Goal: Task Accomplishment & Management: Complete application form

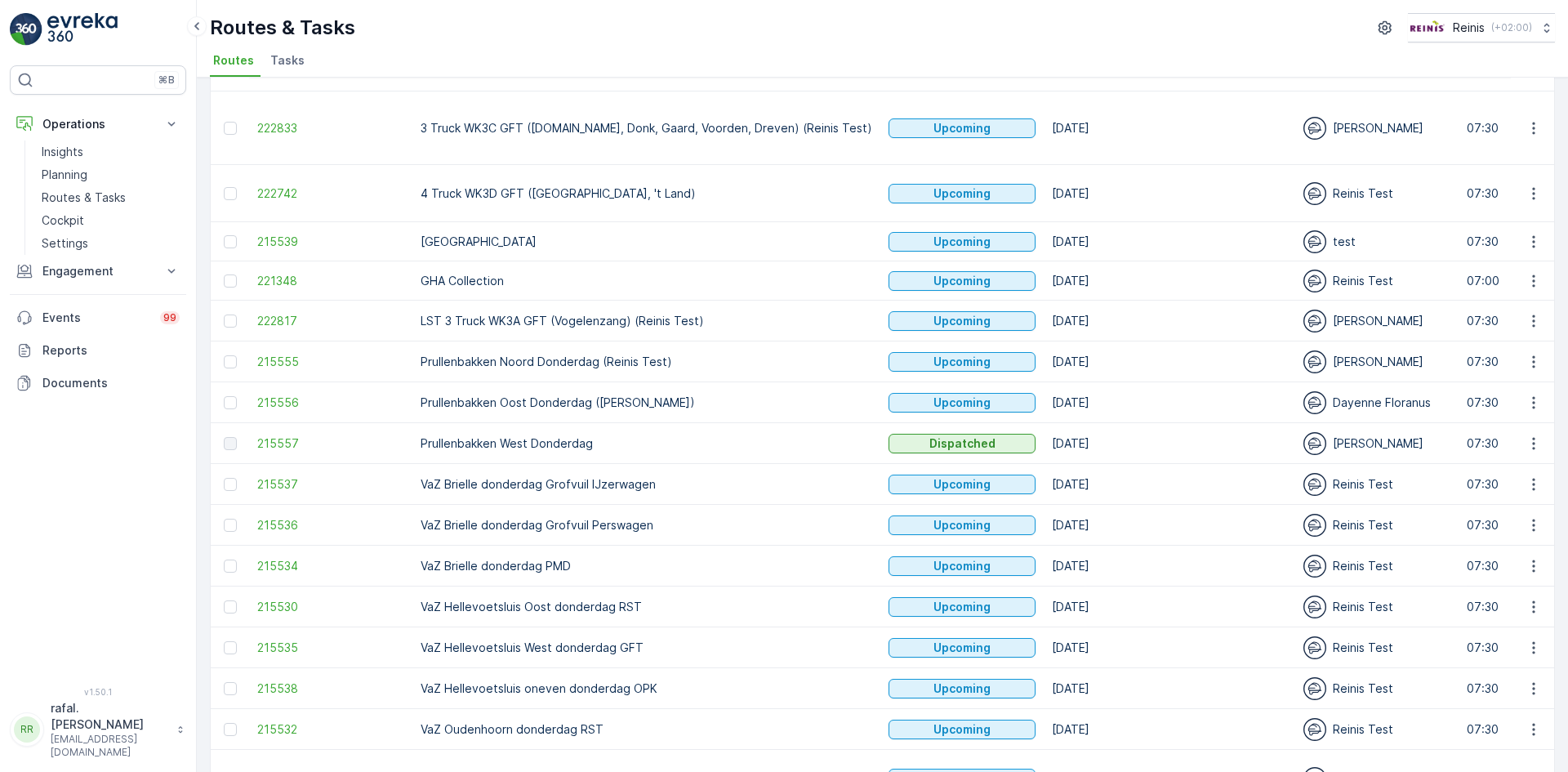
scroll to position [128, 0]
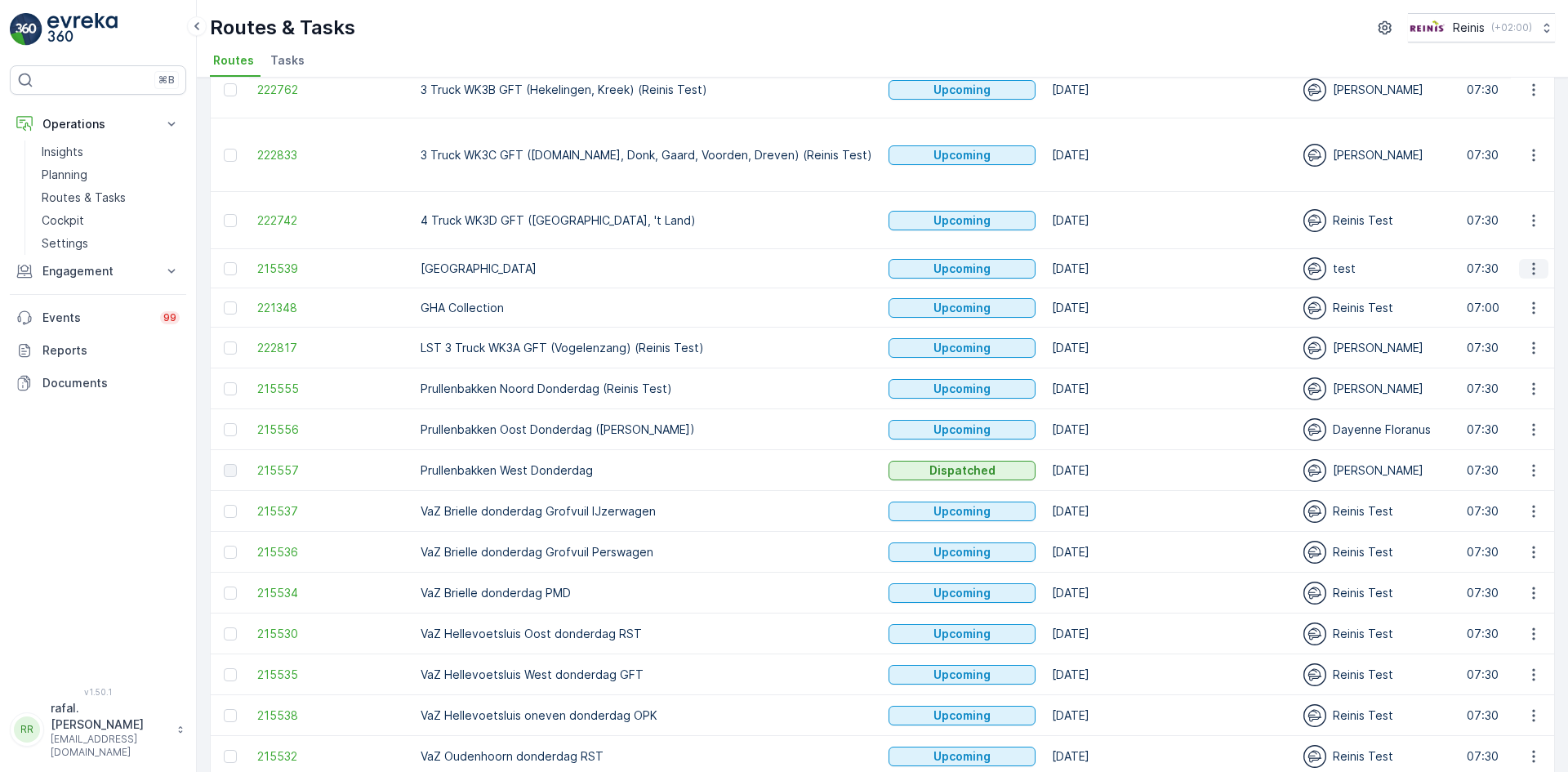
click at [1527, 260] on icon "button" at bounding box center [1534, 268] width 16 height 16
click at [1515, 233] on div "See More Details" at bounding box center [1504, 244] width 125 height 23
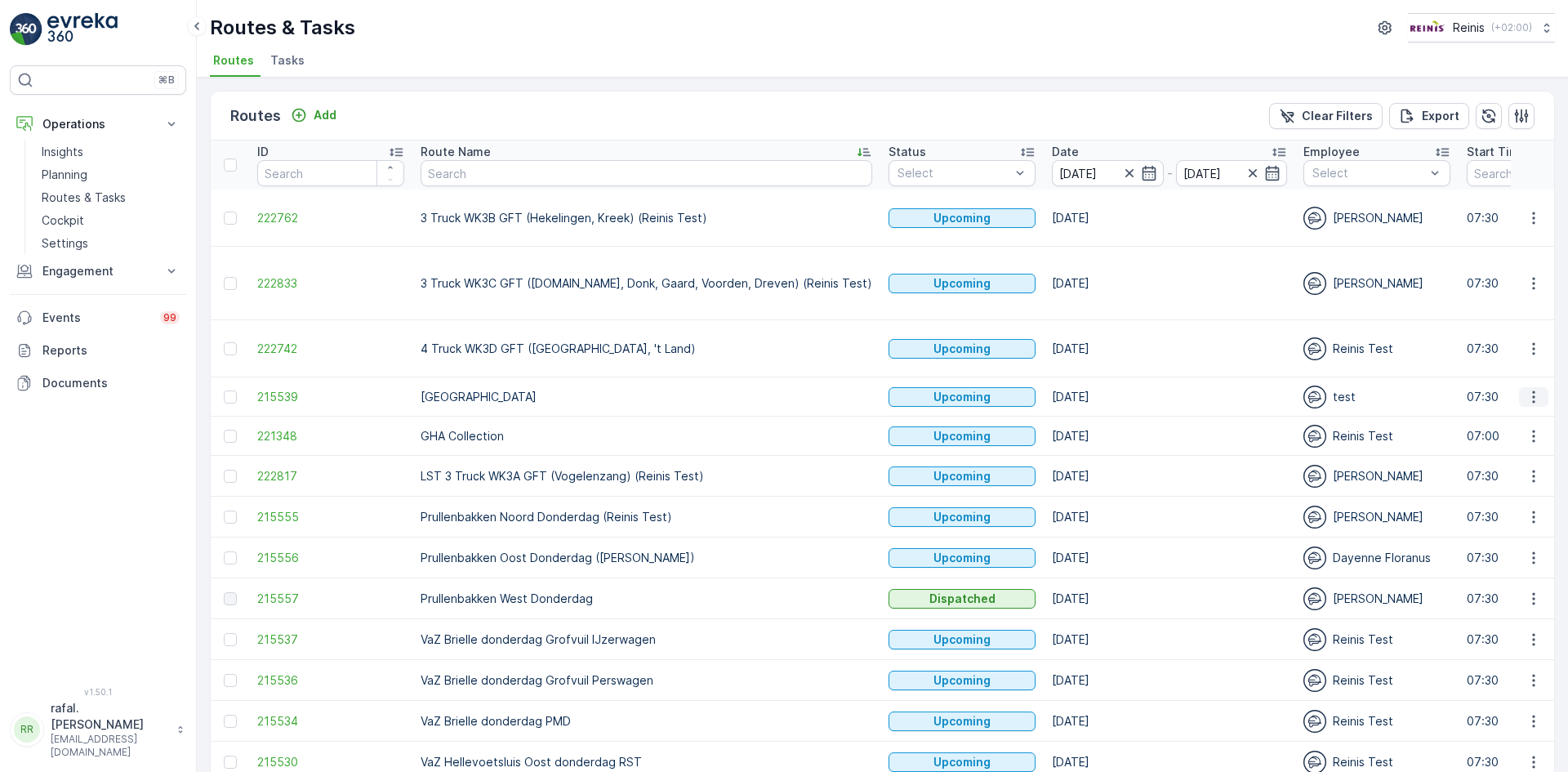
click at [1532, 390] on icon "button" at bounding box center [1533, 396] width 3 height 12
click at [67, 172] on p "Planning" at bounding box center [64, 175] width 46 height 16
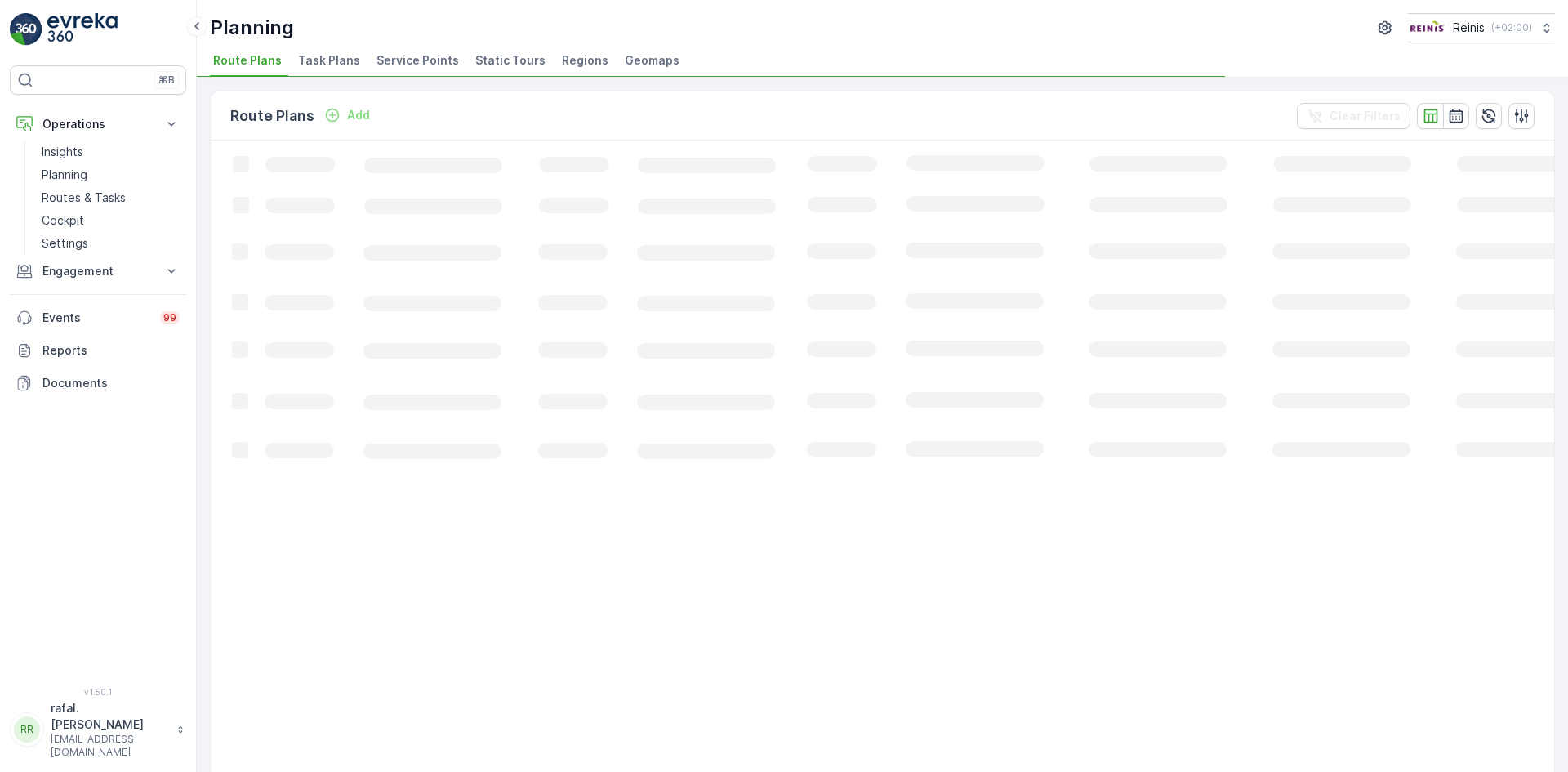
click at [488, 63] on span "Static Tours" at bounding box center [510, 60] width 70 height 16
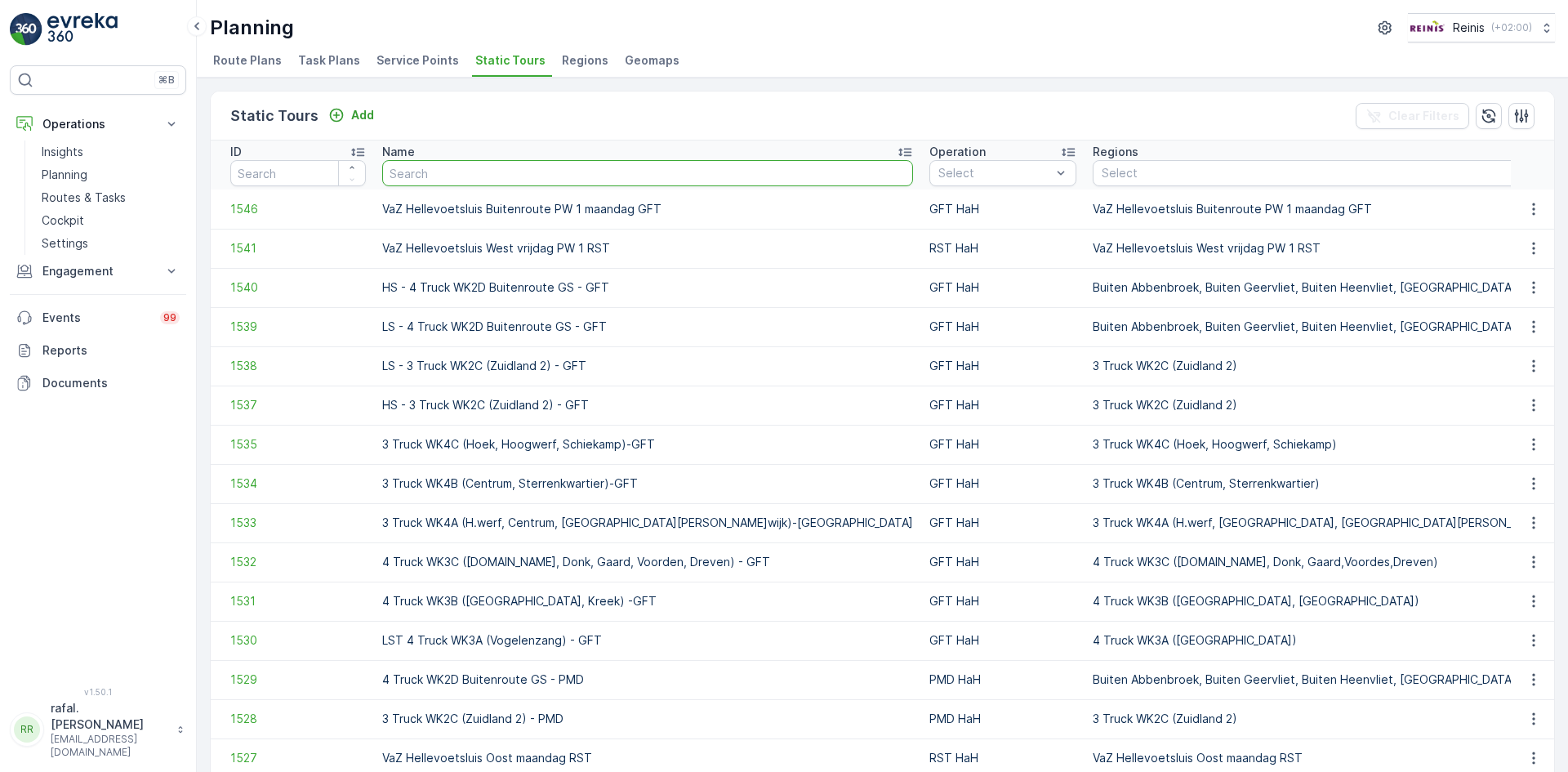
click at [441, 163] on input "text" at bounding box center [648, 173] width 531 height 26
type input "bij"
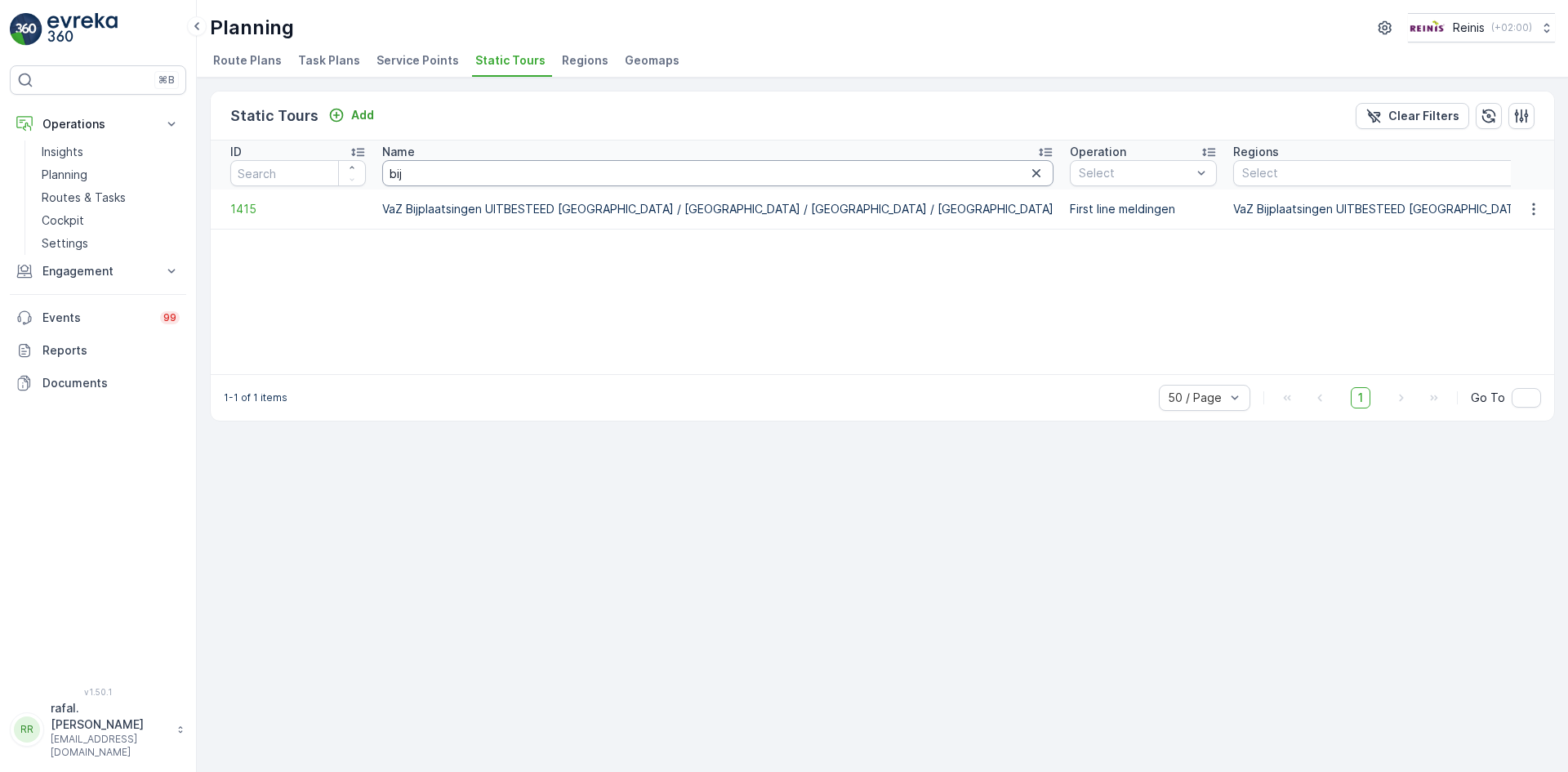
click at [351, 181] on tr "ID Name bij Operation Select Regions Select Task Template Select Start Location…" at bounding box center [1573, 164] width 2726 height 49
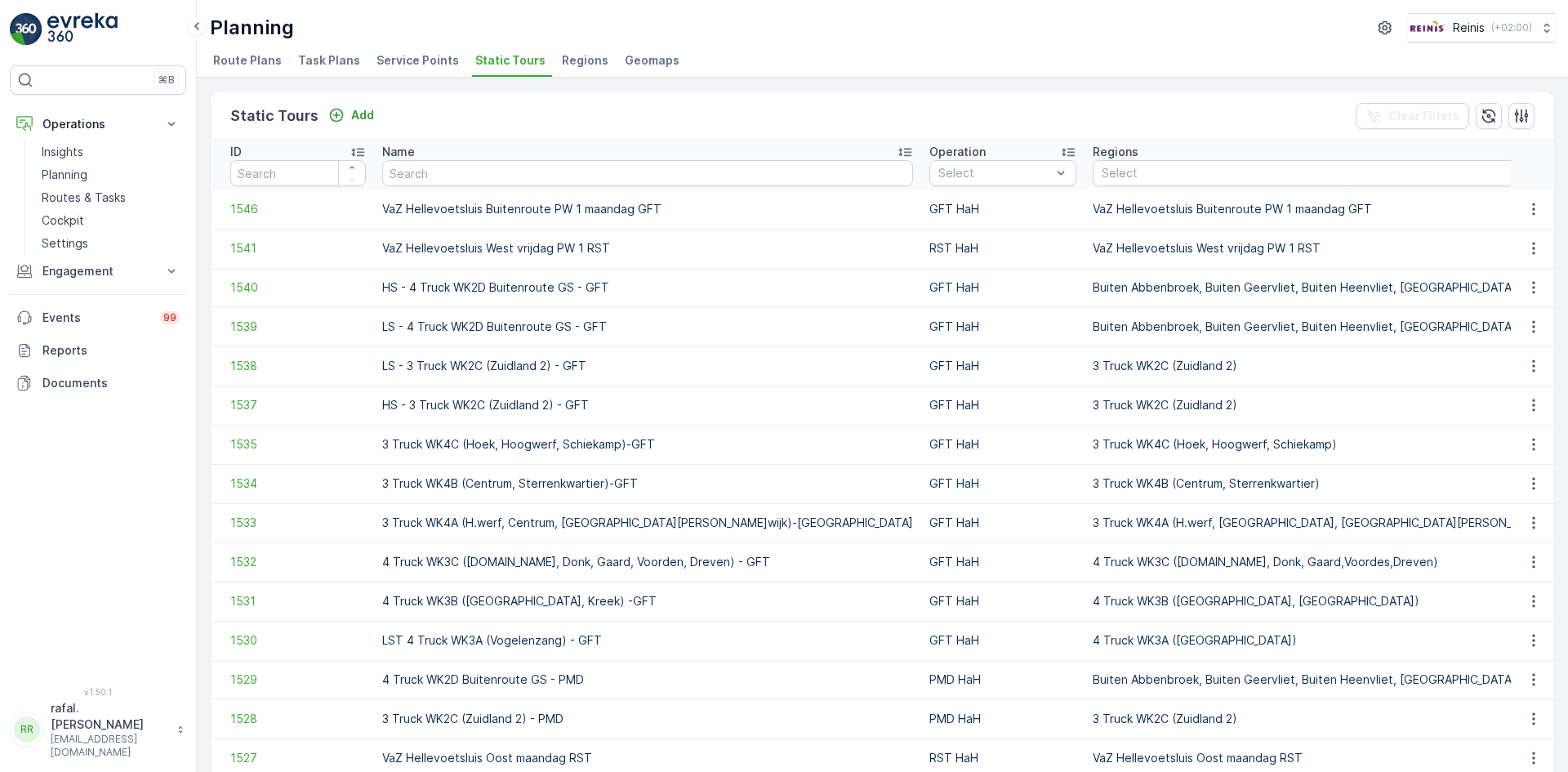
click at [240, 55] on span "Route Plans" at bounding box center [247, 60] width 69 height 16
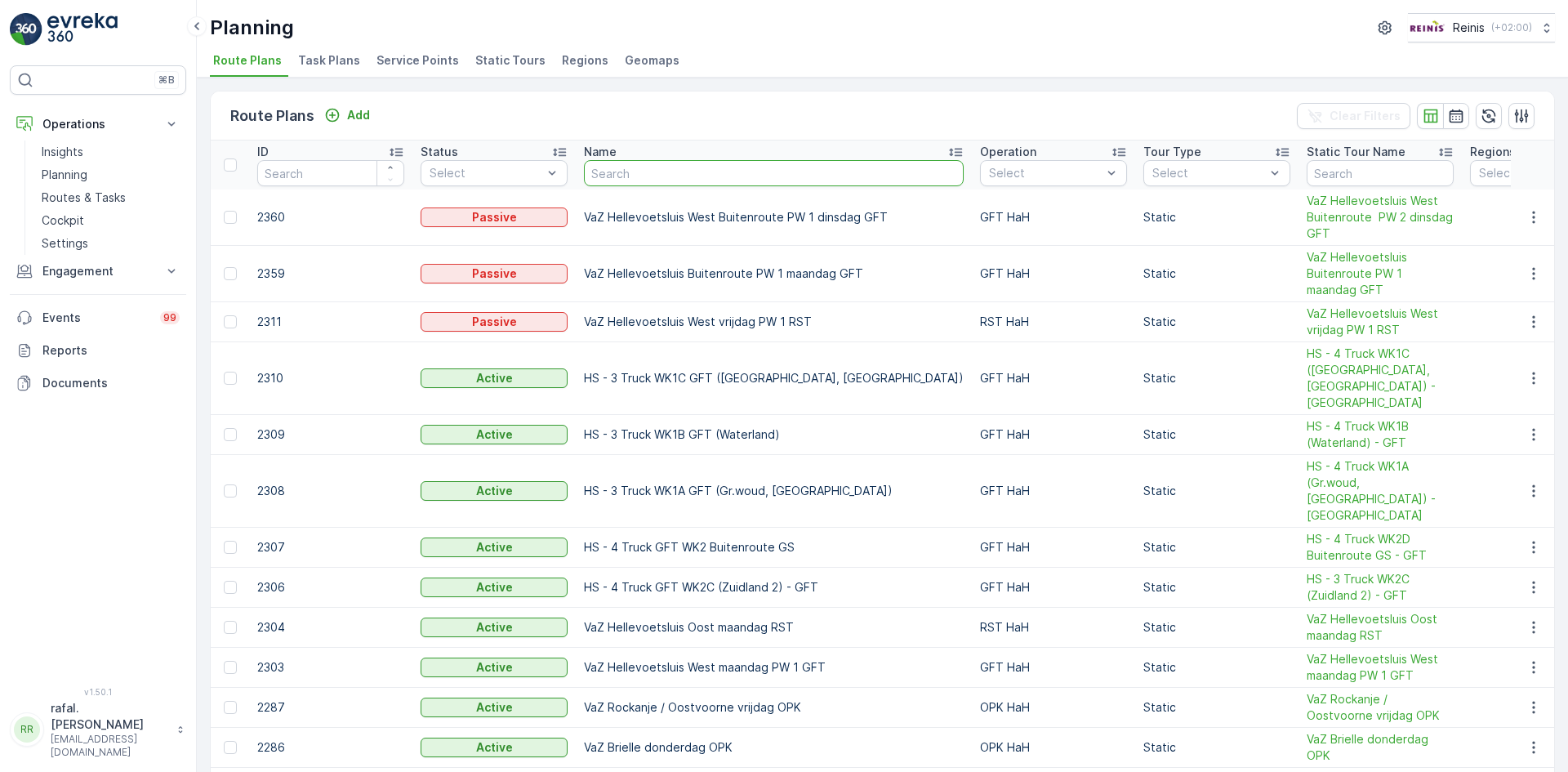
click at [668, 166] on input "text" at bounding box center [774, 173] width 380 height 26
type input "bijl"
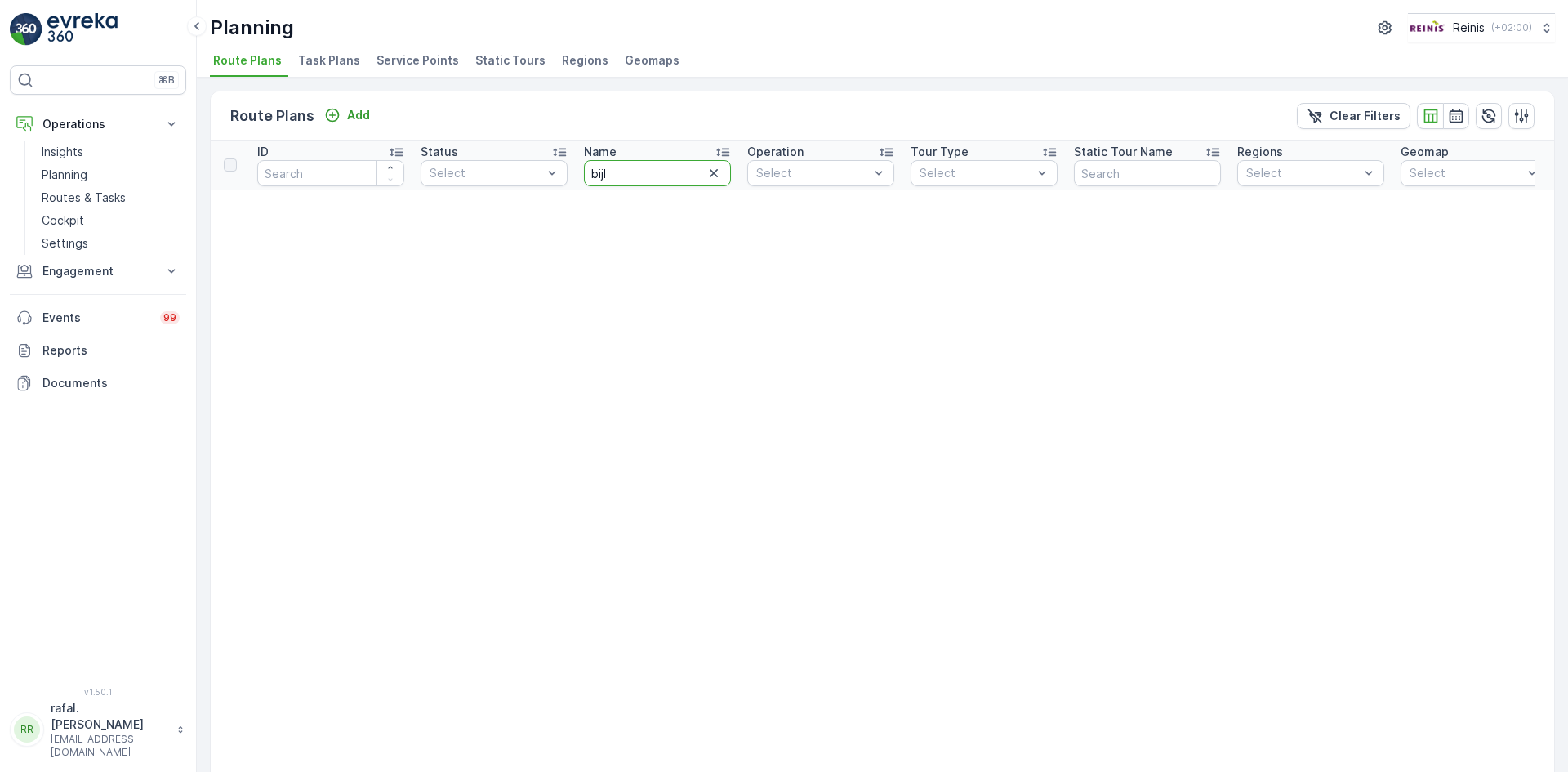
click at [668, 166] on input "bijl" at bounding box center [657, 173] width 147 height 26
type input "bij"
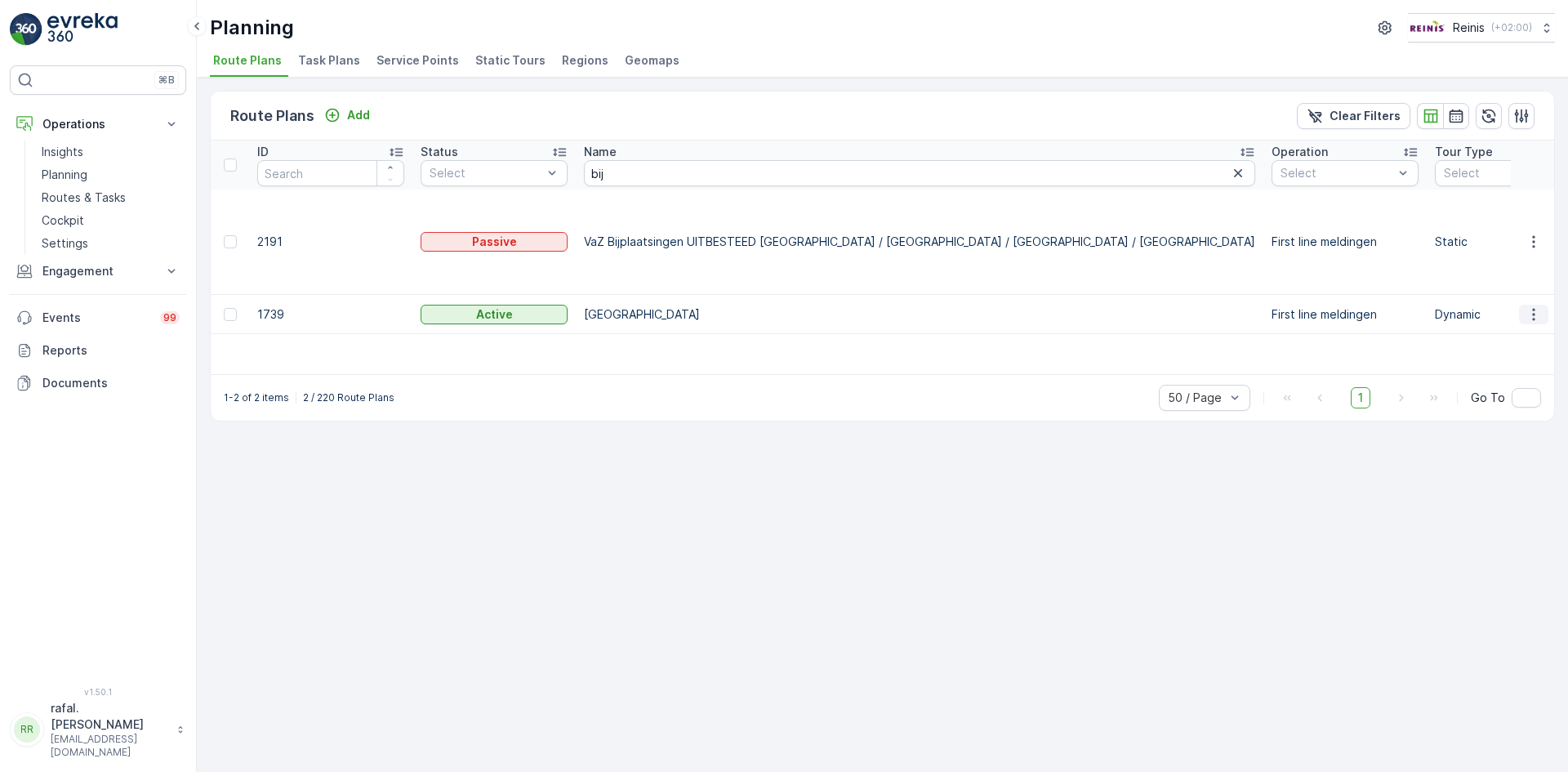
click at [1539, 306] on icon "button" at bounding box center [1534, 314] width 16 height 16
click at [1530, 299] on span "Edit Route Plan" at bounding box center [1519, 306] width 84 height 16
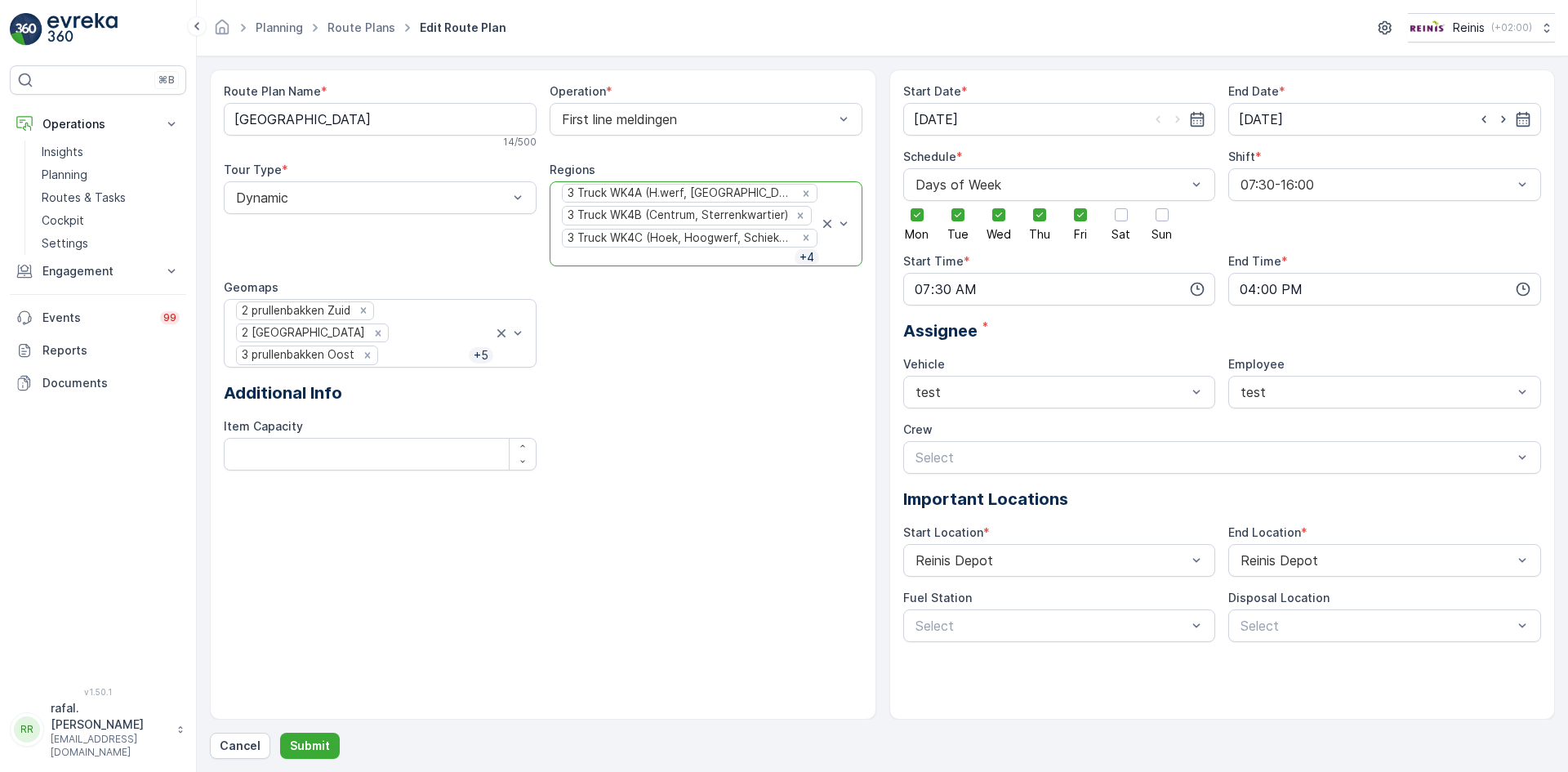
click at [805, 257] on p "+ 4" at bounding box center [807, 257] width 18 height 16
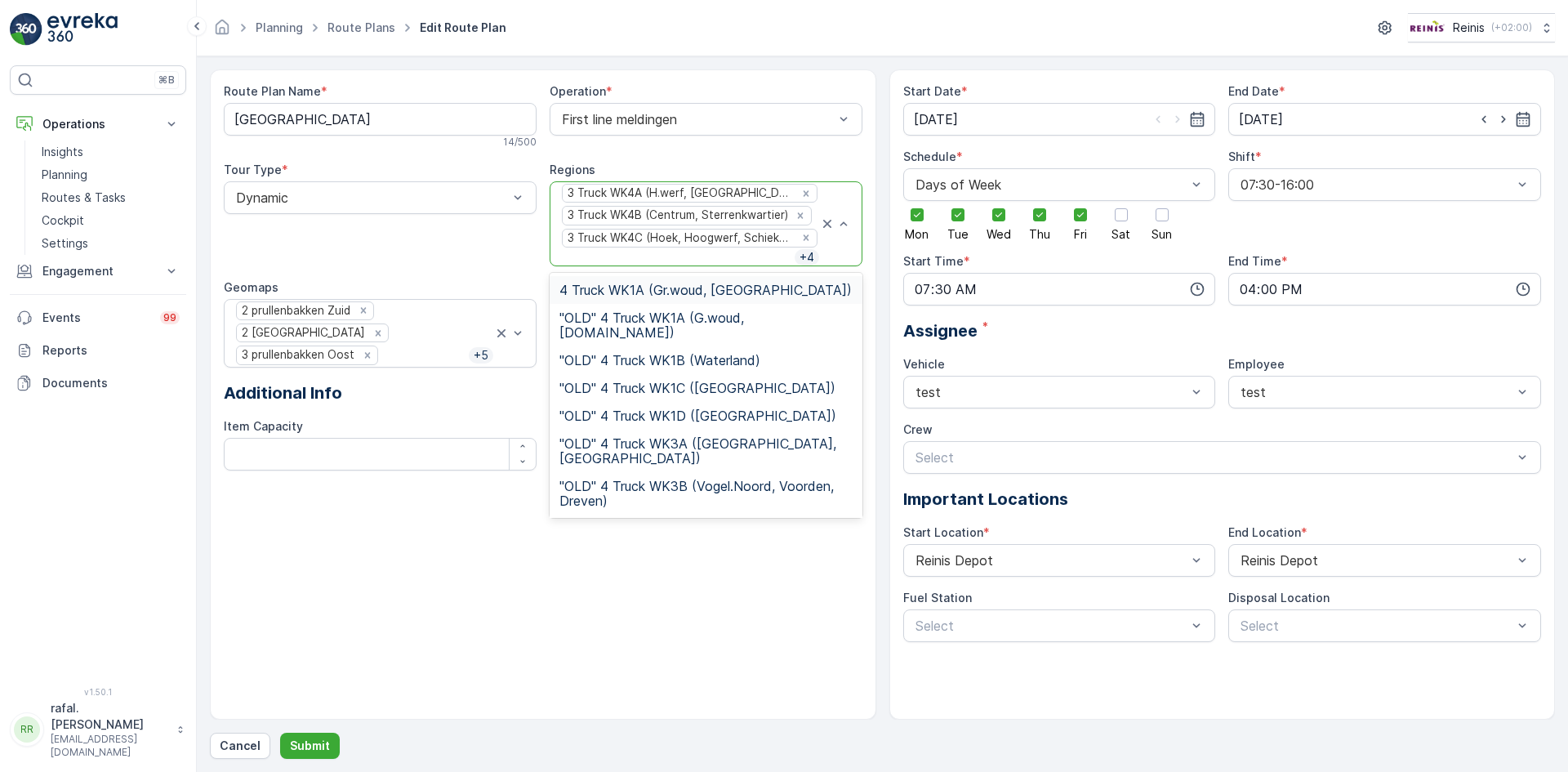
click at [469, 253] on div "Tour Type * Dynamic" at bounding box center [380, 214] width 313 height 105
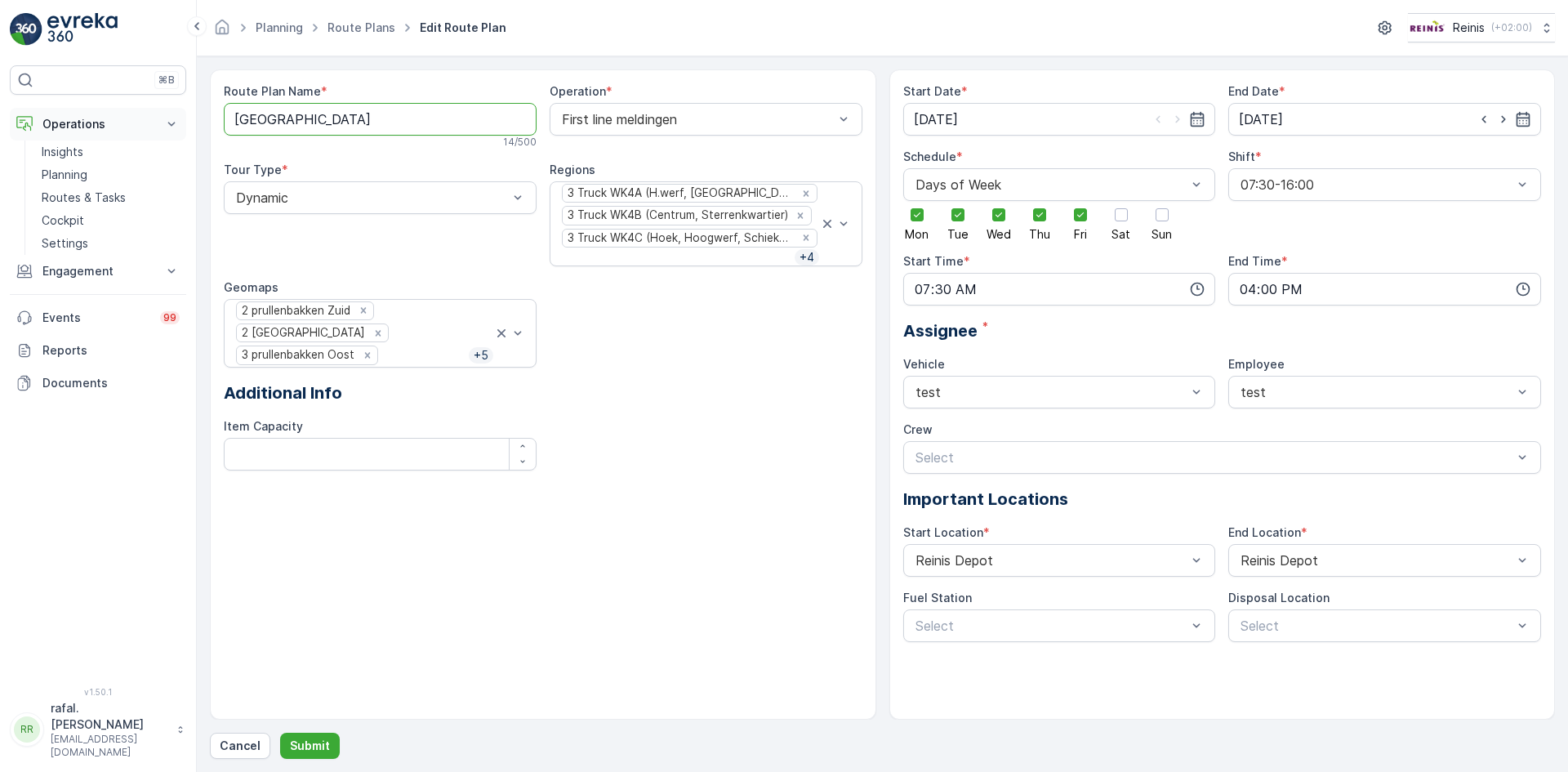
drag, startPoint x: 337, startPoint y: 118, endPoint x: 175, endPoint y: 121, distance: 162.0
click at [175, 121] on div "⌘B Operations Insights Planning Routes & Tasks Cockpit Settings Engagement Insi…" at bounding box center [784, 386] width 1568 height 772
drag, startPoint x: 265, startPoint y: 122, endPoint x: 244, endPoint y: 114, distance: 22.5
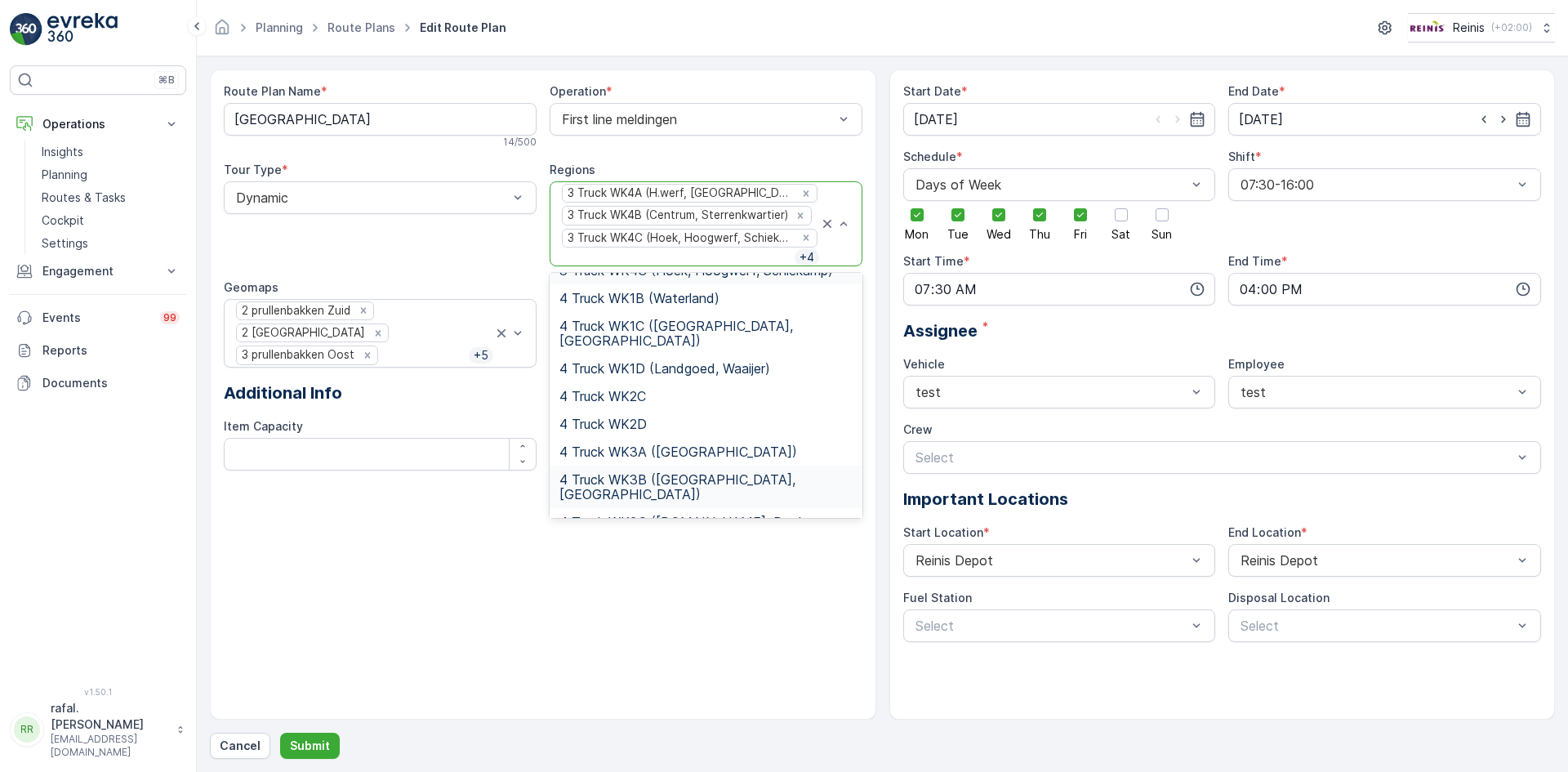
scroll to position [490, 0]
click at [430, 564] on div "Route Plan Name * Bijplaatsingen 14 / 500 Operation * First line meldingen Tour…" at bounding box center [543, 395] width 667 height 651
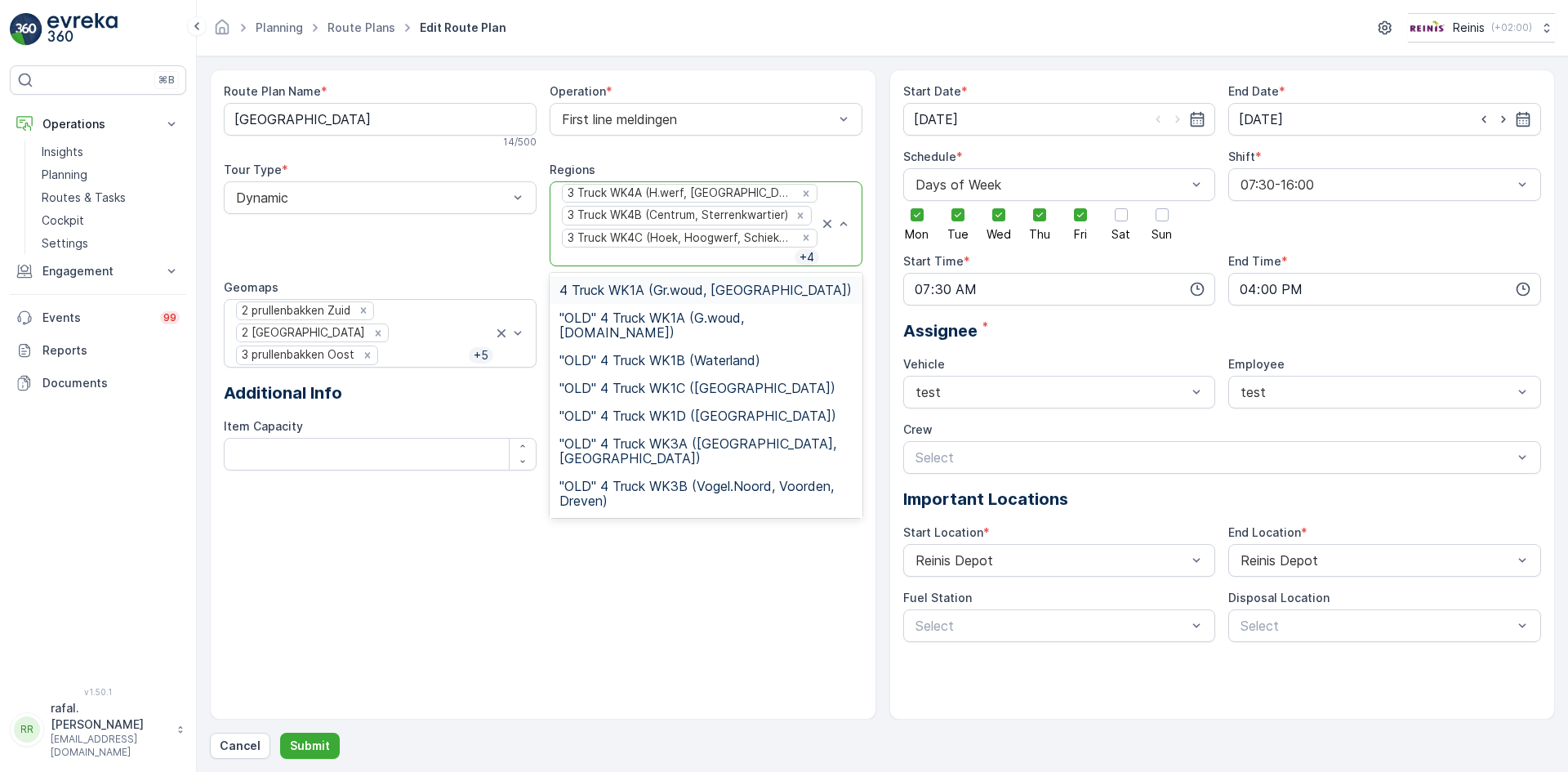
click at [801, 253] on p "+ 4" at bounding box center [807, 257] width 18 height 16
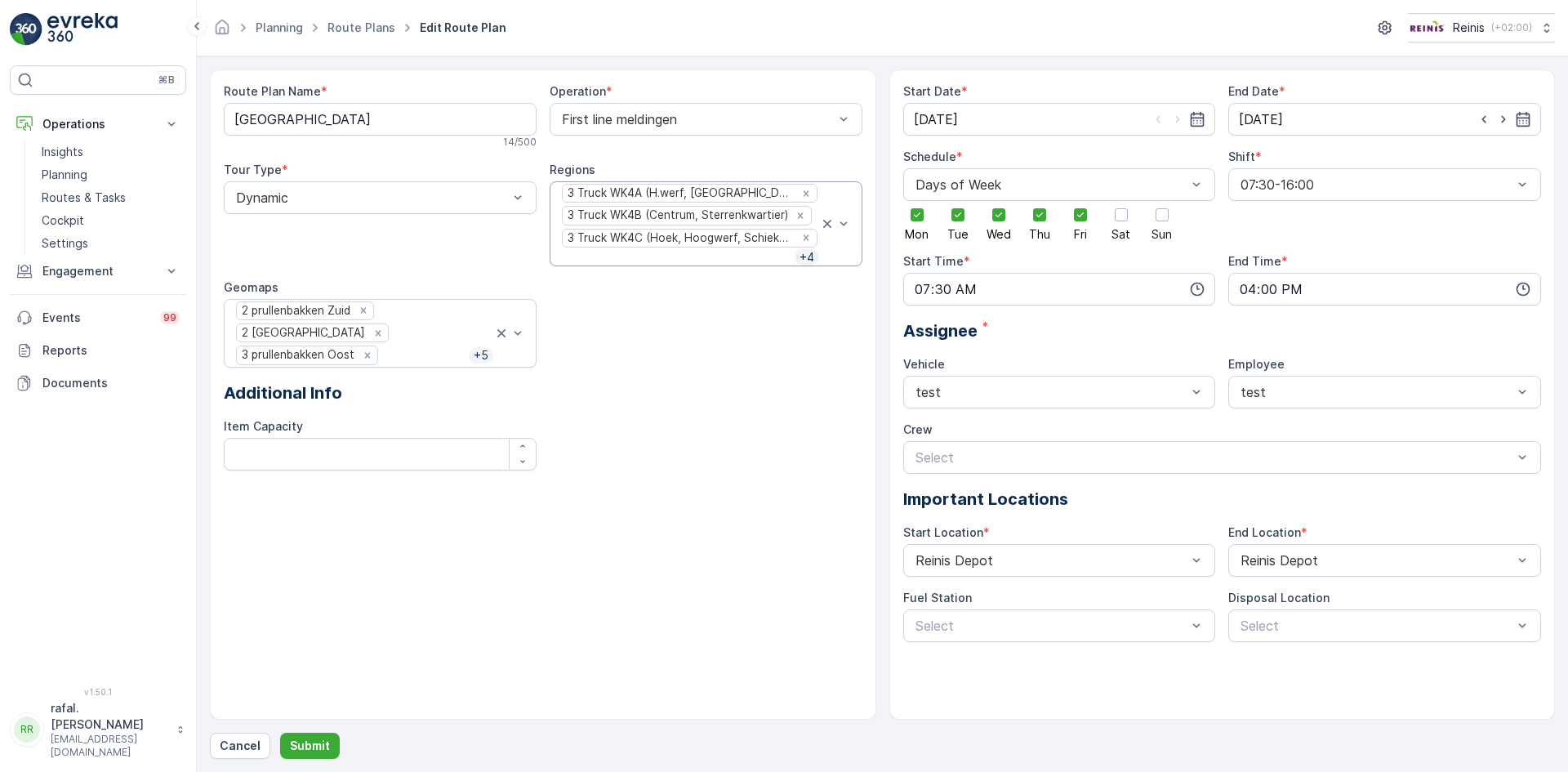
click at [686, 267] on div "Route Plan Name * Bijplaatsingen 14 / 500 Operation * First line meldingen Tour…" at bounding box center [542, 284] width 638 height 401
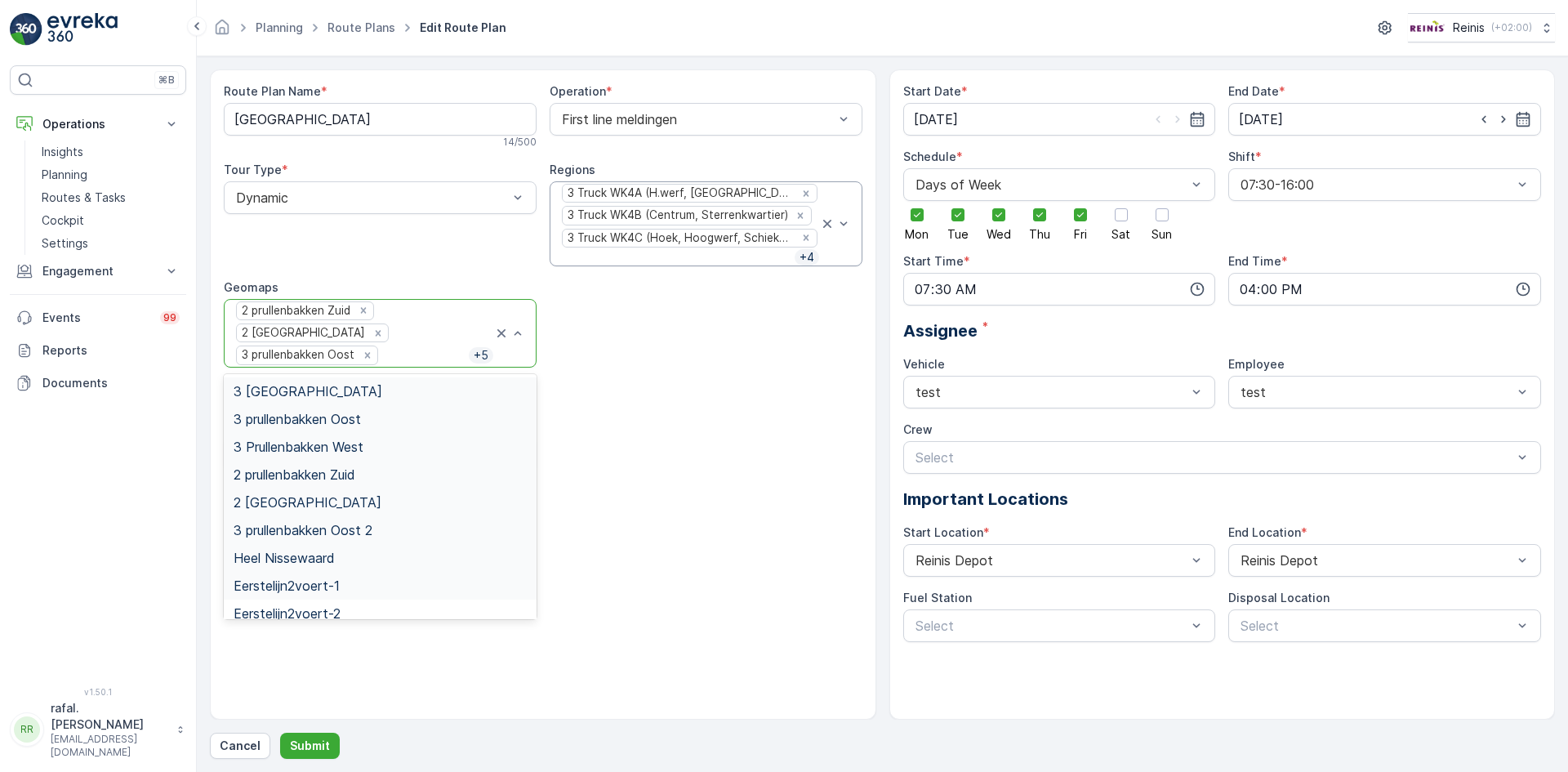
scroll to position [40, 0]
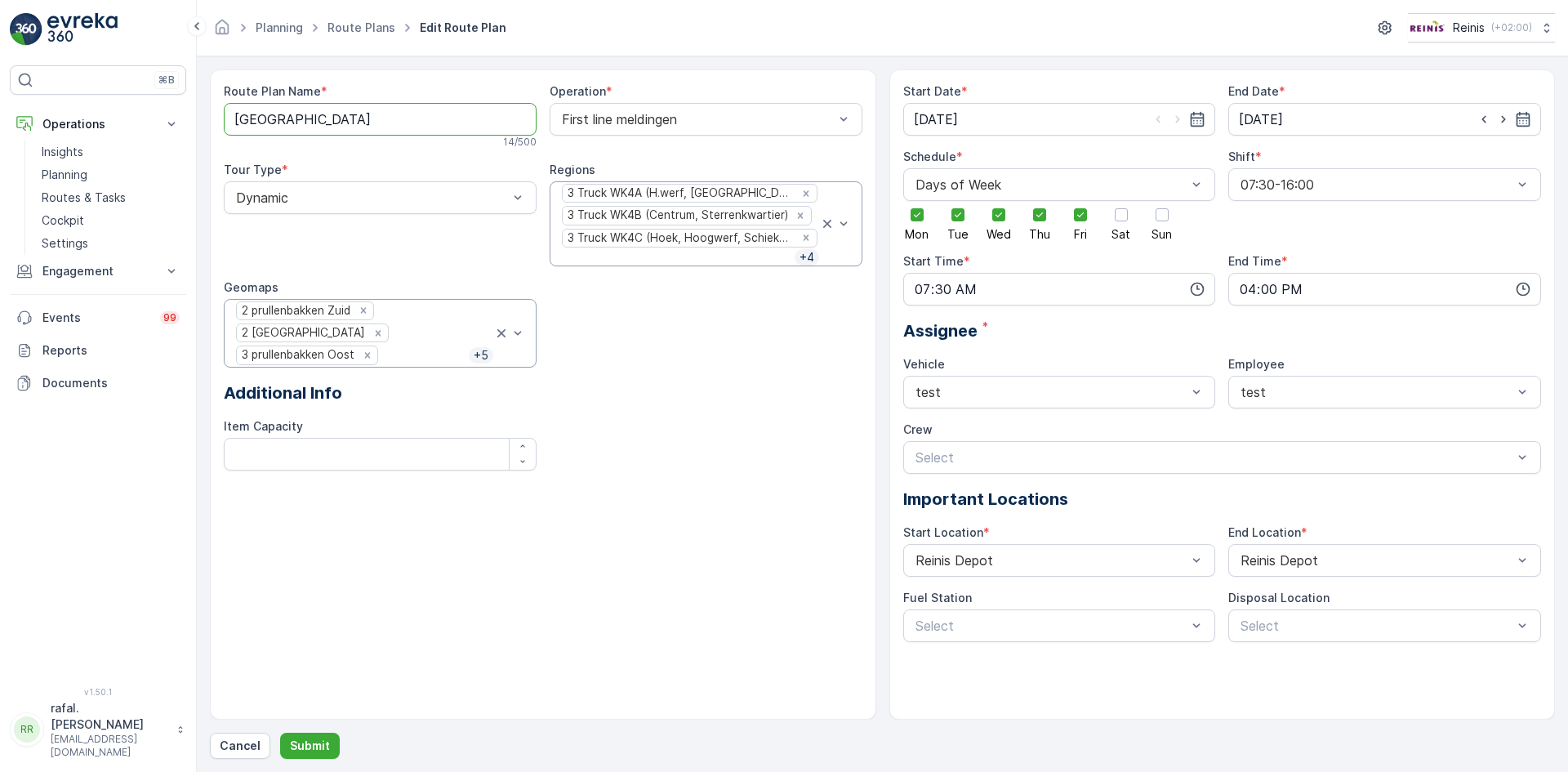
drag, startPoint x: 330, startPoint y: 120, endPoint x: 223, endPoint y: 126, distance: 107.2
click at [223, 126] on div "Route Plan Name * Bijplaatsingen 14 / 500 Operation * First line meldingen Tour…" at bounding box center [543, 395] width 667 height 651
click at [100, 193] on p "Routes & Tasks" at bounding box center [83, 198] width 84 height 16
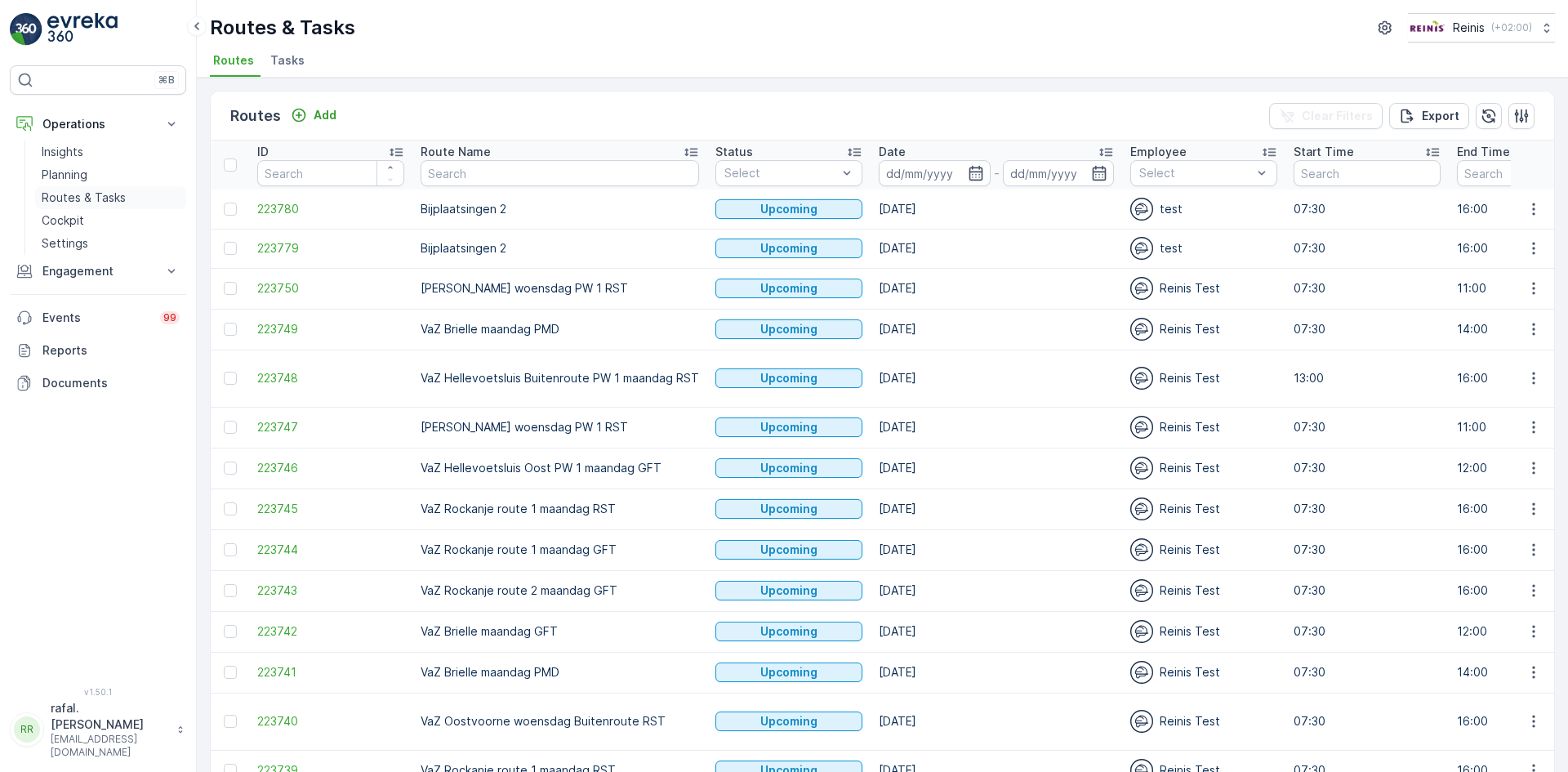
click at [68, 196] on p "Routes & Tasks" at bounding box center [83, 198] width 84 height 16
click at [937, 164] on input at bounding box center [935, 173] width 112 height 26
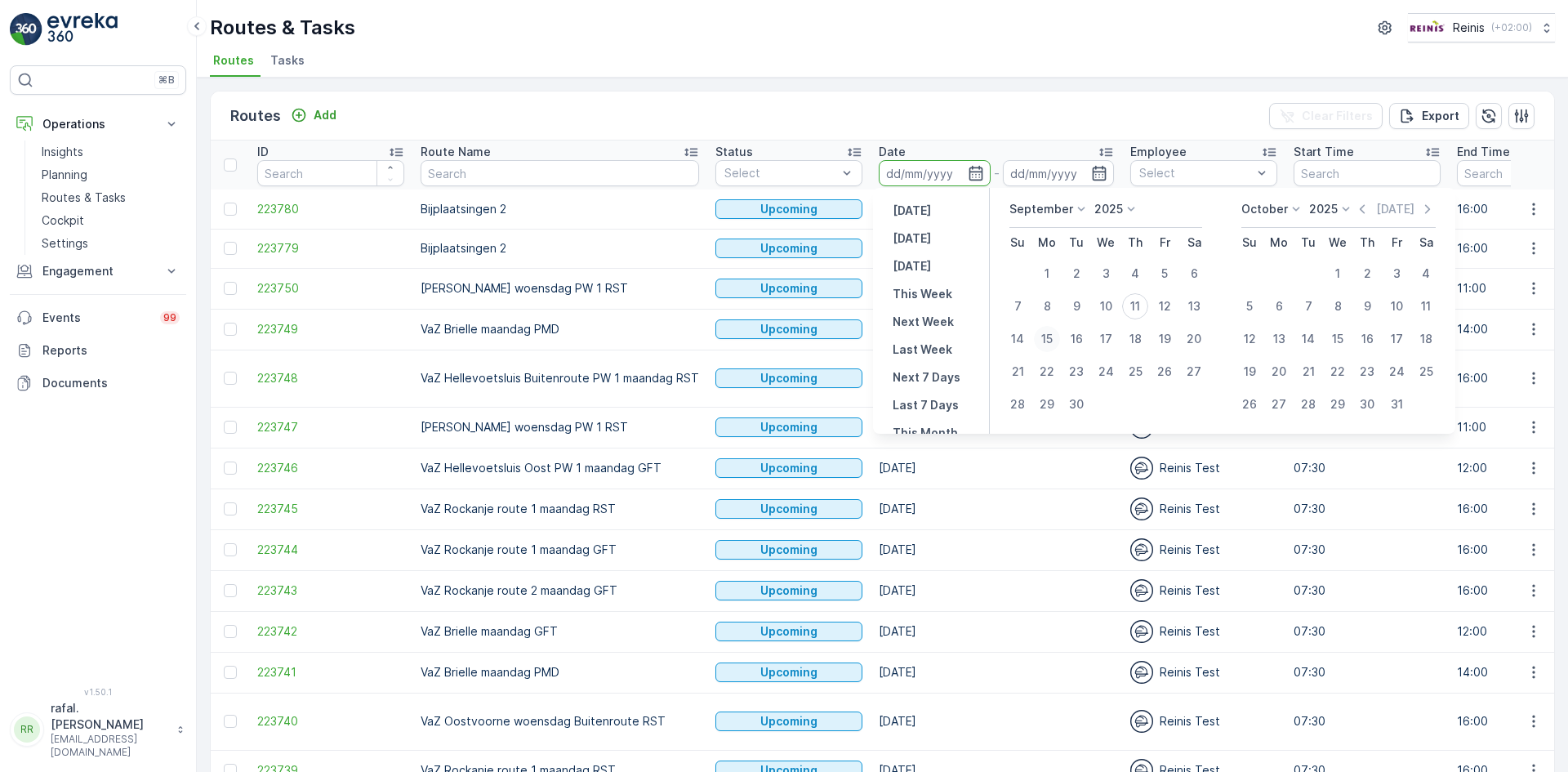
click at [1049, 344] on div "15" at bounding box center [1046, 339] width 26 height 26
type input "[DATE]"
click at [1049, 344] on div "15" at bounding box center [1046, 339] width 26 height 26
type input "[DATE]"
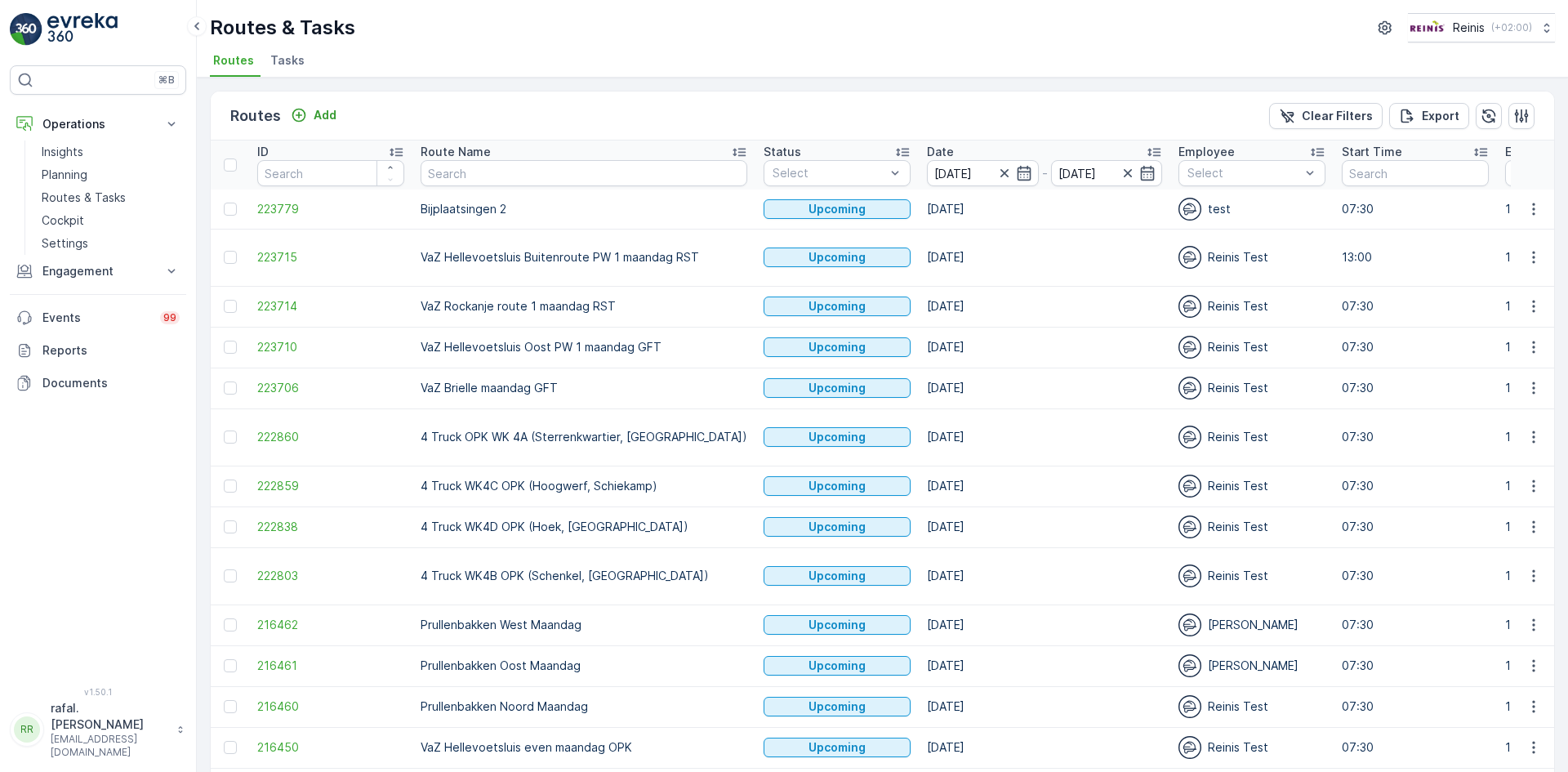
click at [731, 147] on icon at bounding box center [739, 151] width 16 height 16
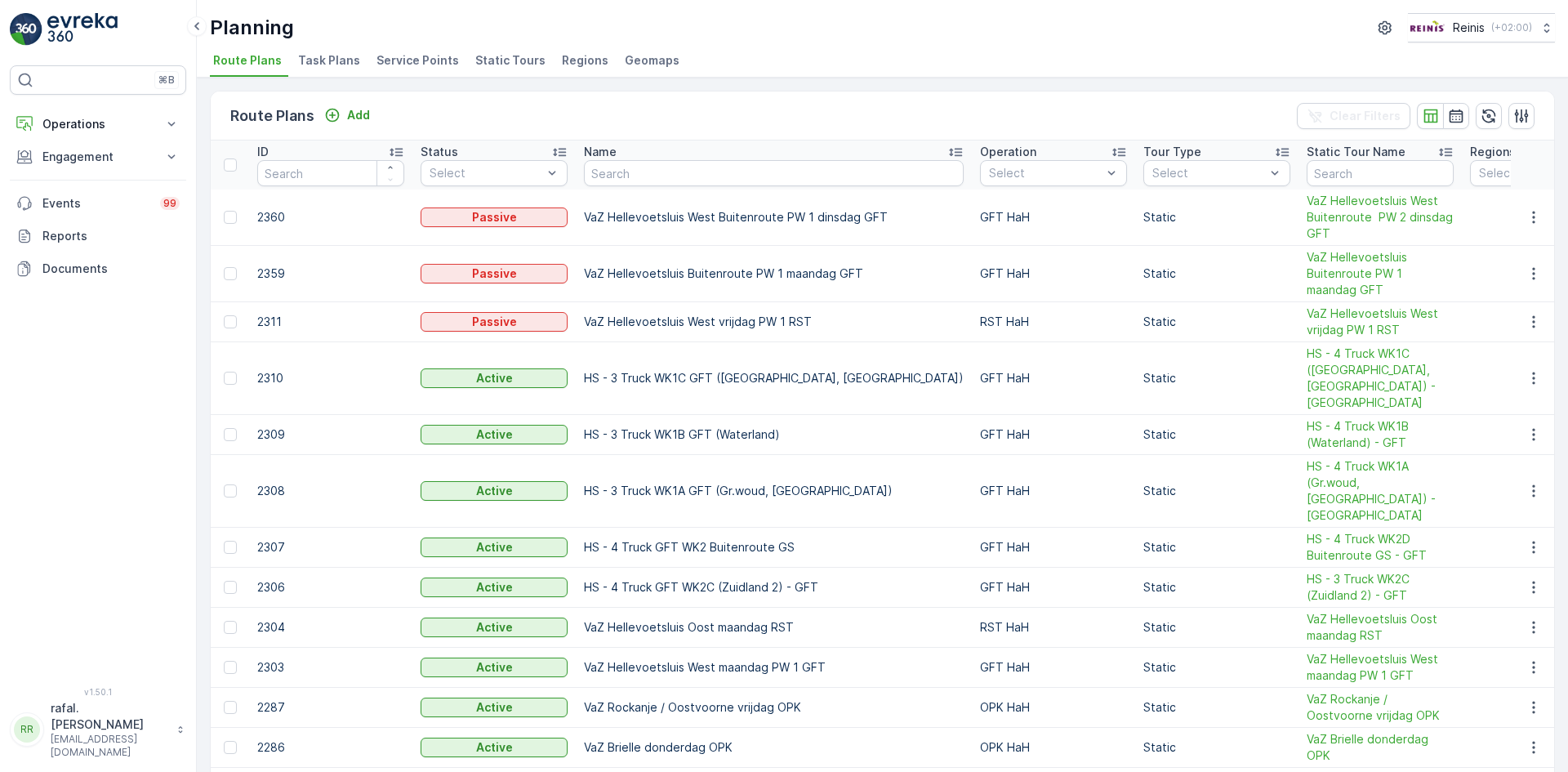
click at [247, 58] on span "Route Plans" at bounding box center [247, 60] width 69 height 16
click at [363, 108] on p "Add" at bounding box center [358, 115] width 23 height 16
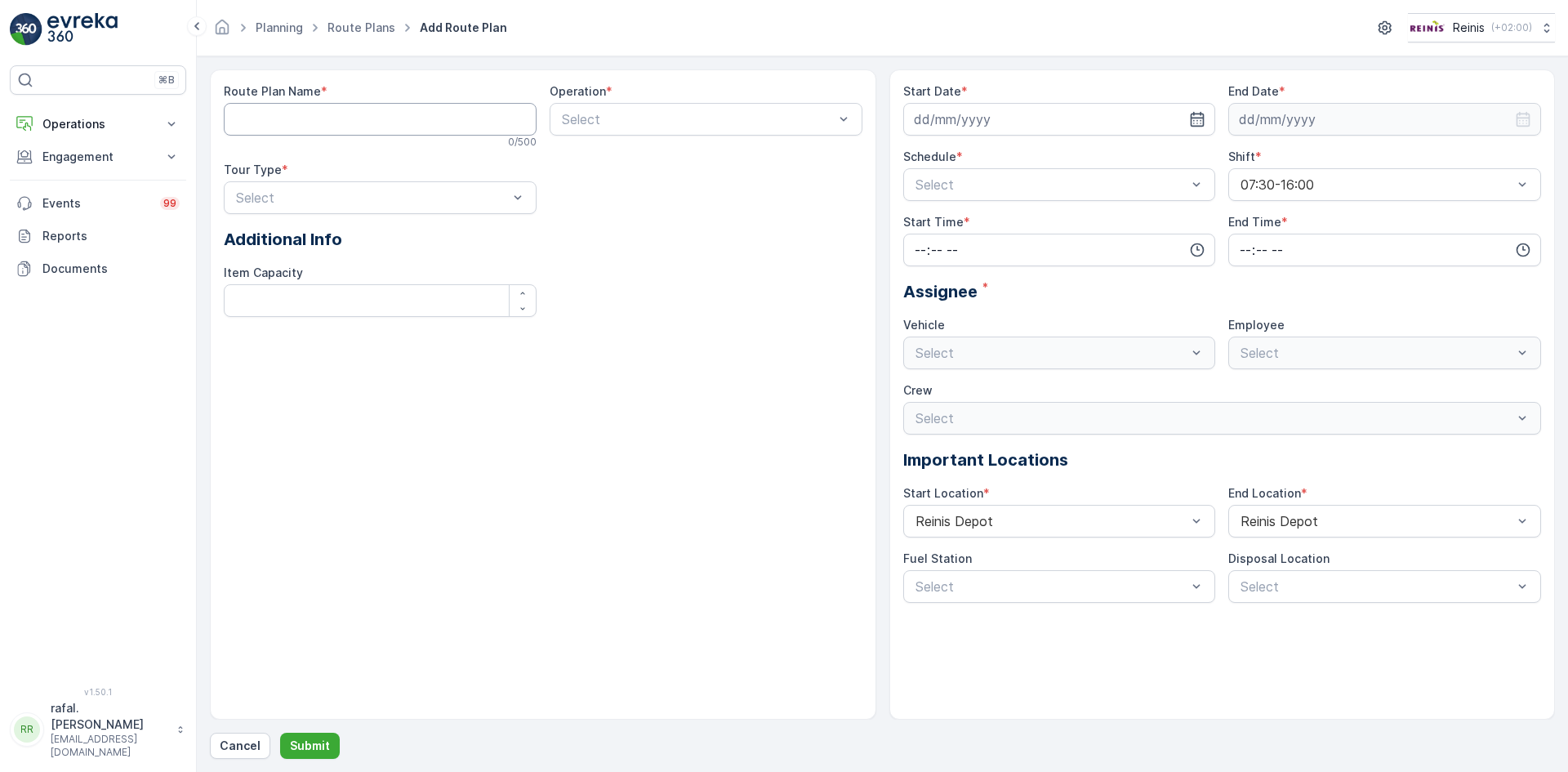
click at [345, 115] on Name "Route Plan Name" at bounding box center [380, 119] width 313 height 33
click at [326, 114] on Name "Route Plan Name" at bounding box center [380, 119] width 313 height 33
paste Name "[GEOGRAPHIC_DATA]"
type Name "Bijplaatsingen 2"
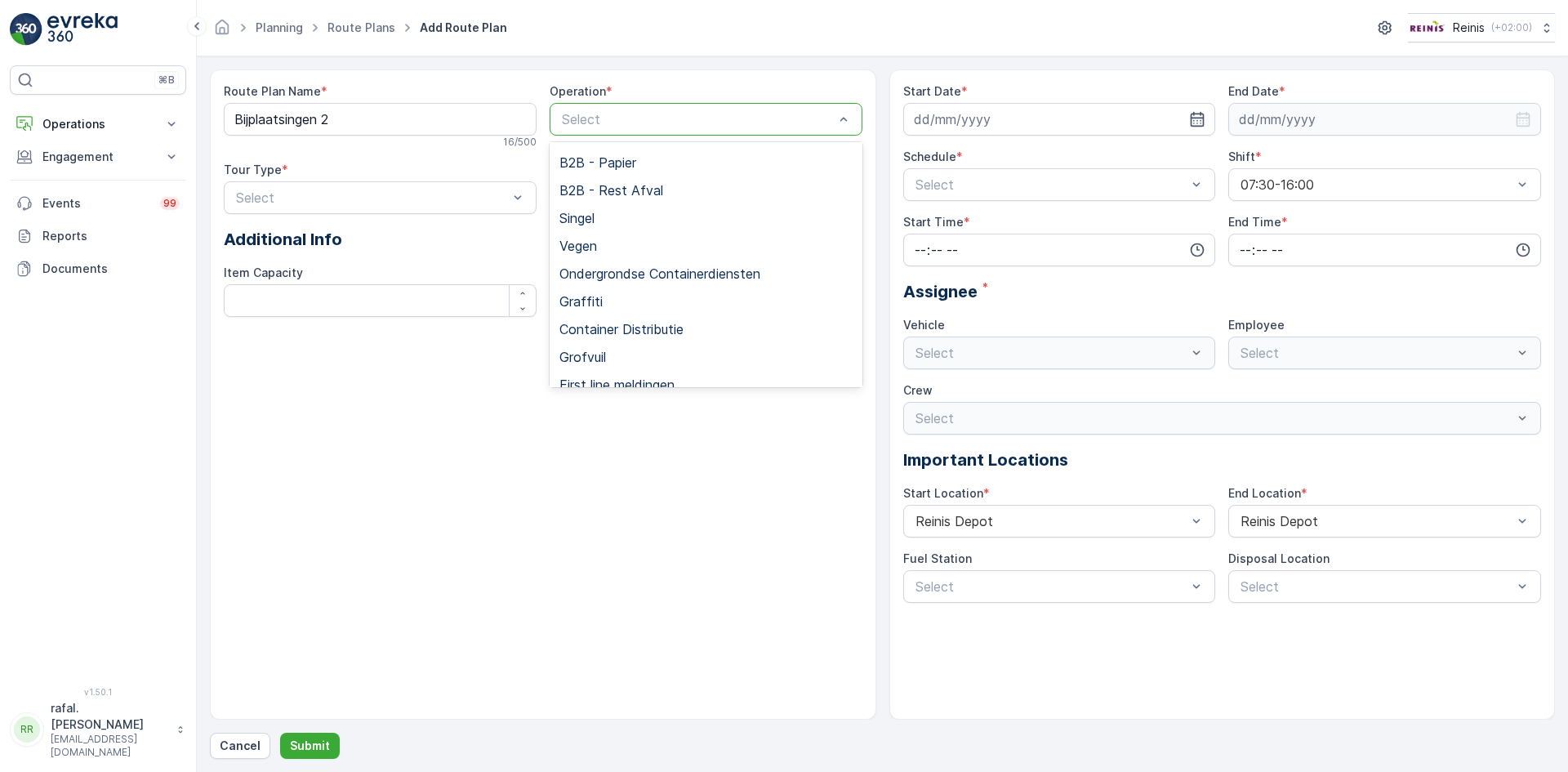
scroll to position [290, 0]
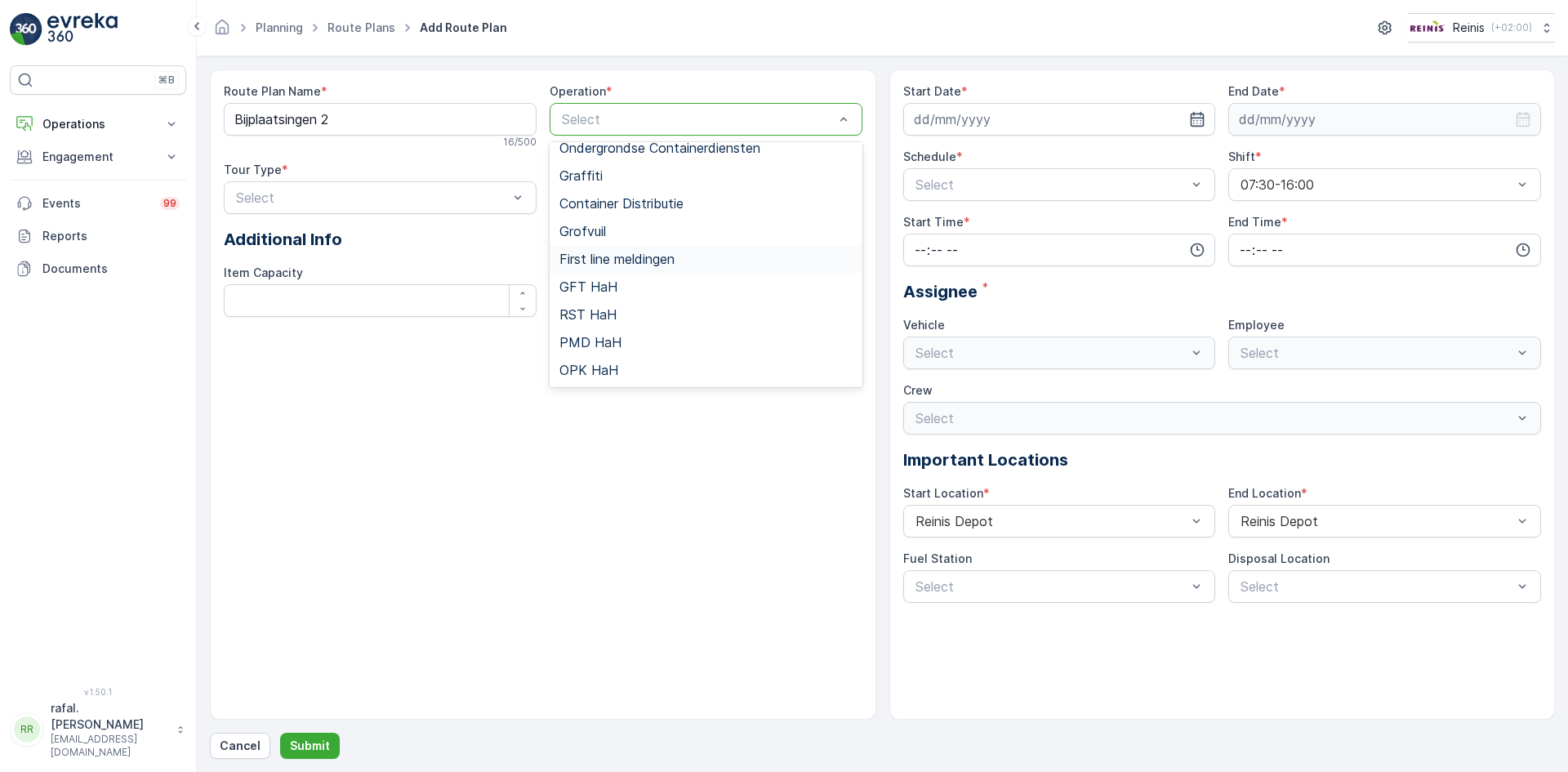
click at [607, 253] on span "First line meldingen" at bounding box center [617, 259] width 115 height 15
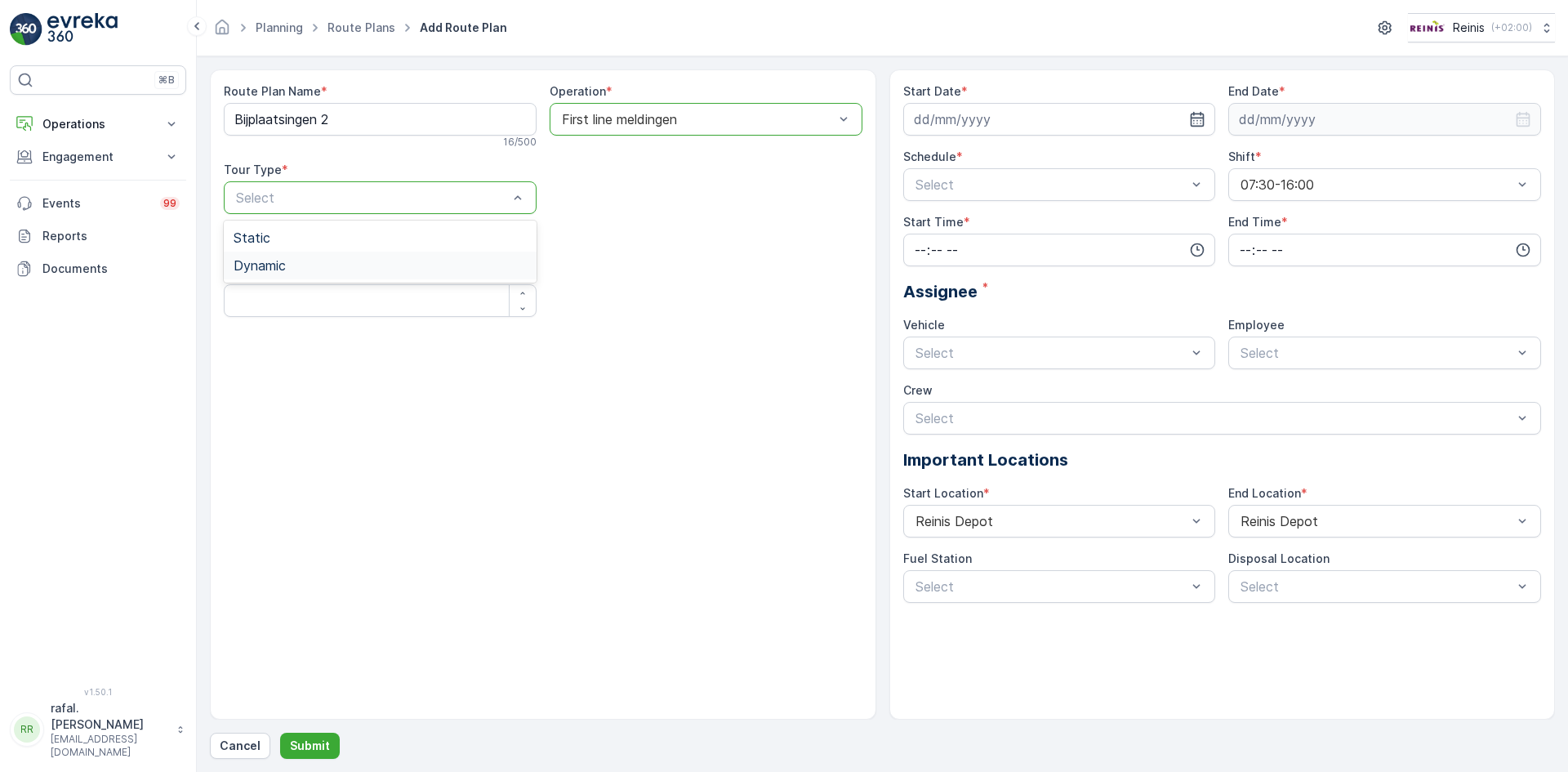
click at [283, 266] on span "Dynamic" at bounding box center [259, 265] width 52 height 15
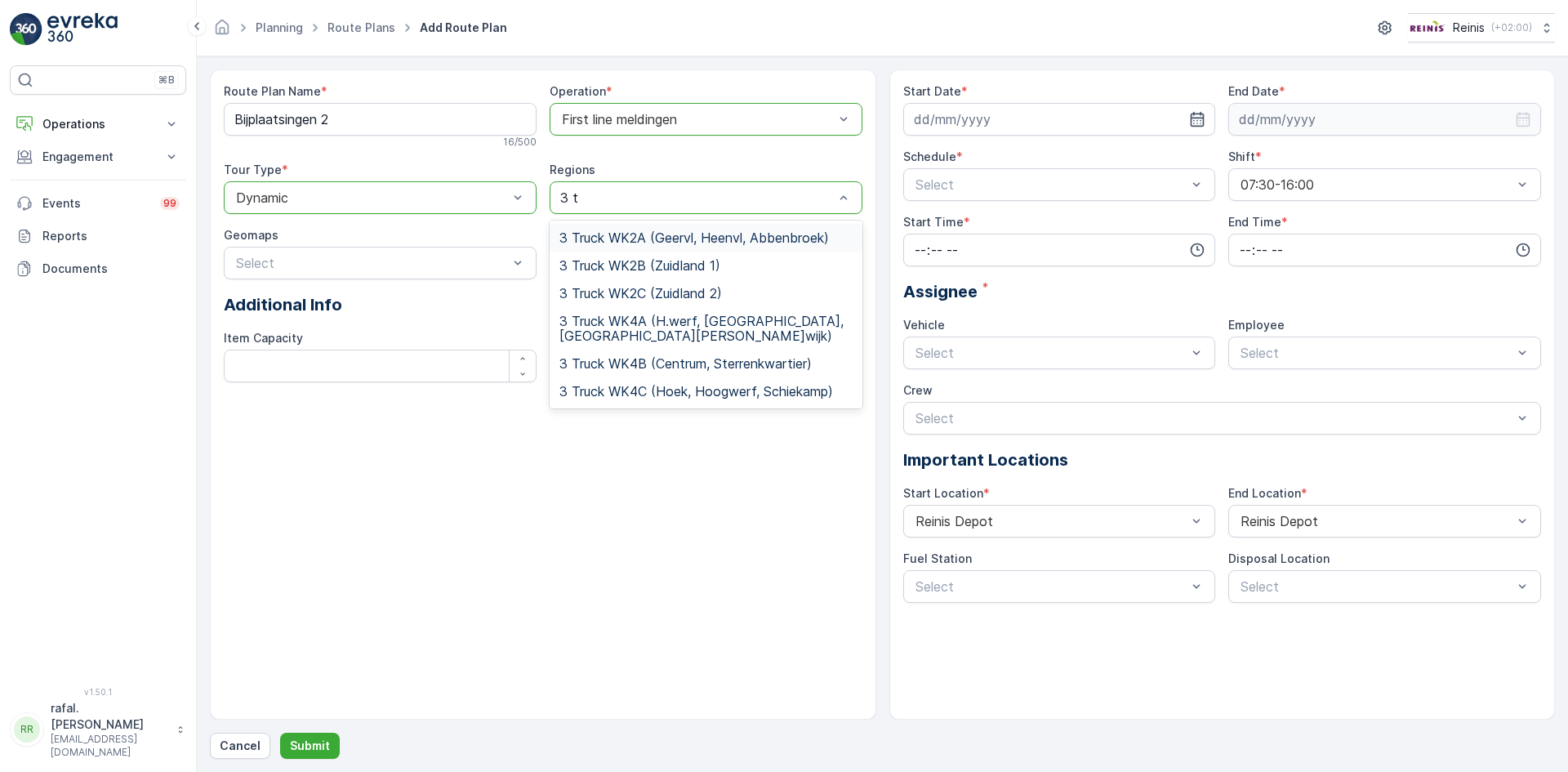
type input "3 tr"
click at [711, 321] on span "3 Truck WK4A (H.werf, Centrum, Schenkel, G.wijk)" at bounding box center [705, 328] width 293 height 29
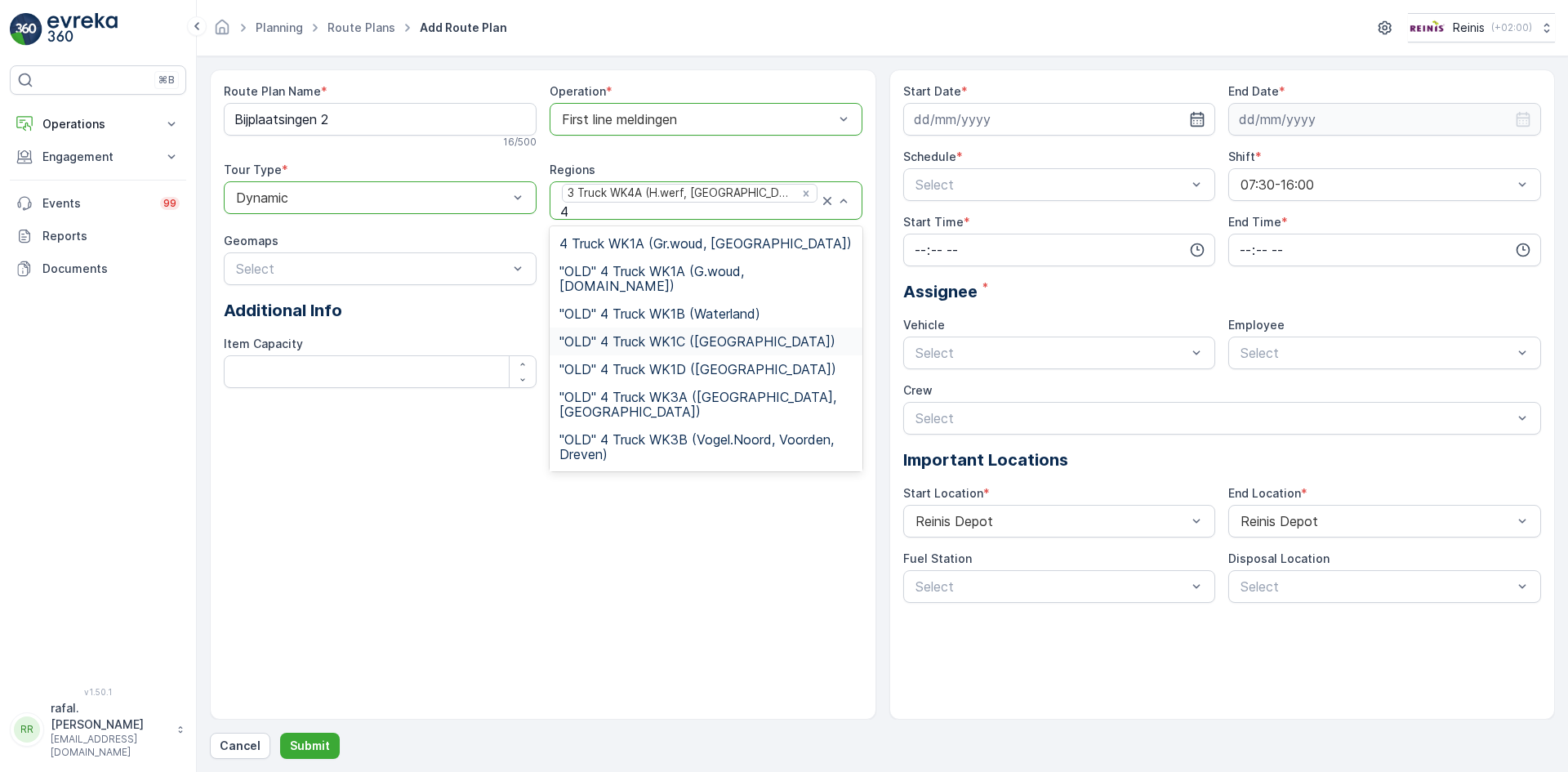
type input "4"
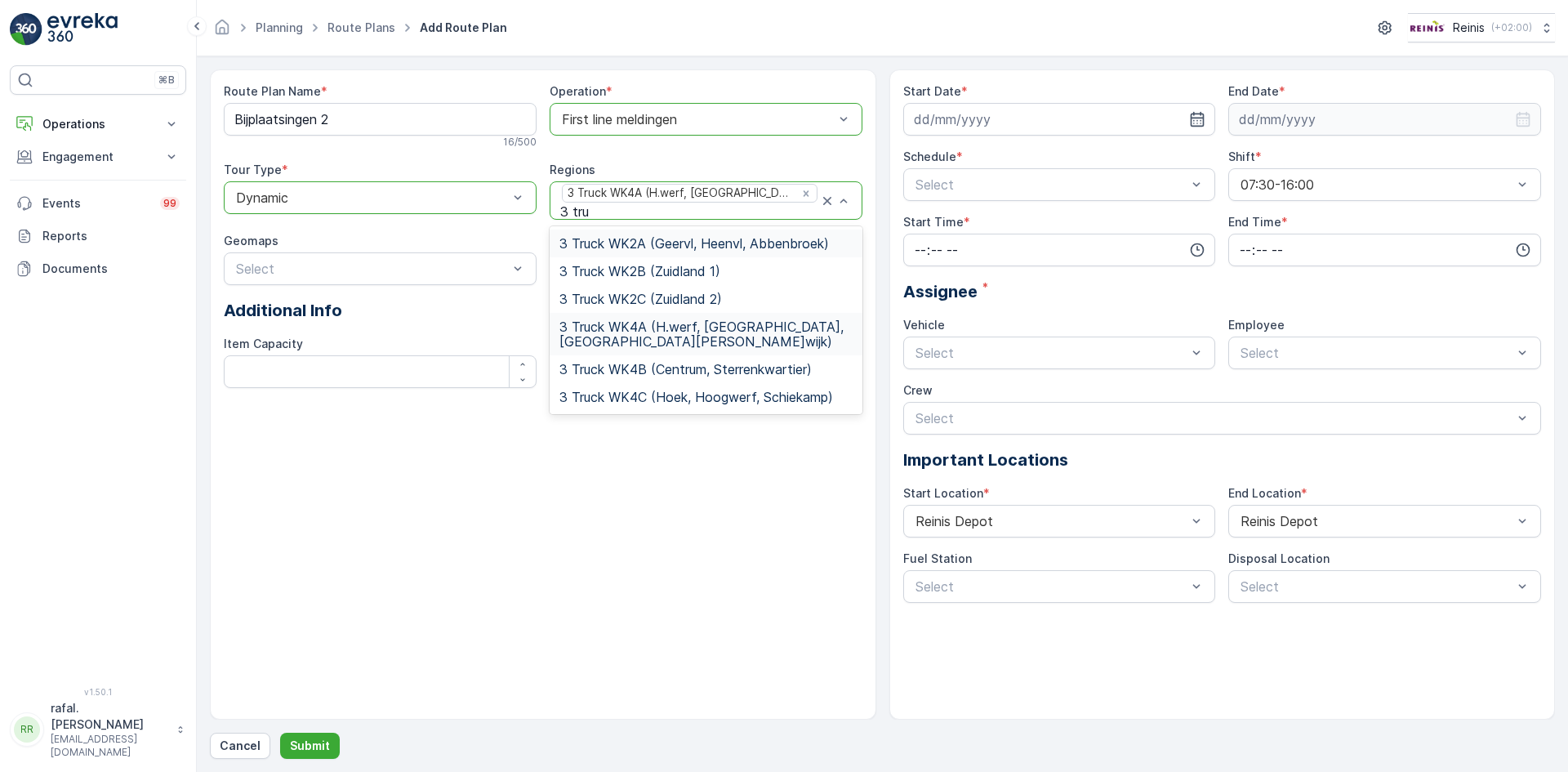
type input "3 truc"
click at [716, 369] on span "3 Truck WK4B (Centrum, Sterrenkwartier)" at bounding box center [686, 369] width 253 height 15
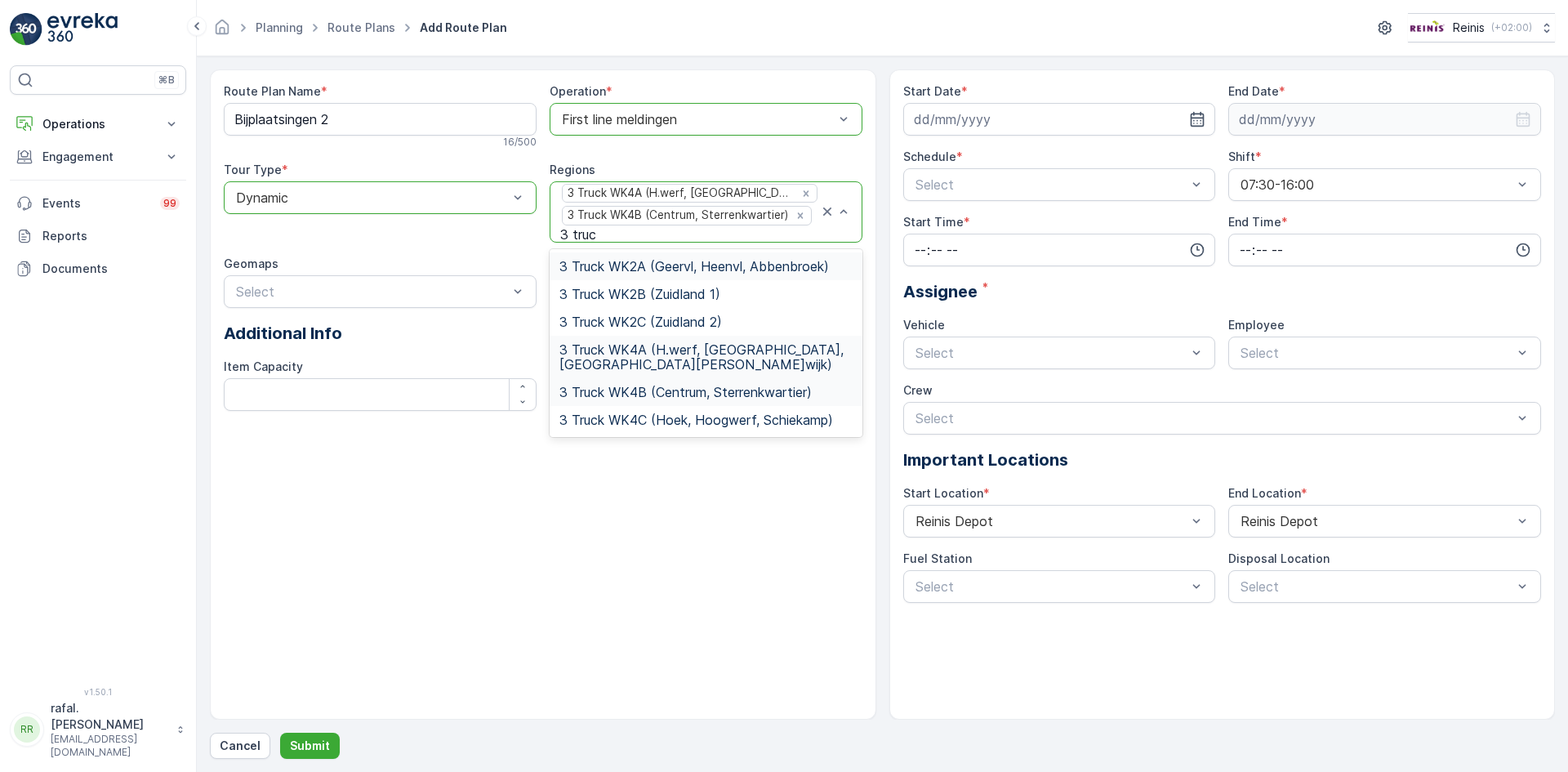
type input "3 truck"
click at [690, 421] on span "3 Truck WK4C (Hoek, Hoogwerf, Schiekamp)" at bounding box center [696, 420] width 273 height 15
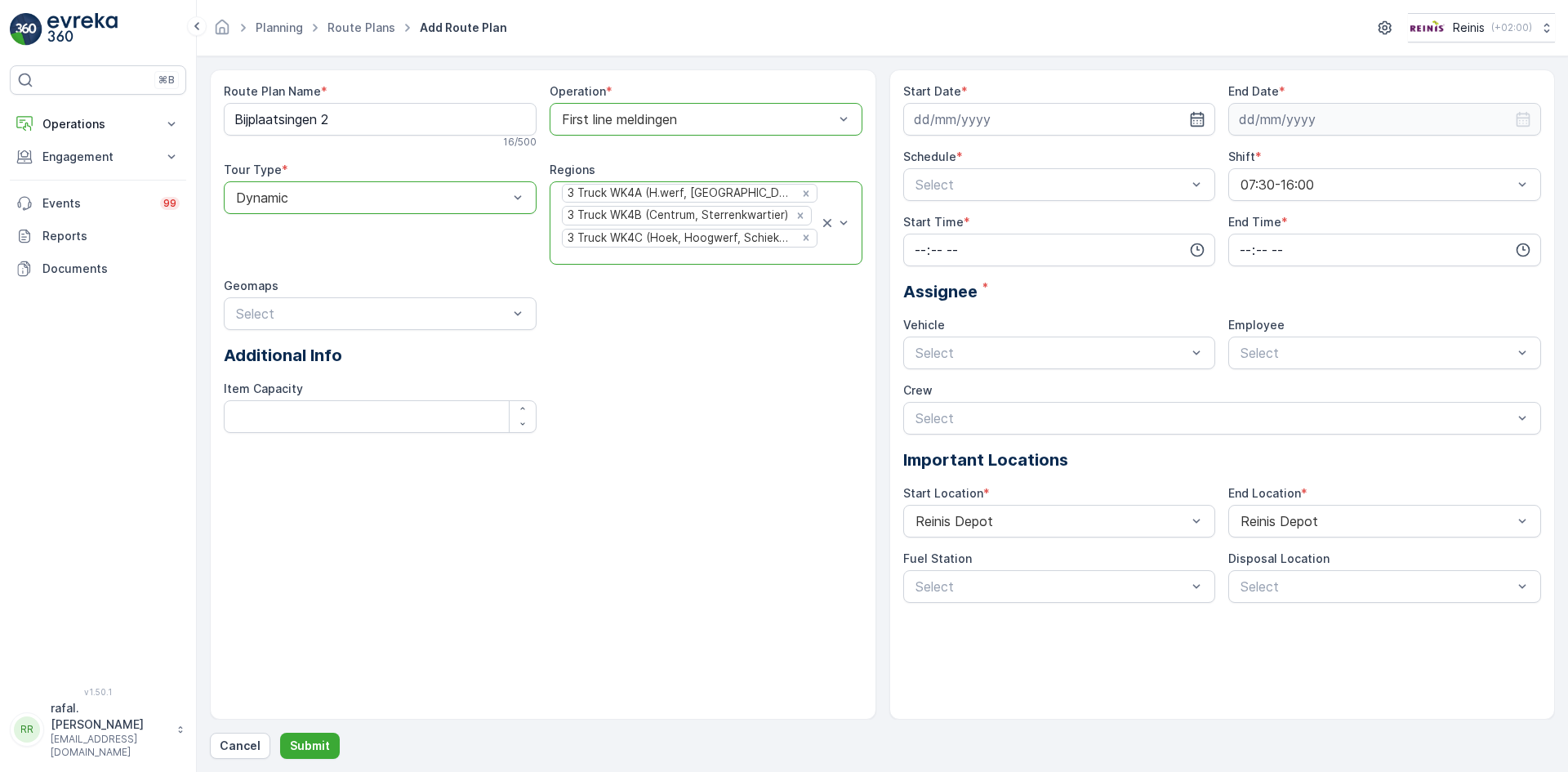
click at [687, 254] on div at bounding box center [689, 256] width 259 height 15
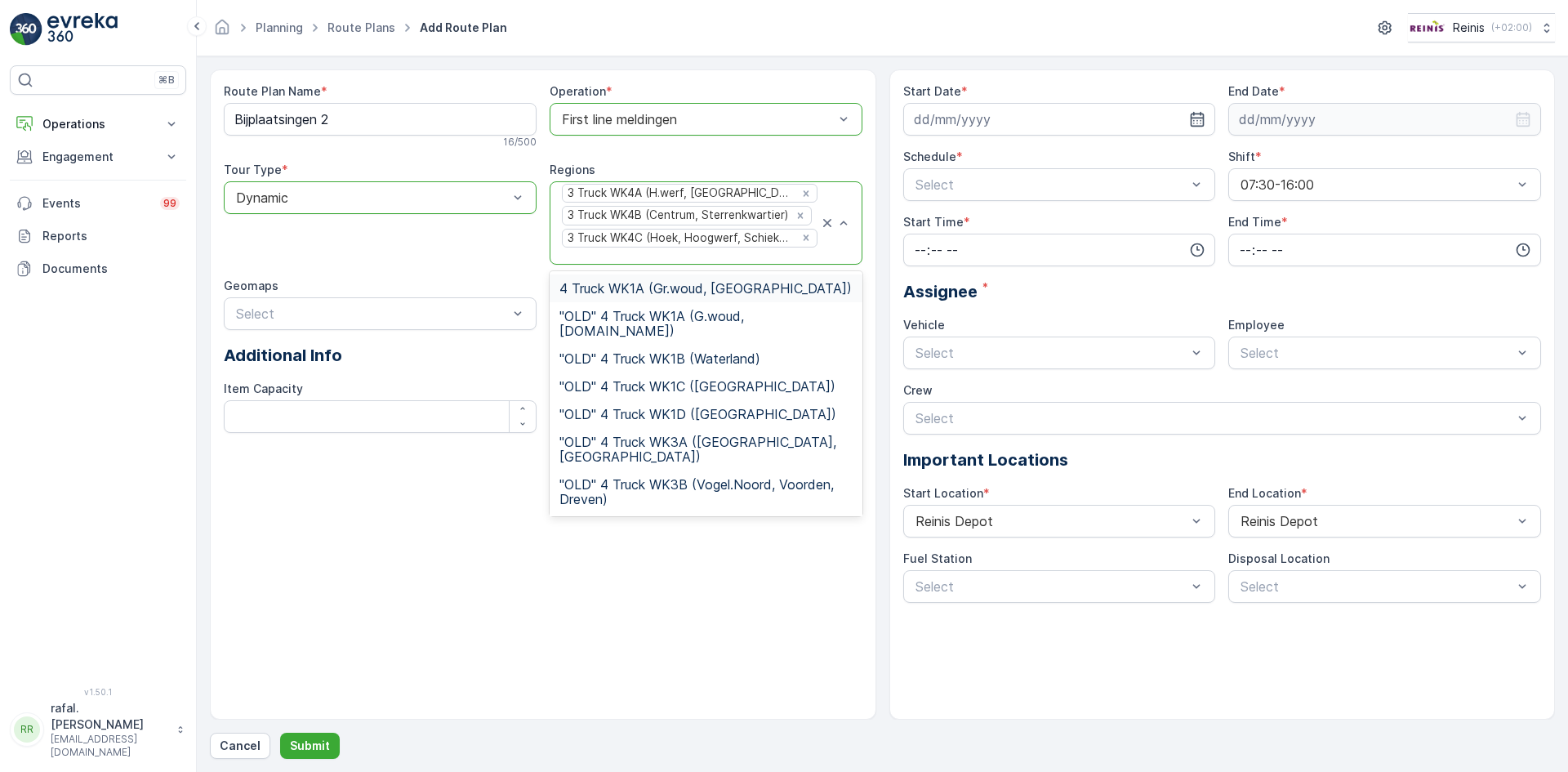
click at [648, 282] on span "4 Truck WK1A (Gr.woud, Maaswijk Oost)" at bounding box center [705, 288] width 292 height 15
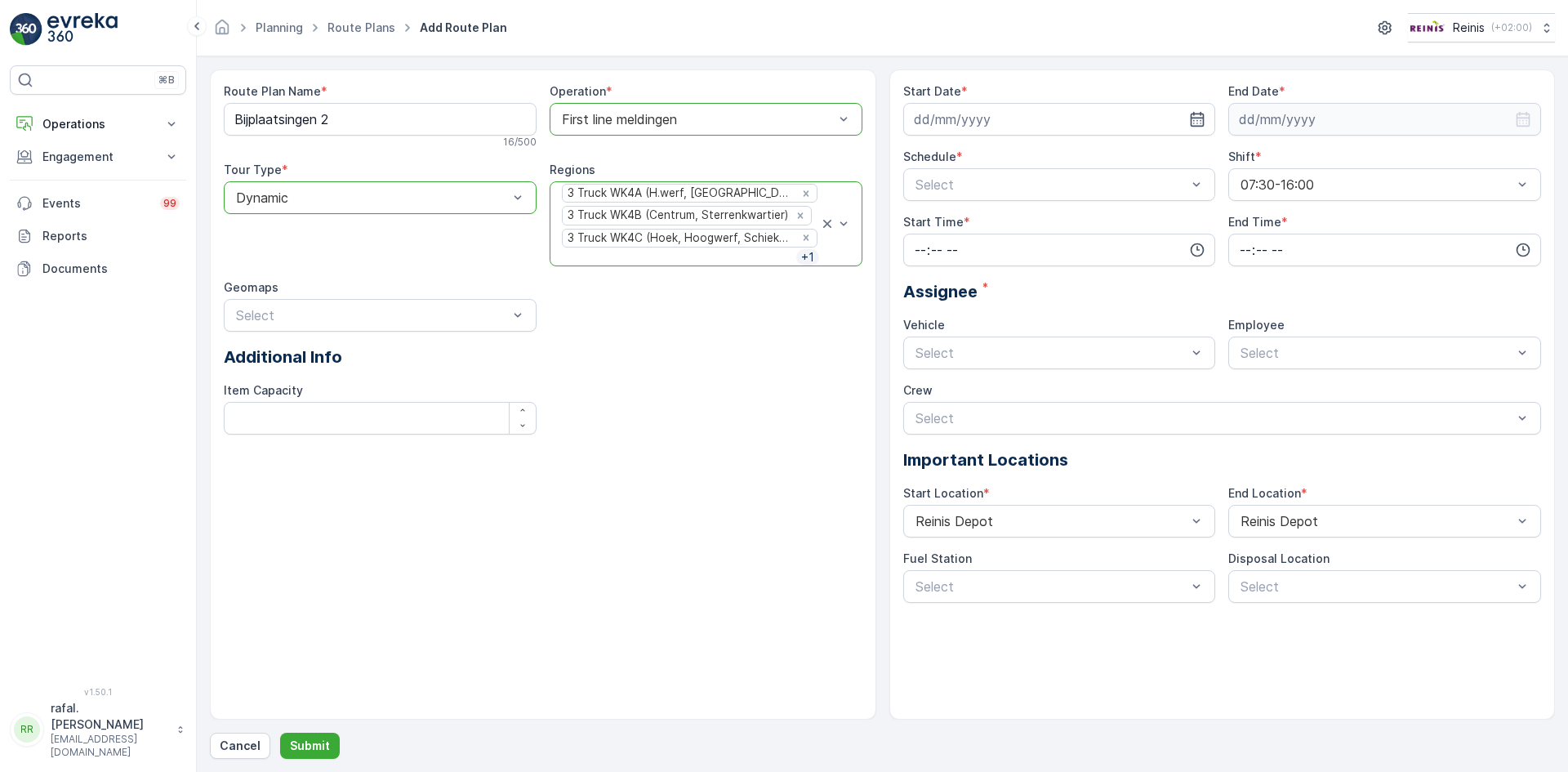
click at [773, 258] on div at bounding box center [678, 257] width 236 height 15
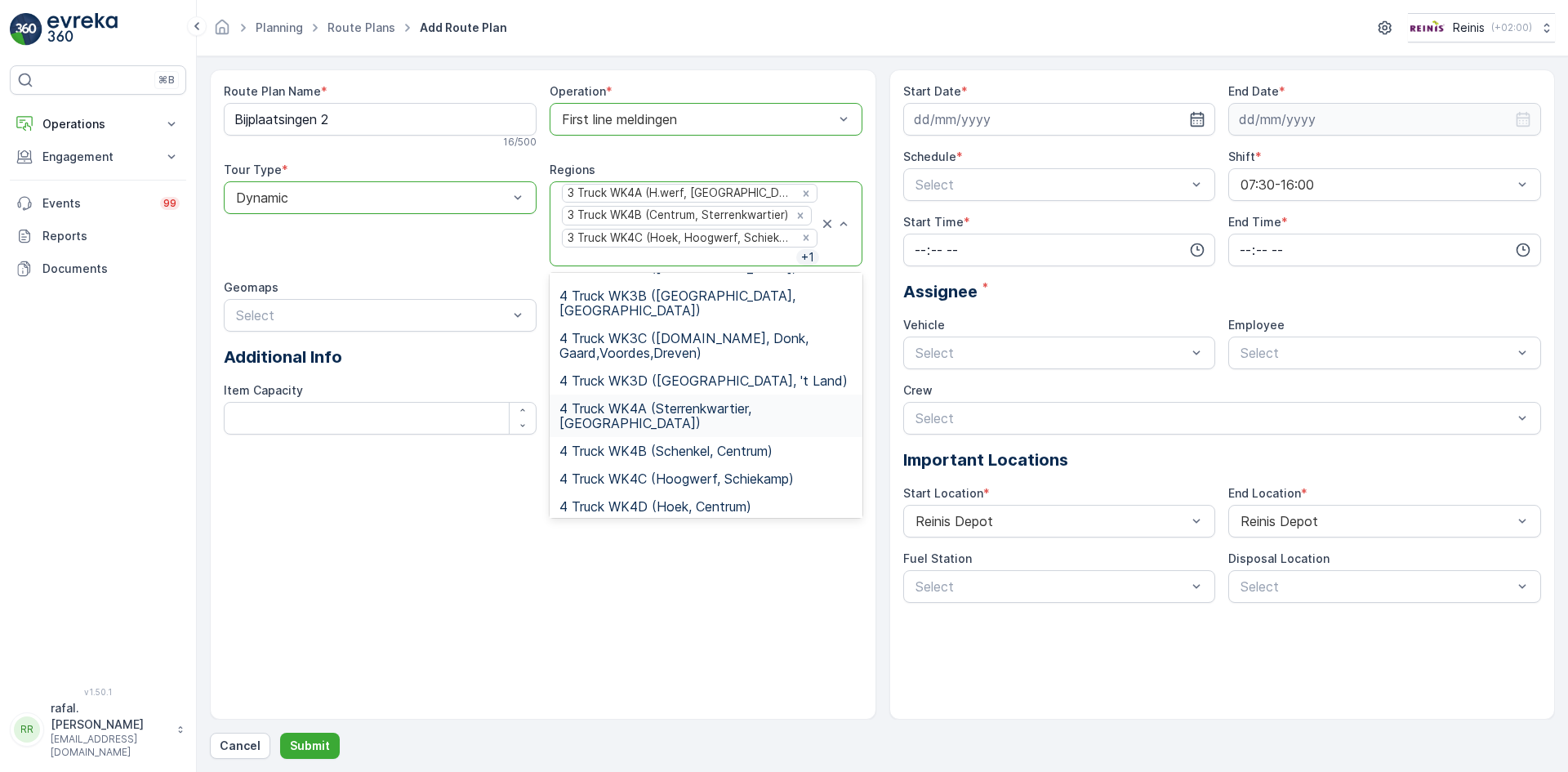
scroll to position [572, 0]
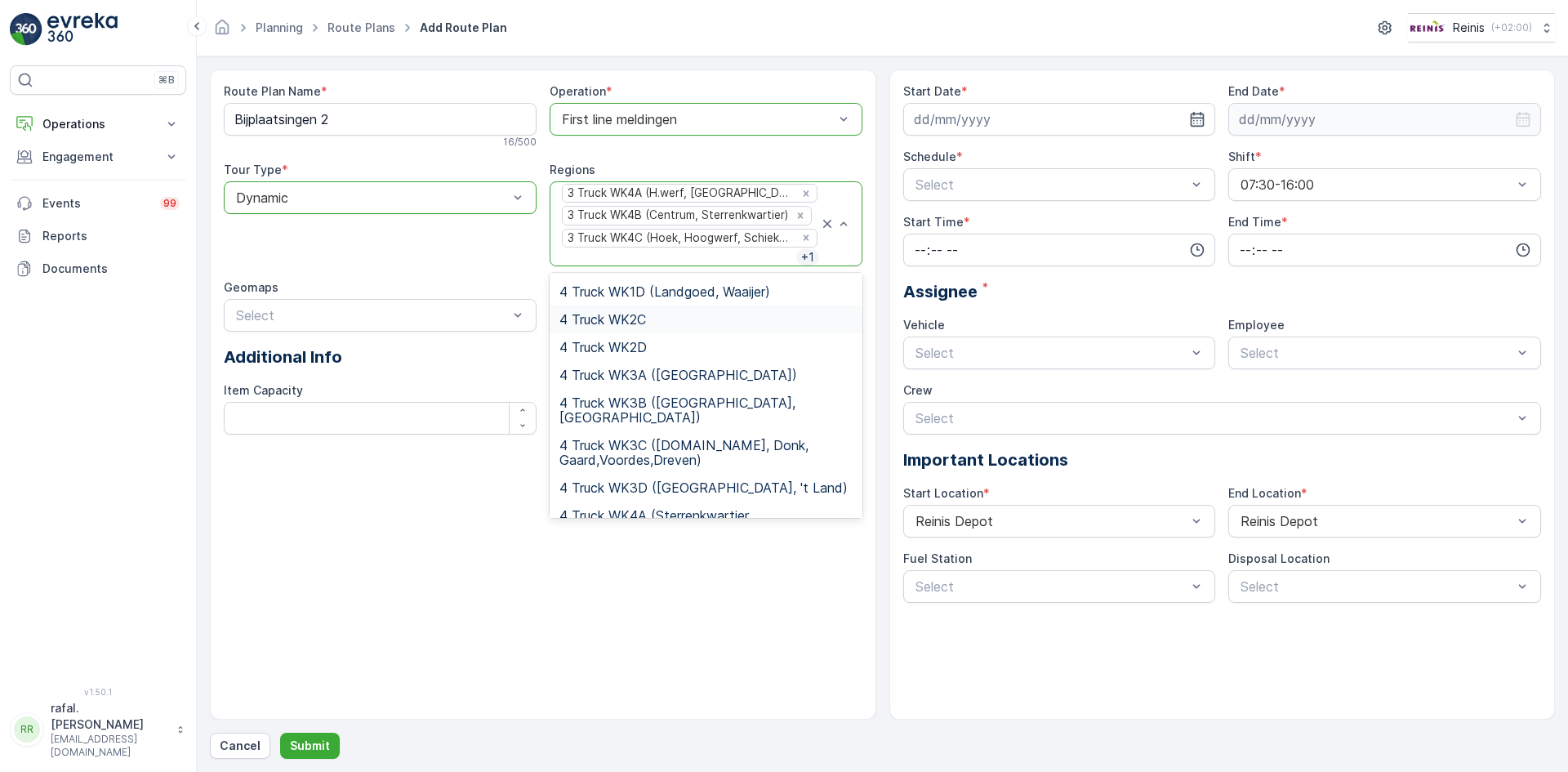
click at [807, 255] on p "+ 1" at bounding box center [808, 257] width 16 height 16
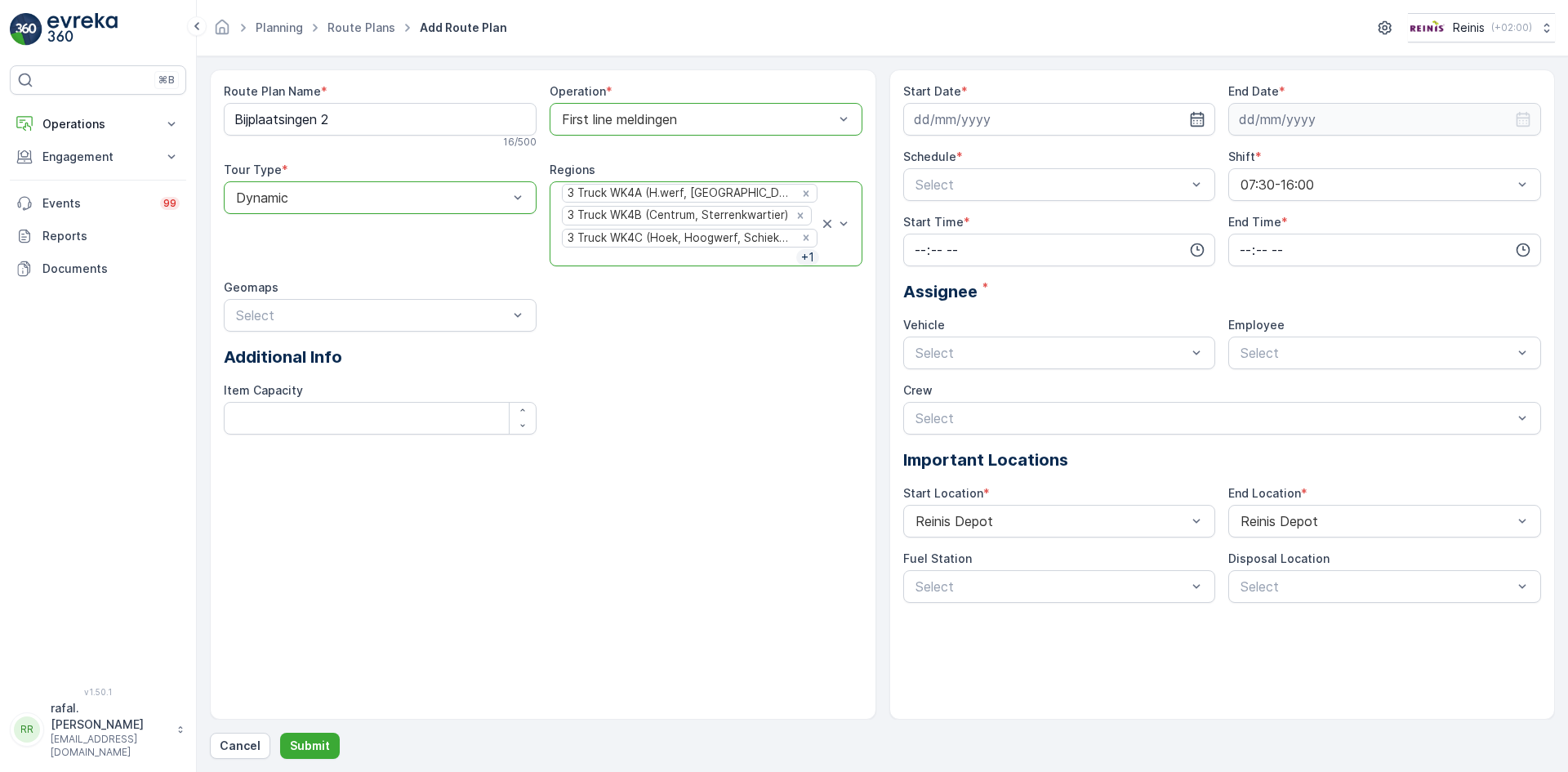
click at [807, 255] on p "+ 1" at bounding box center [808, 257] width 16 height 16
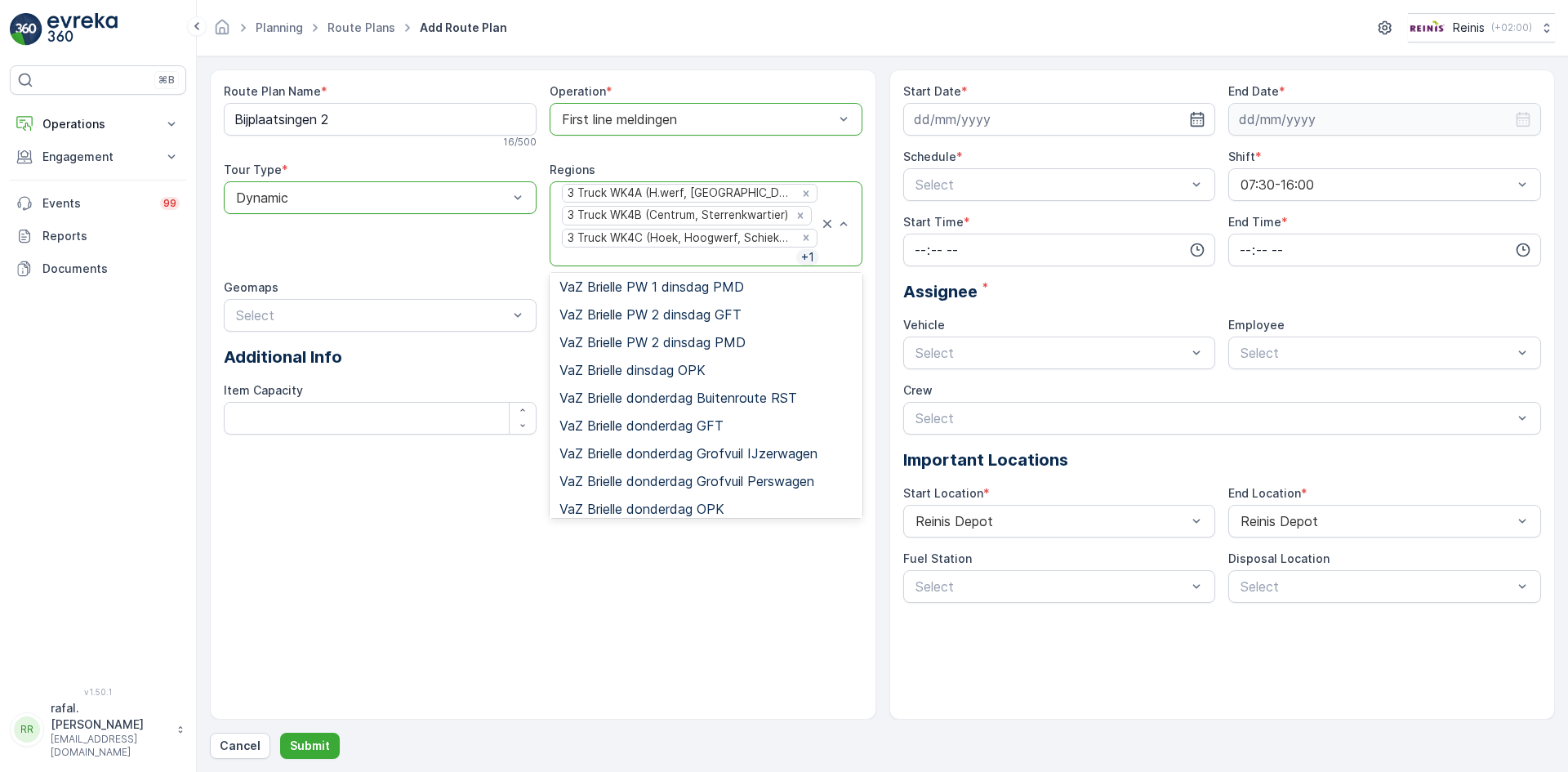
scroll to position [2615, 0]
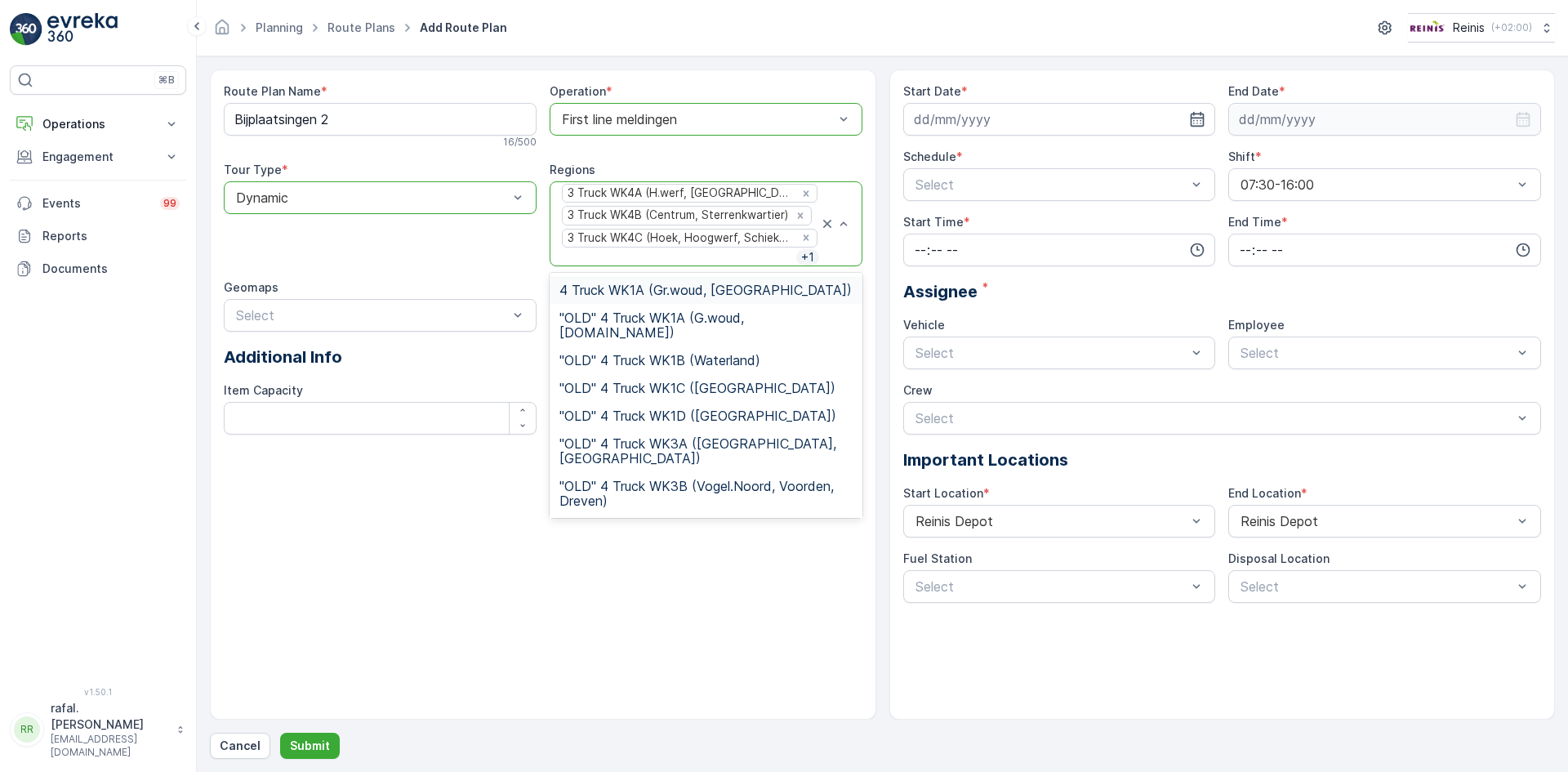
click at [729, 288] on span "4 Truck WK1A (Gr.woud, Maaswijk Oost)" at bounding box center [705, 290] width 292 height 15
click at [771, 258] on div at bounding box center [689, 256] width 259 height 15
click at [760, 285] on span "4 Truck WK1A (Gr.woud, Maaswijk Oost)" at bounding box center [705, 288] width 292 height 15
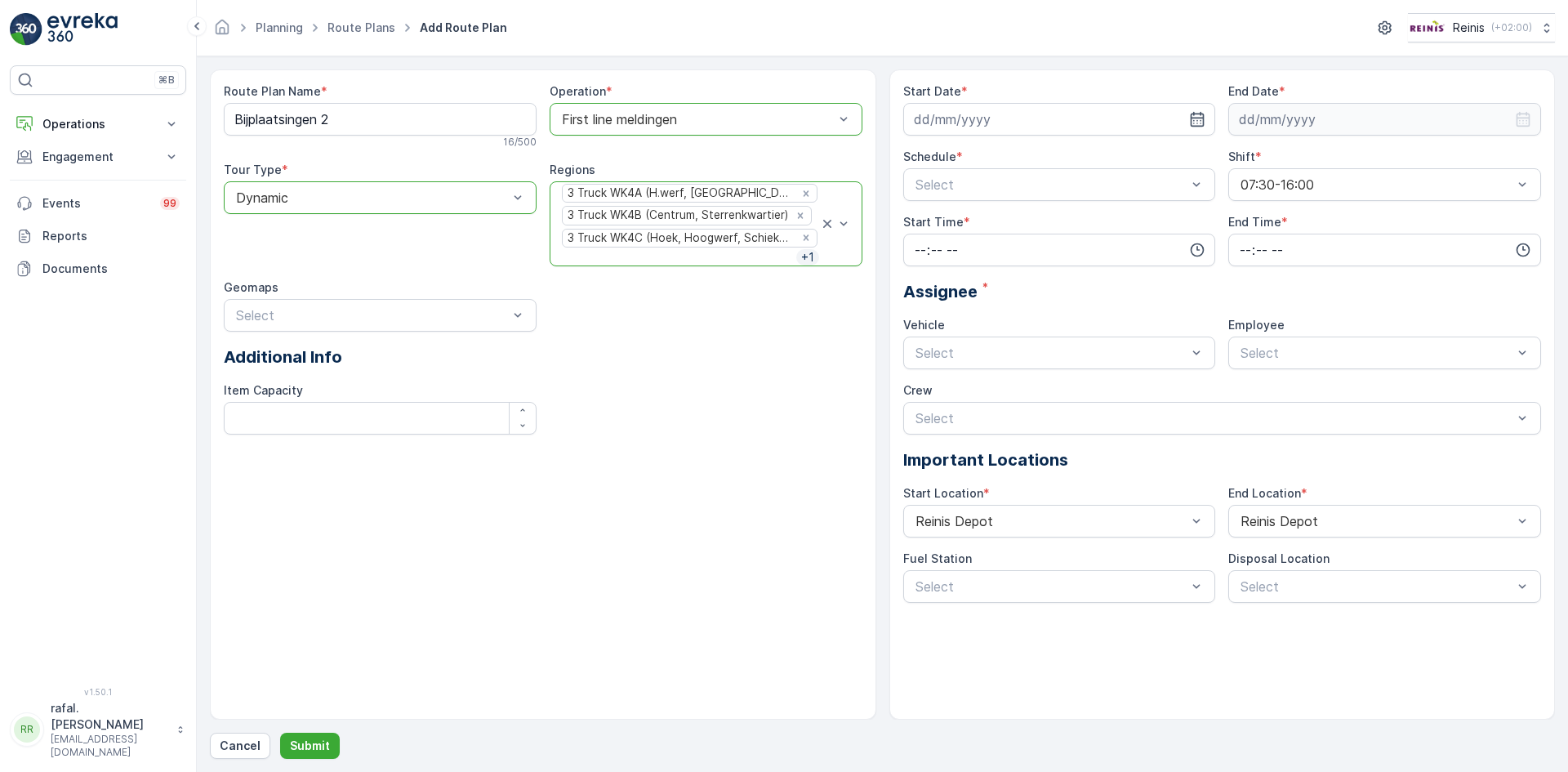
click at [781, 260] on div at bounding box center [678, 257] width 236 height 15
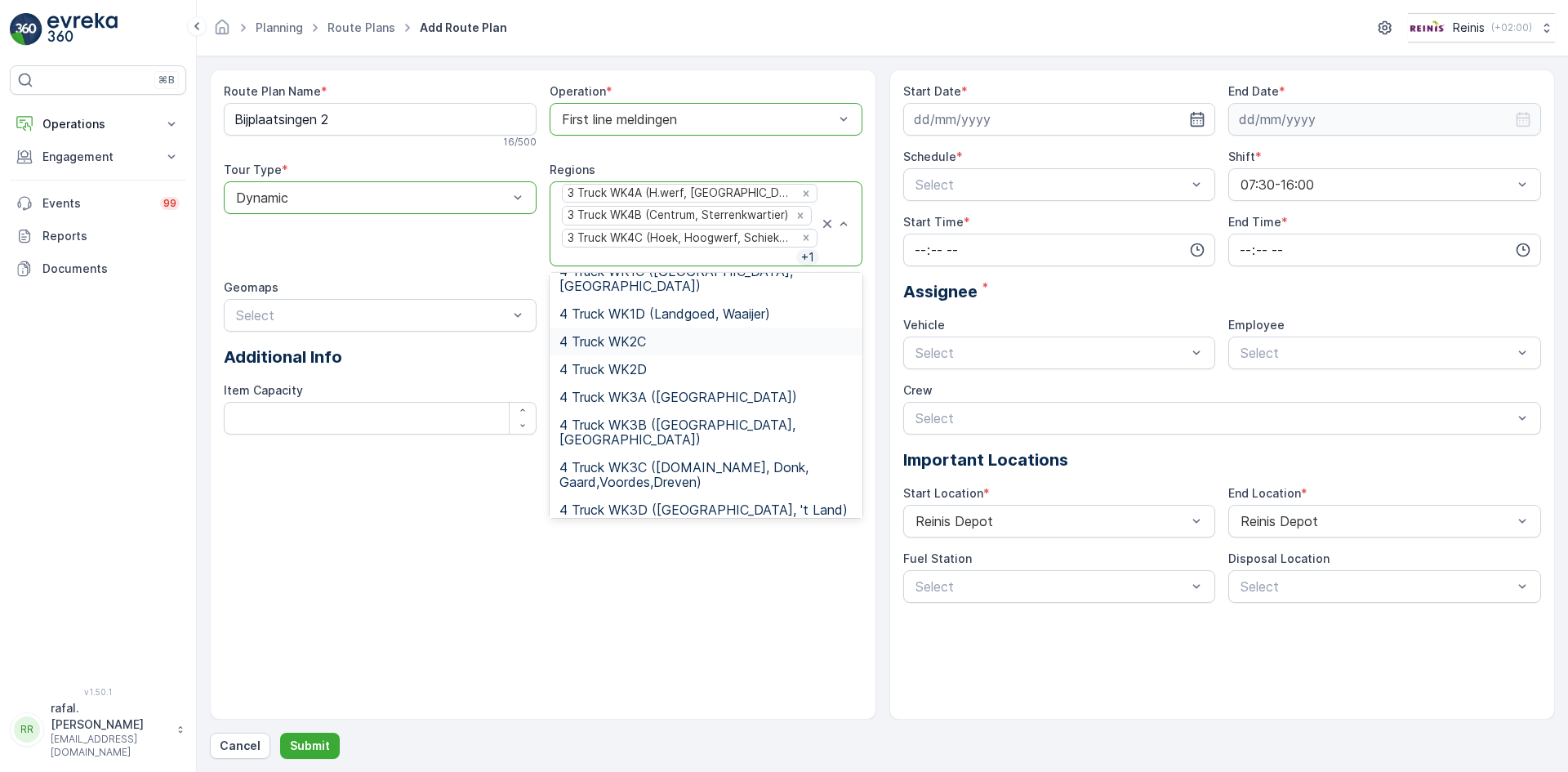
scroll to position [572, 0]
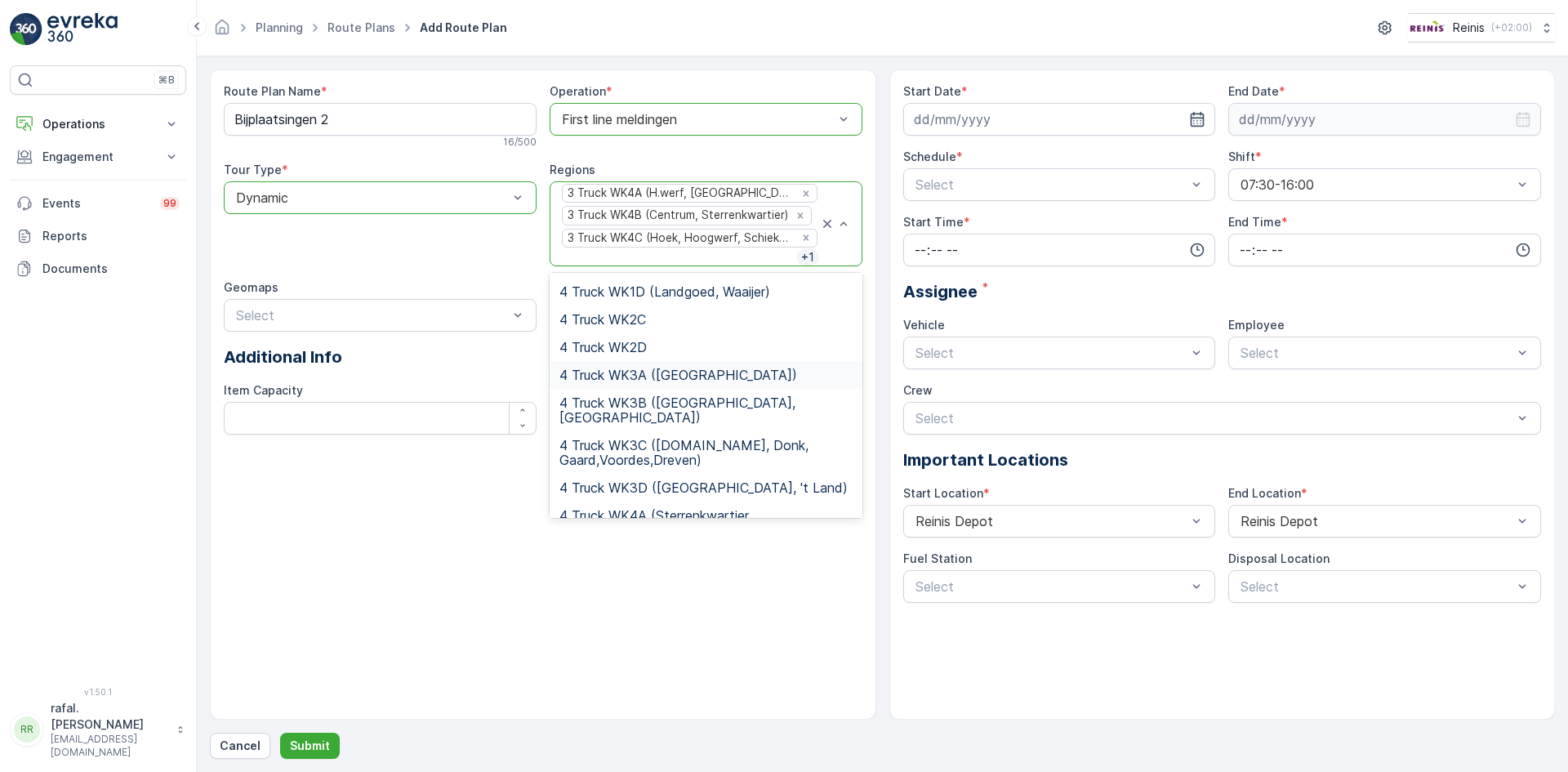
click at [692, 368] on span "4 Truck WK3A (Vogelenzang)" at bounding box center [678, 375] width 238 height 15
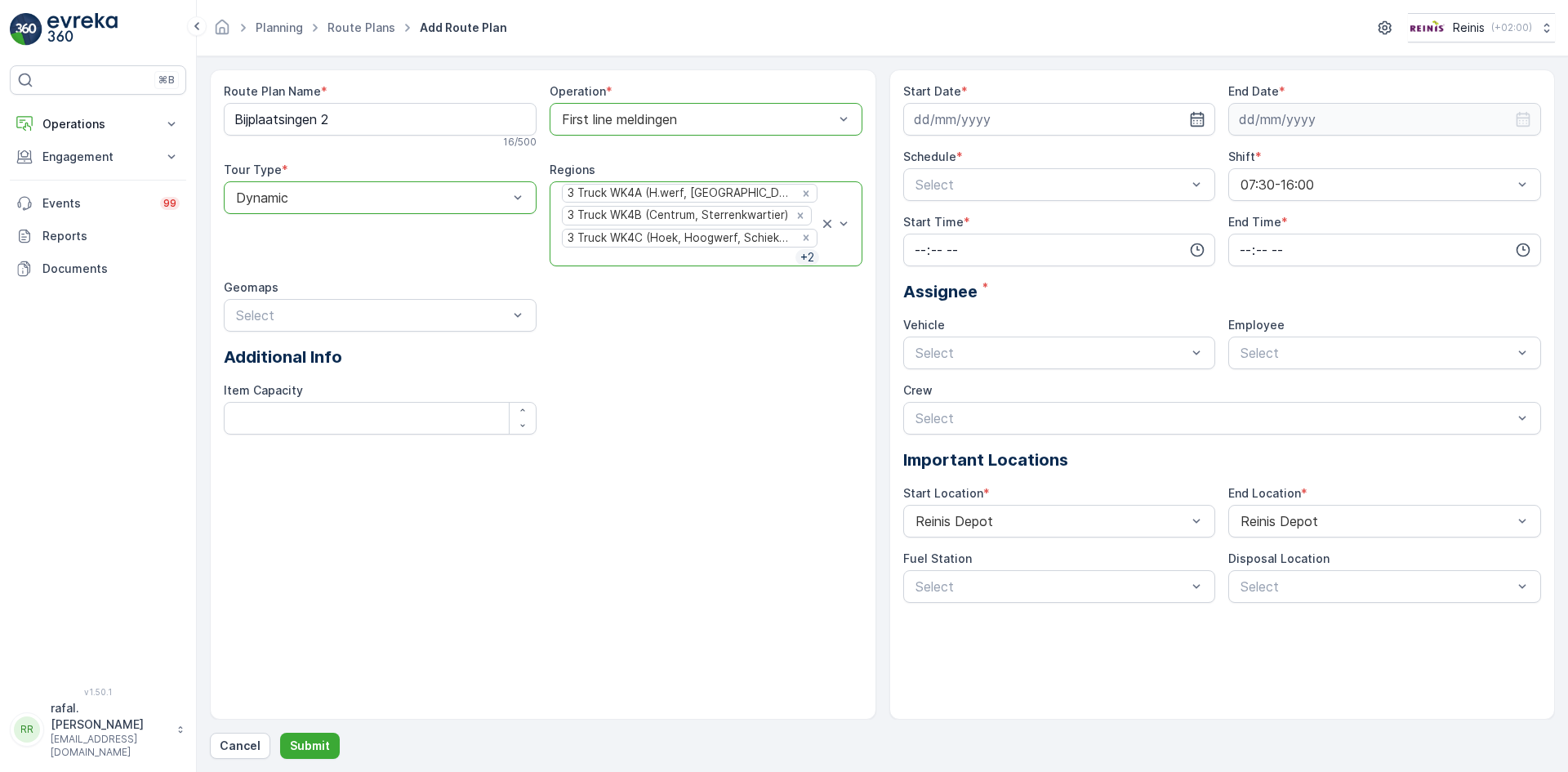
click at [781, 256] on div at bounding box center [678, 257] width 235 height 15
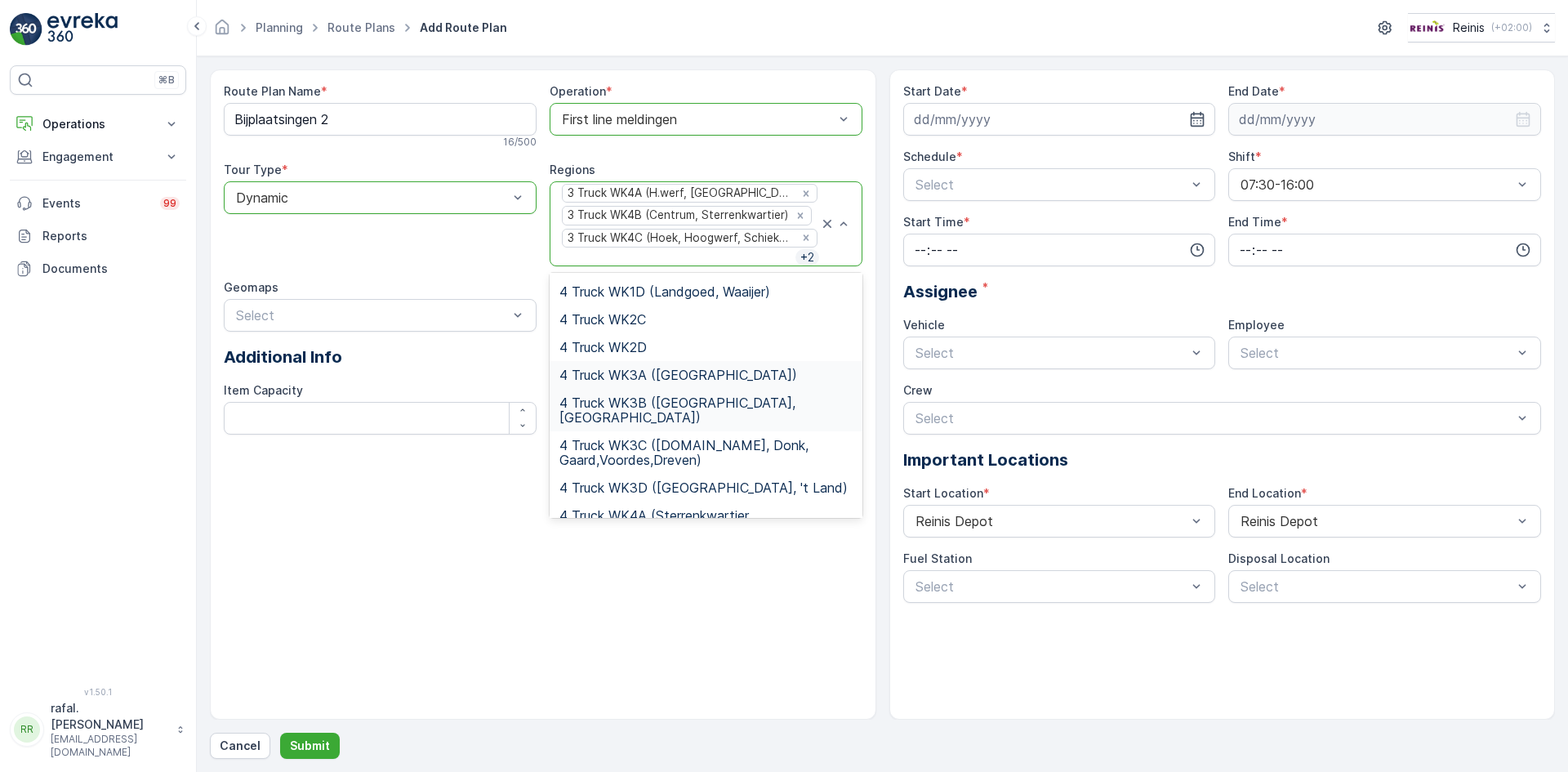
click at [741, 395] on span "4 Truck WK3B (Hekelingen, Kreek)" at bounding box center [705, 410] width 293 height 29
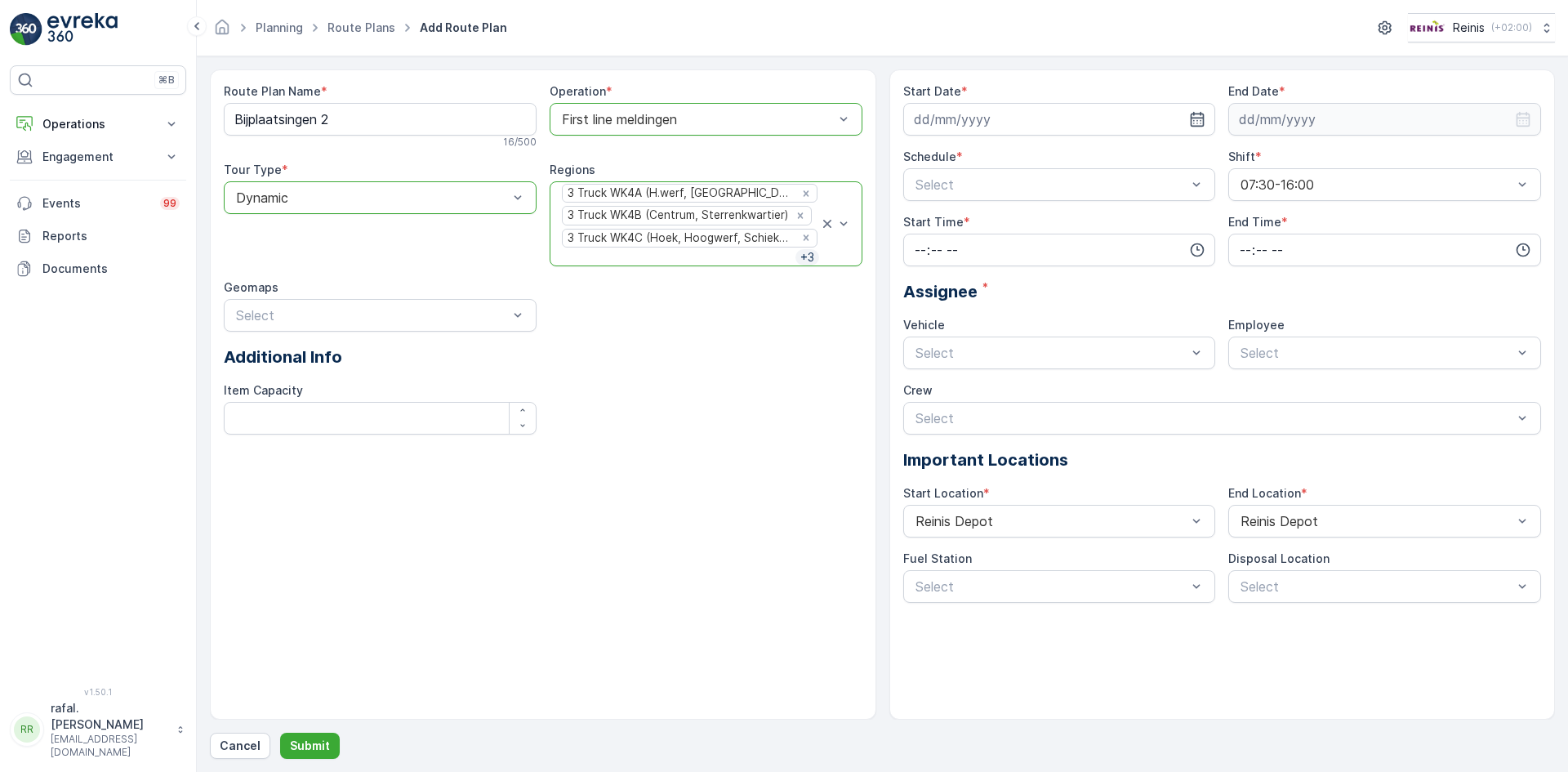
click at [751, 256] on div at bounding box center [678, 257] width 235 height 15
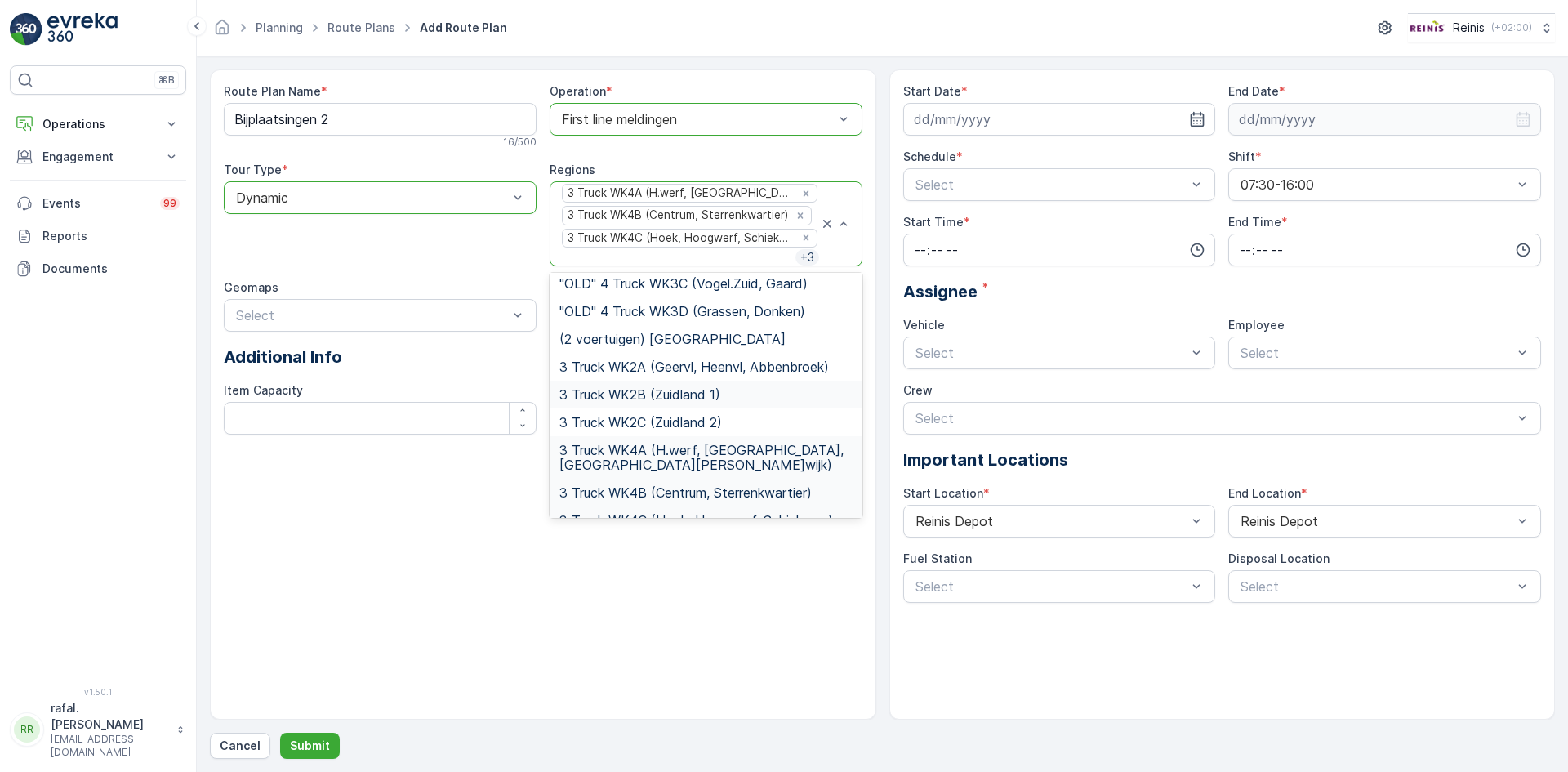
scroll to position [327, 0]
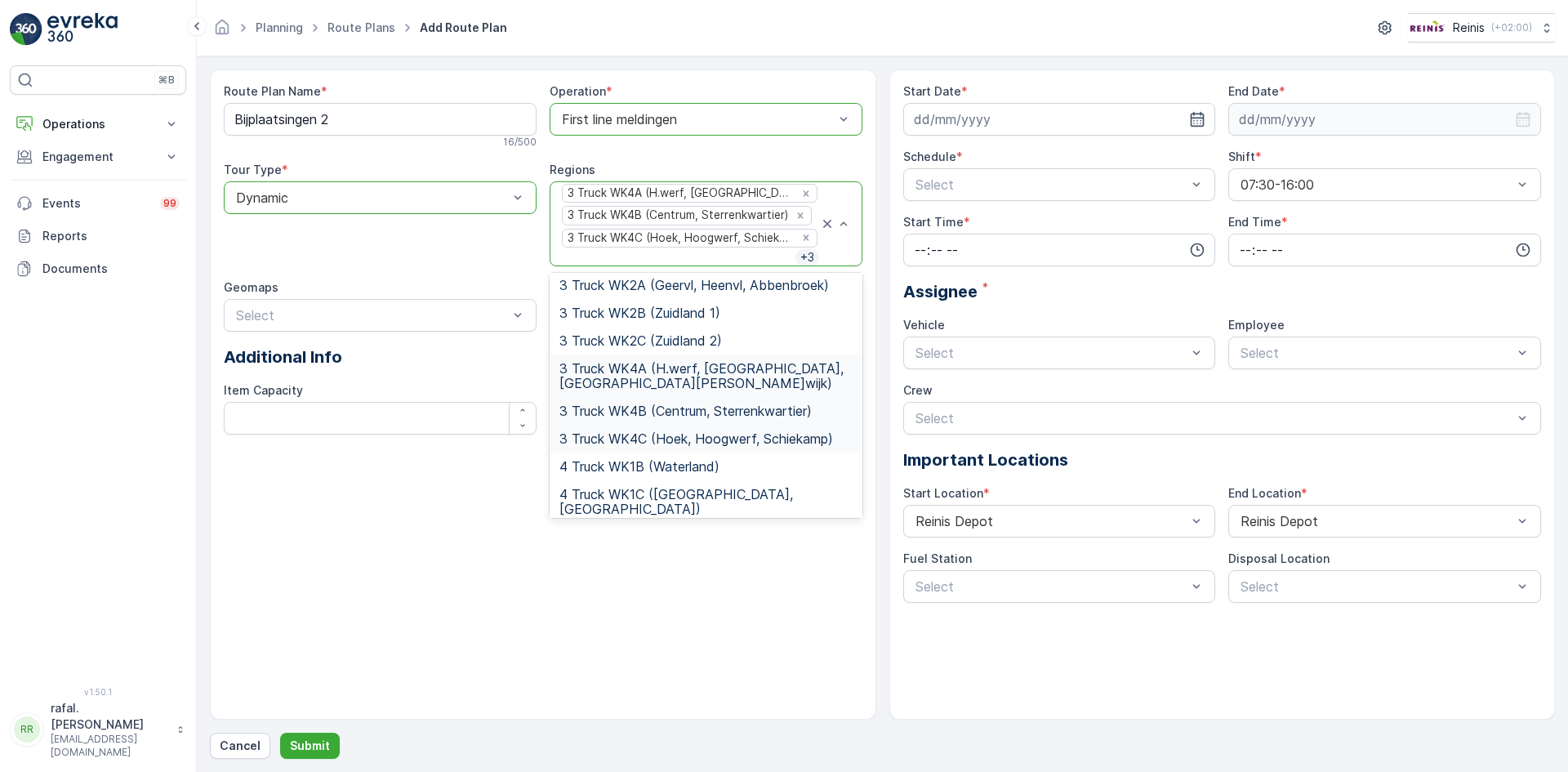
click at [738, 361] on span "3 Truck WK4A (H.werf, Centrum, Schenkel, G.wijk)" at bounding box center [705, 376] width 293 height 29
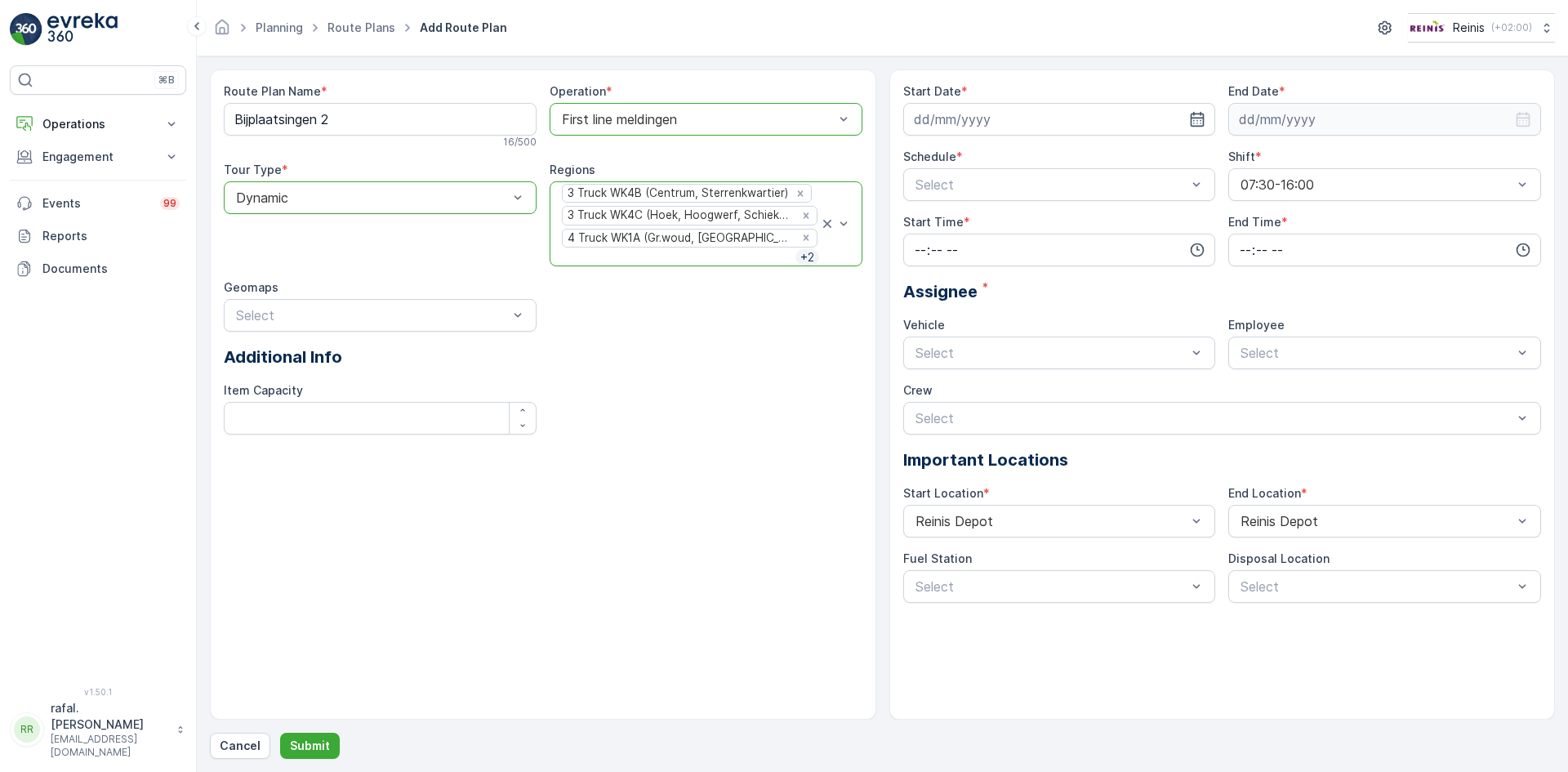
click at [779, 259] on div "3 Truck WK4B (Centrum, Sterrenkwartier) 3 Truck WK4C (Hoek, Hoogwerf, Schiekamp…" at bounding box center [689, 224] width 259 height 83
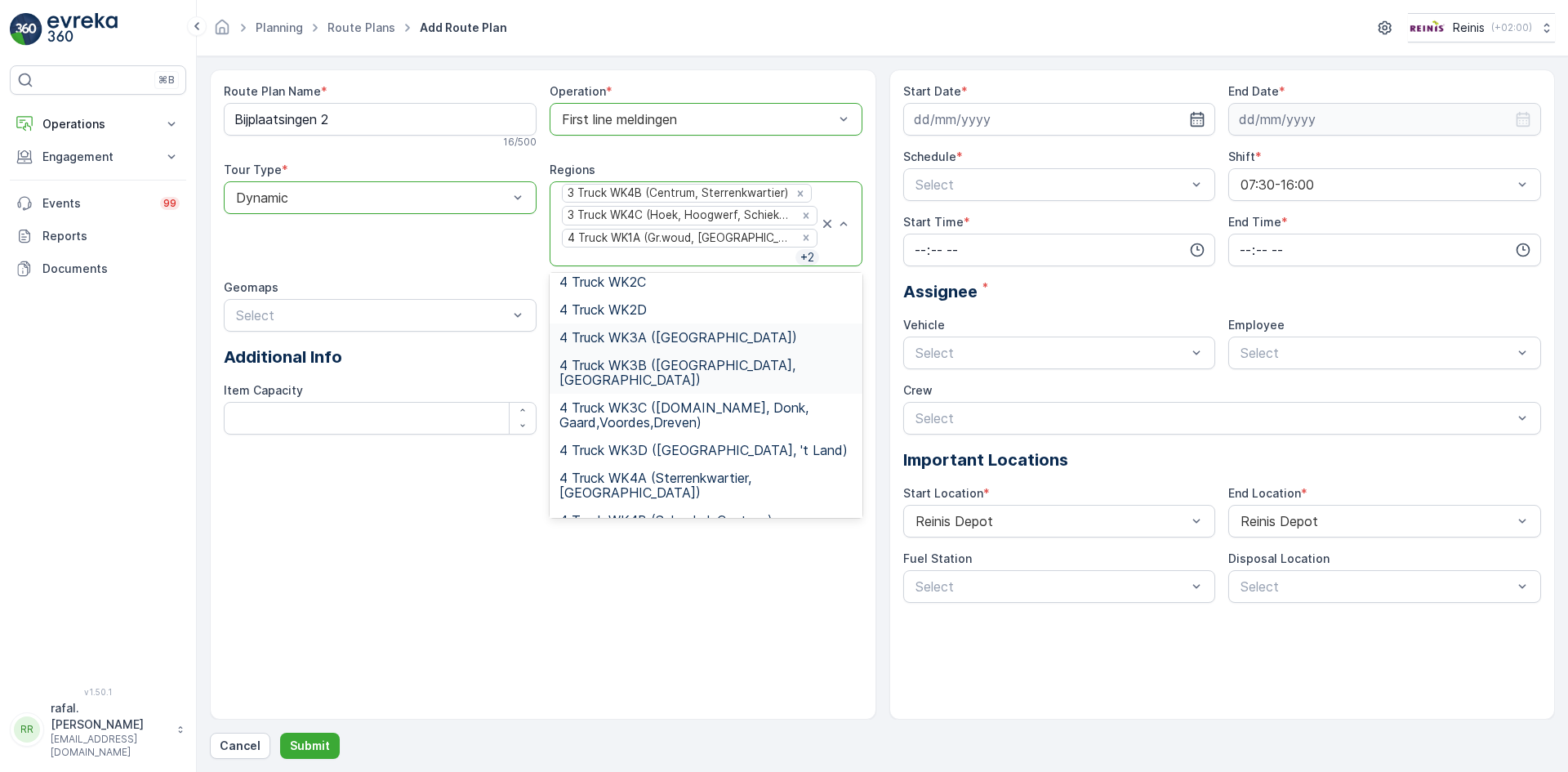
scroll to position [572, 0]
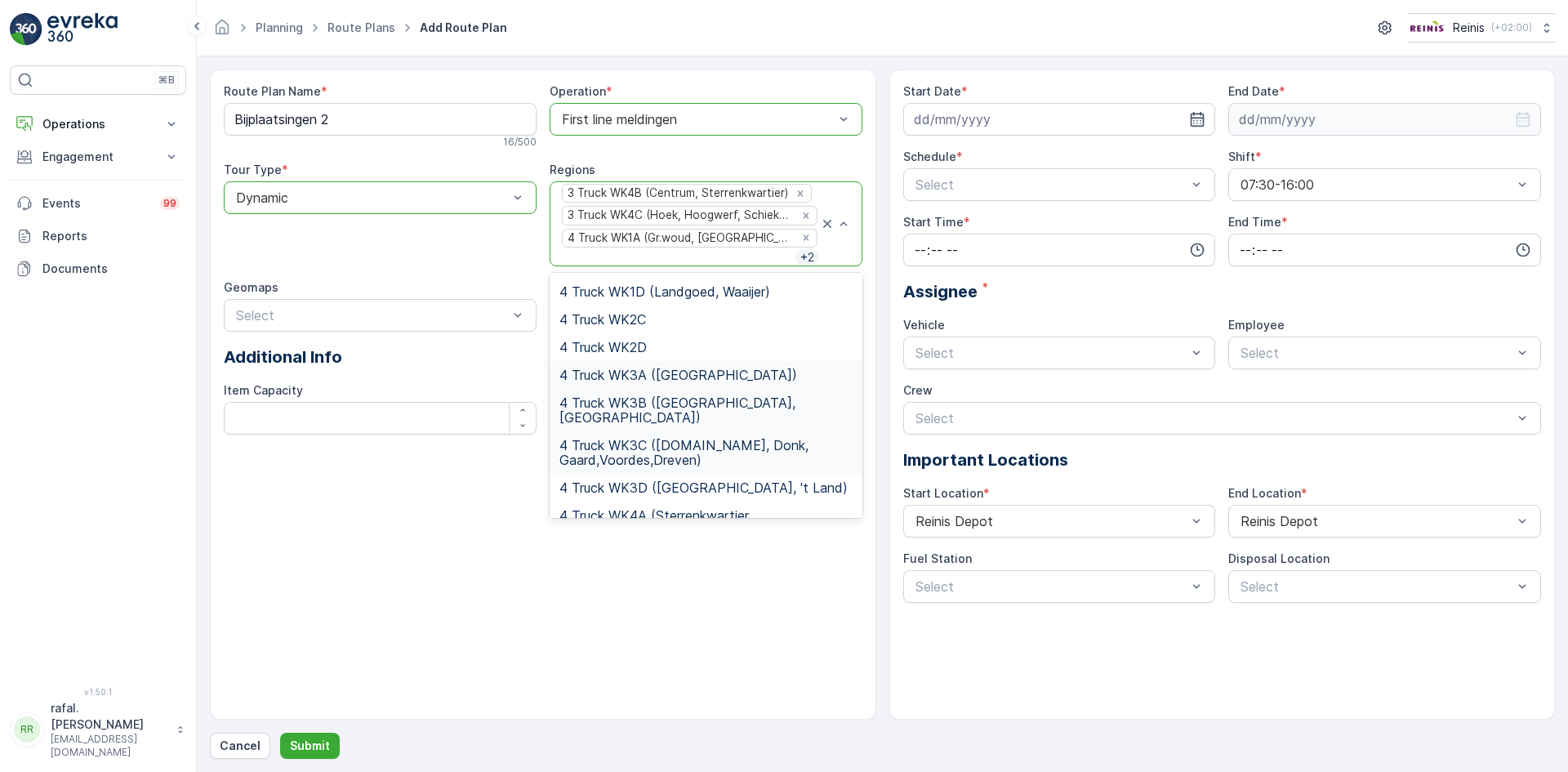
click at [686, 438] on span "4 Truck WK3C (V.land, Donk, Gaard,Voordes,Dreven)" at bounding box center [705, 453] width 293 height 29
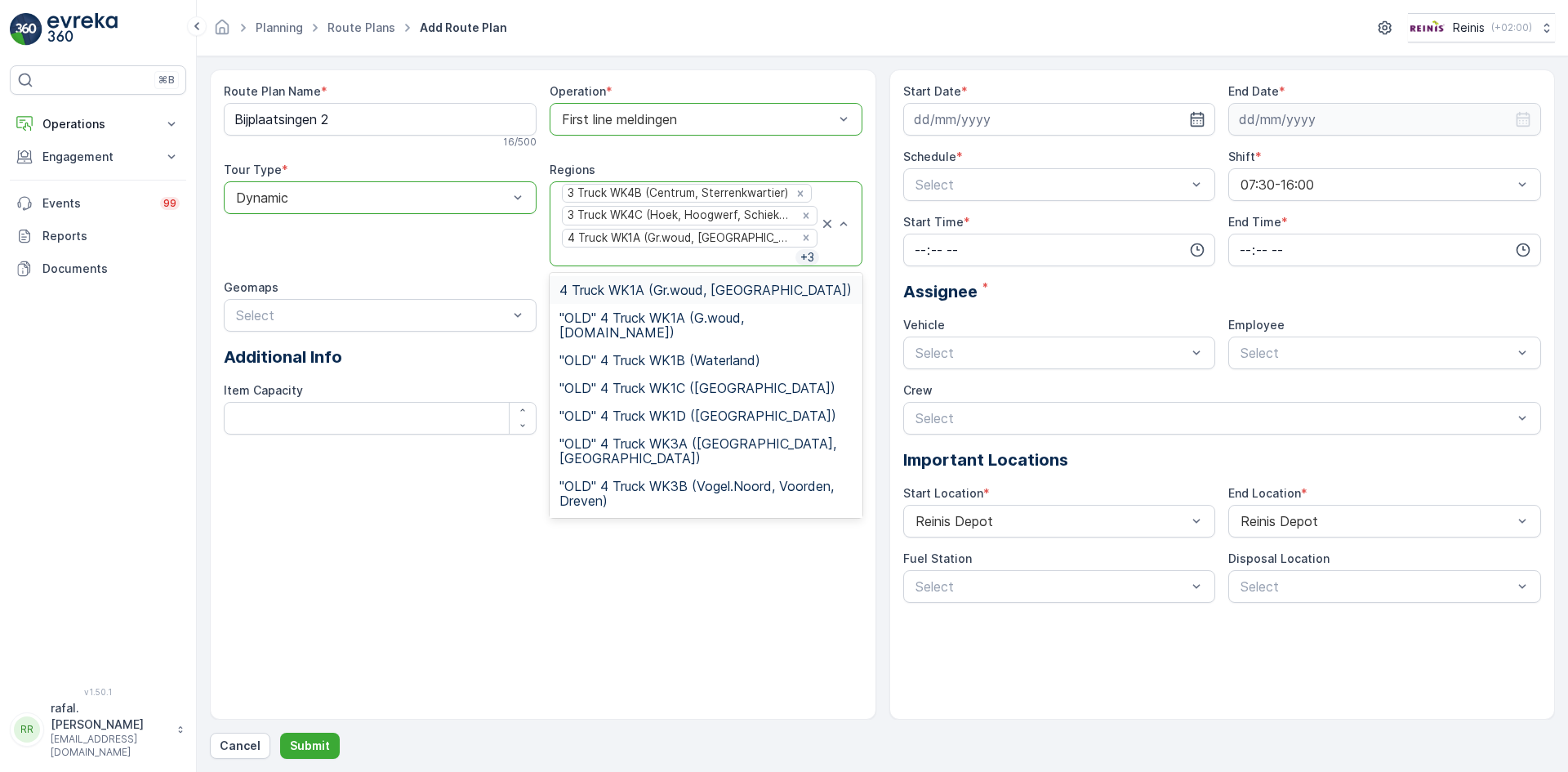
click at [755, 254] on div "3 Truck WK4B (Centrum, Sterrenkwartier) 3 Truck WK4C (Hoek, Hoogwerf, Schiekamp…" at bounding box center [689, 224] width 259 height 83
click at [755, 381] on span ""OLD" 4 Truck WK1C (Maaswijk West)" at bounding box center [697, 388] width 276 height 15
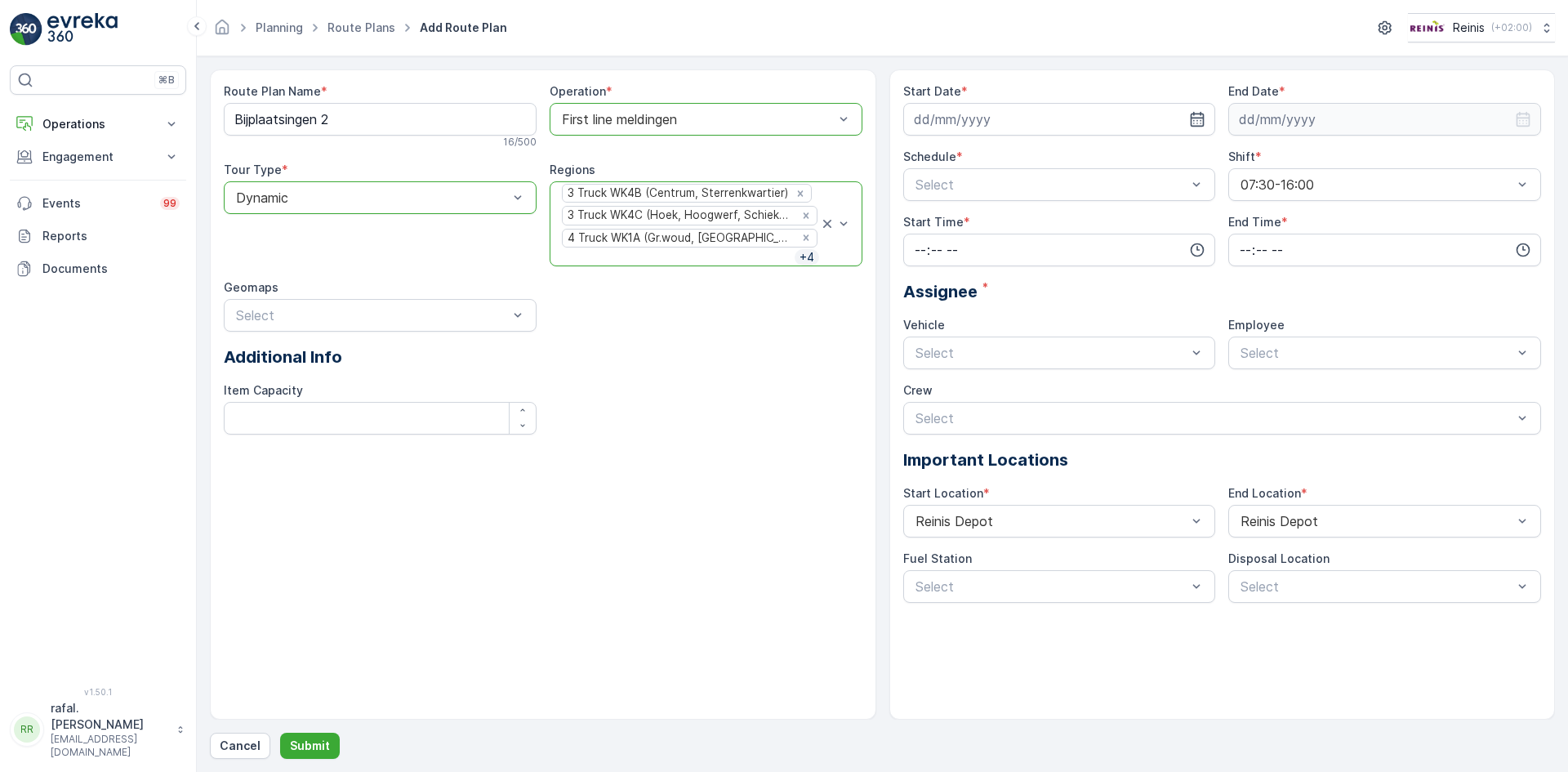
click at [725, 254] on div "3 Truck WK4B (Centrum, Sterrenkwartier) 3 Truck WK4C (Hoek, Hoogwerf, Schiekamp…" at bounding box center [689, 224] width 259 height 83
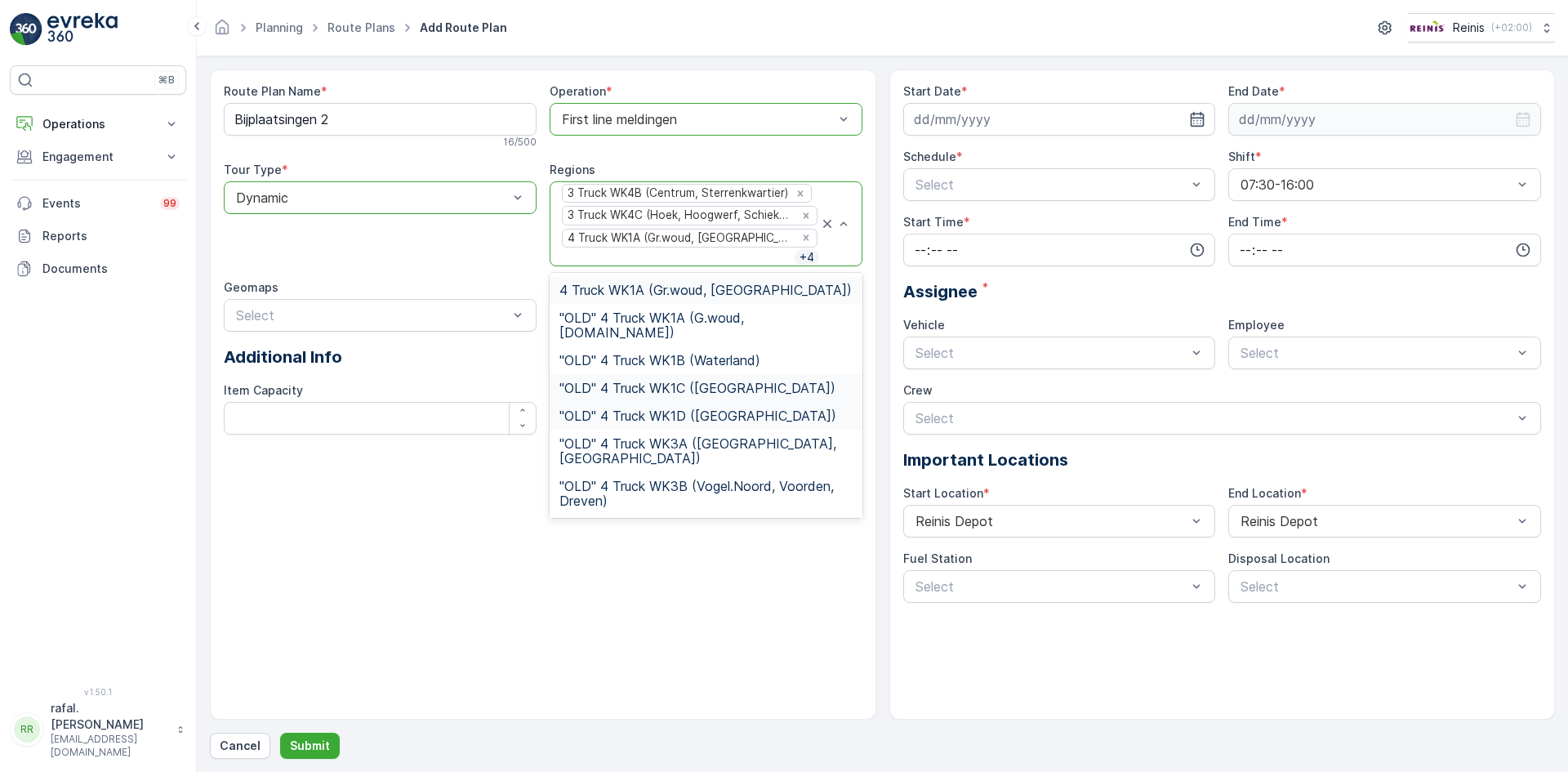
click at [732, 408] on span ""OLD" 4 Truck WK1D (Maaswijk Oost)" at bounding box center [698, 415] width 277 height 15
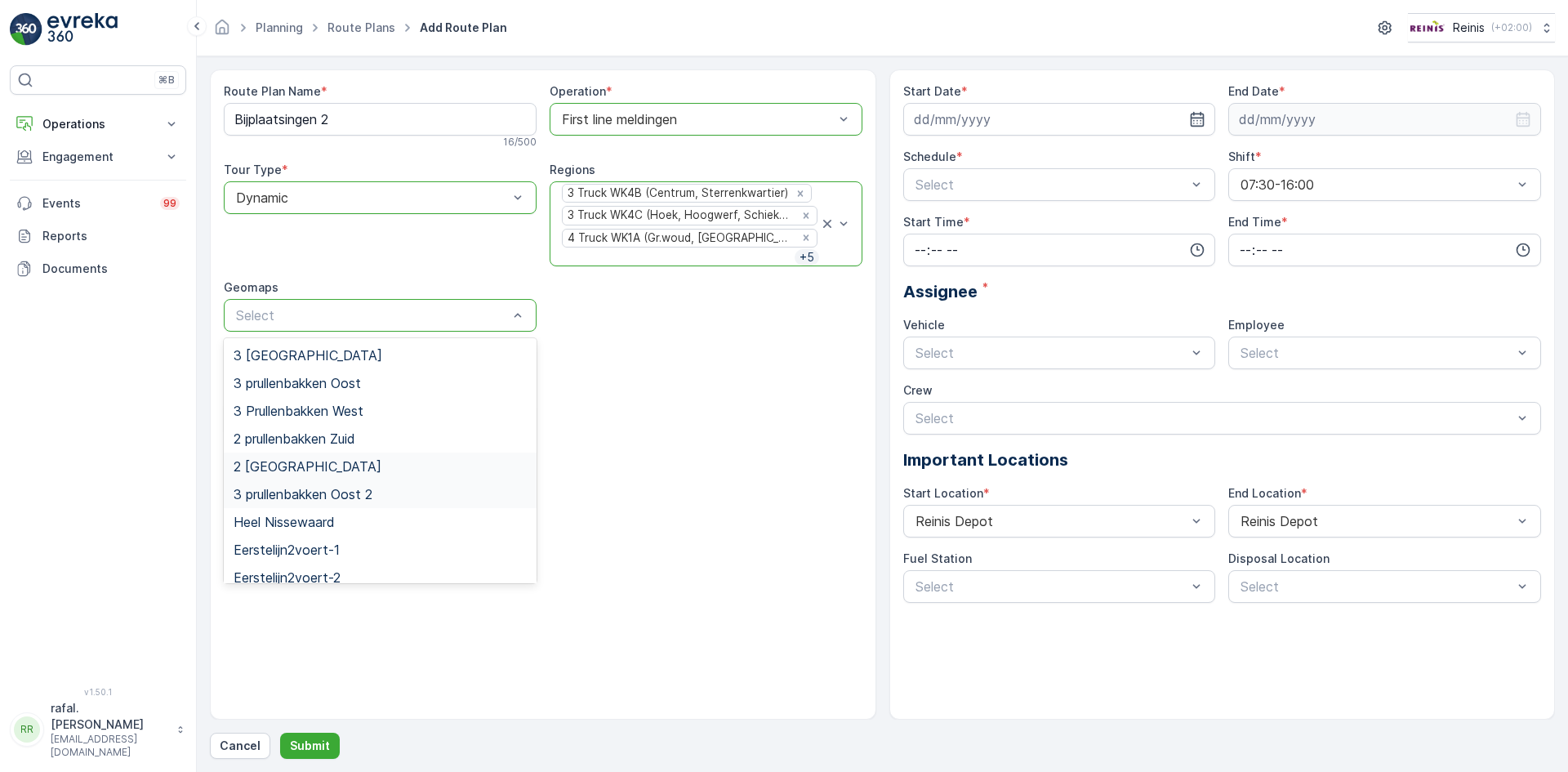
scroll to position [40, 0]
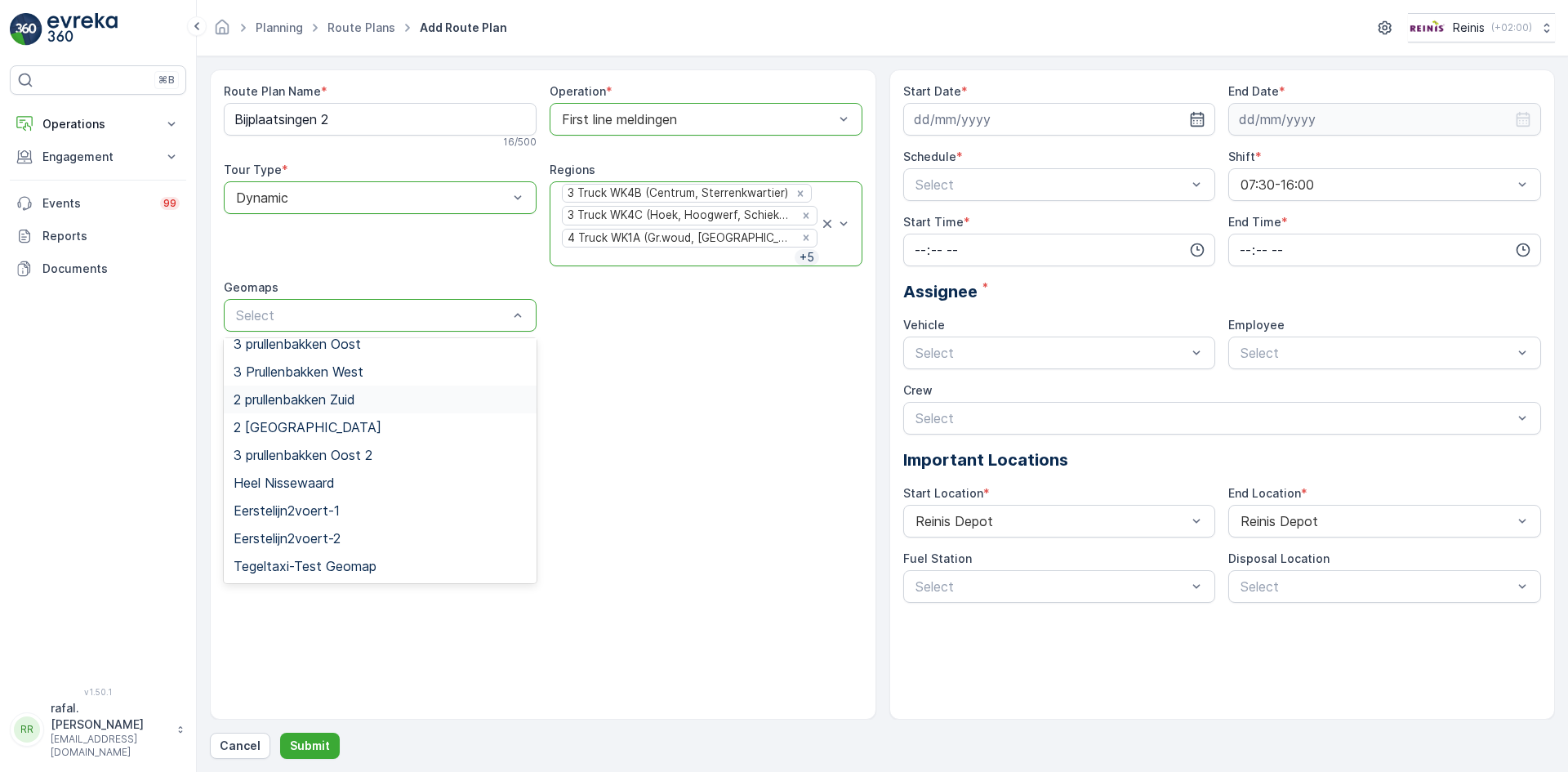
click at [322, 401] on span "2 prullenbakken Zuid" at bounding box center [295, 399] width 122 height 15
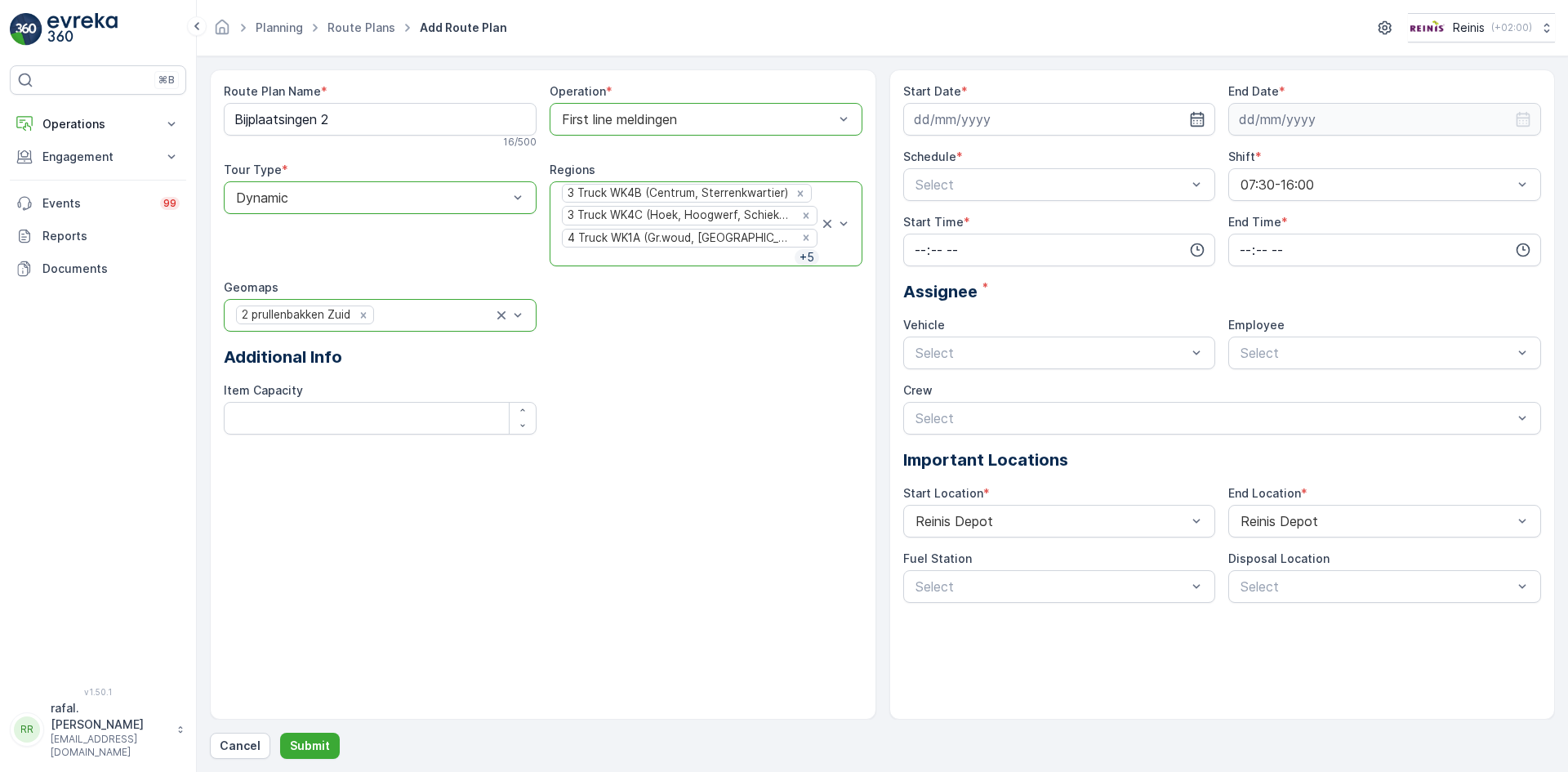
click at [448, 317] on div at bounding box center [434, 315] width 118 height 15
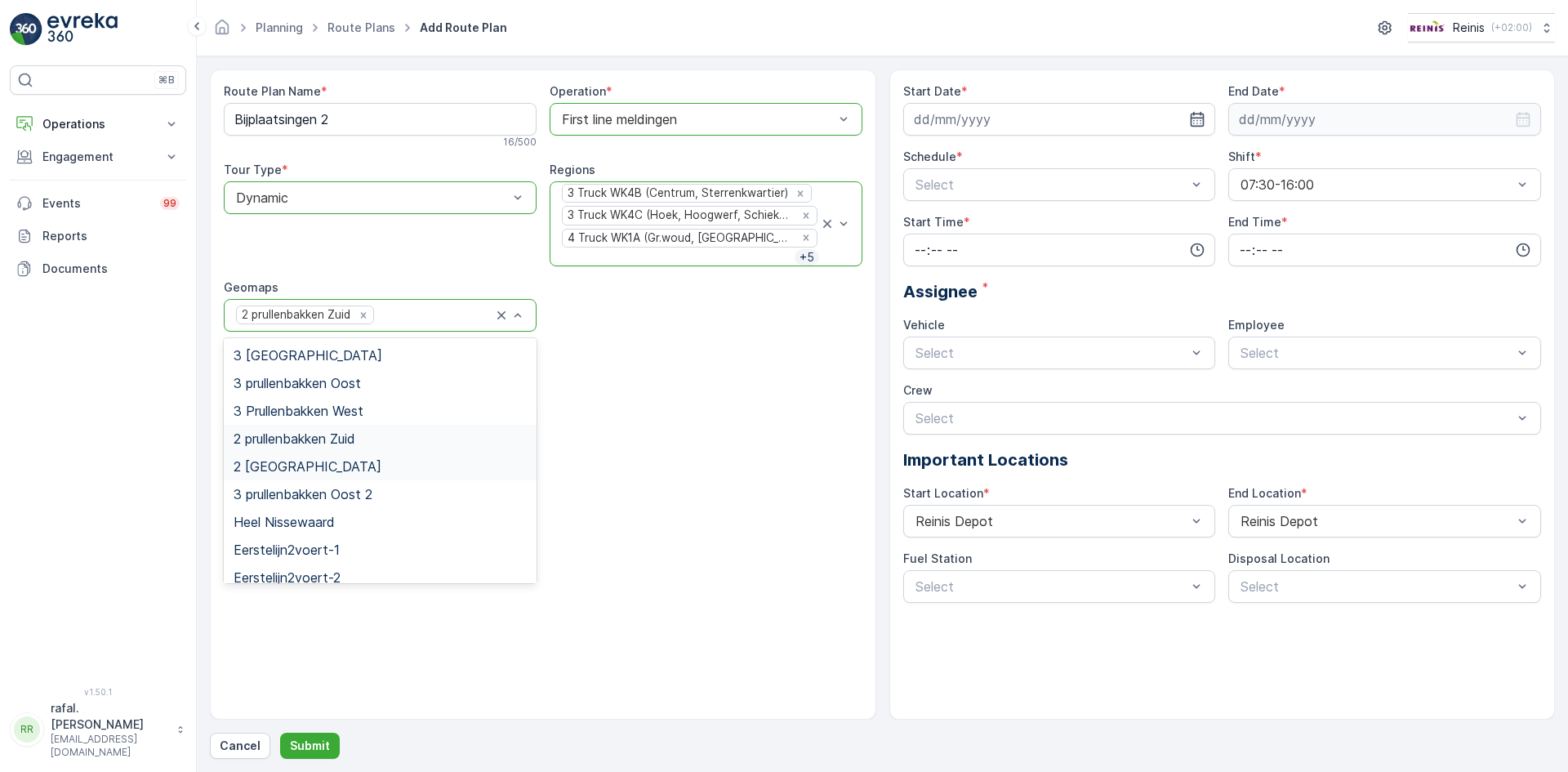
click at [327, 461] on span "2 prullenbakken Noord" at bounding box center [308, 466] width 148 height 15
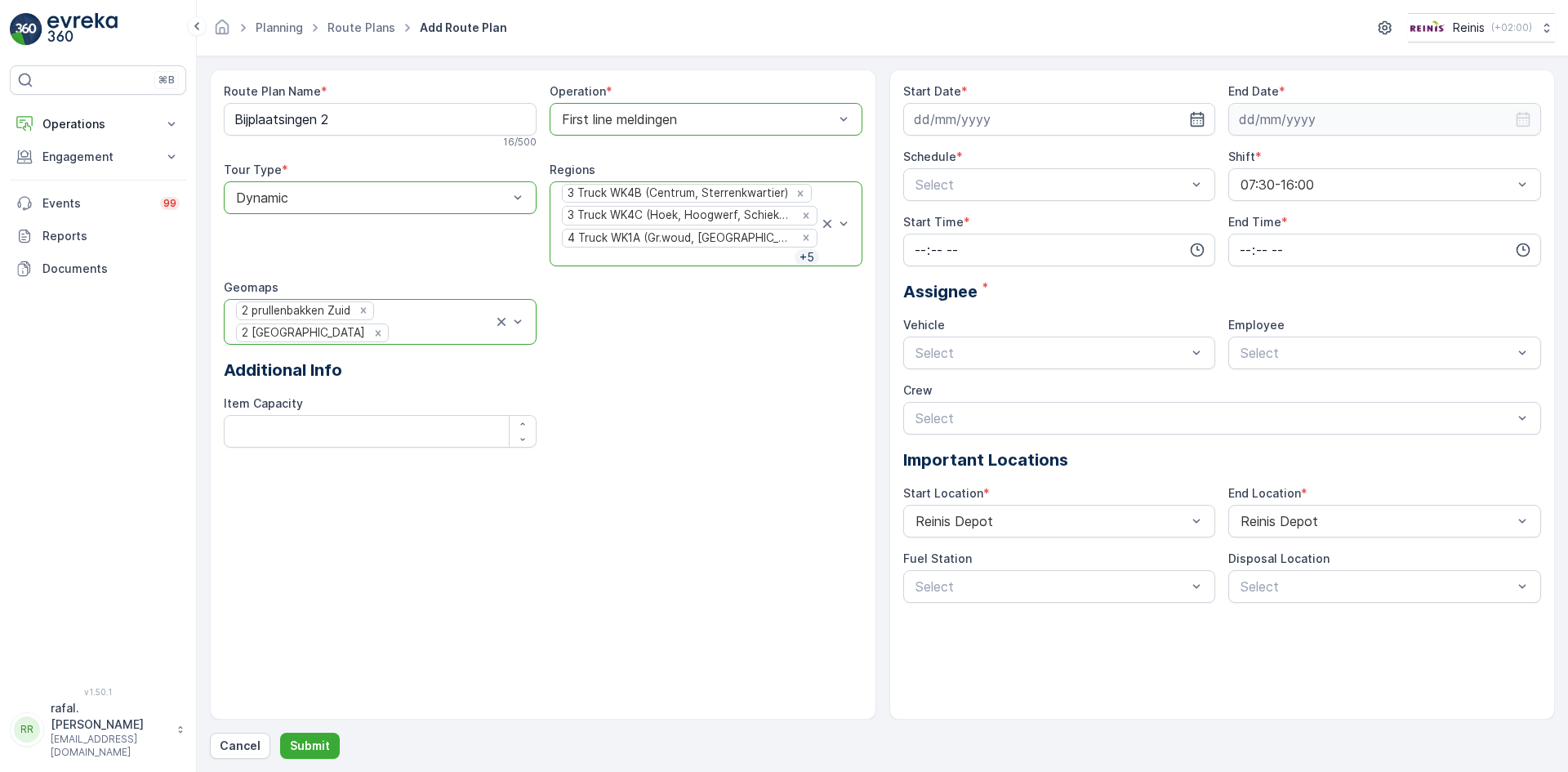
click at [468, 332] on div at bounding box center [442, 333] width 103 height 15
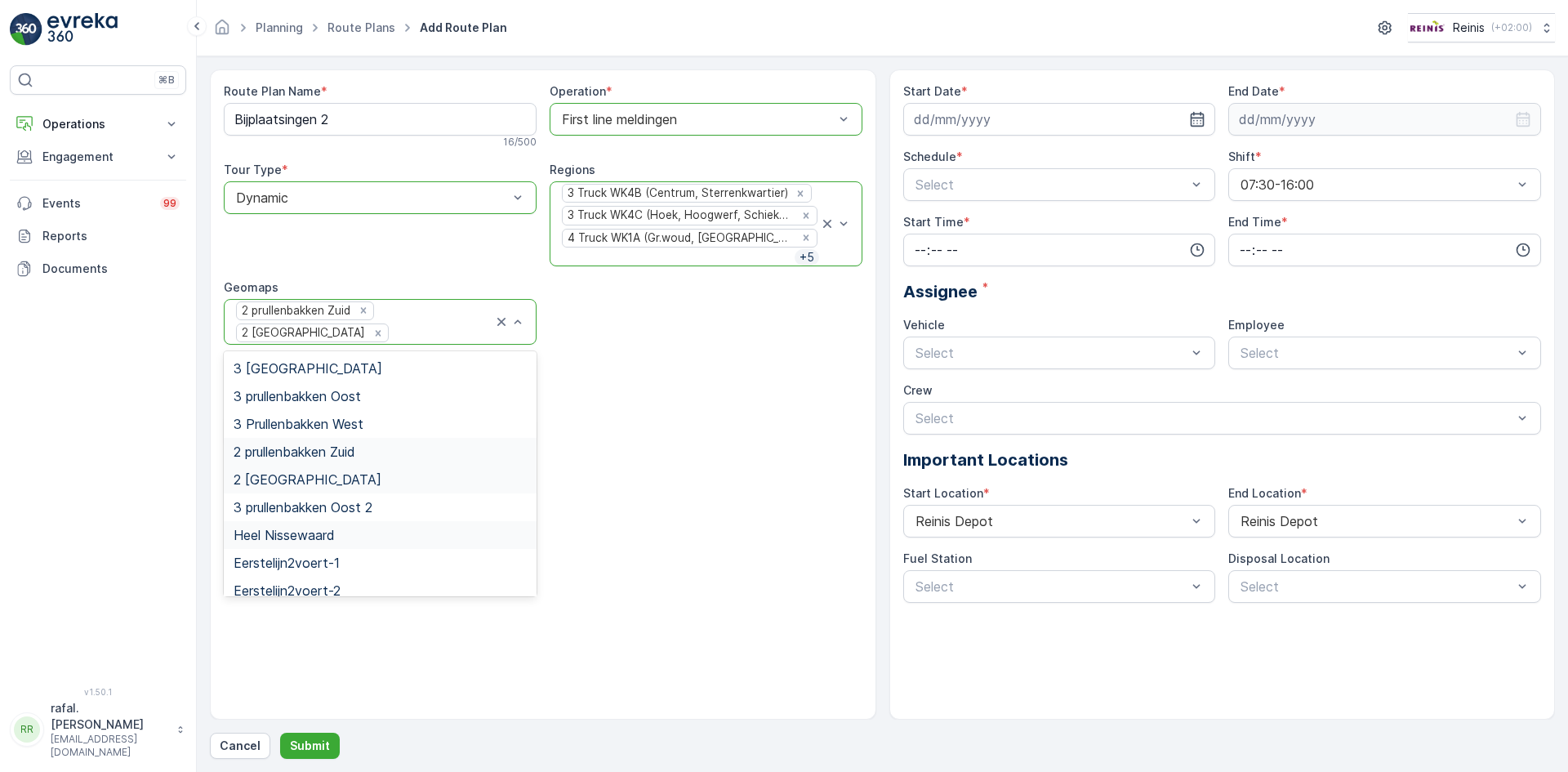
click at [300, 541] on span "Heel Nissewaard" at bounding box center [284, 535] width 101 height 15
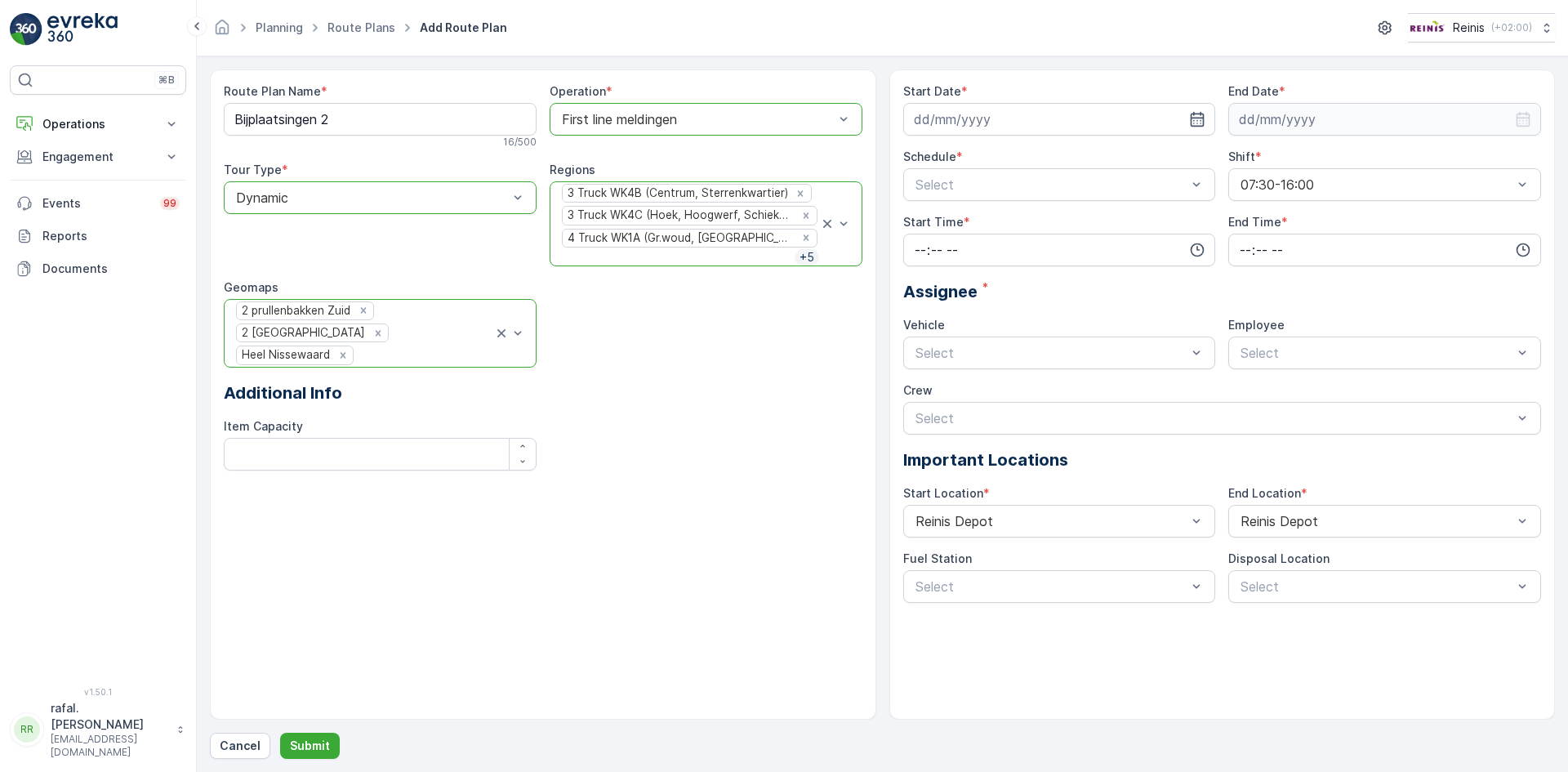
click at [466, 355] on div at bounding box center [424, 355] width 138 height 15
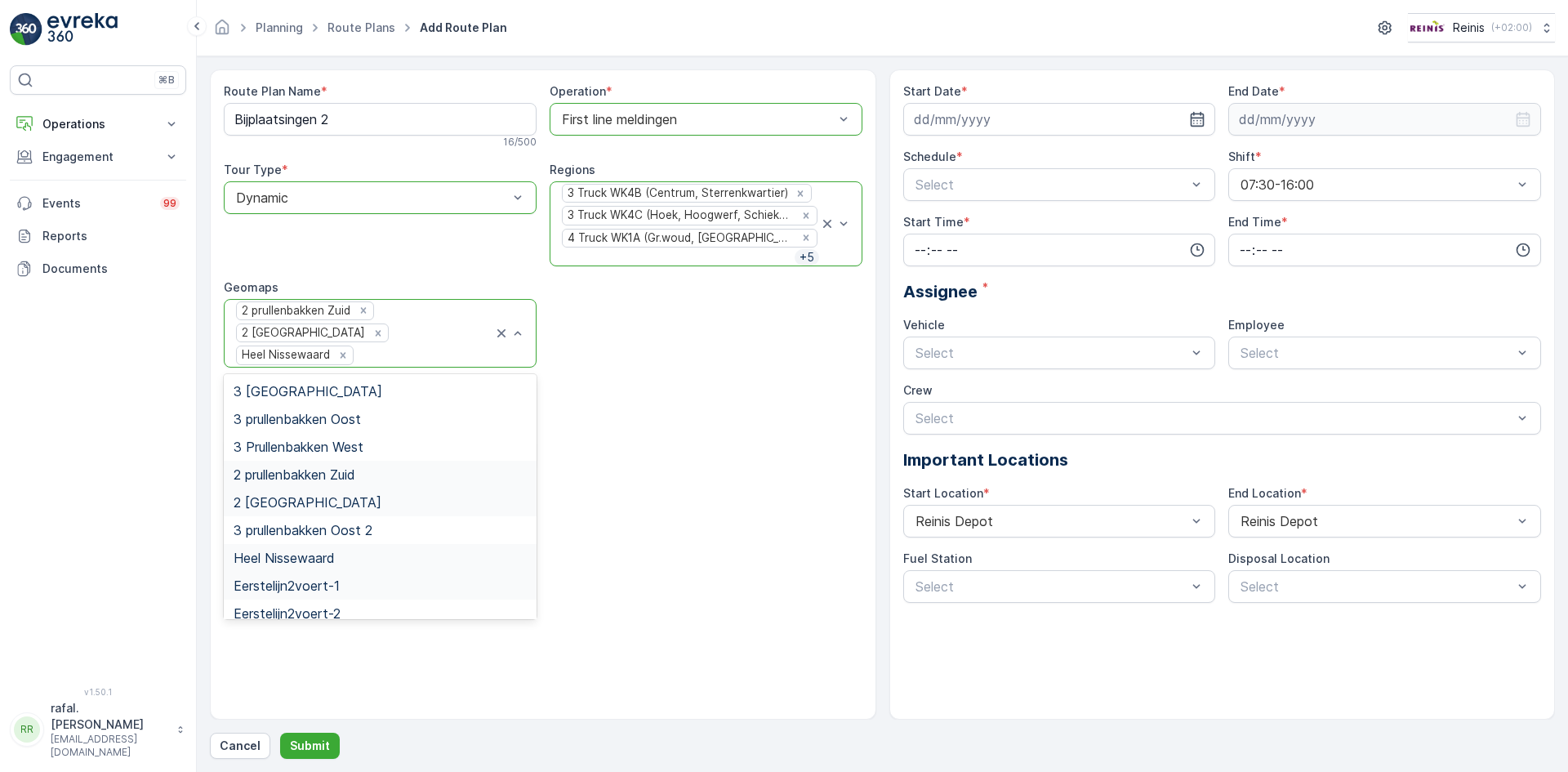
click at [342, 586] on div "Eerstelijn2voert-1" at bounding box center [380, 585] width 293 height 15
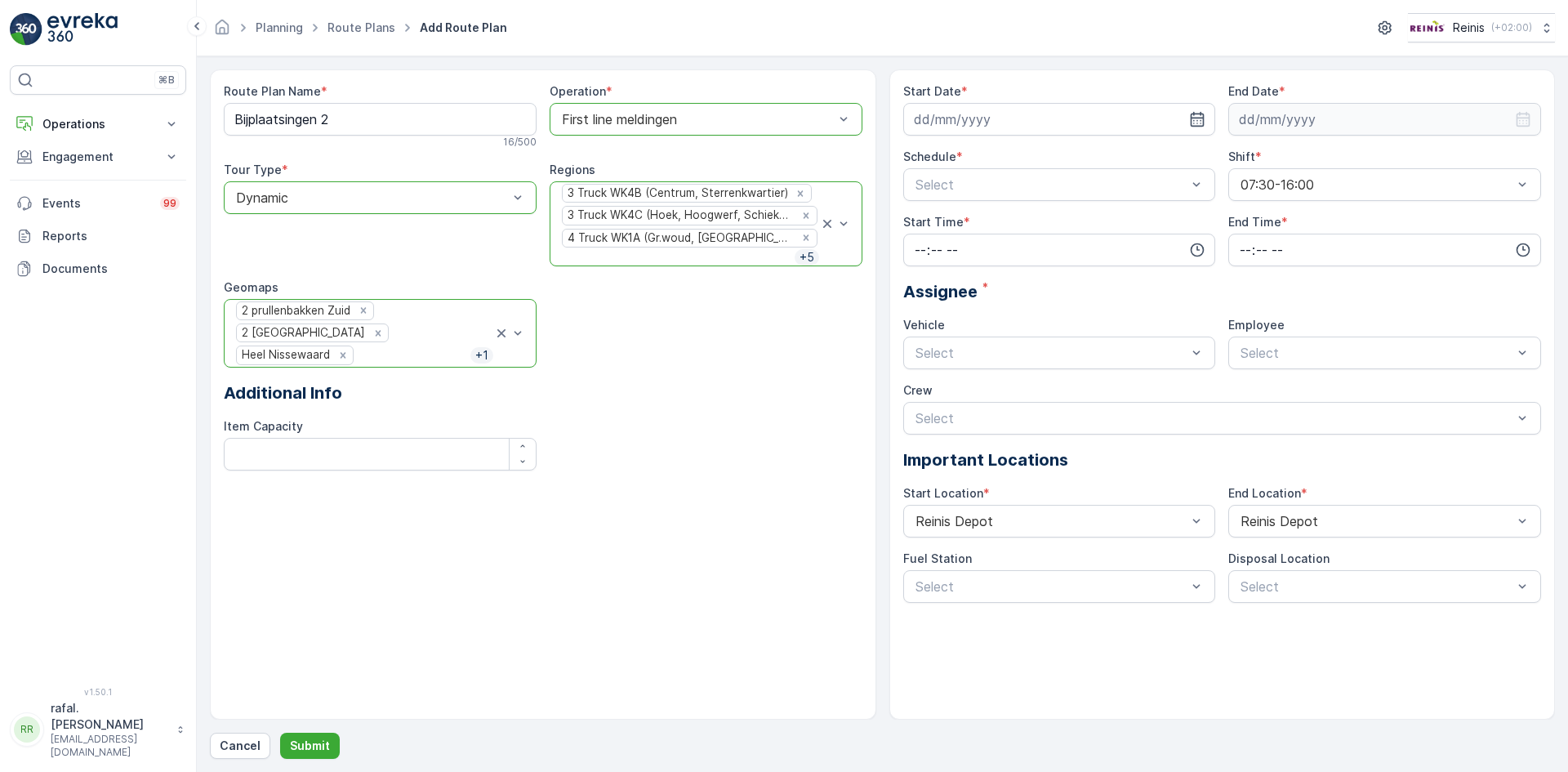
click at [430, 355] on div at bounding box center [412, 355] width 115 height 15
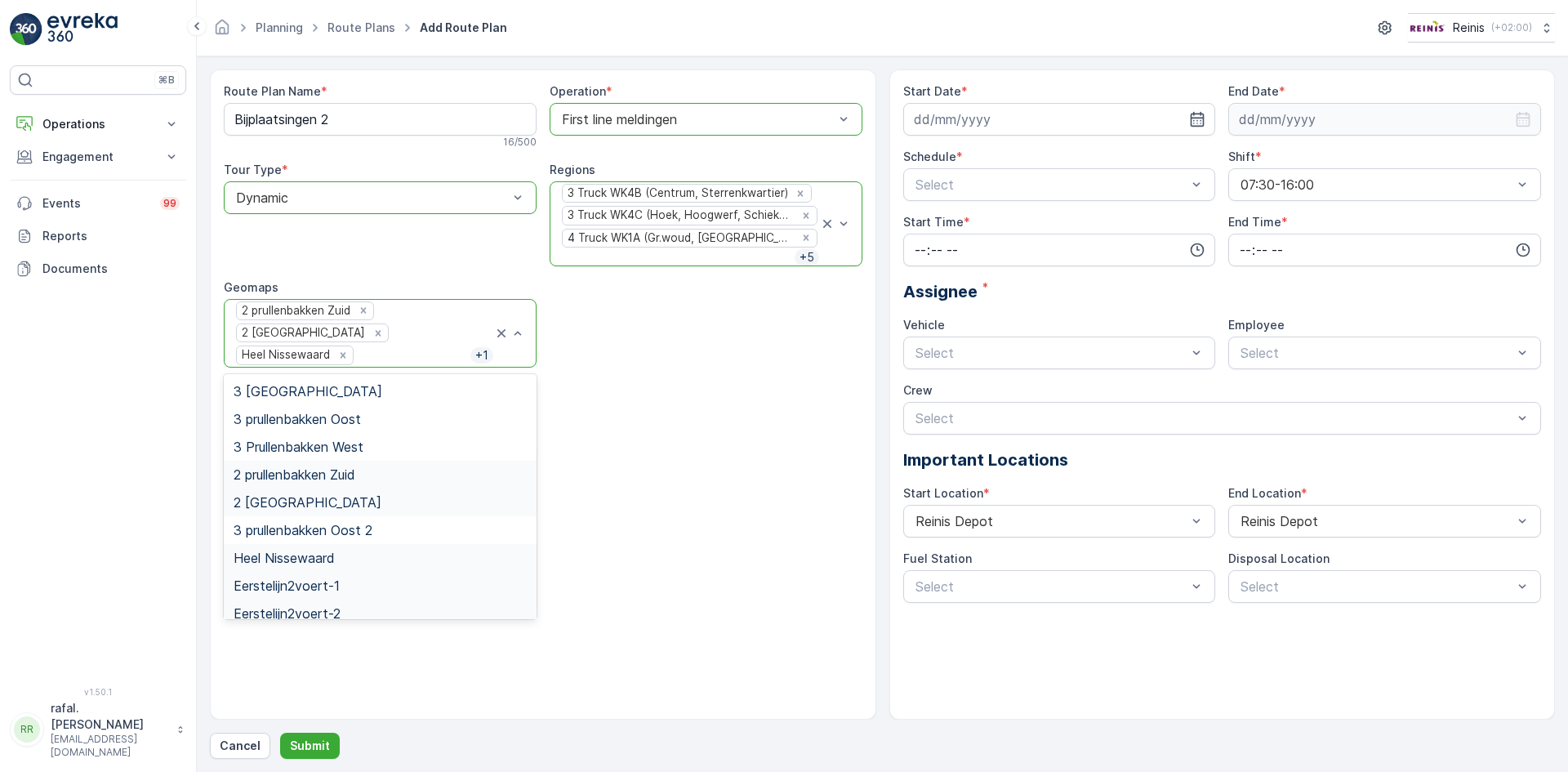
click at [326, 614] on span "Eerstelijn2voert-2" at bounding box center [287, 613] width 107 height 15
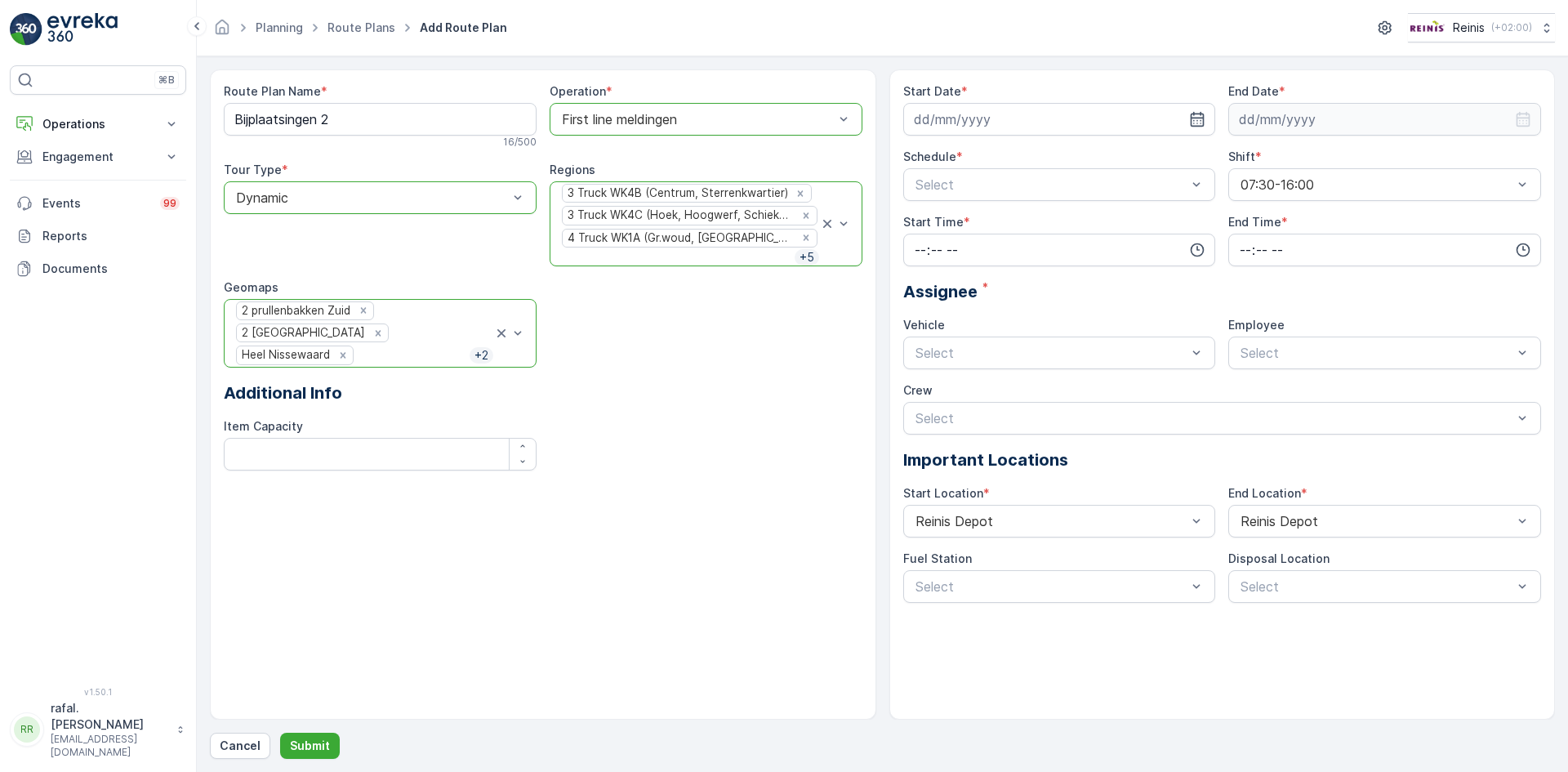
click at [450, 365] on div "2 prullenbakken Zuid 2 prullenbakken Noord Heel Nissewaard + 2" at bounding box center [363, 334] width 259 height 67
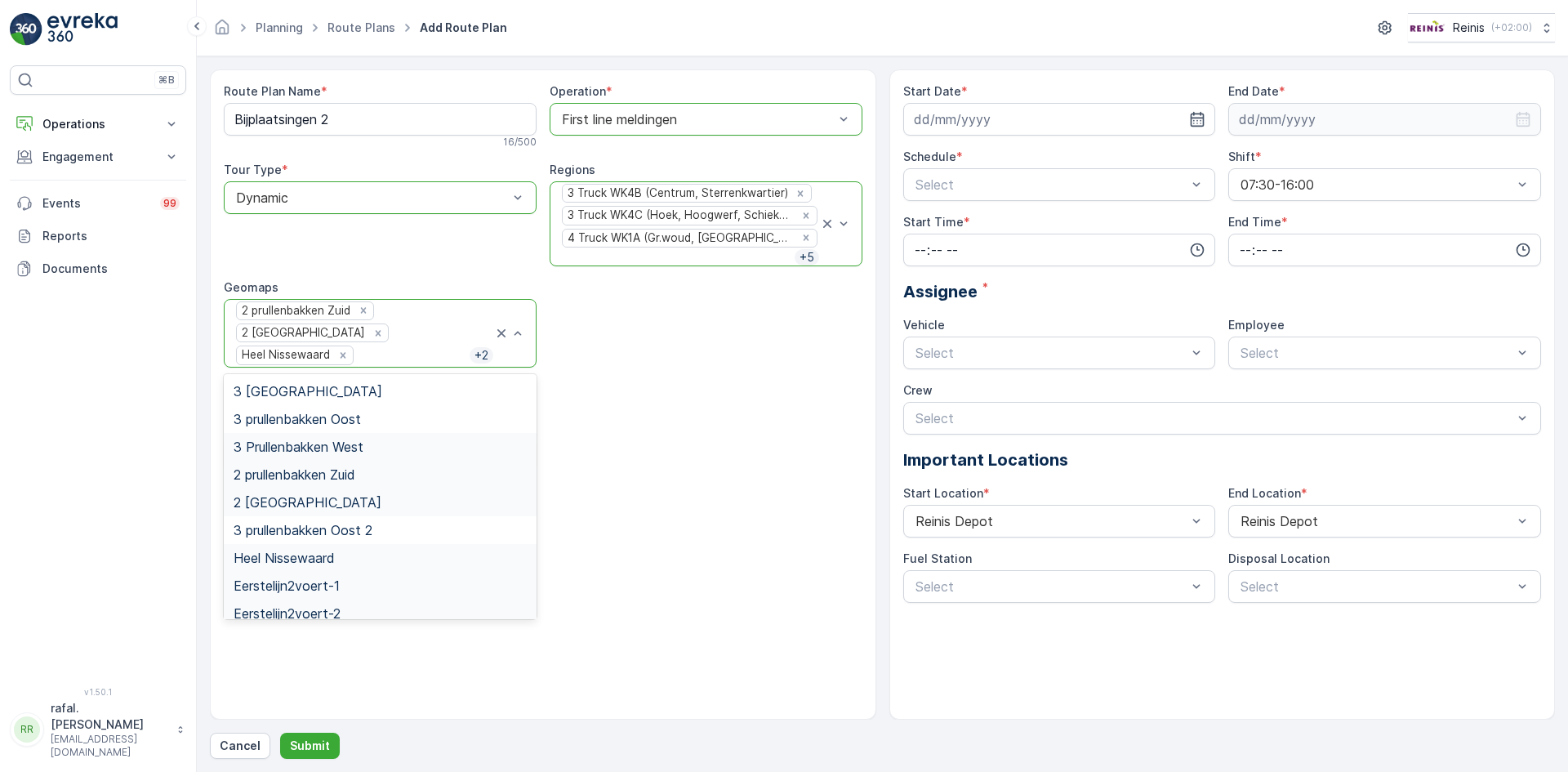
click at [362, 449] on span "3 Prullenbakken West" at bounding box center [298, 446] width 130 height 15
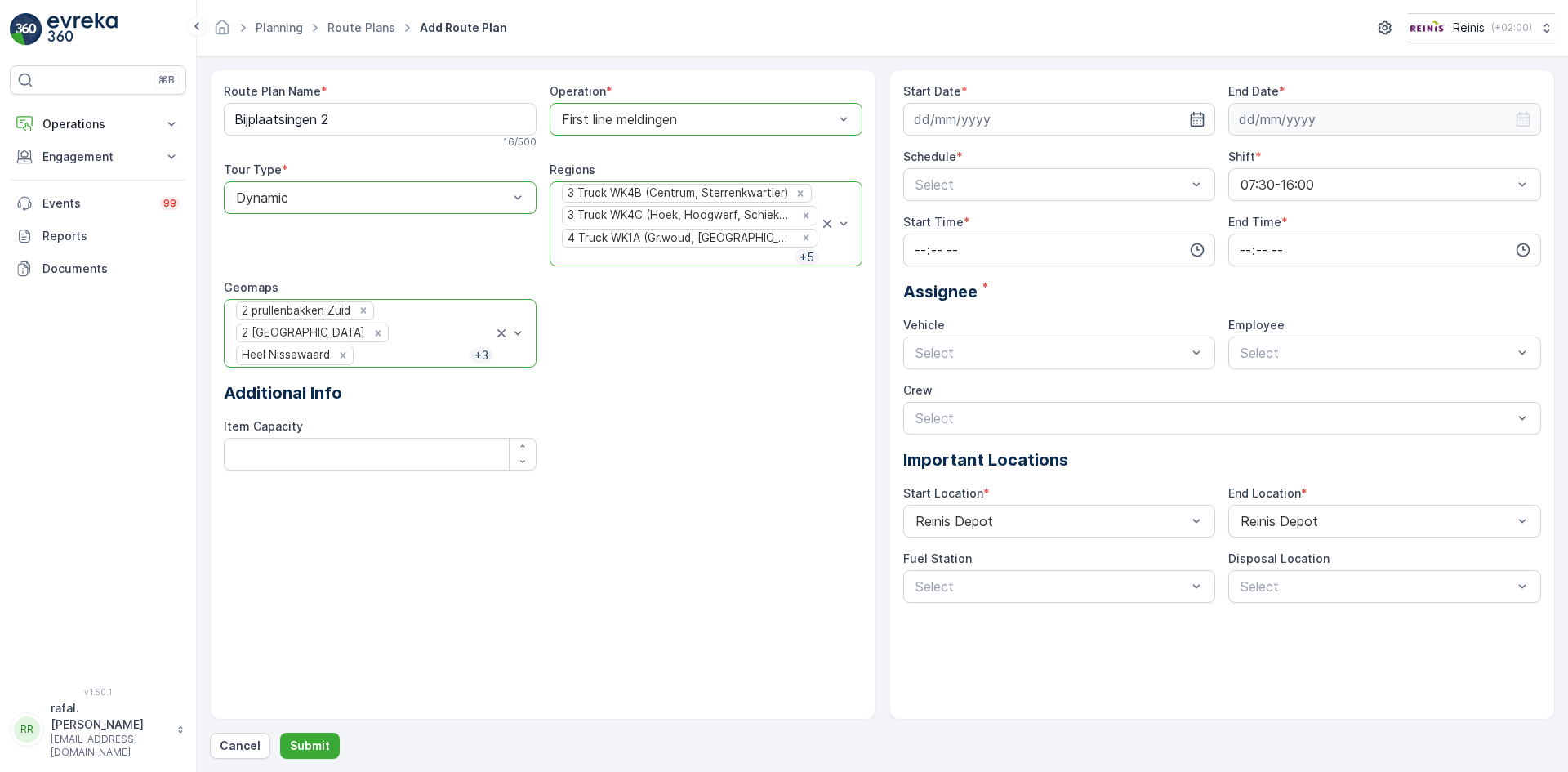
click at [431, 356] on div at bounding box center [412, 355] width 114 height 15
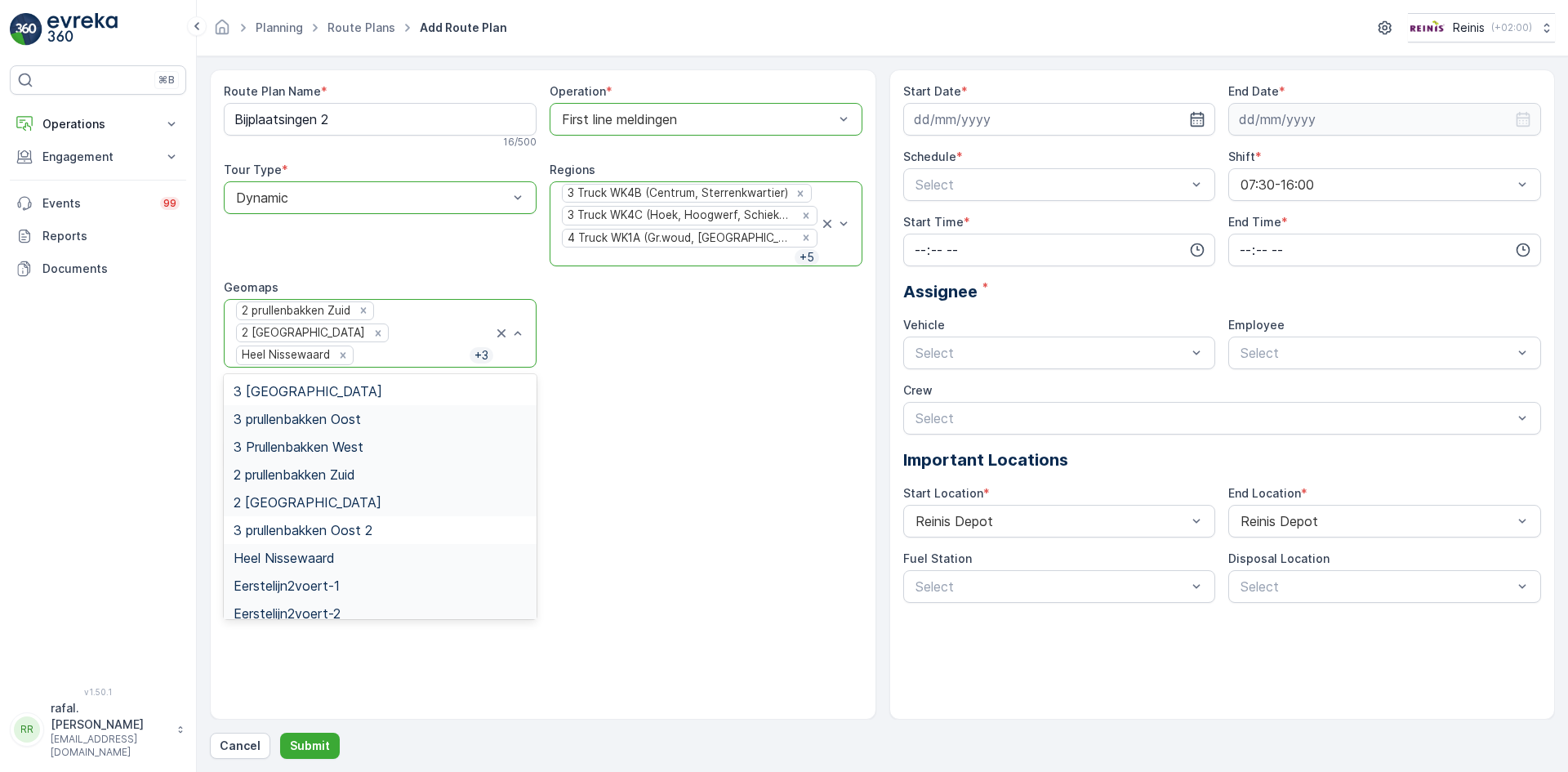
click at [369, 425] on div "3 prullenbakken Oost" at bounding box center [380, 419] width 293 height 15
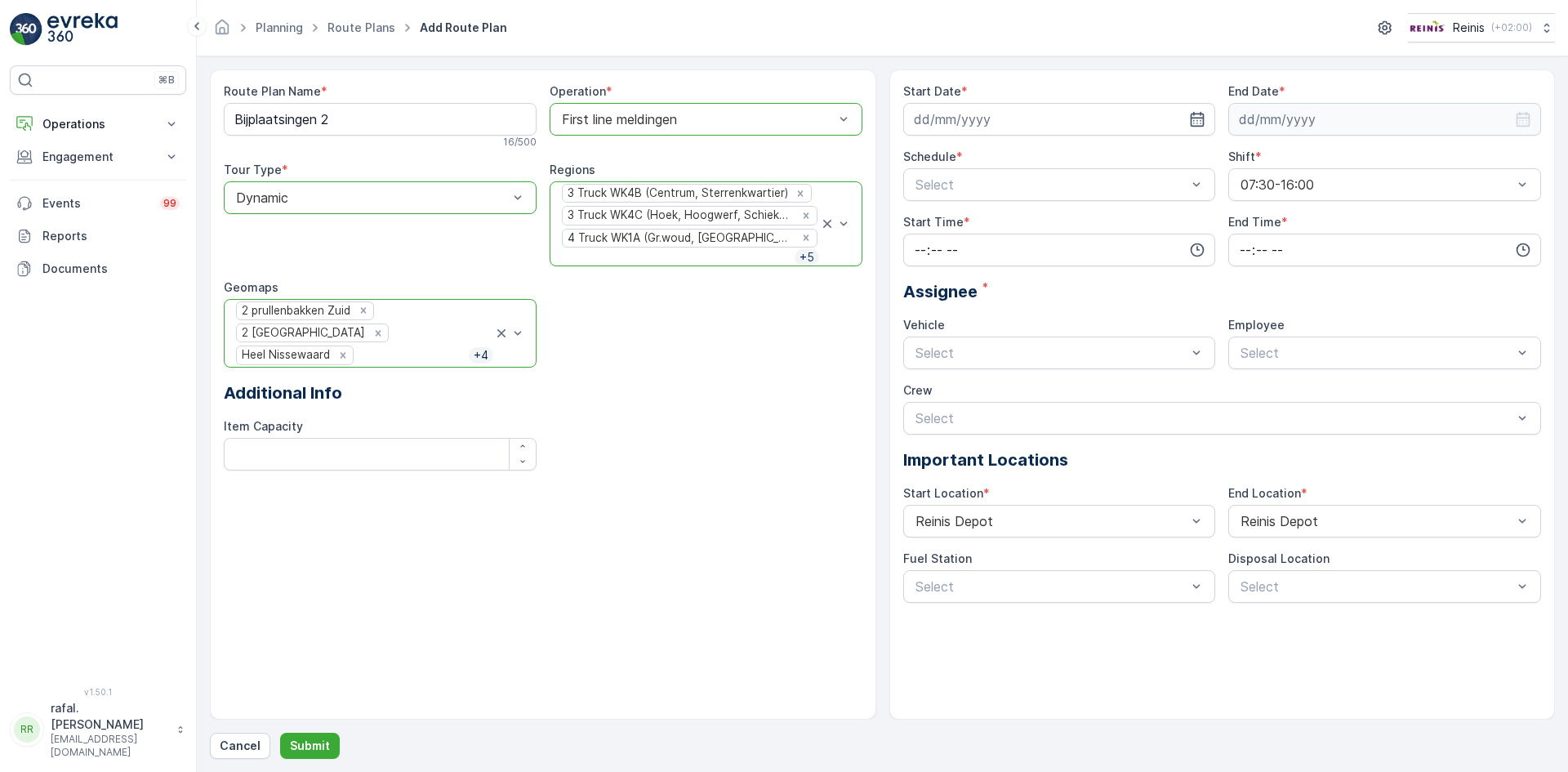
click at [413, 352] on div at bounding box center [412, 355] width 113 height 15
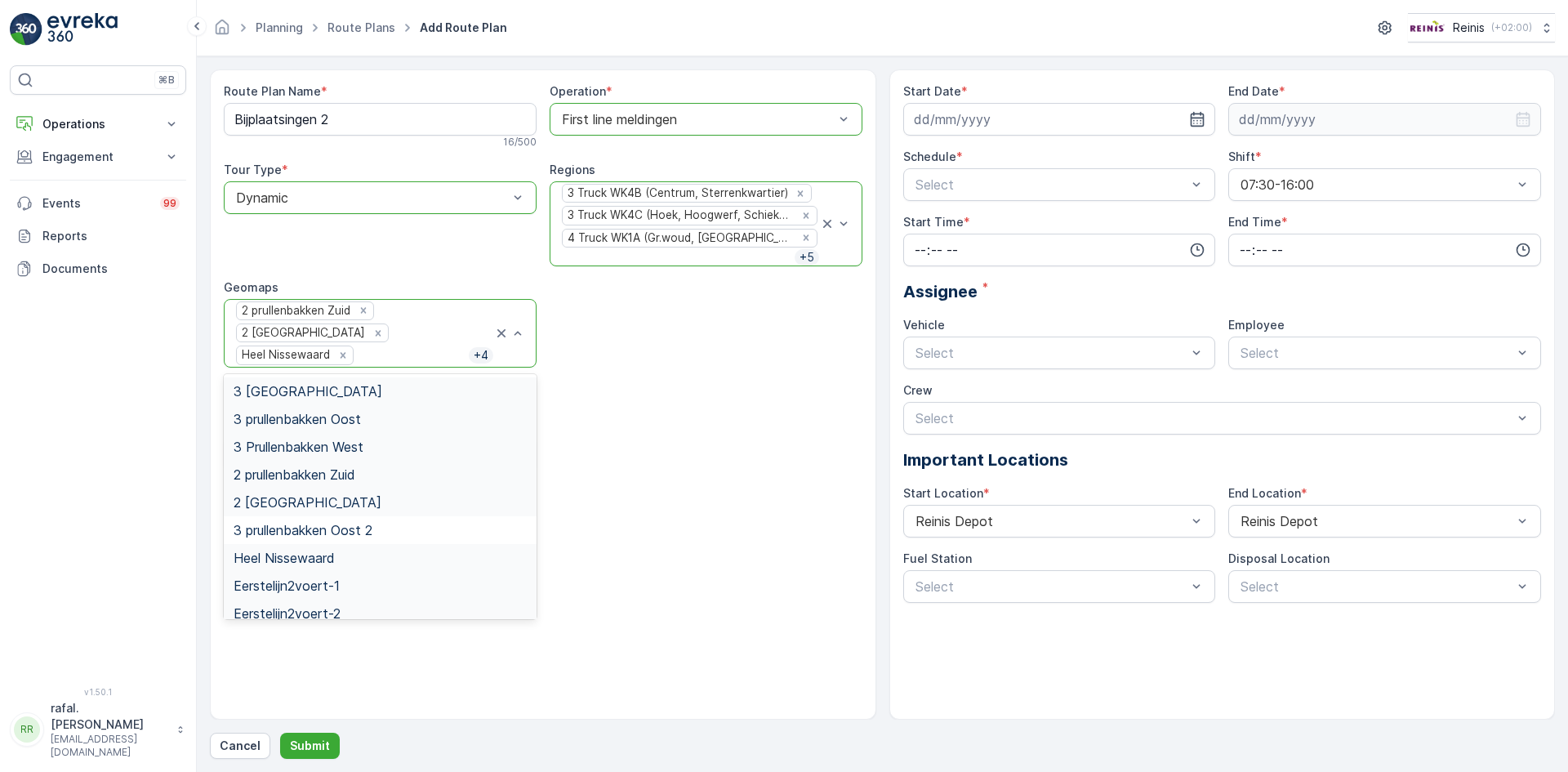
click at [364, 391] on span "3 Prullenbakken Noord" at bounding box center [308, 391] width 149 height 15
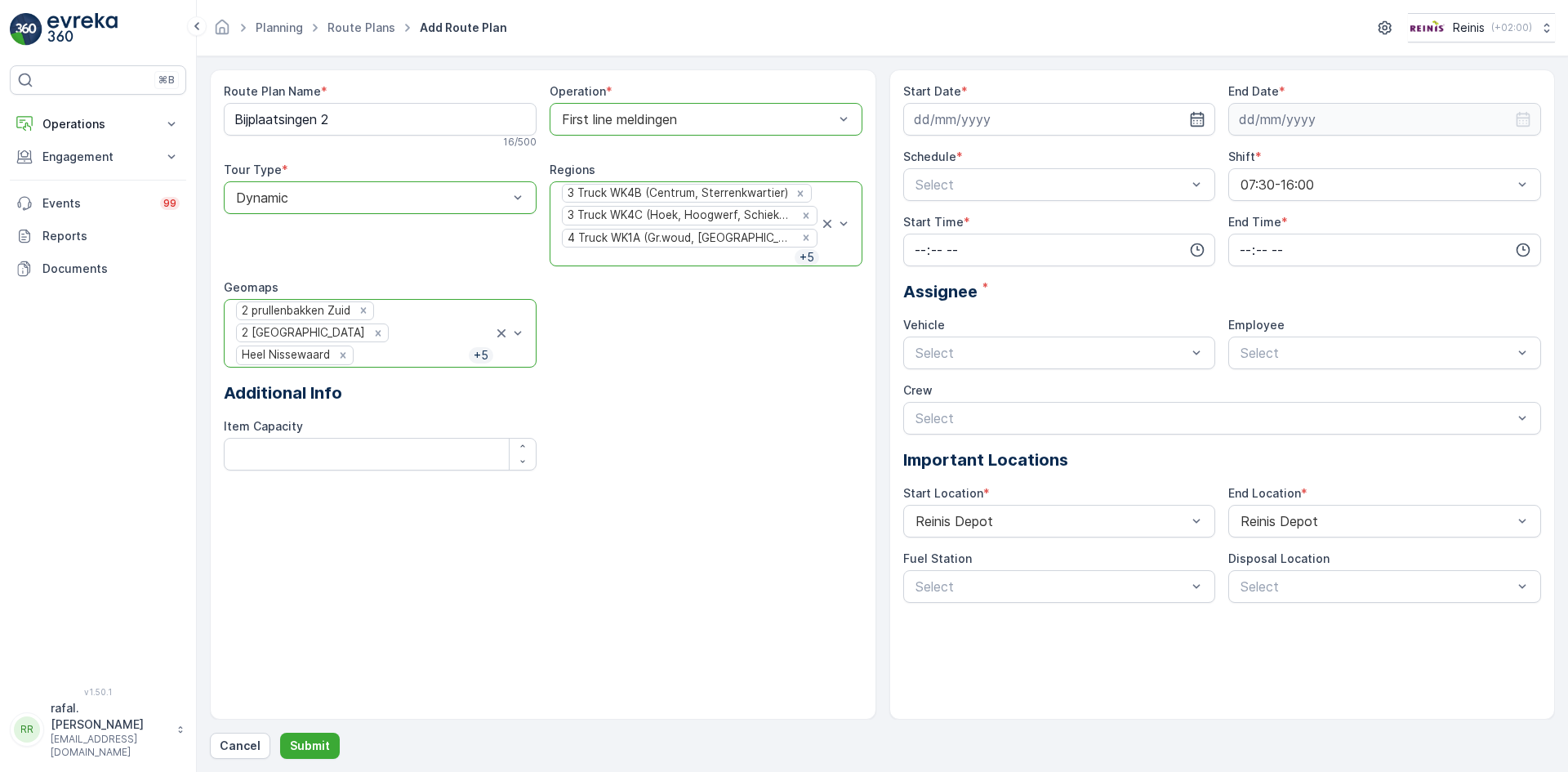
click at [433, 357] on div at bounding box center [412, 355] width 113 height 15
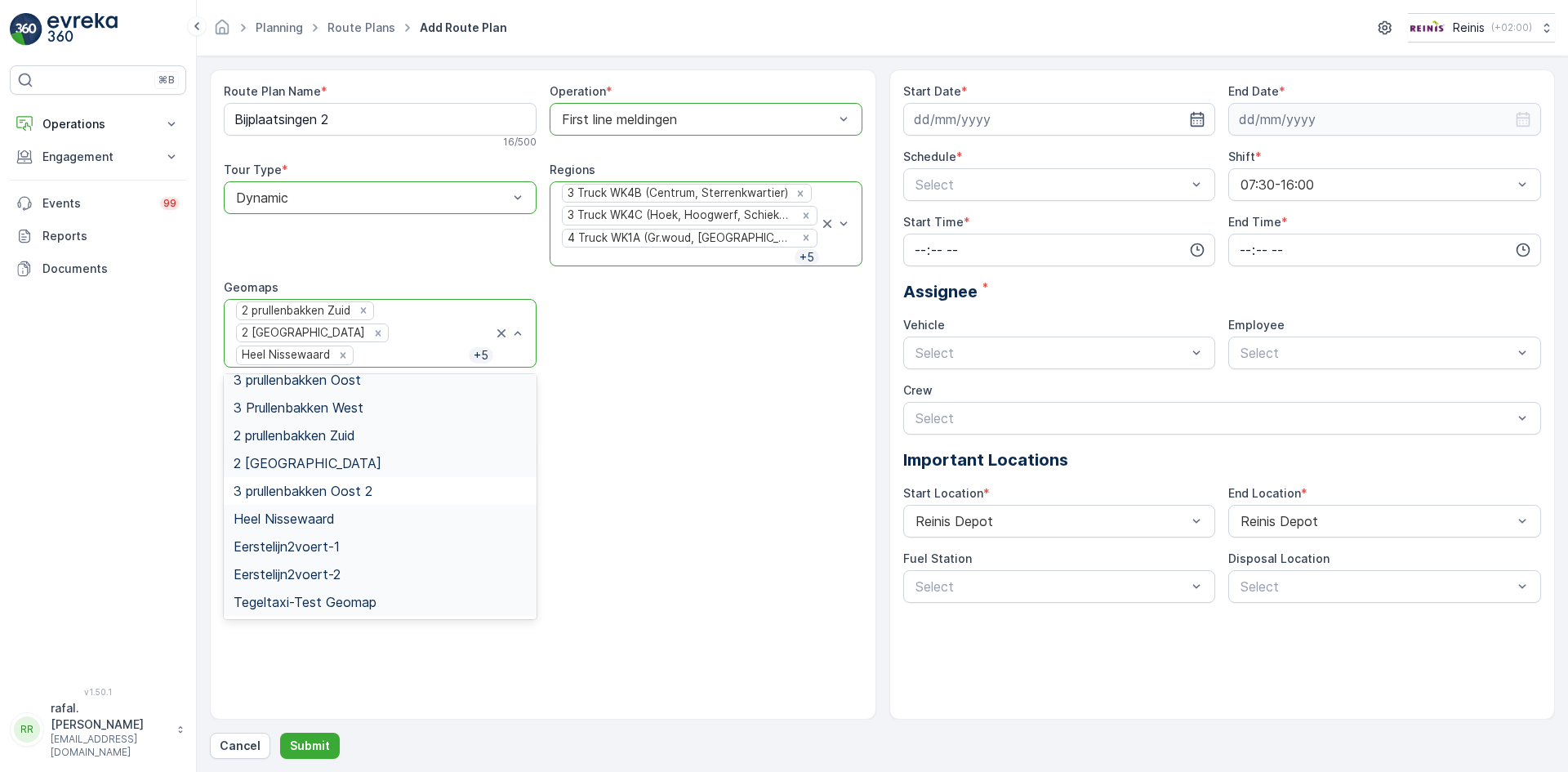
click at [625, 499] on div "Route Plan Name * Bijplaatsingen 2 16 / 500 Operation * option First line meldi…" at bounding box center [543, 395] width 667 height 651
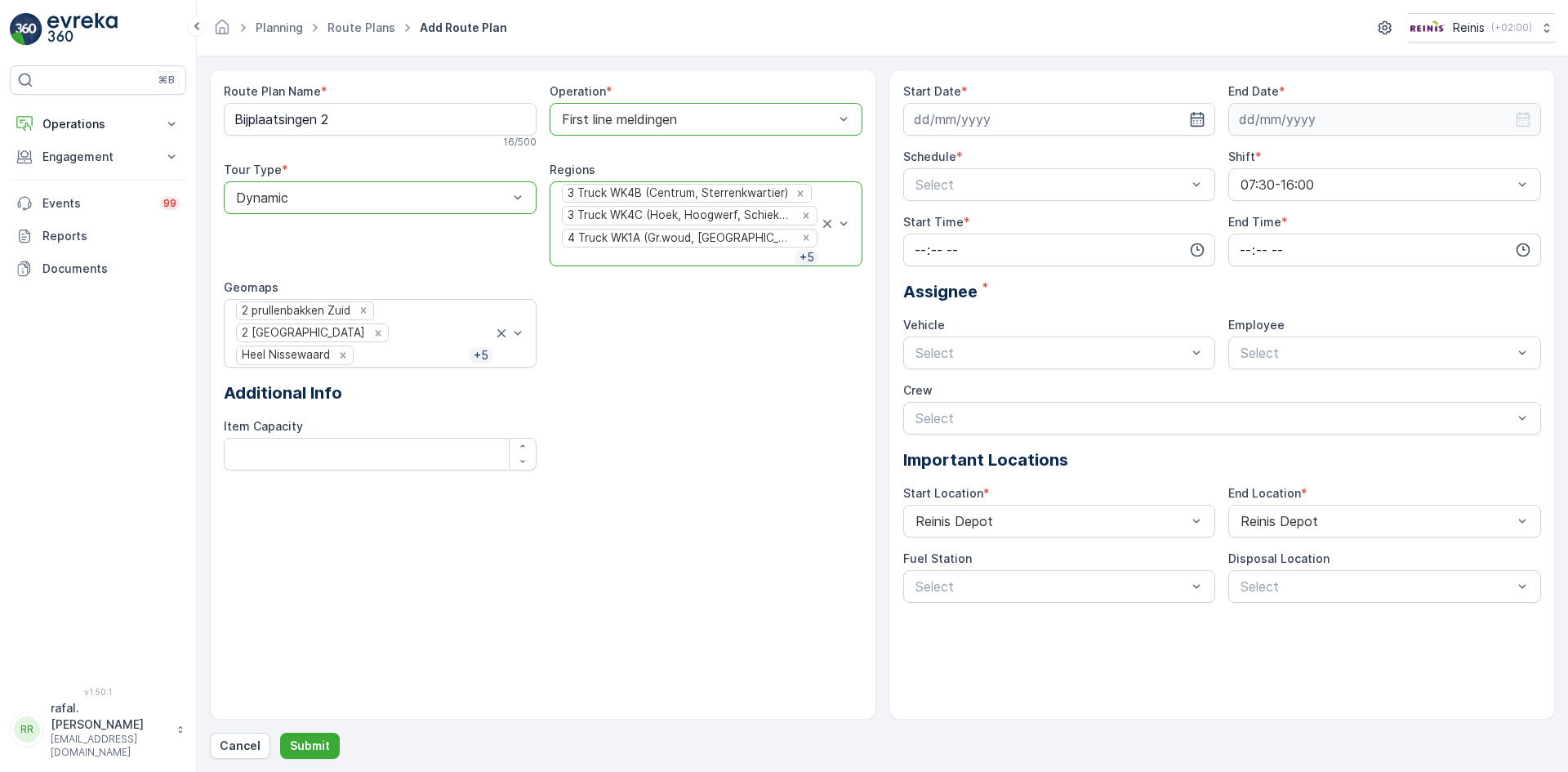
click at [634, 496] on div "Route Plan Name * Bijplaatsingen 2 16 / 500 Operation * option First line meldi…" at bounding box center [543, 395] width 667 height 651
click at [1076, 113] on input at bounding box center [1059, 119] width 313 height 33
click at [961, 287] on div "15" at bounding box center [961, 288] width 26 height 26
type input "[DATE]"
click at [1351, 118] on input at bounding box center [1385, 119] width 313 height 33
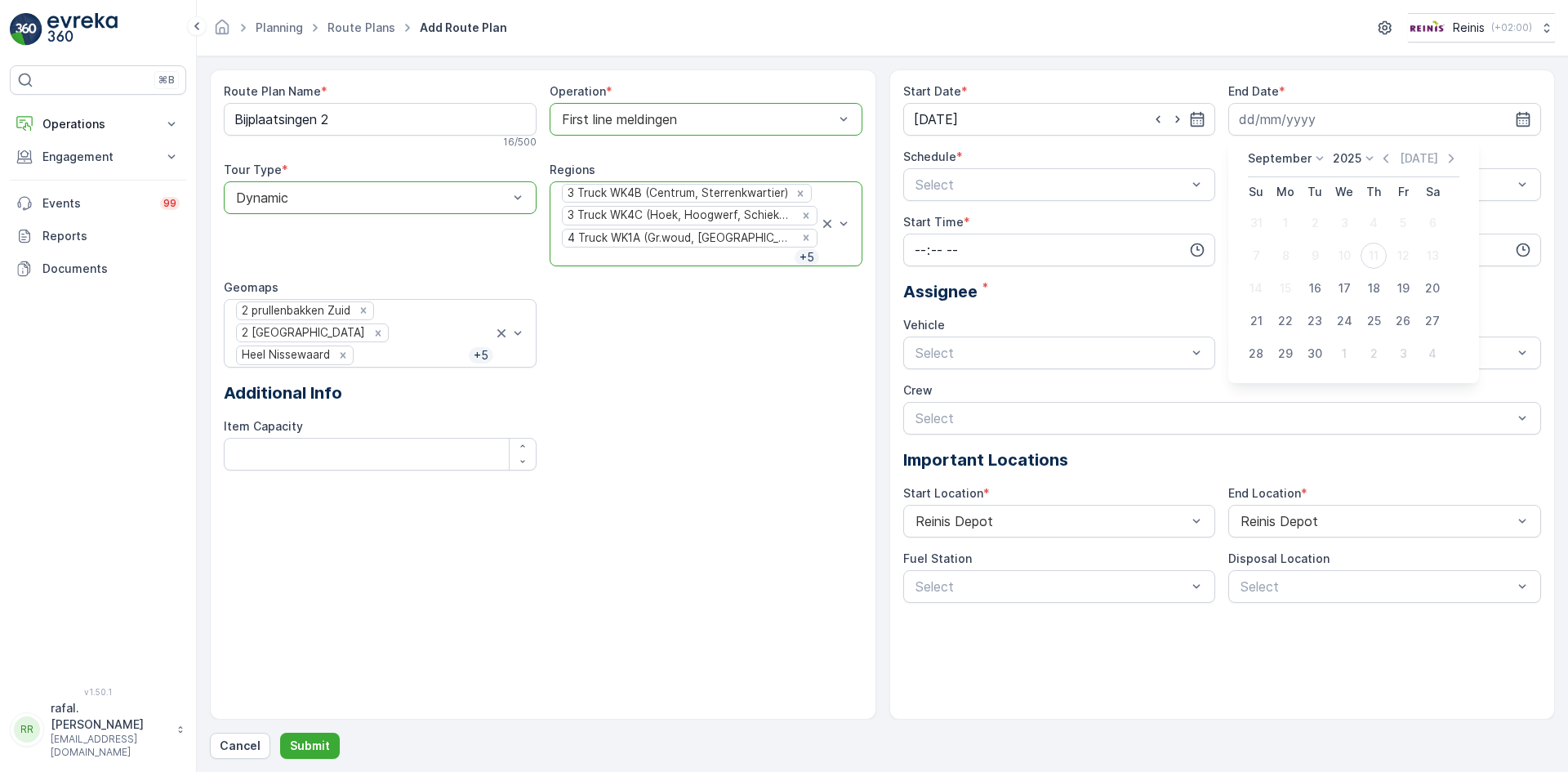
click at [1368, 157] on icon at bounding box center [1370, 158] width 16 height 16
click at [1358, 311] on span "2026" at bounding box center [1357, 312] width 27 height 16
click at [1312, 156] on icon at bounding box center [1320, 158] width 16 height 16
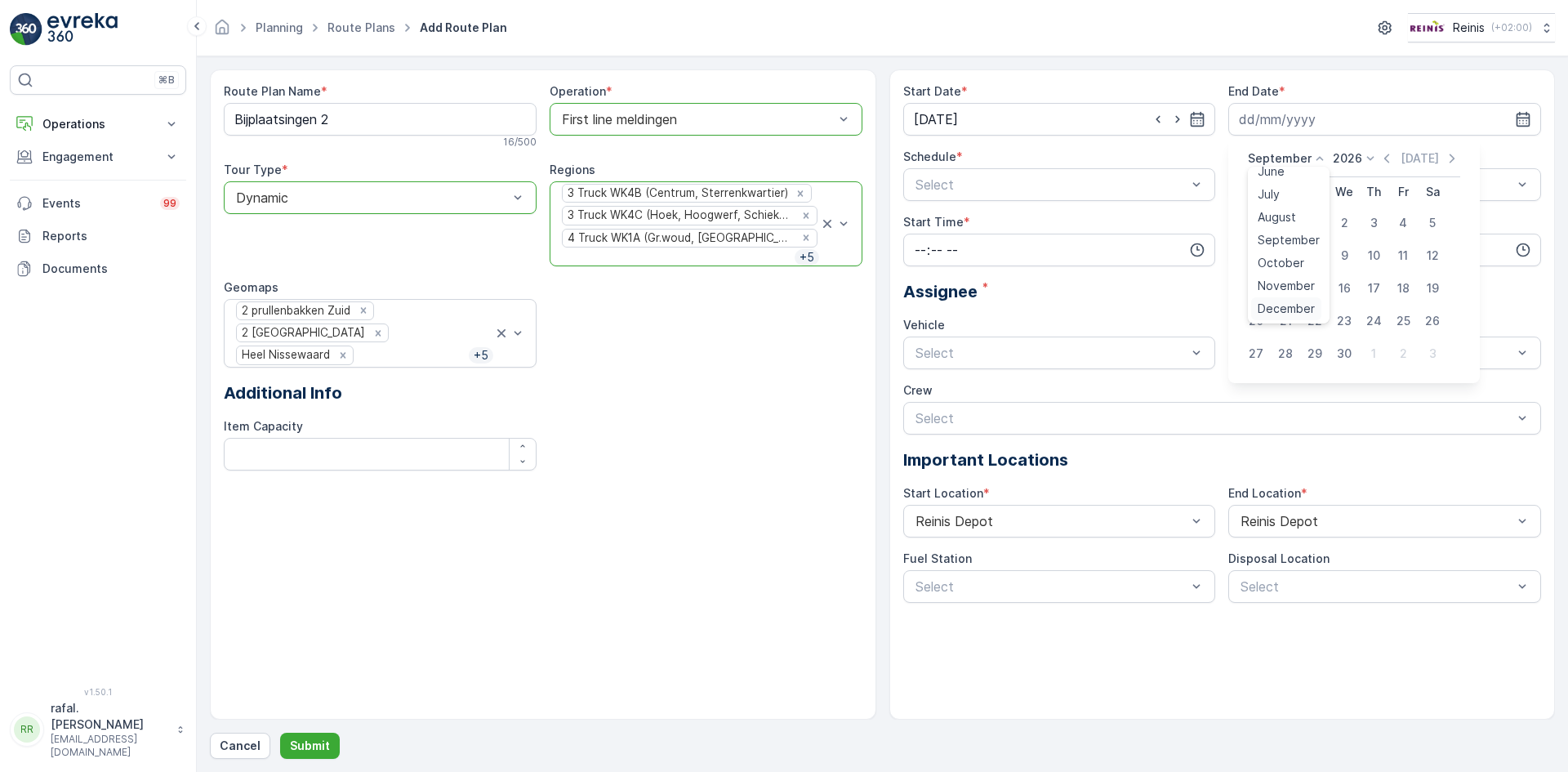
click at [1292, 308] on span "December" at bounding box center [1286, 309] width 58 height 16
click at [1369, 353] on div "31" at bounding box center [1374, 353] width 26 height 26
type input "31.12.2026"
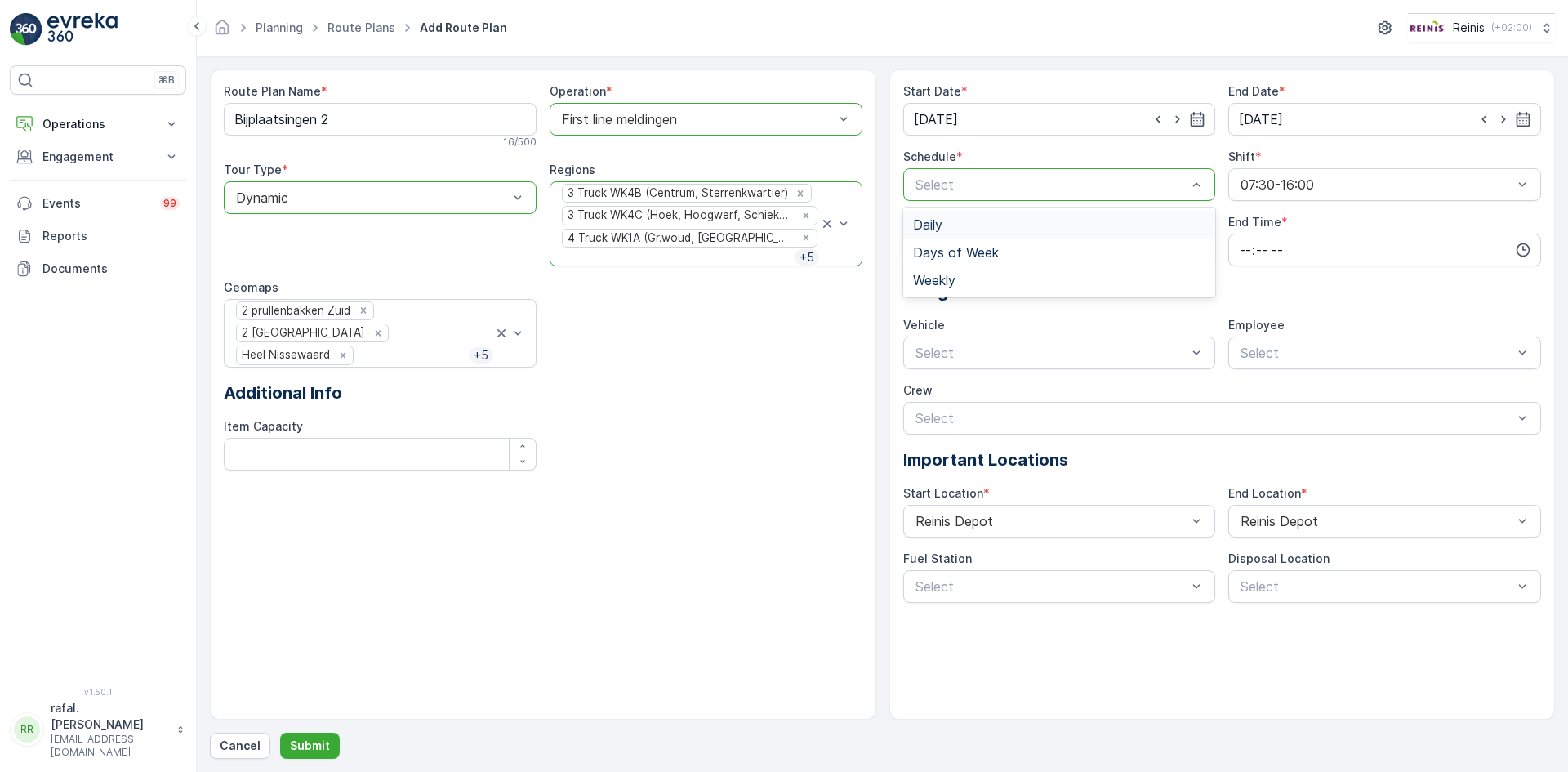
click at [976, 229] on div "Daily" at bounding box center [1059, 224] width 293 height 15
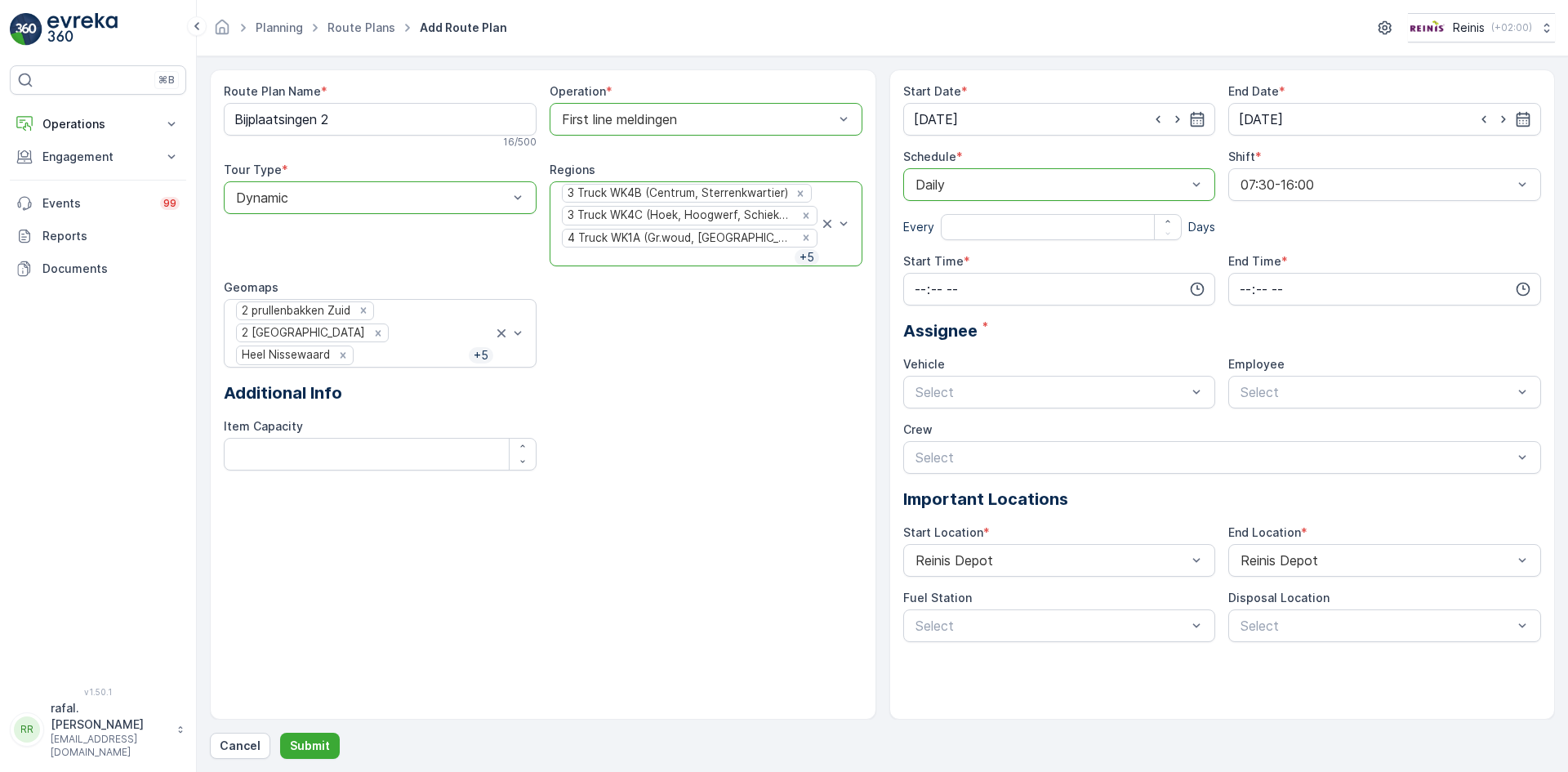
drag, startPoint x: 1179, startPoint y: 174, endPoint x: 1159, endPoint y: 181, distance: 21.2
click at [1180, 174] on div "Daily" at bounding box center [1059, 185] width 313 height 33
click at [981, 254] on span "Days of Week" at bounding box center [956, 252] width 86 height 15
click at [916, 224] on div at bounding box center [917, 215] width 27 height 28
click at [917, 201] on input "Mon" at bounding box center [917, 201] width 0 height 0
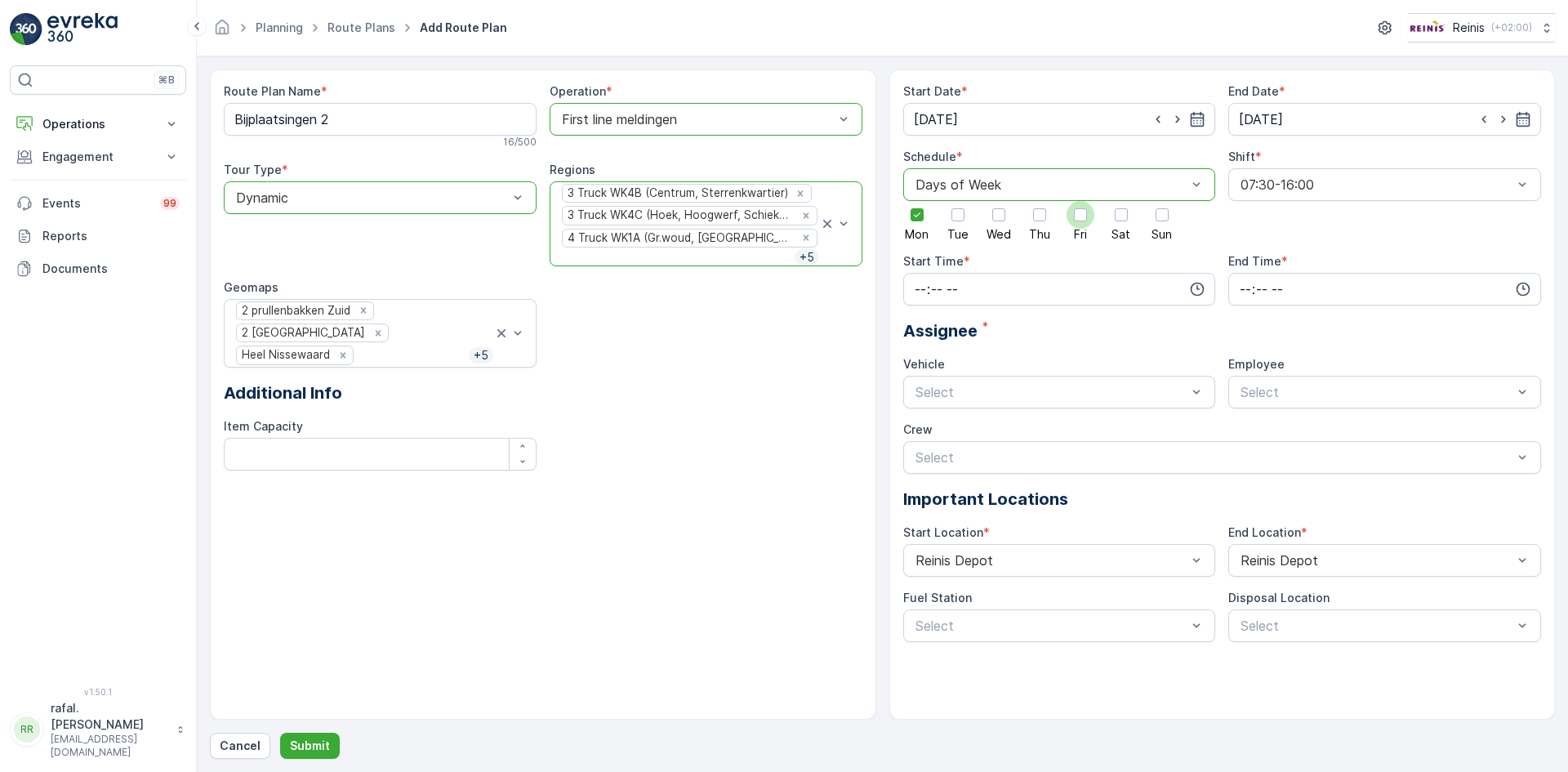
click at [1077, 221] on div at bounding box center [1080, 214] width 13 height 13
click at [1081, 201] on input "Fri" at bounding box center [1081, 201] width 0 height 0
click at [996, 286] on input "time" at bounding box center [1059, 289] width 313 height 33
click at [918, 405] on span "07" at bounding box center [920, 398] width 15 height 16
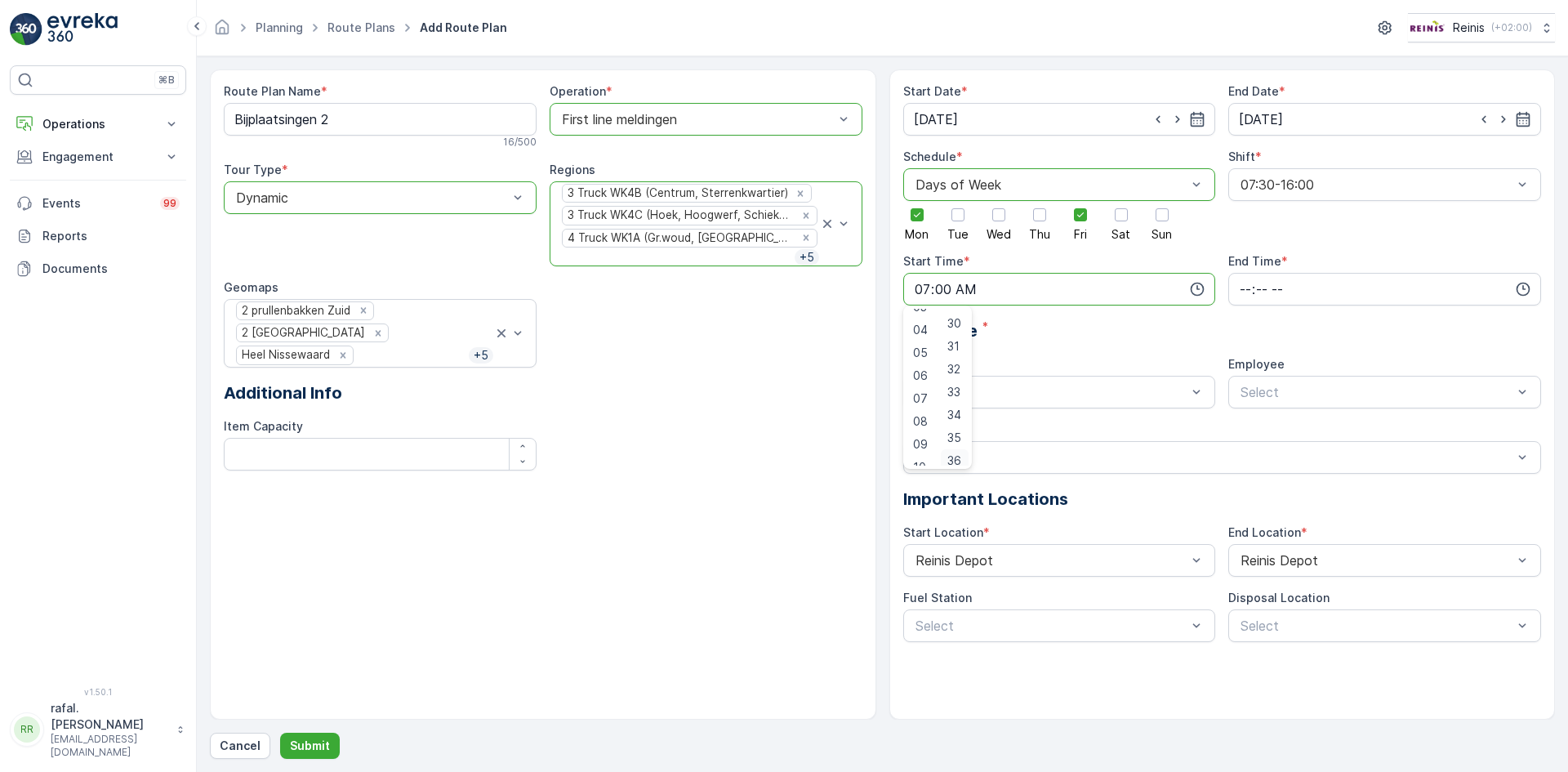
scroll to position [653, 0]
click at [954, 356] on span "30" at bounding box center [955, 352] width 14 height 16
type input "07:30"
click at [1272, 289] on input "time" at bounding box center [1385, 289] width 313 height 33
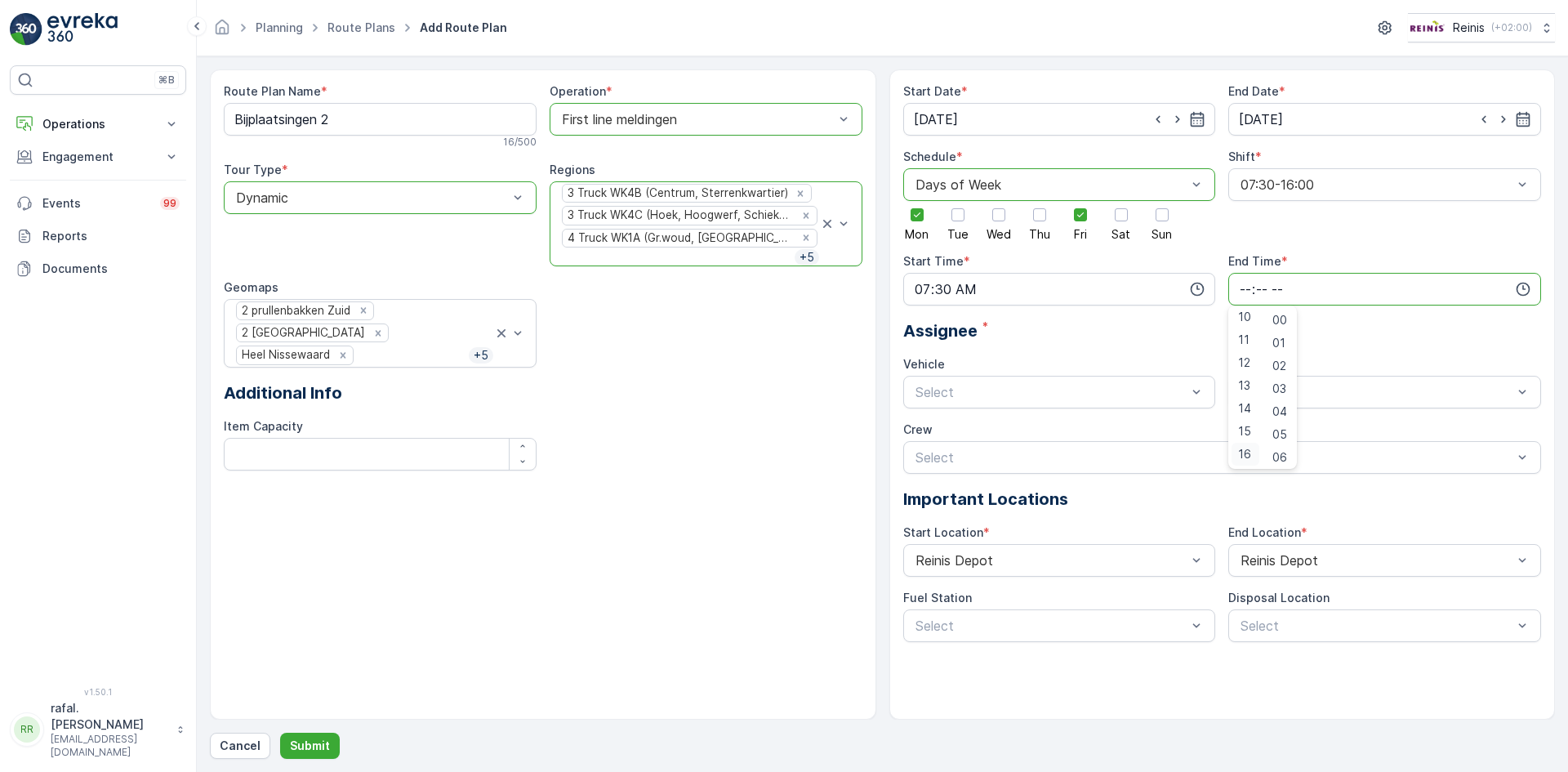
click at [1239, 454] on span "16" at bounding box center [1244, 454] width 13 height 16
type input "16:00"
click at [957, 461] on div "test" at bounding box center [1059, 460] width 293 height 15
click at [1280, 487] on div "test" at bounding box center [1384, 487] width 293 height 15
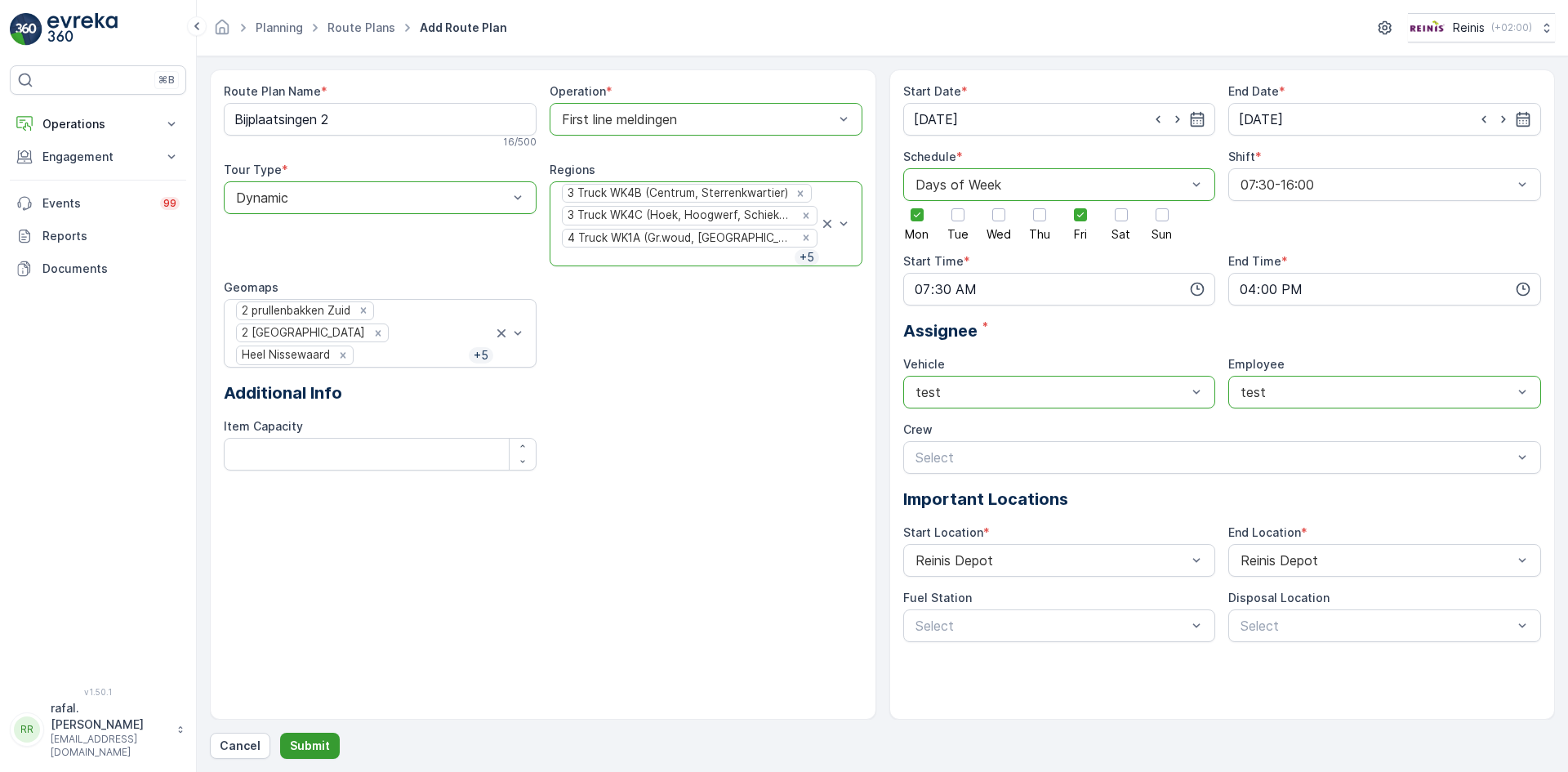
click at [320, 742] on p "Submit" at bounding box center [309, 745] width 40 height 16
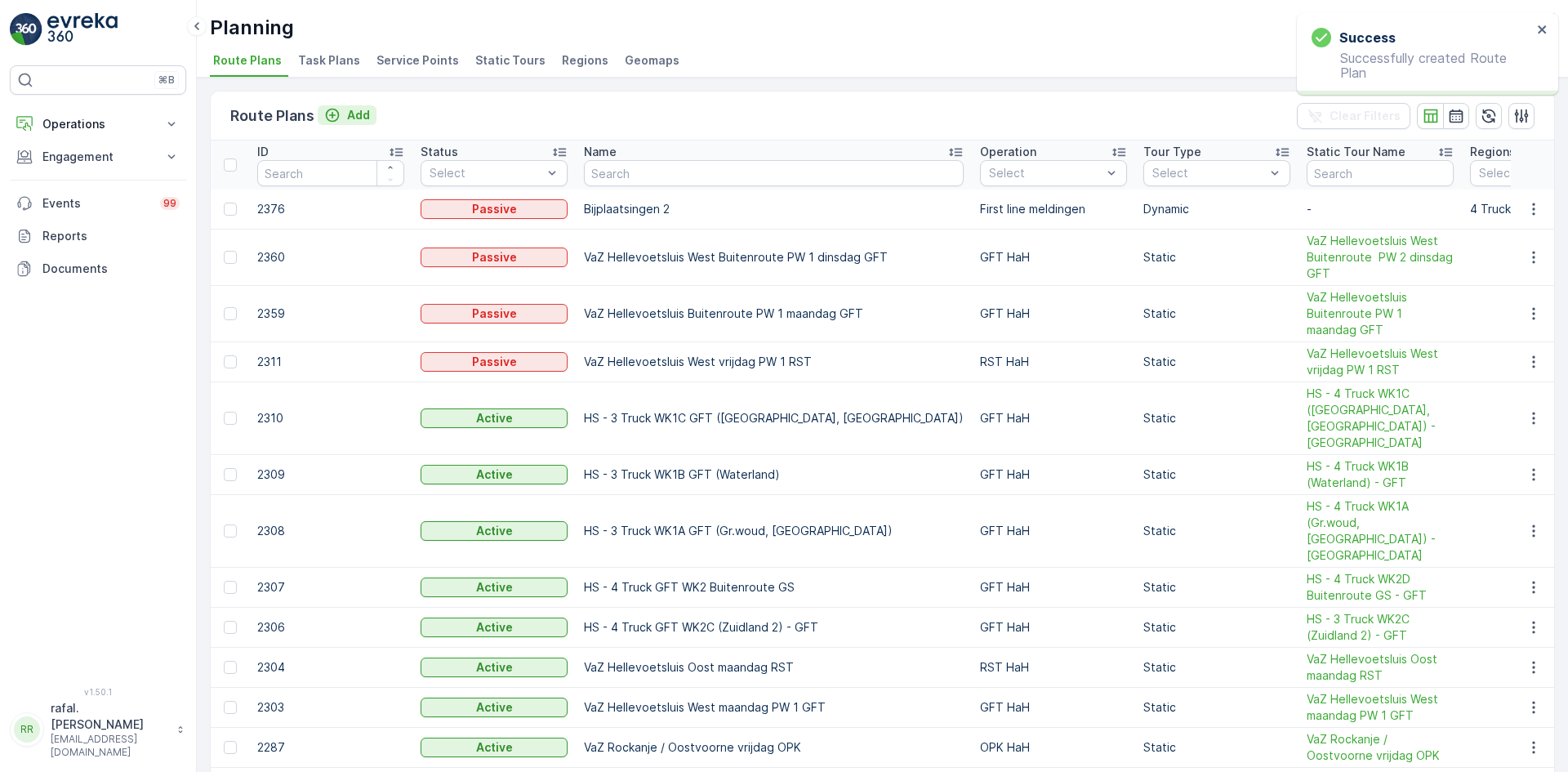
click at [355, 117] on p "Add" at bounding box center [358, 115] width 23 height 16
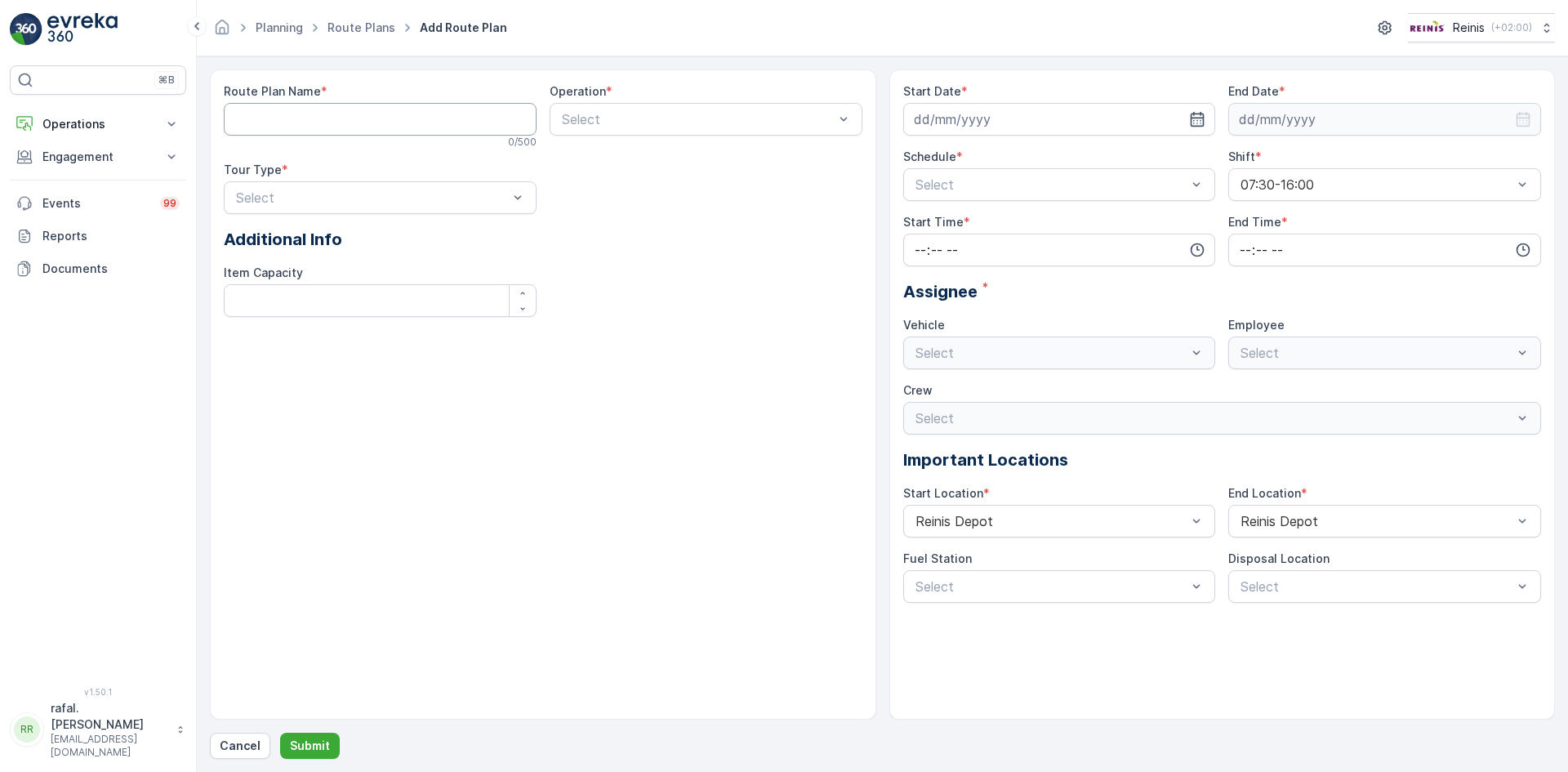
click at [351, 116] on Name "Route Plan Name" at bounding box center [380, 119] width 313 height 33
paste Name "[GEOGRAPHIC_DATA]"
type Name "Bijplaatsingen 3"
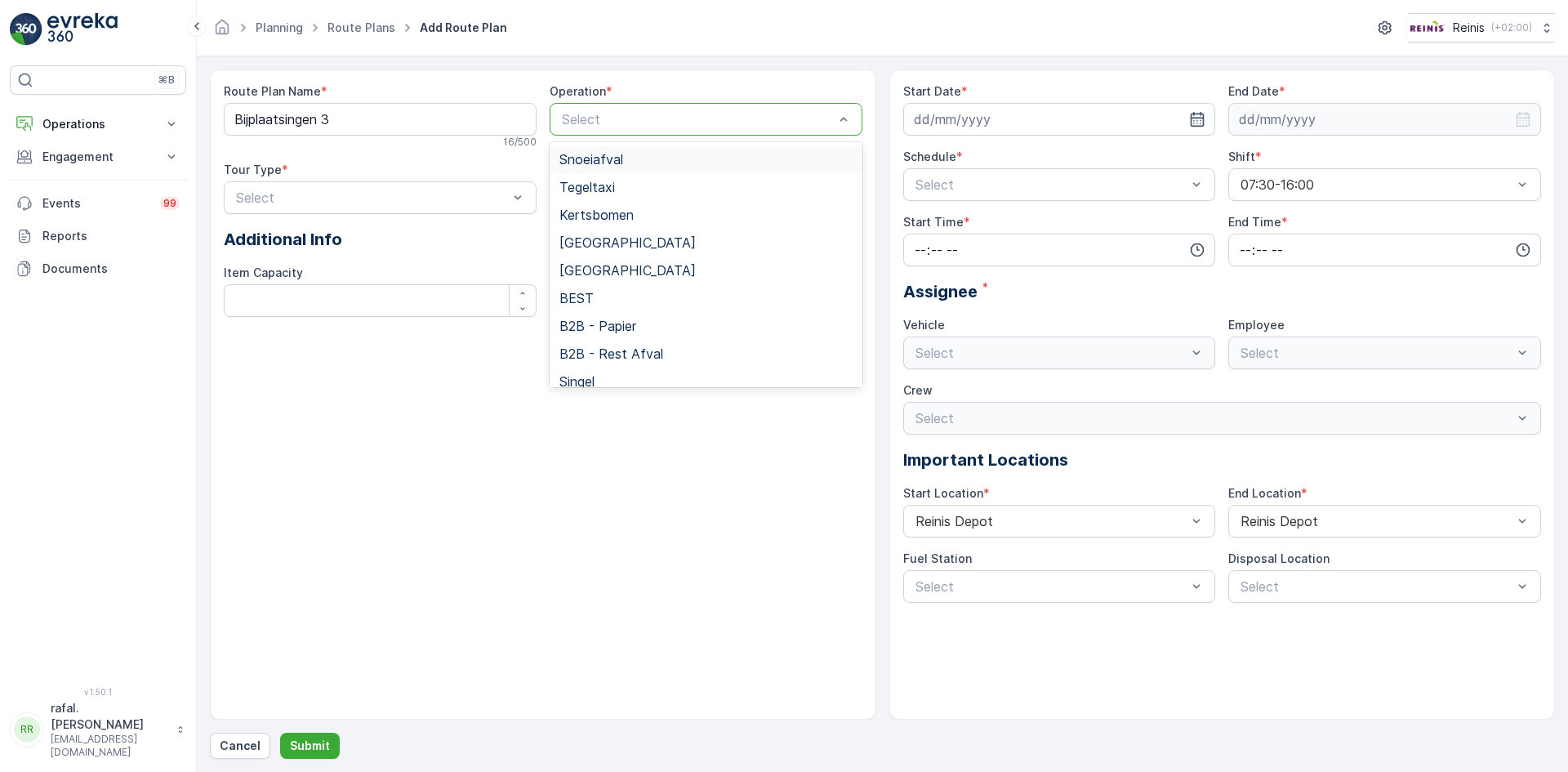
click at [666, 131] on div "Select" at bounding box center [706, 119] width 313 height 33
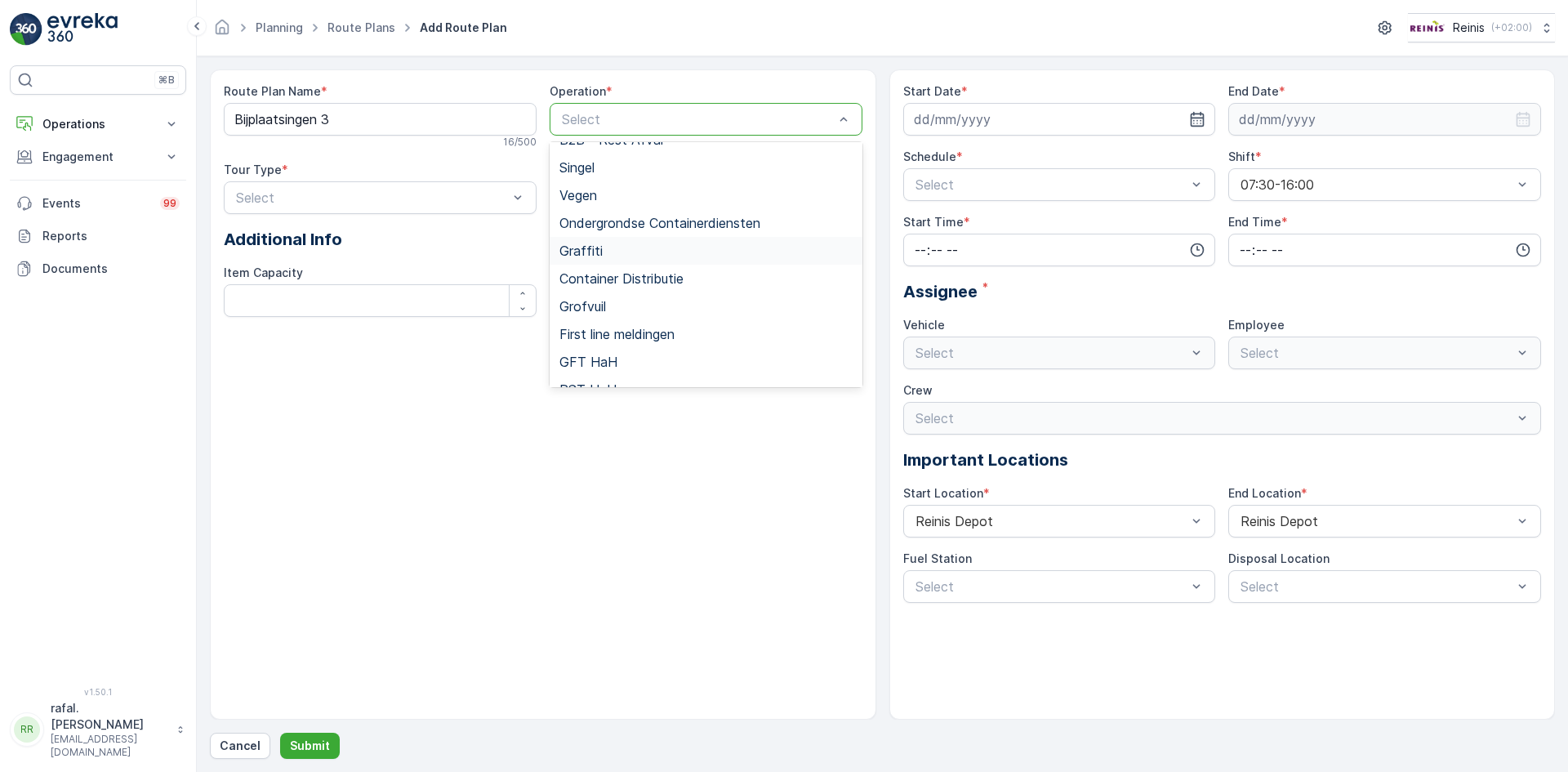
scroll to position [245, 0]
click at [662, 301] on span "First line meldingen" at bounding box center [617, 303] width 115 height 15
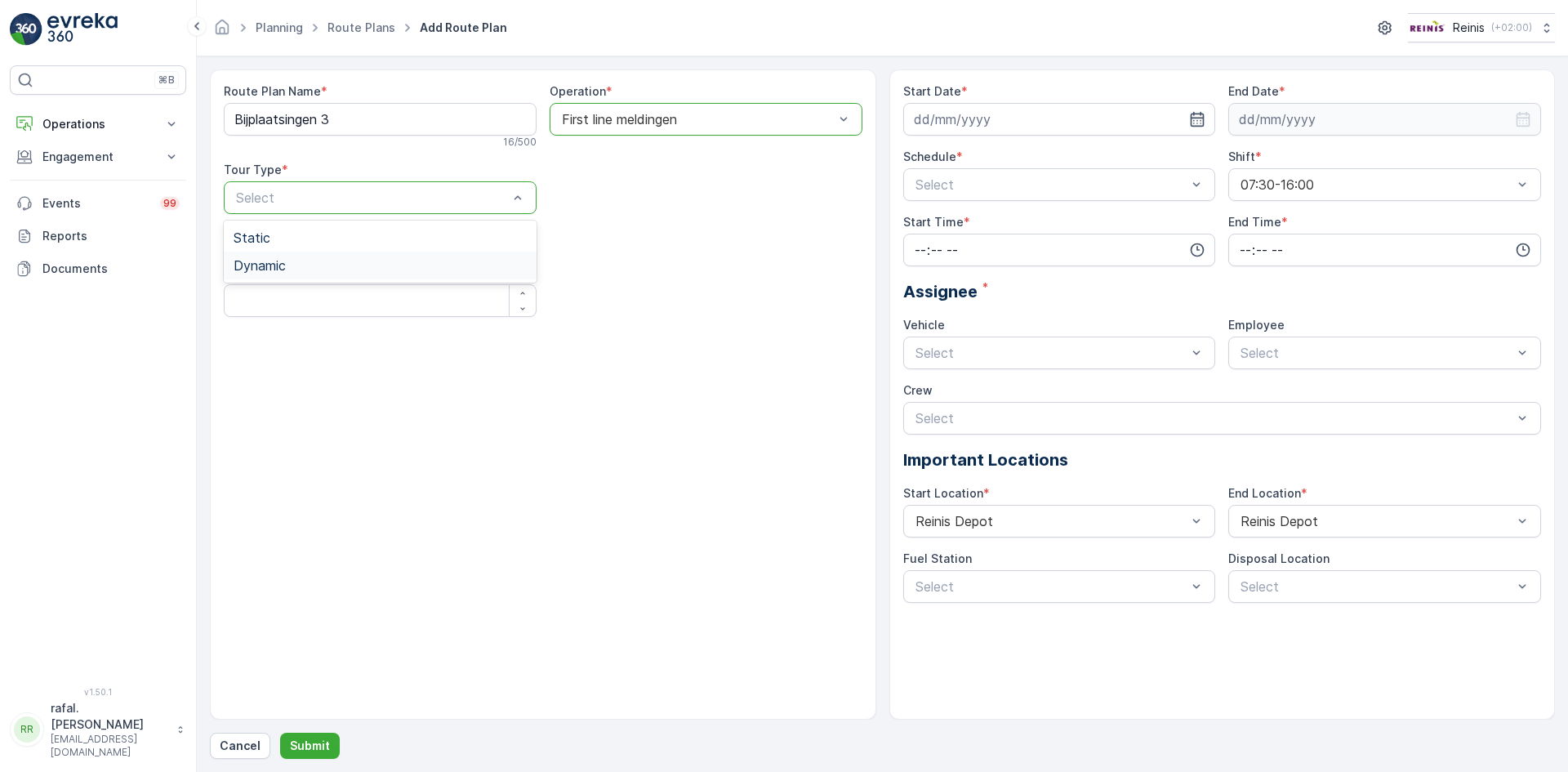
click at [274, 267] on span "Dynamic" at bounding box center [259, 265] width 52 height 15
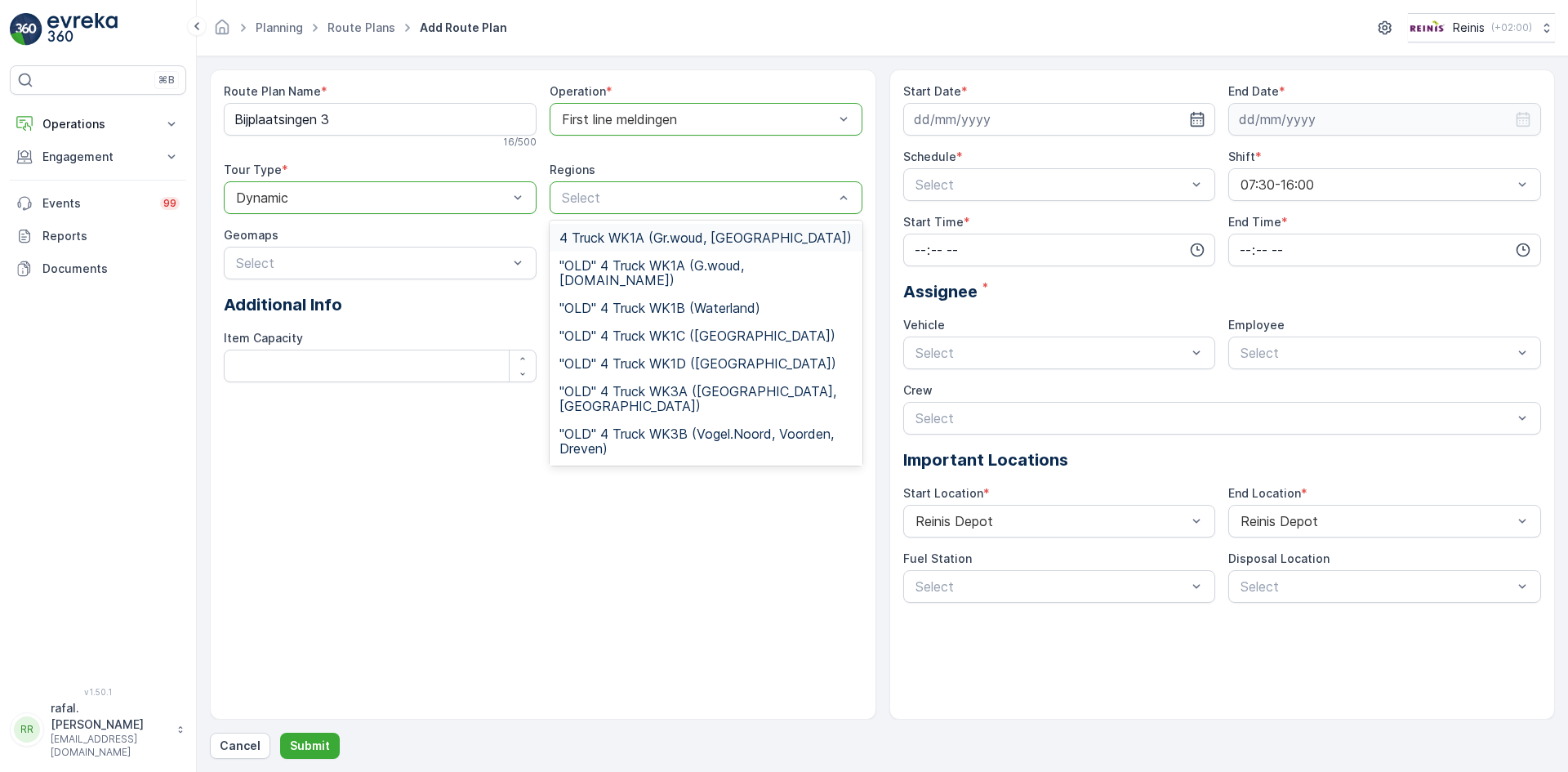
click at [730, 236] on span "4 Truck WK1A (Gr.woud, Maaswijk Oost)" at bounding box center [705, 237] width 292 height 15
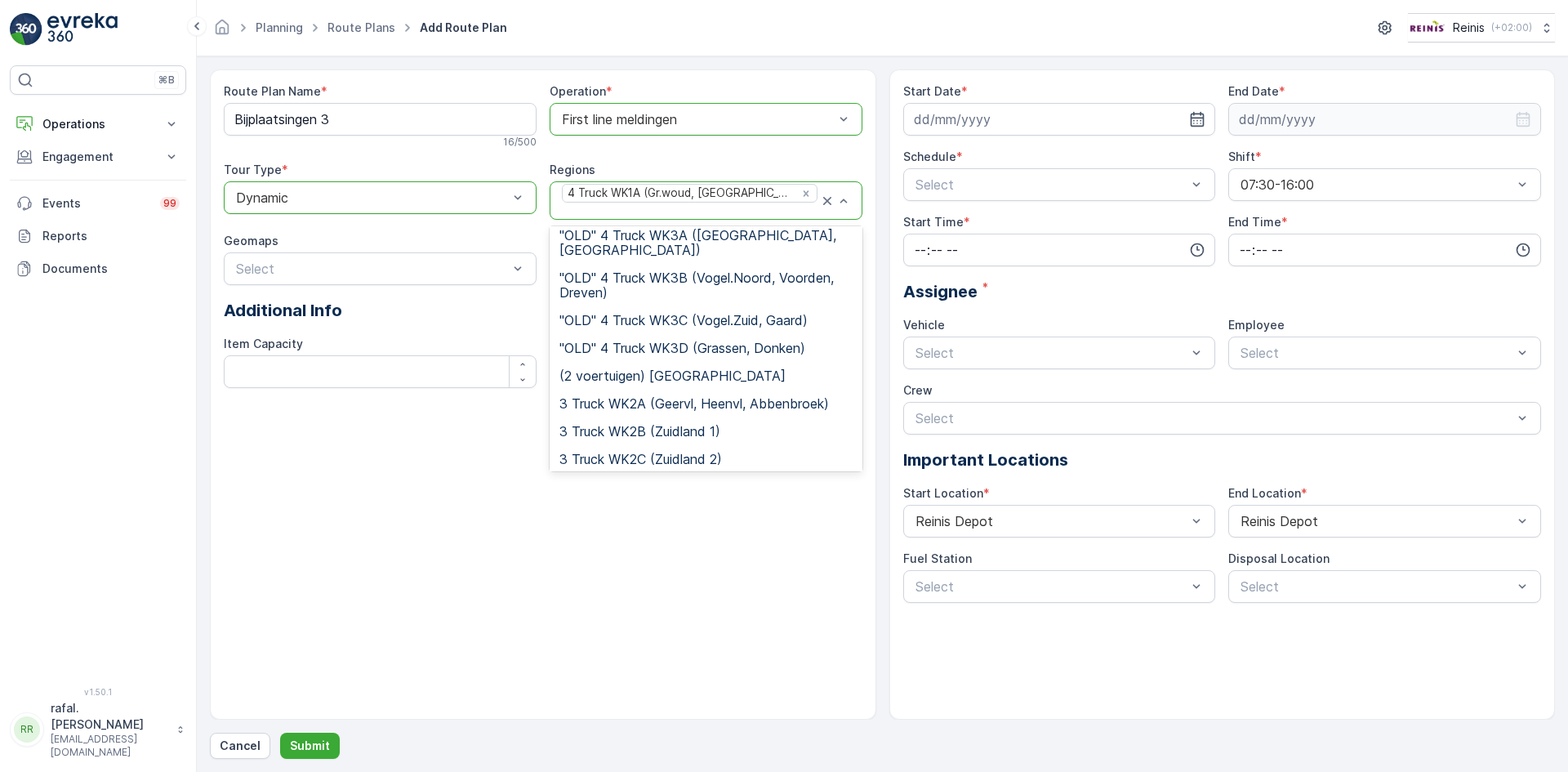
scroll to position [163, 0]
click at [664, 395] on span "3 Truck WK2A (Geervl, Heenvl, Abbenbroek)" at bounding box center [694, 401] width 270 height 15
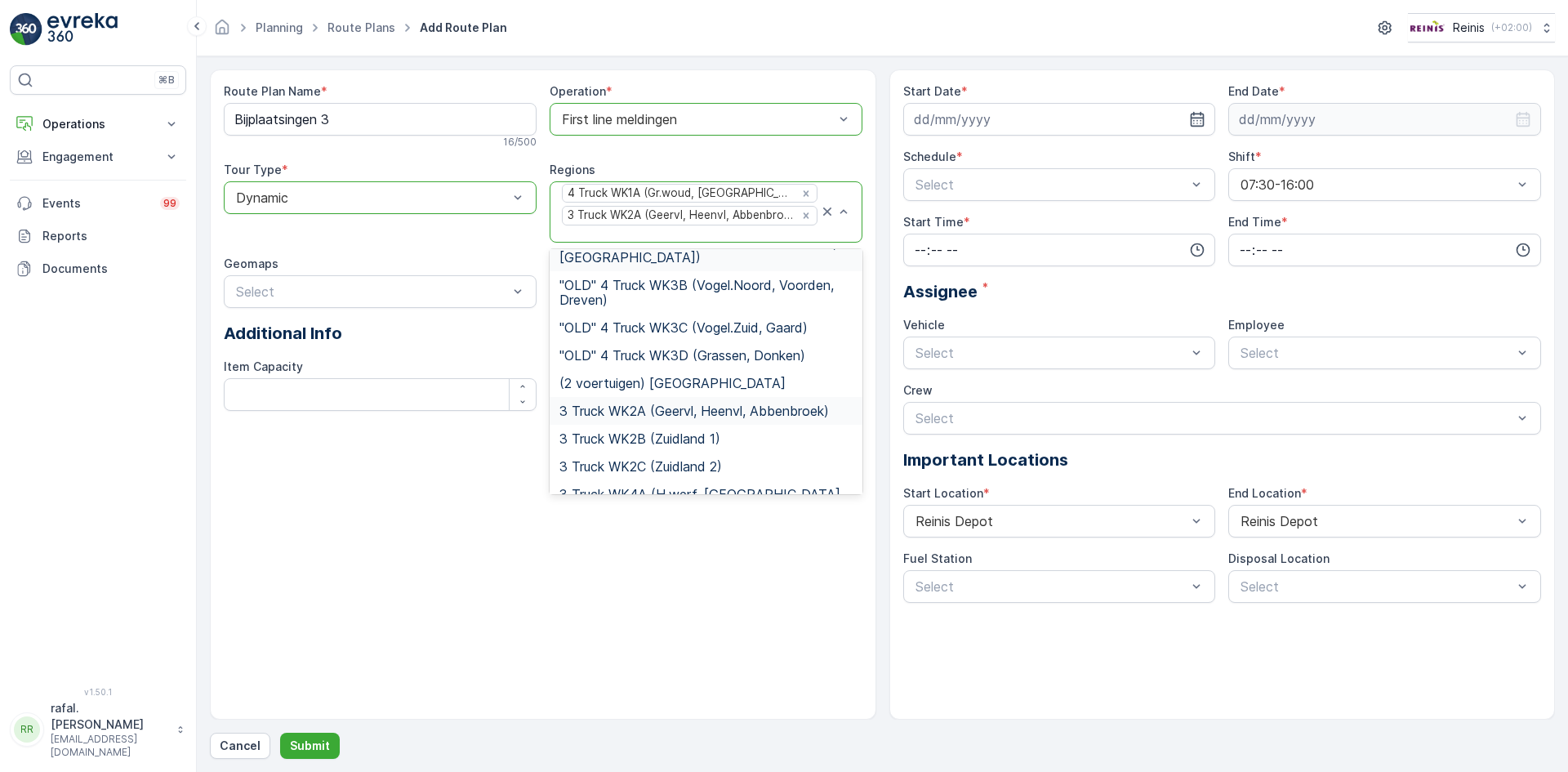
scroll to position [245, 0]
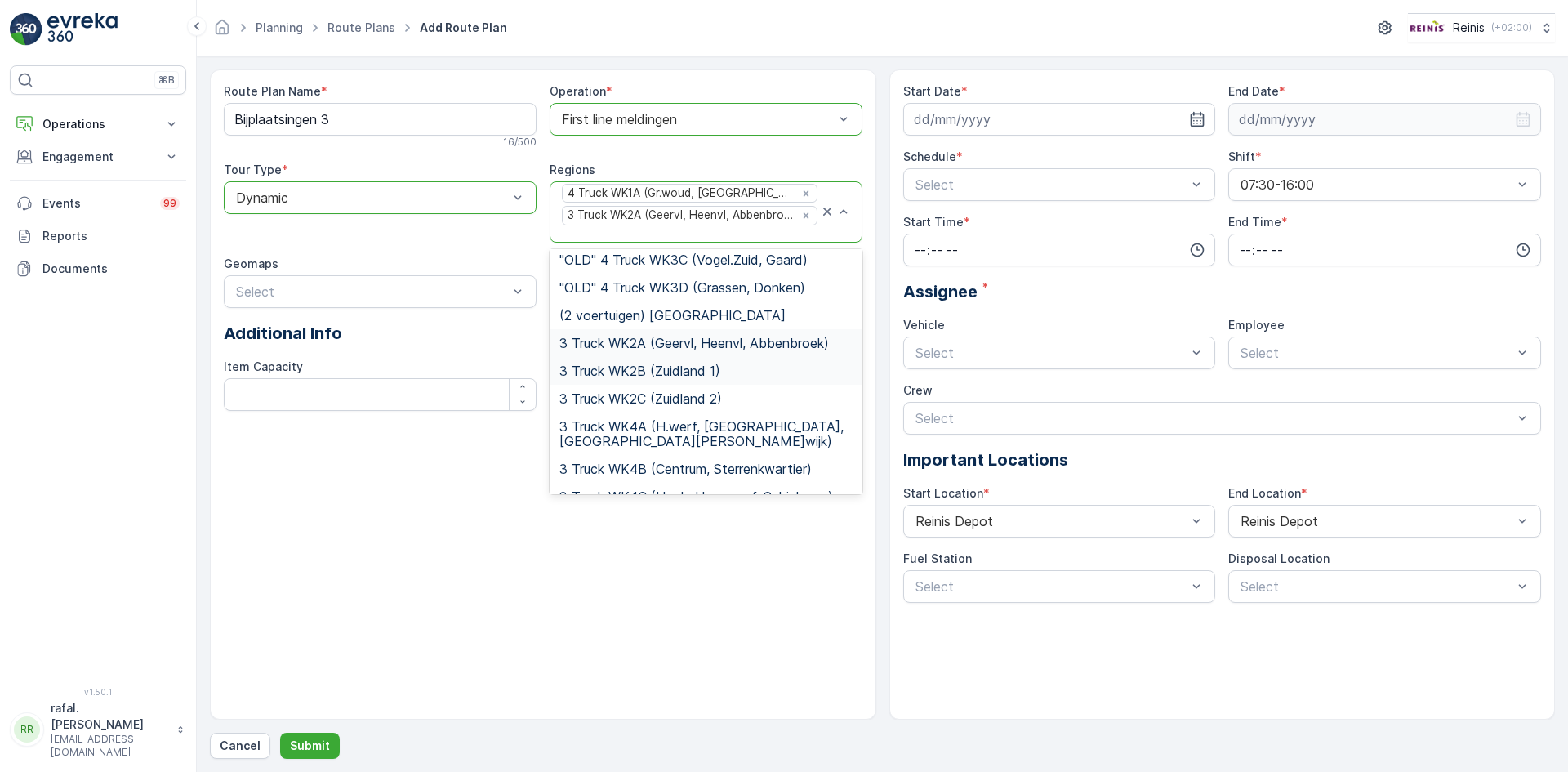
click at [661, 364] on span "3 Truck WK2B (Zuidland 1)" at bounding box center [639, 371] width 161 height 15
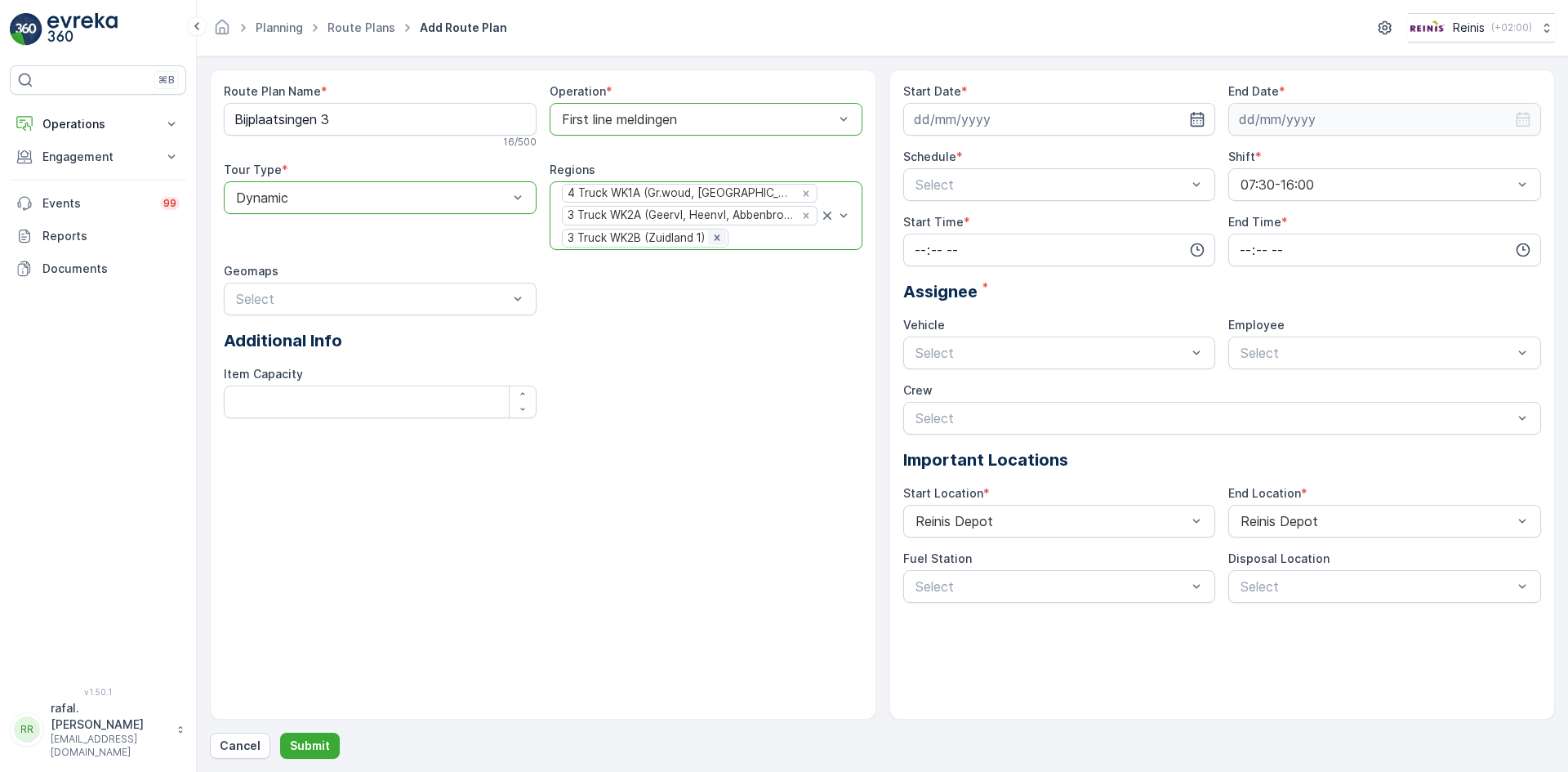
click at [717, 239] on icon "Remove 3 Truck WK2B (Zuidland 1)" at bounding box center [717, 237] width 11 height 11
click at [806, 218] on icon "Remove 3 Truck WK2A (Geervl, Heenvl, Abbenbroek)" at bounding box center [806, 215] width 11 height 11
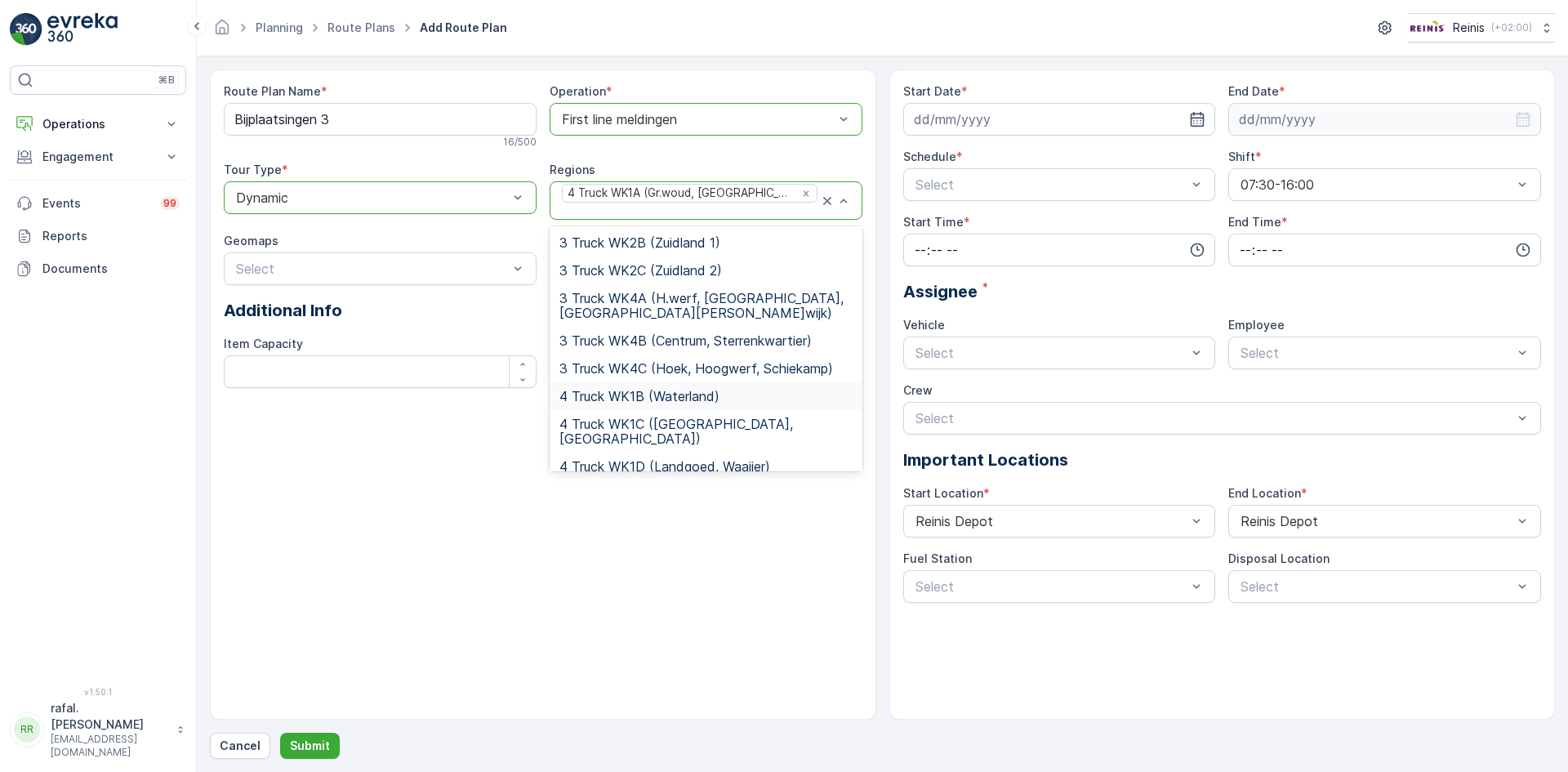
scroll to position [327, 0]
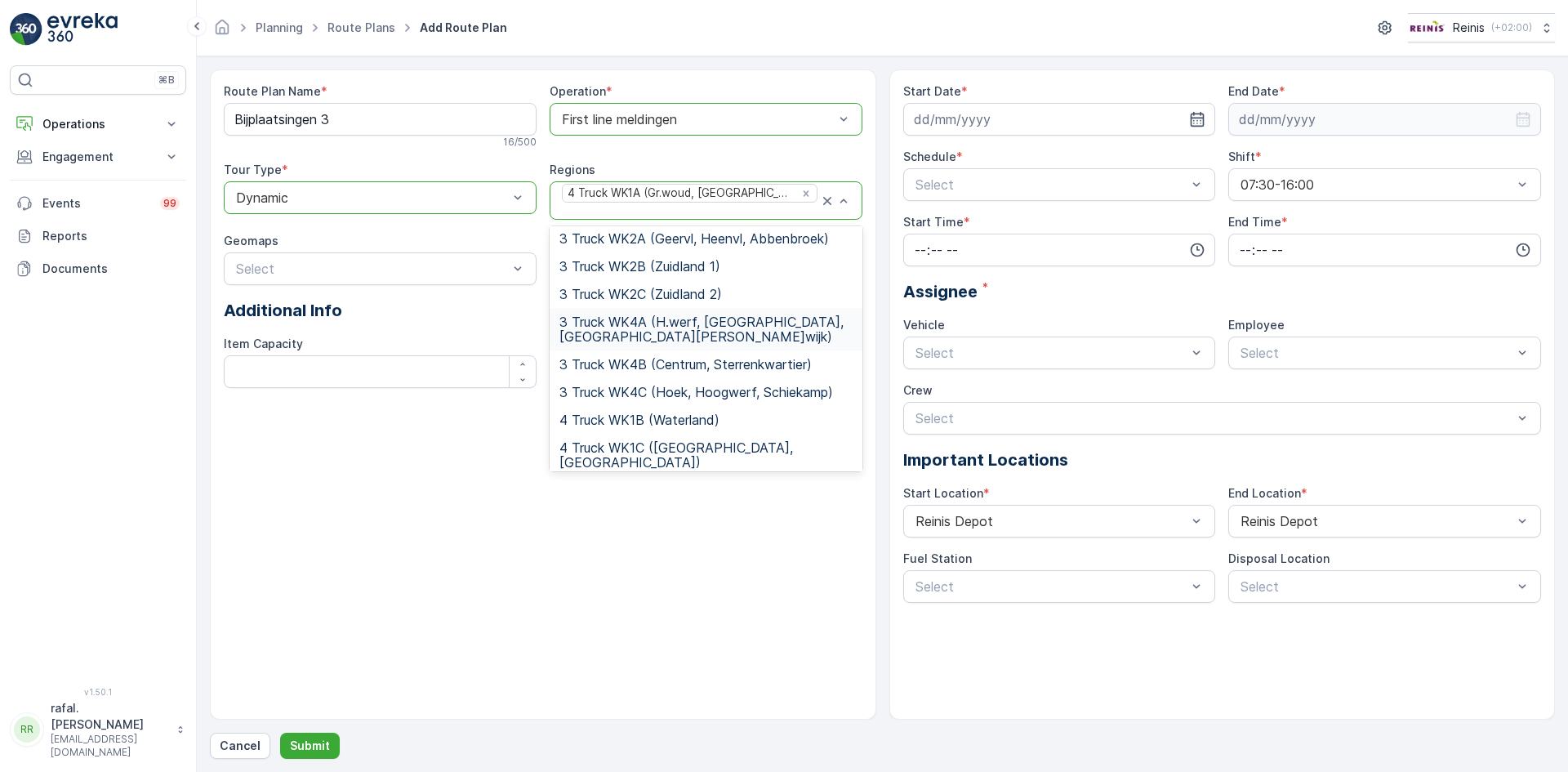
click at [696, 315] on span "3 Truck WK4A (H.werf, Centrum, Schenkel, G.wijk)" at bounding box center [705, 329] width 293 height 29
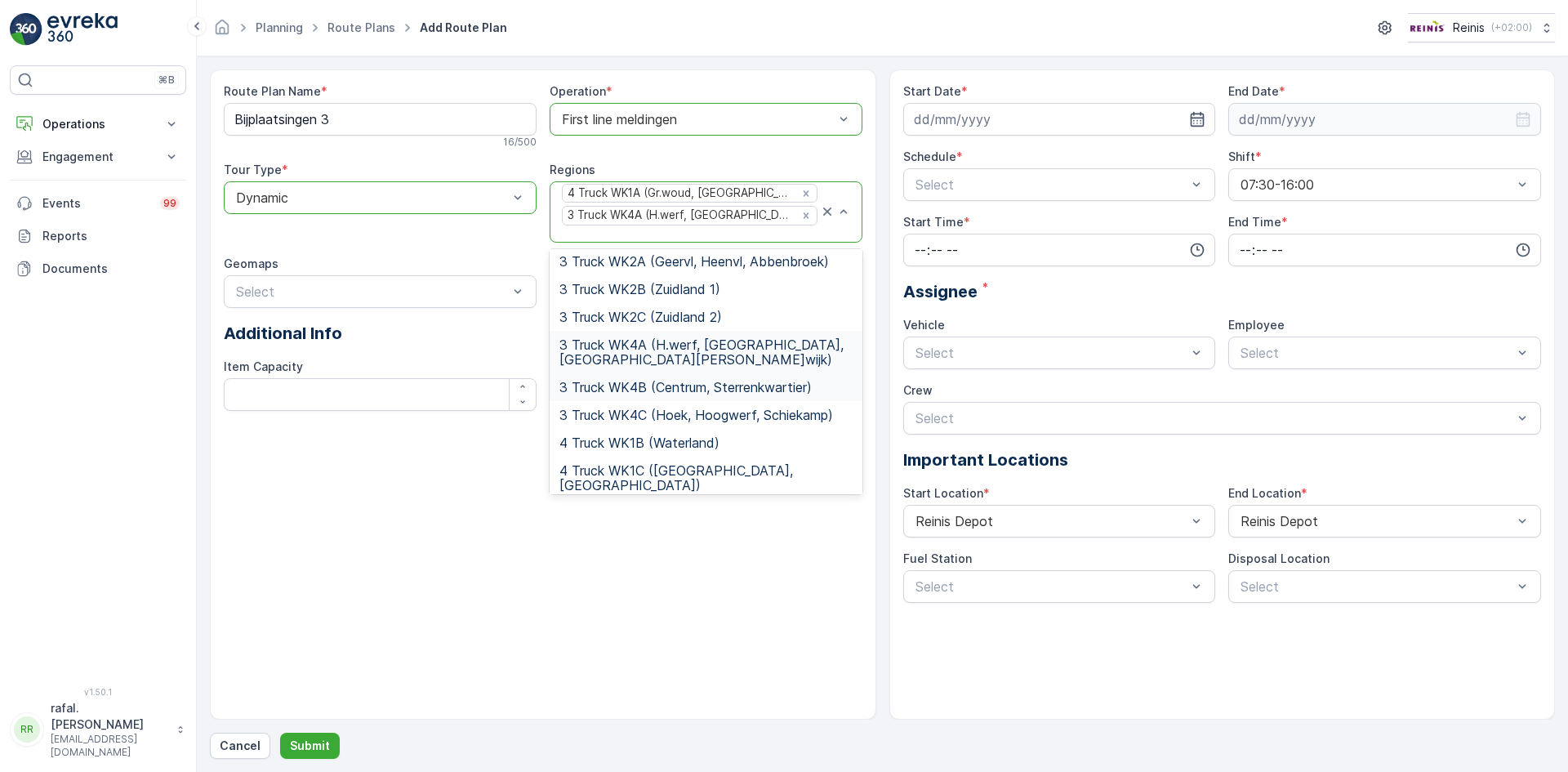
click at [725, 380] on span "3 Truck WK4B (Centrum, Sterrenkwartier)" at bounding box center [686, 387] width 253 height 15
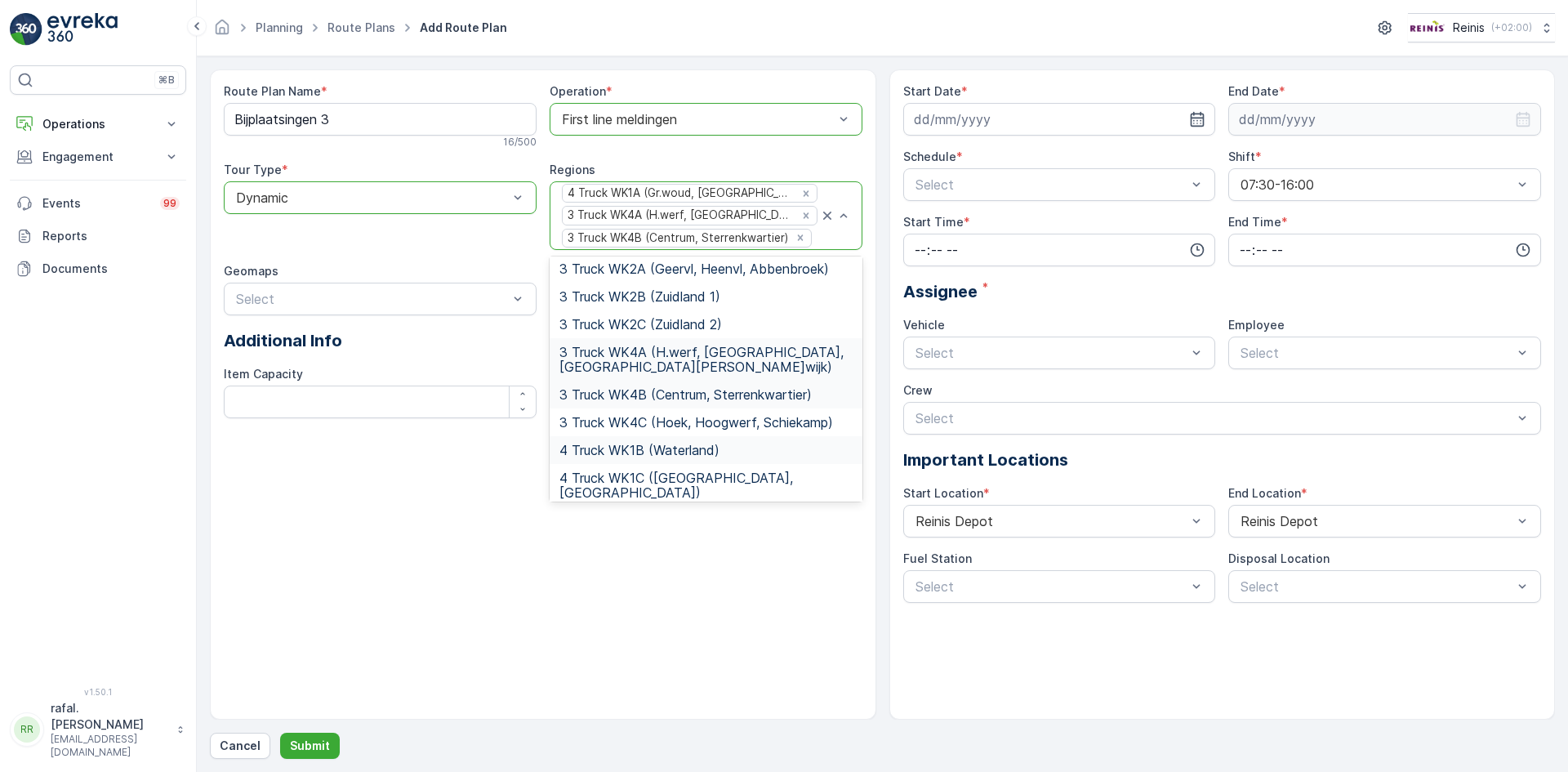
click at [695, 443] on span "4 Truck WK1B (Waterland)" at bounding box center [639, 450] width 160 height 15
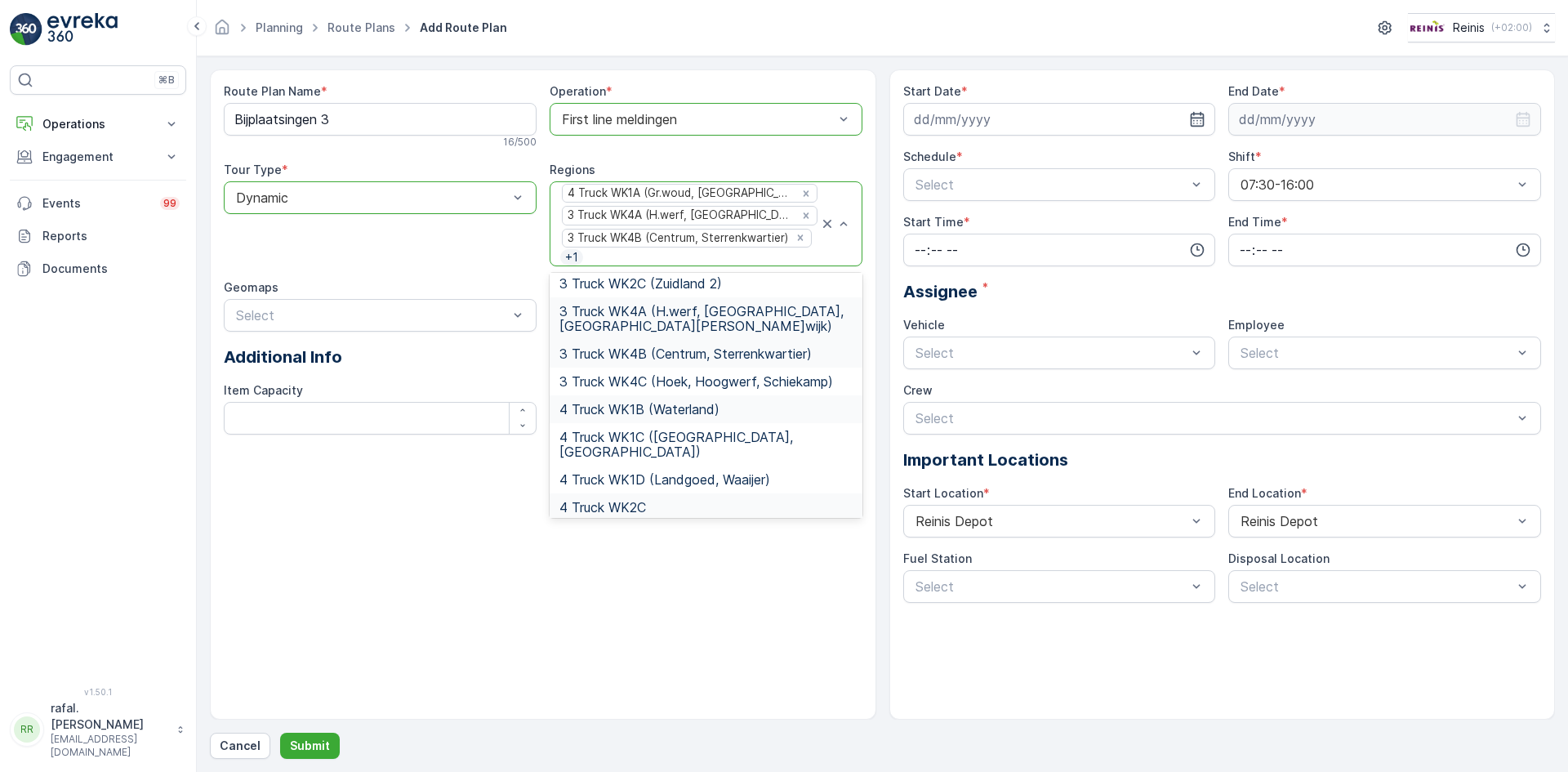
scroll to position [408, 0]
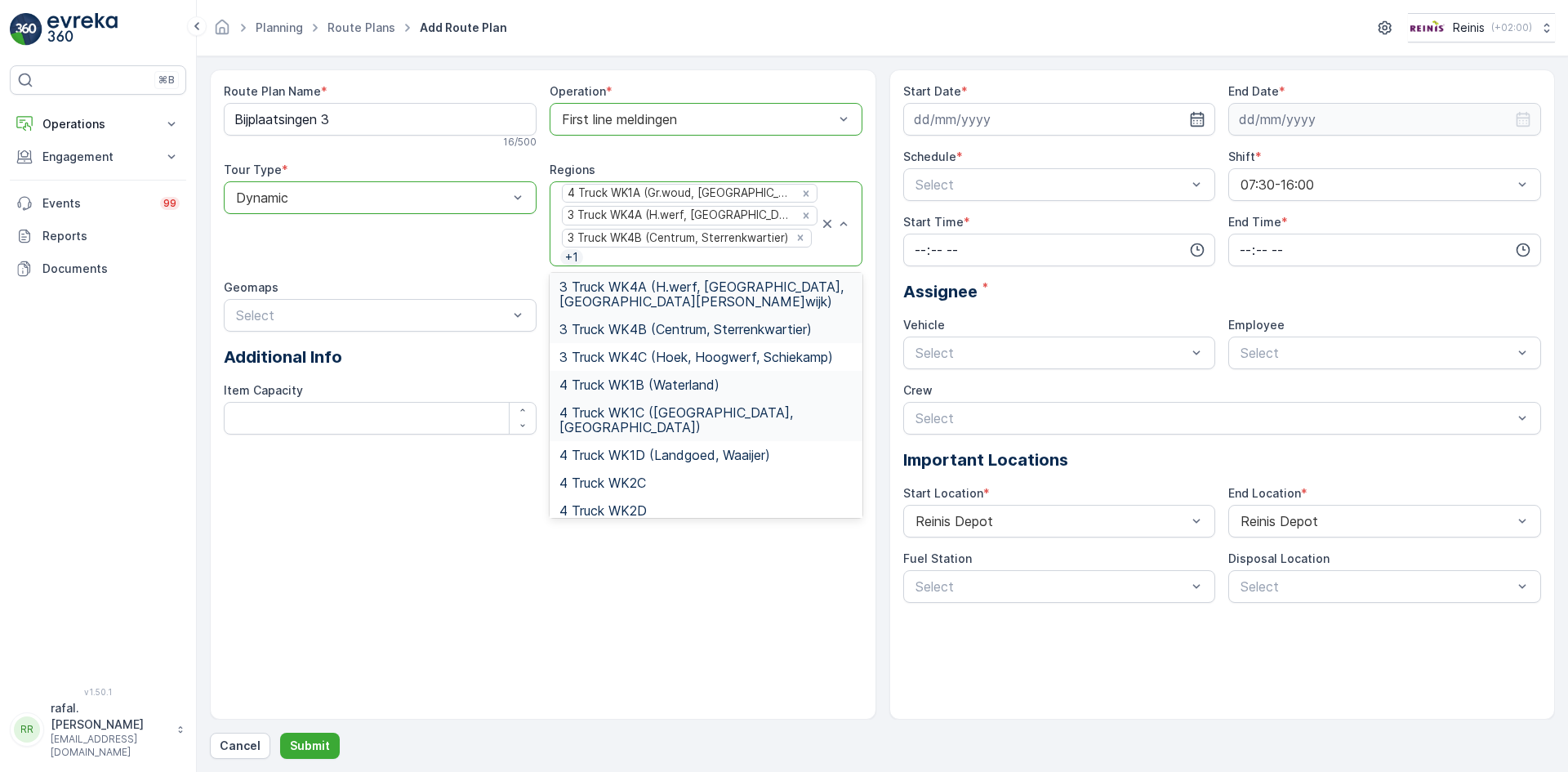
click at [754, 405] on span "4 Truck WK1C (Maaswijk West, Waterland)" at bounding box center [705, 420] width 293 height 29
click at [722, 448] on span "4 Truck WK1D (Landgoed, Waaijer)" at bounding box center [664, 455] width 210 height 15
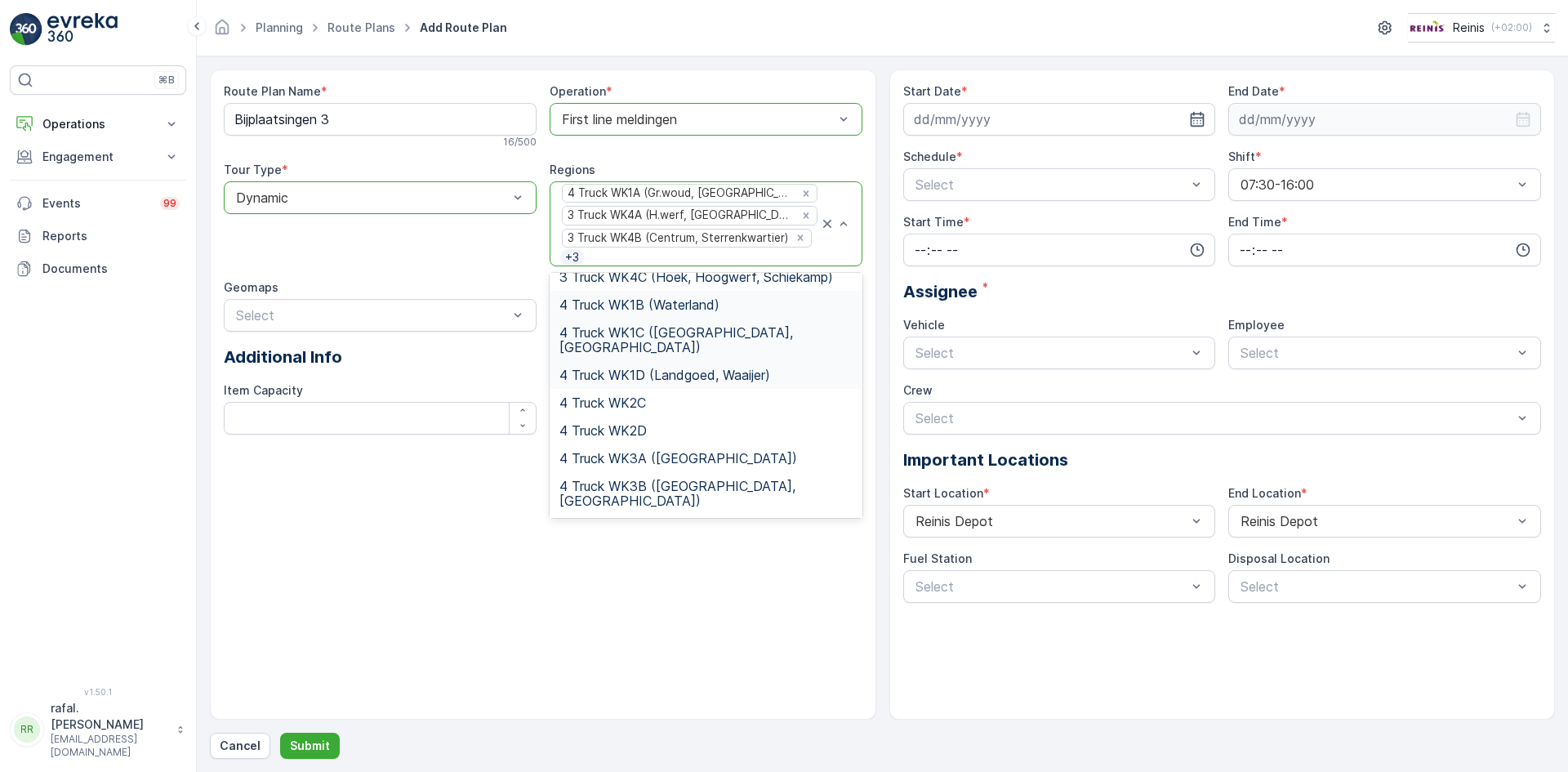
scroll to position [490, 0]
click at [732, 450] on span "4 Truck WK3A (Vogelenzang)" at bounding box center [678, 456] width 238 height 15
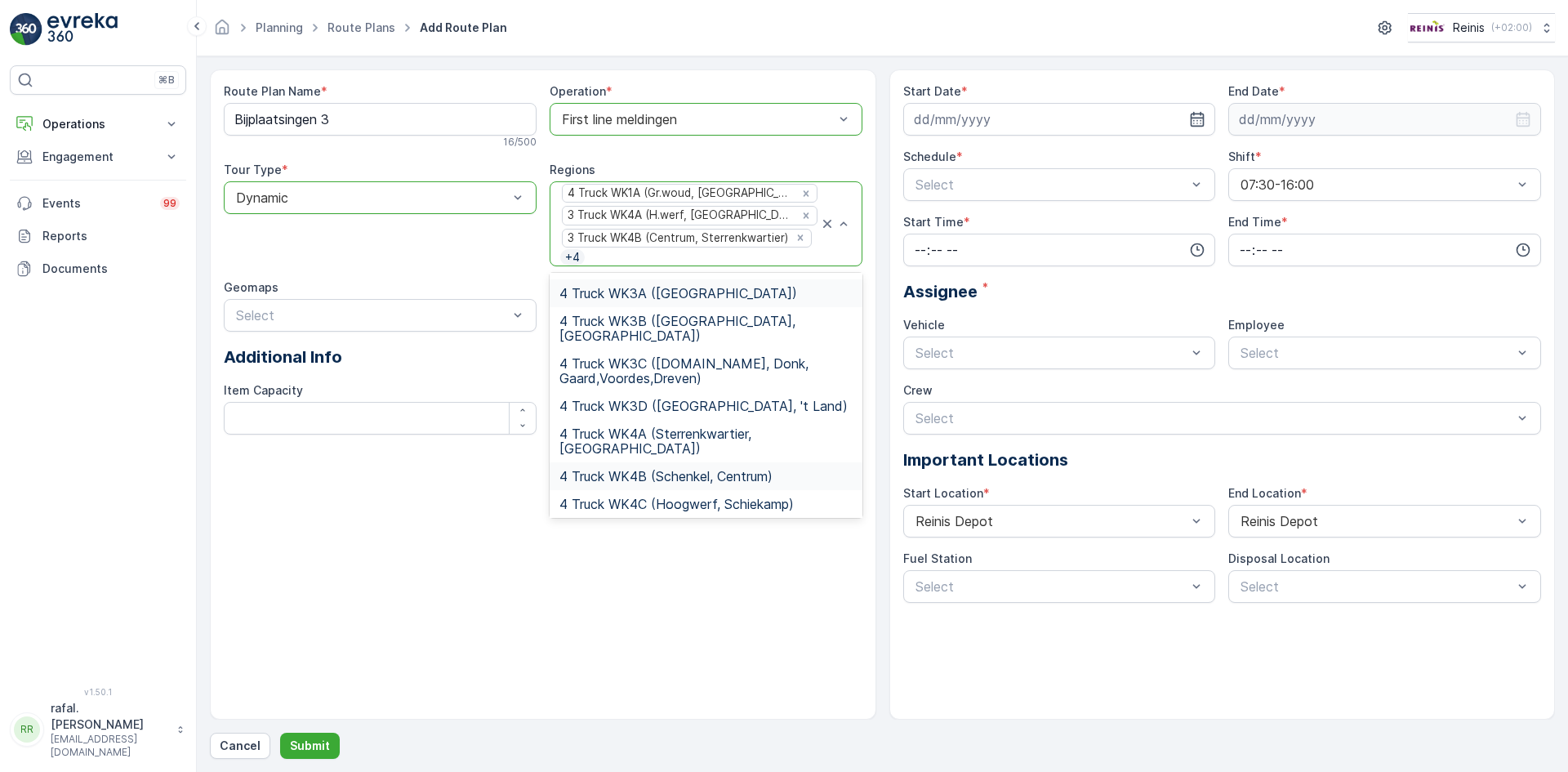
scroll to position [572, 0]
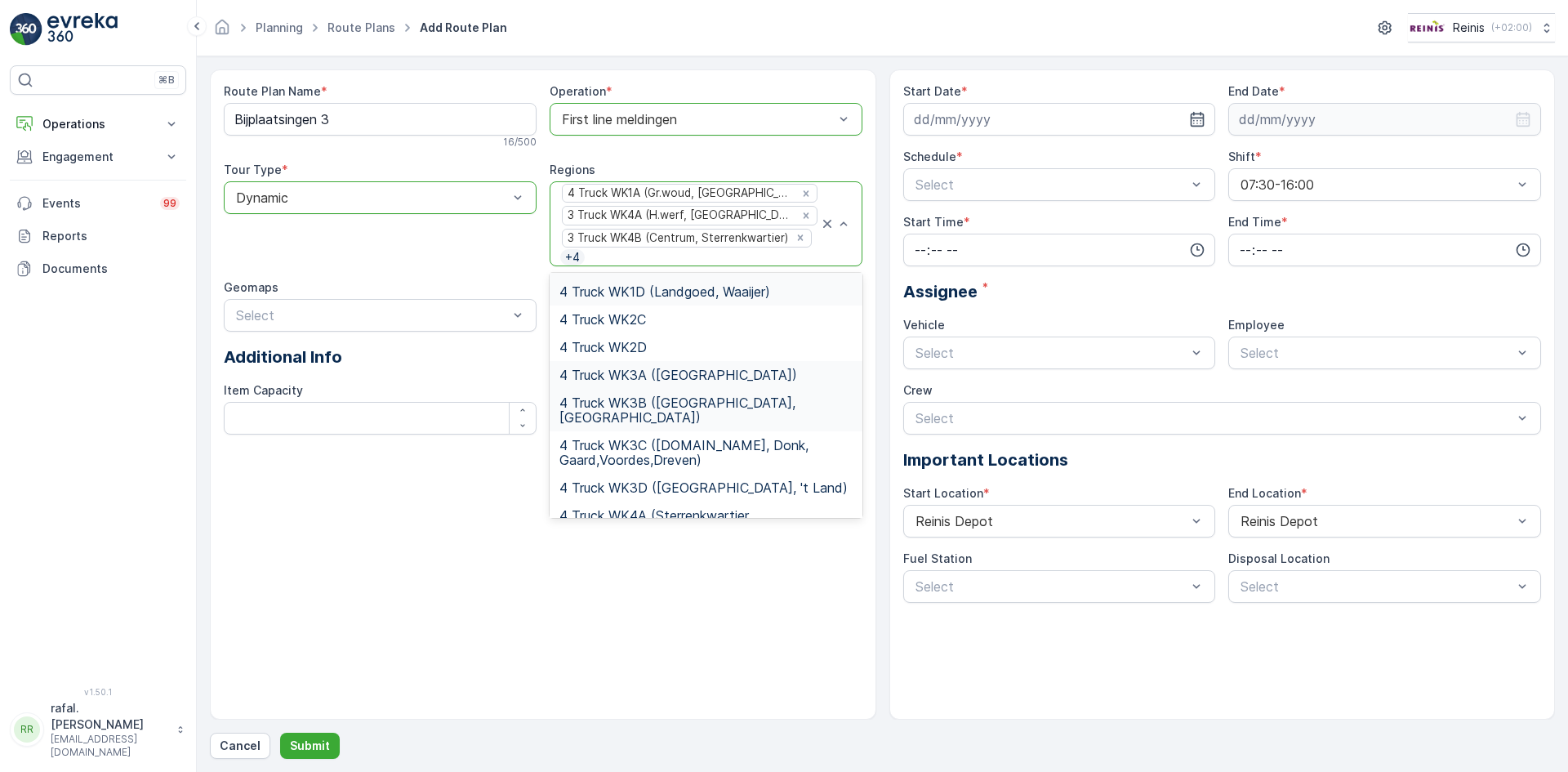
click at [784, 395] on div "4 Truck WK3B (Hekelingen, Kreek)" at bounding box center [705, 410] width 293 height 29
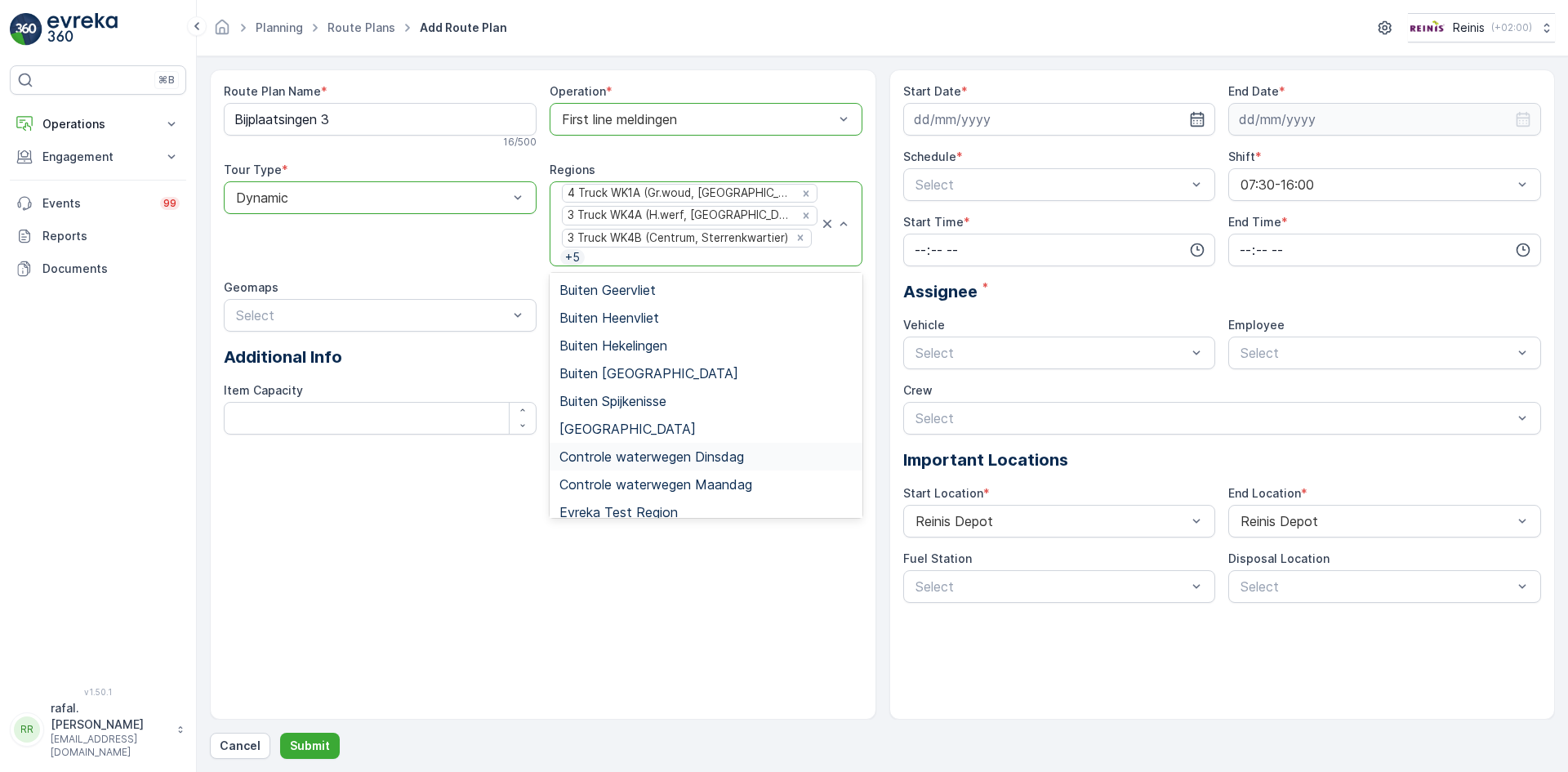
scroll to position [1389, 0]
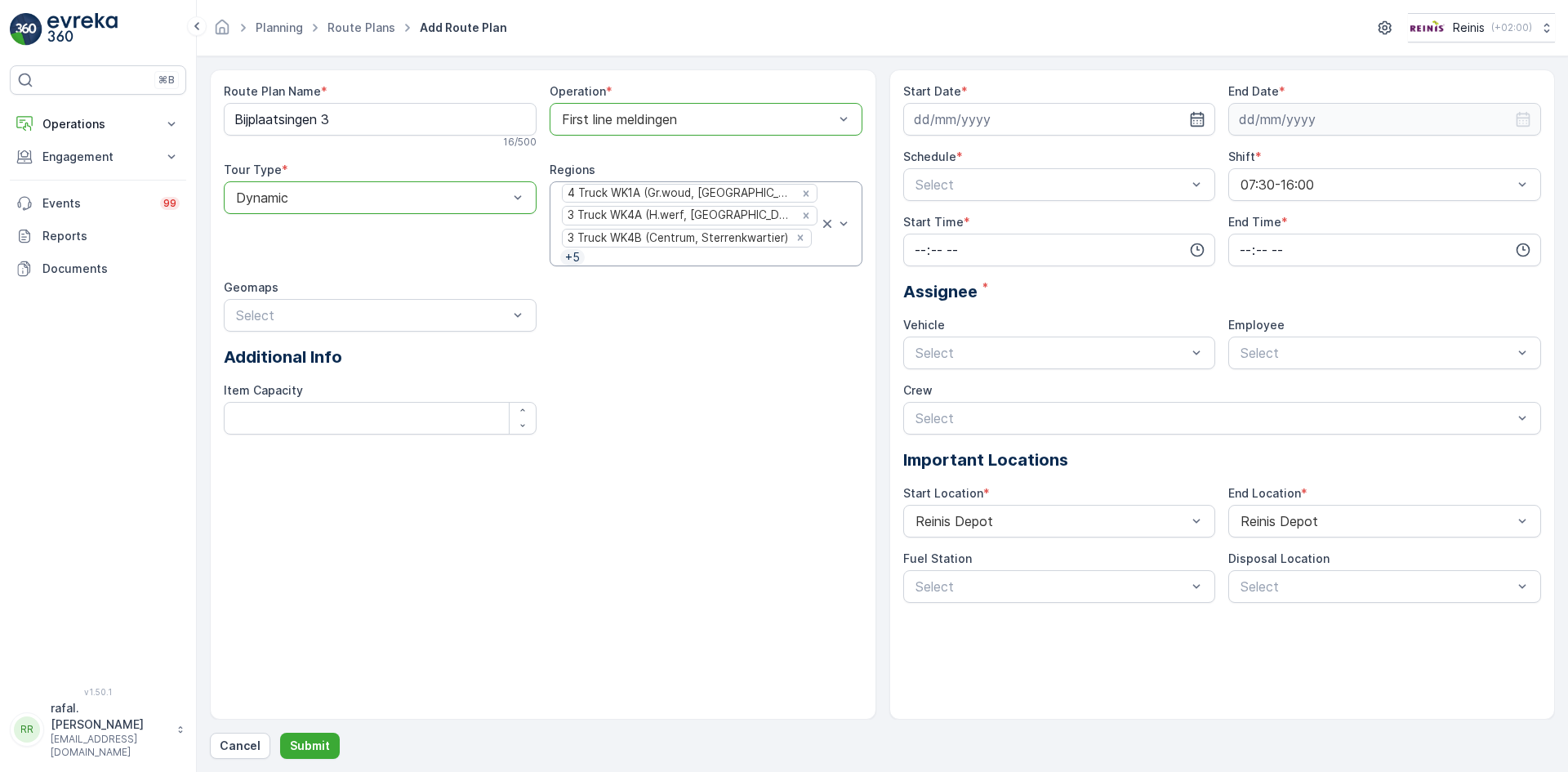
click at [386, 358] on div "Additional Info" at bounding box center [542, 357] width 638 height 25
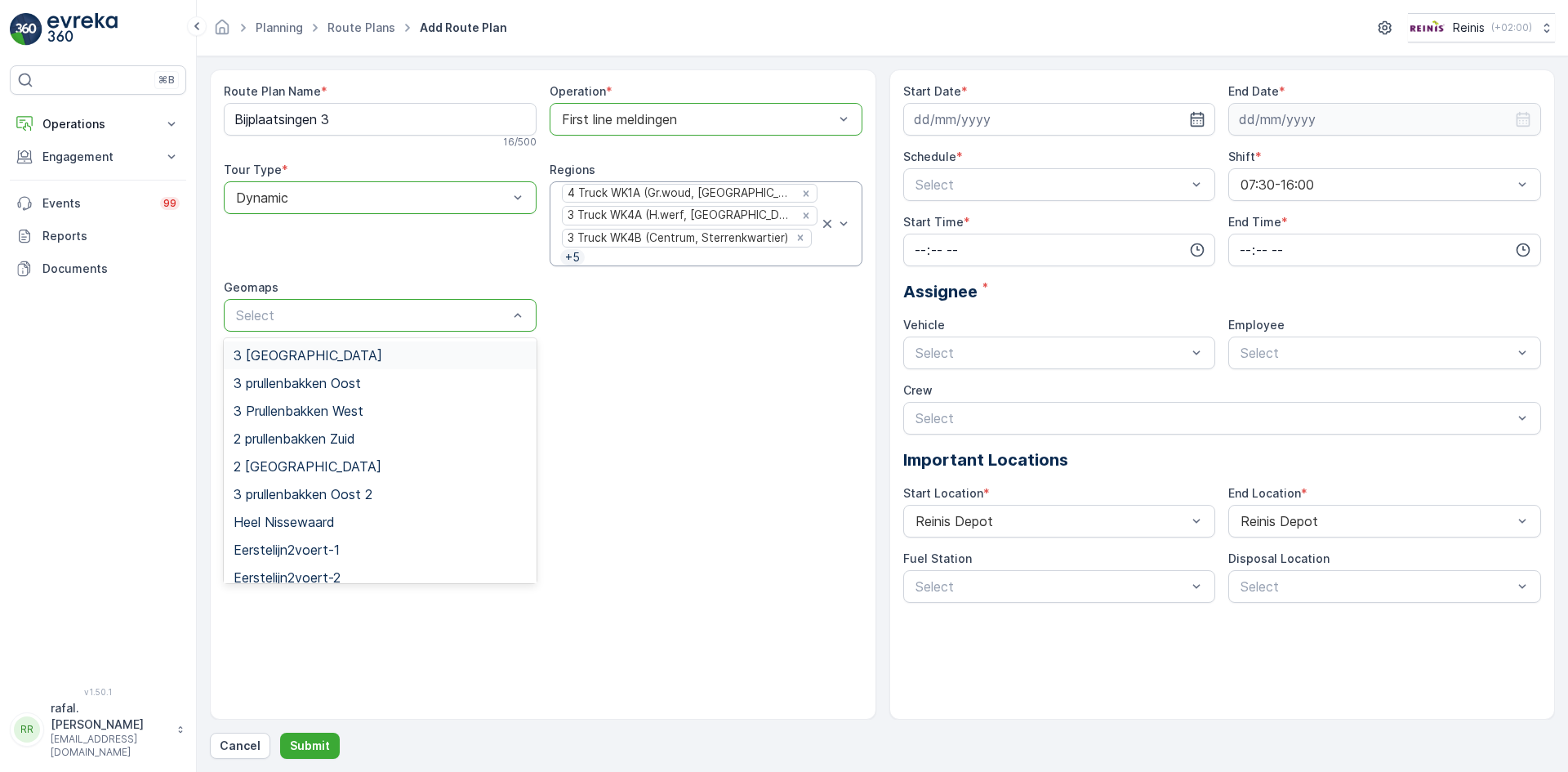
click at [449, 354] on div "3 Prullenbakken Noord" at bounding box center [380, 355] width 293 height 15
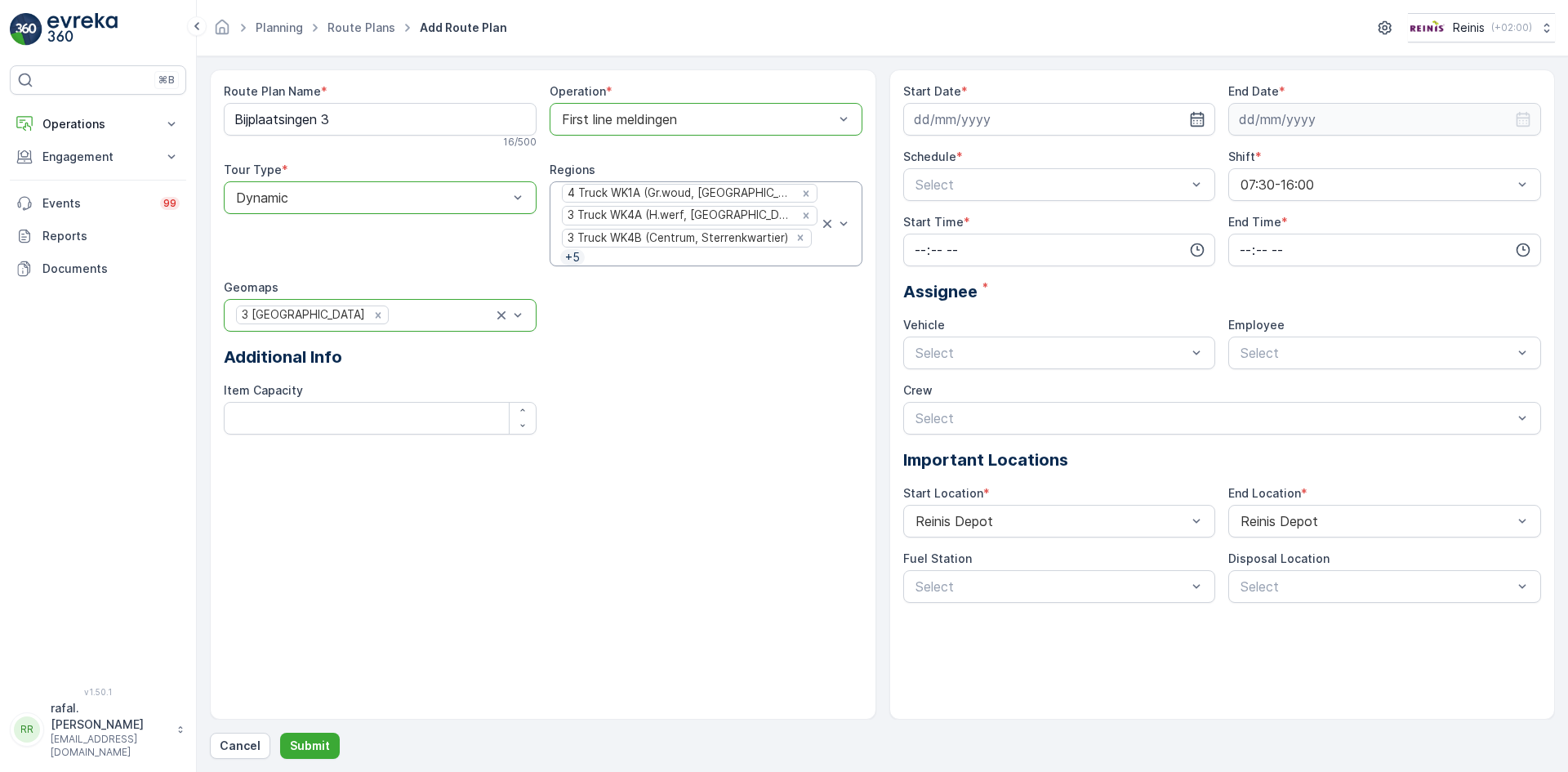
click at [481, 316] on div at bounding box center [442, 315] width 103 height 15
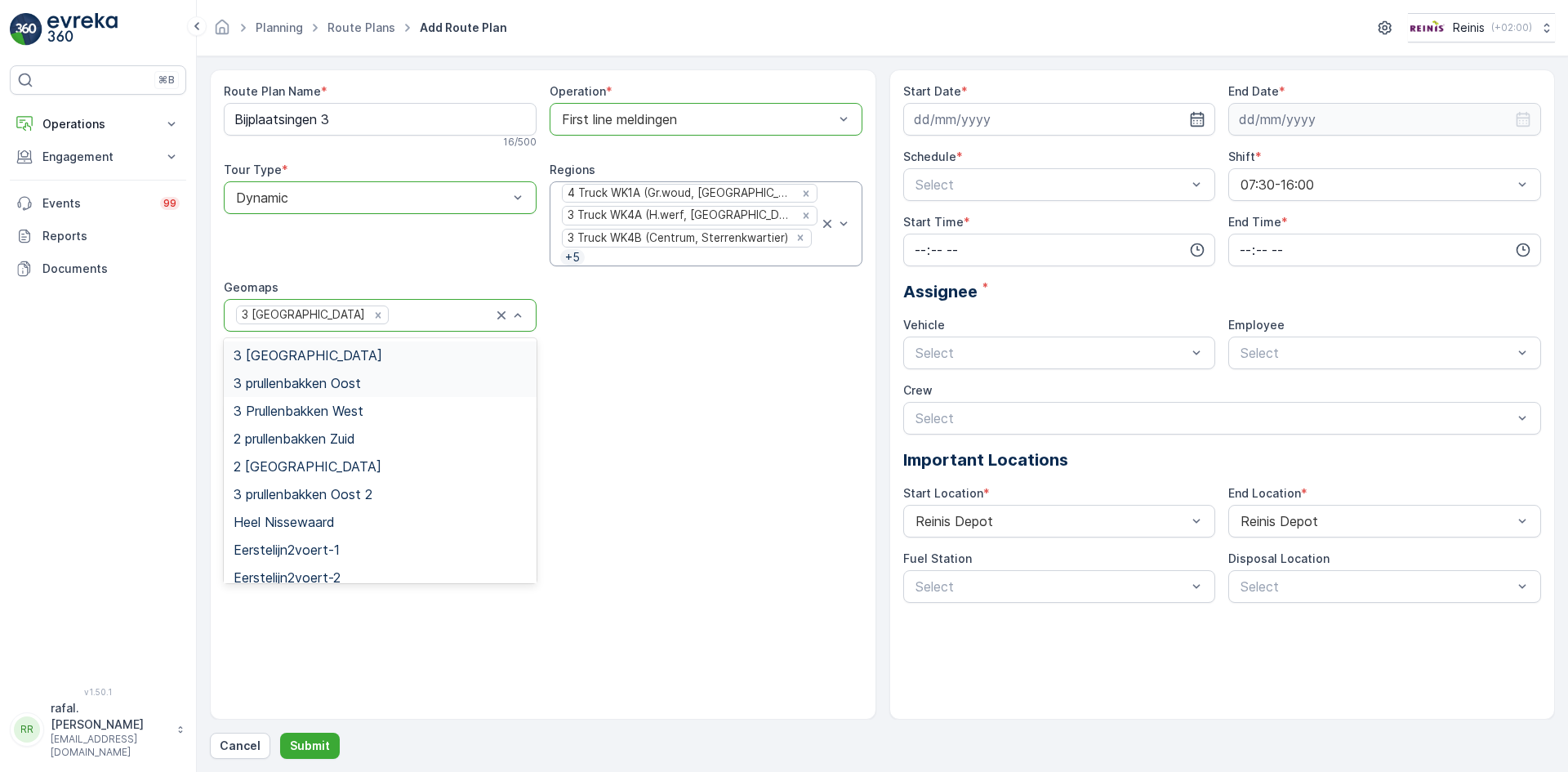
click at [391, 384] on div "3 prullenbakken Oost" at bounding box center [380, 383] width 293 height 15
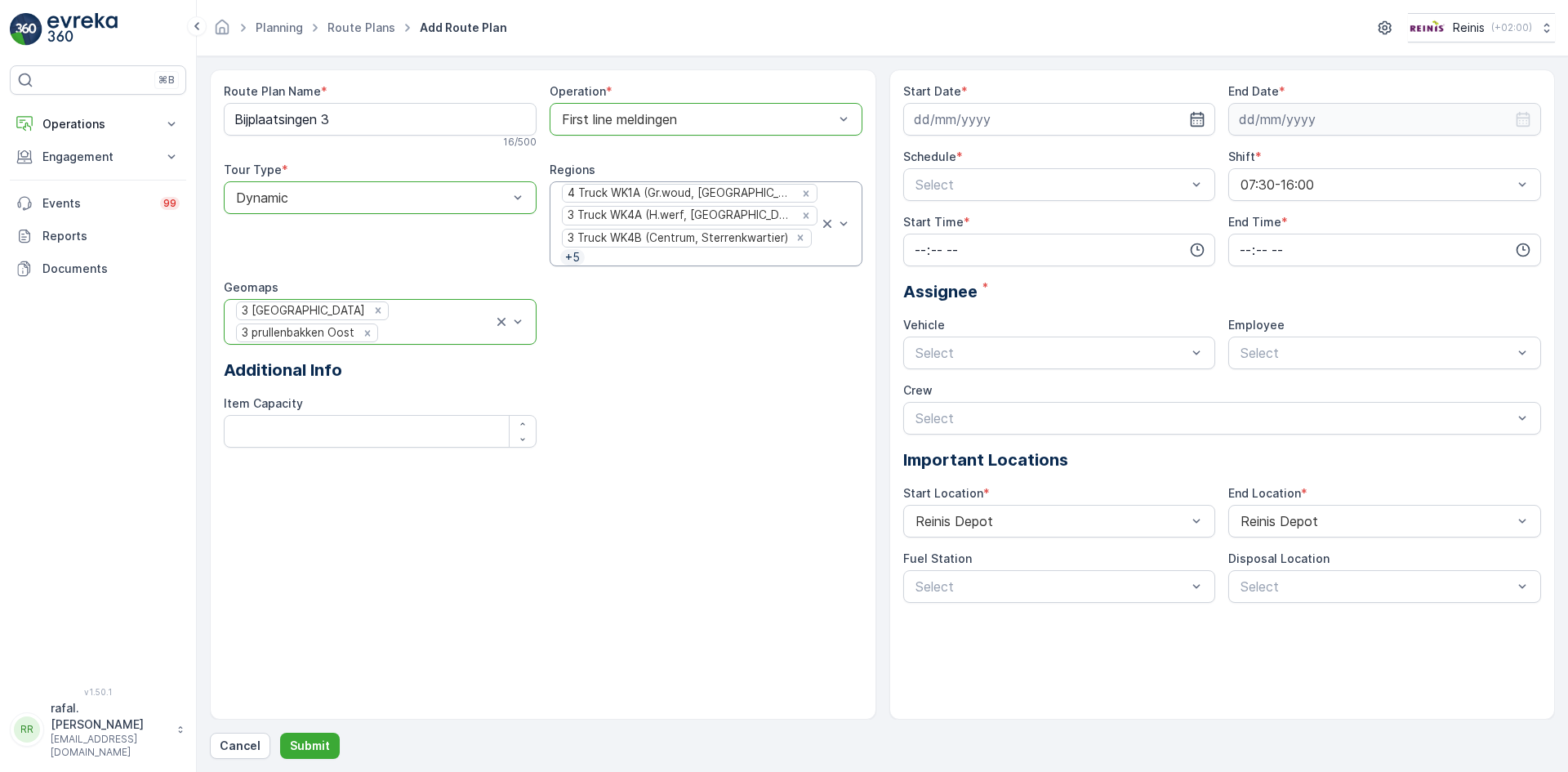
click at [465, 324] on div "3 Prullenbakken Noord 3 prullenbakken Oost" at bounding box center [363, 322] width 259 height 45
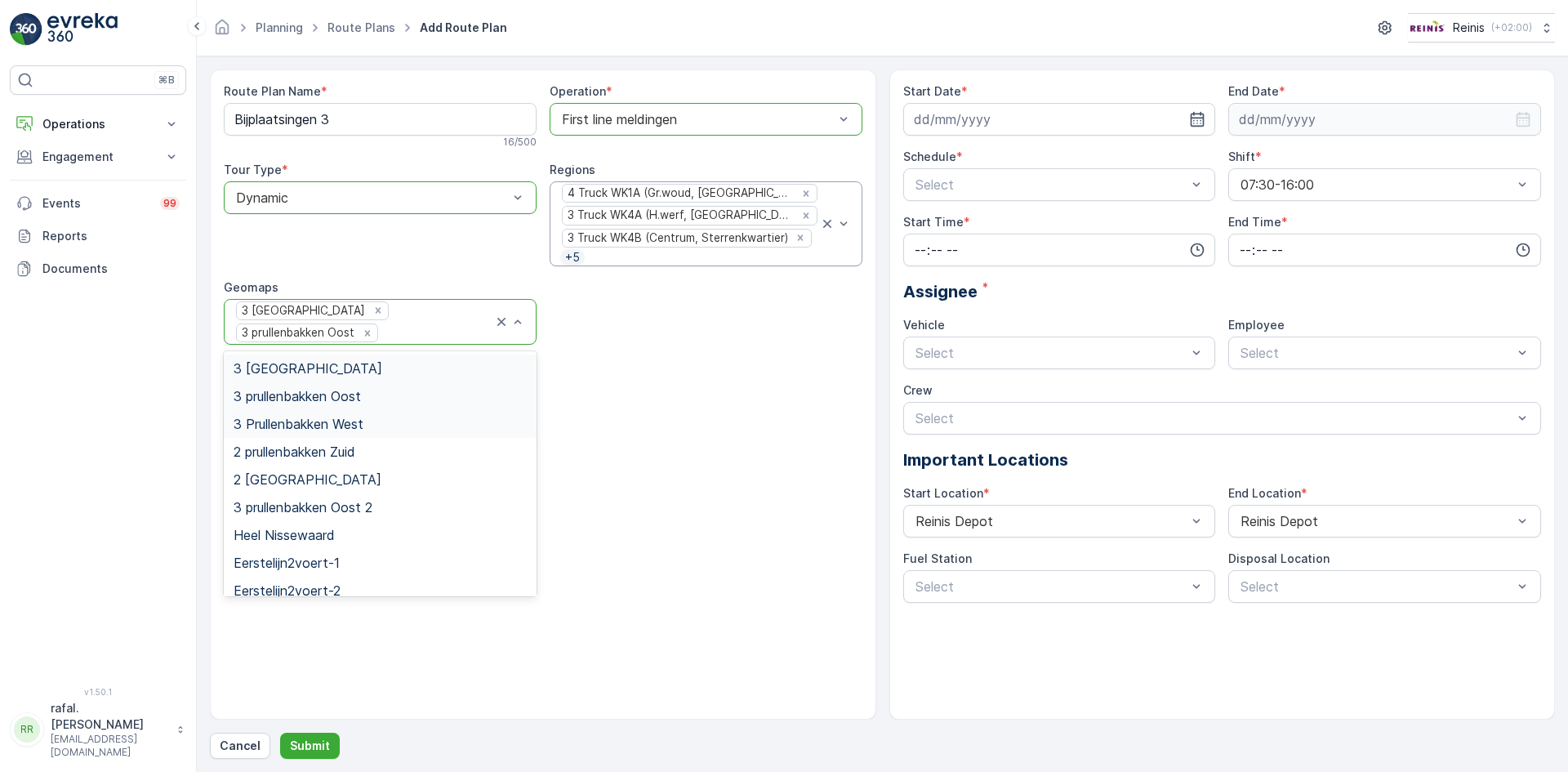
drag, startPoint x: 390, startPoint y: 426, endPoint x: 465, endPoint y: 372, distance: 92.4
click at [396, 421] on div "3 Prullenbakken West" at bounding box center [380, 424] width 293 height 15
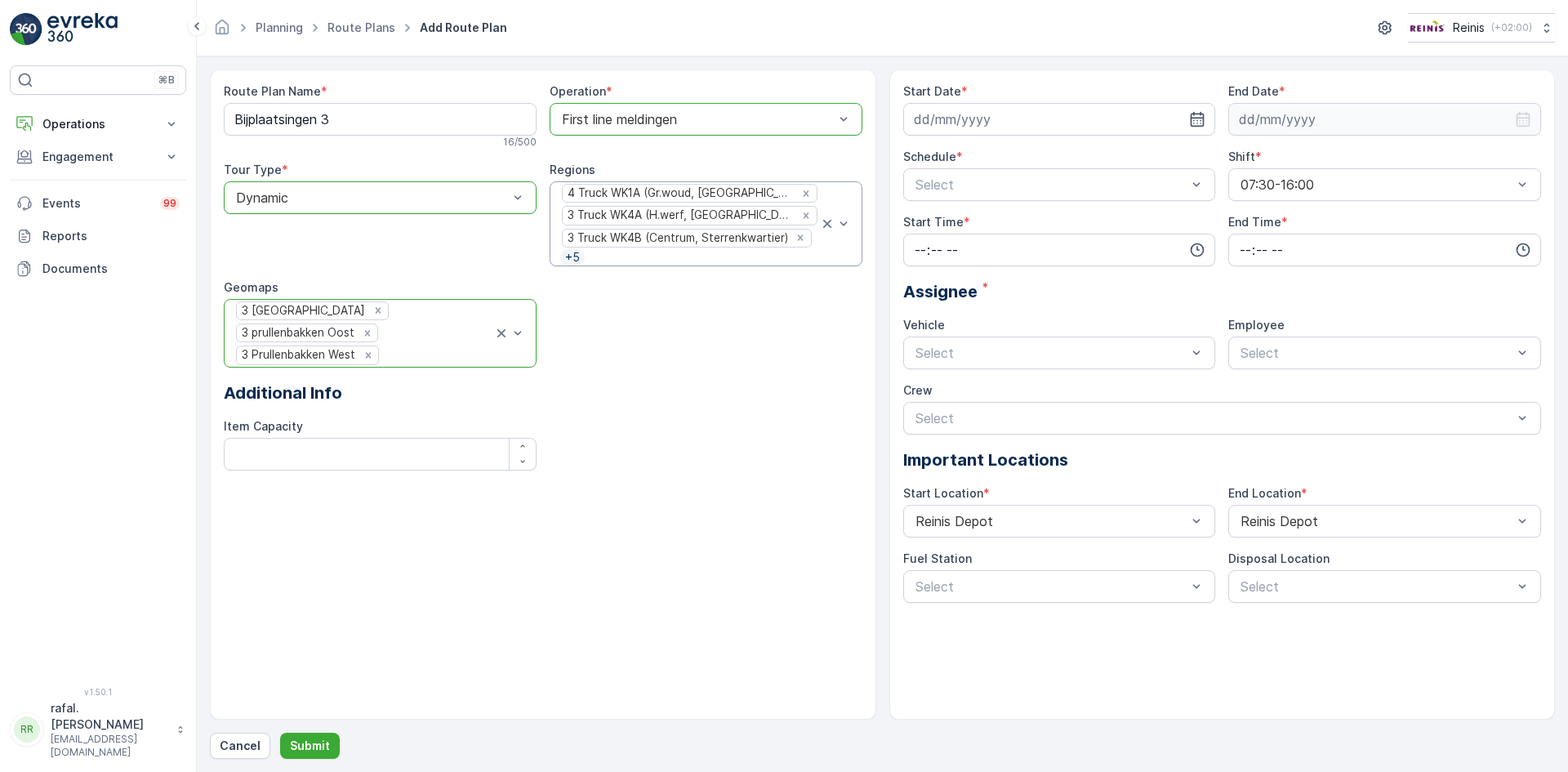
click at [455, 346] on div "3 Prullenbakken Noord 3 prullenbakken Oost 3 Prullenbakken West" at bounding box center [363, 334] width 259 height 67
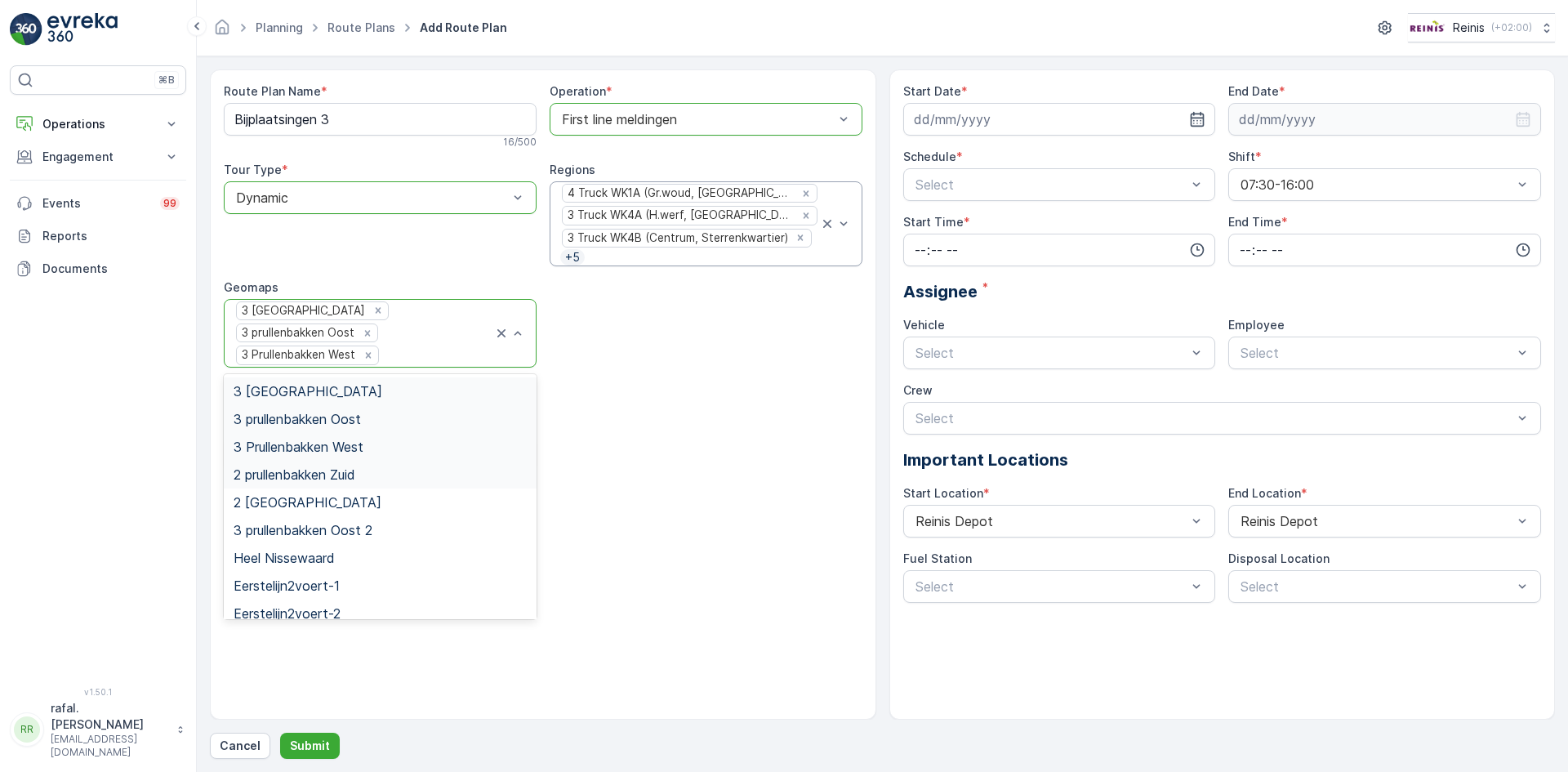
click at [388, 472] on div "2 prullenbakken Zuid" at bounding box center [380, 475] width 293 height 15
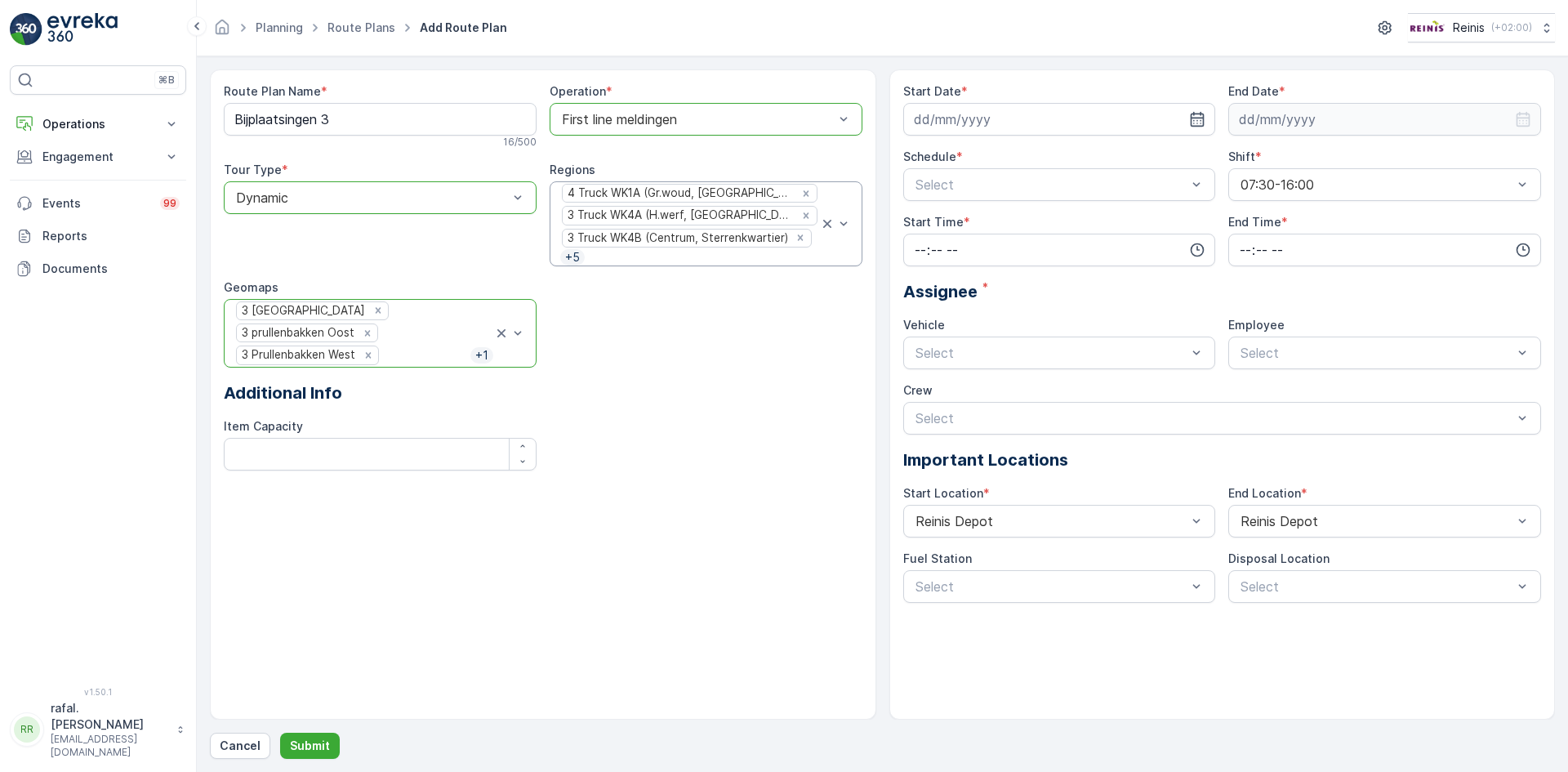
click at [475, 355] on p "+ 1" at bounding box center [481, 355] width 16 height 16
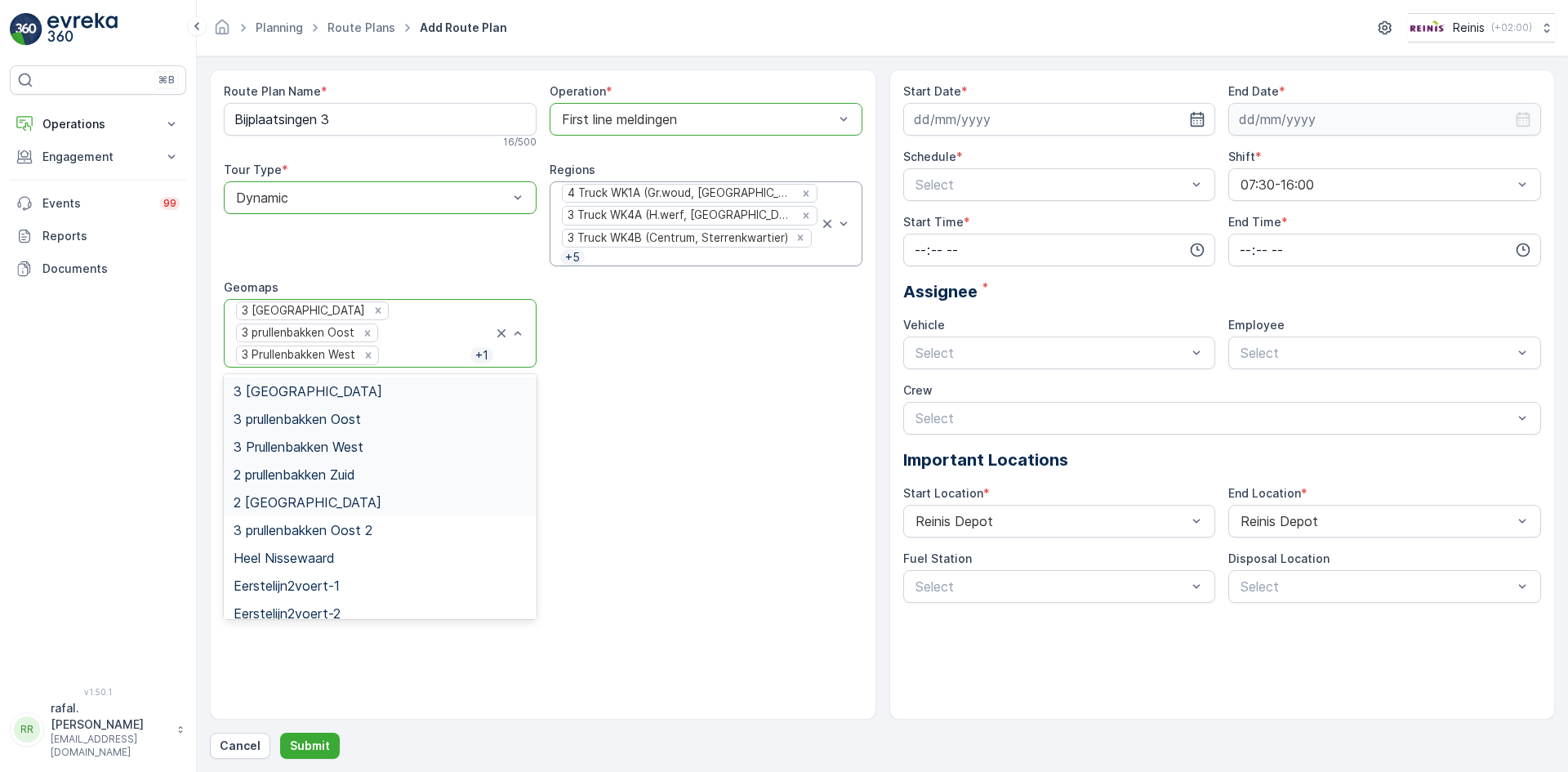
click at [387, 503] on div "2 prullenbakken Noord" at bounding box center [380, 502] width 293 height 15
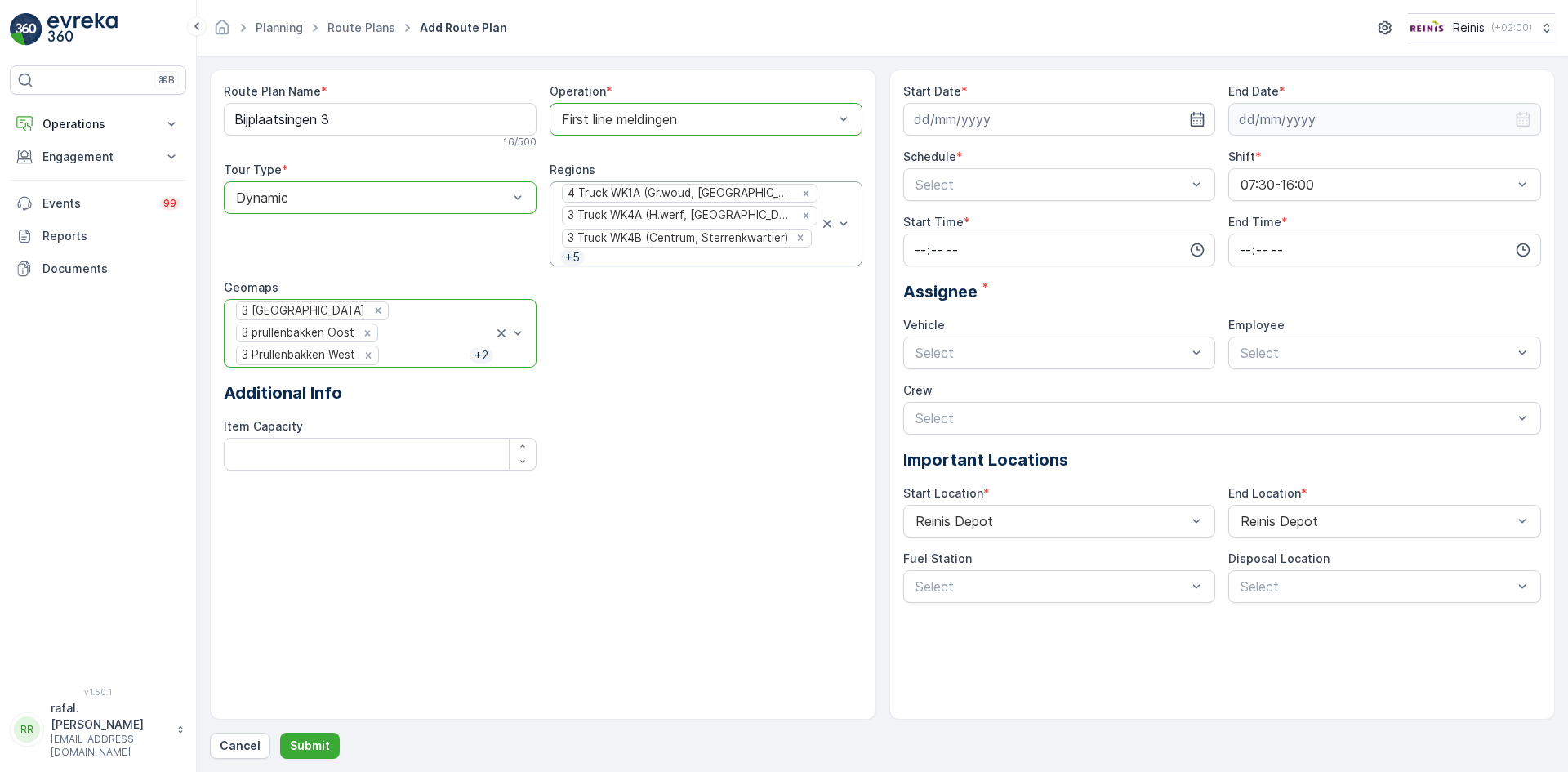
click at [515, 357] on div at bounding box center [509, 334] width 33 height 67
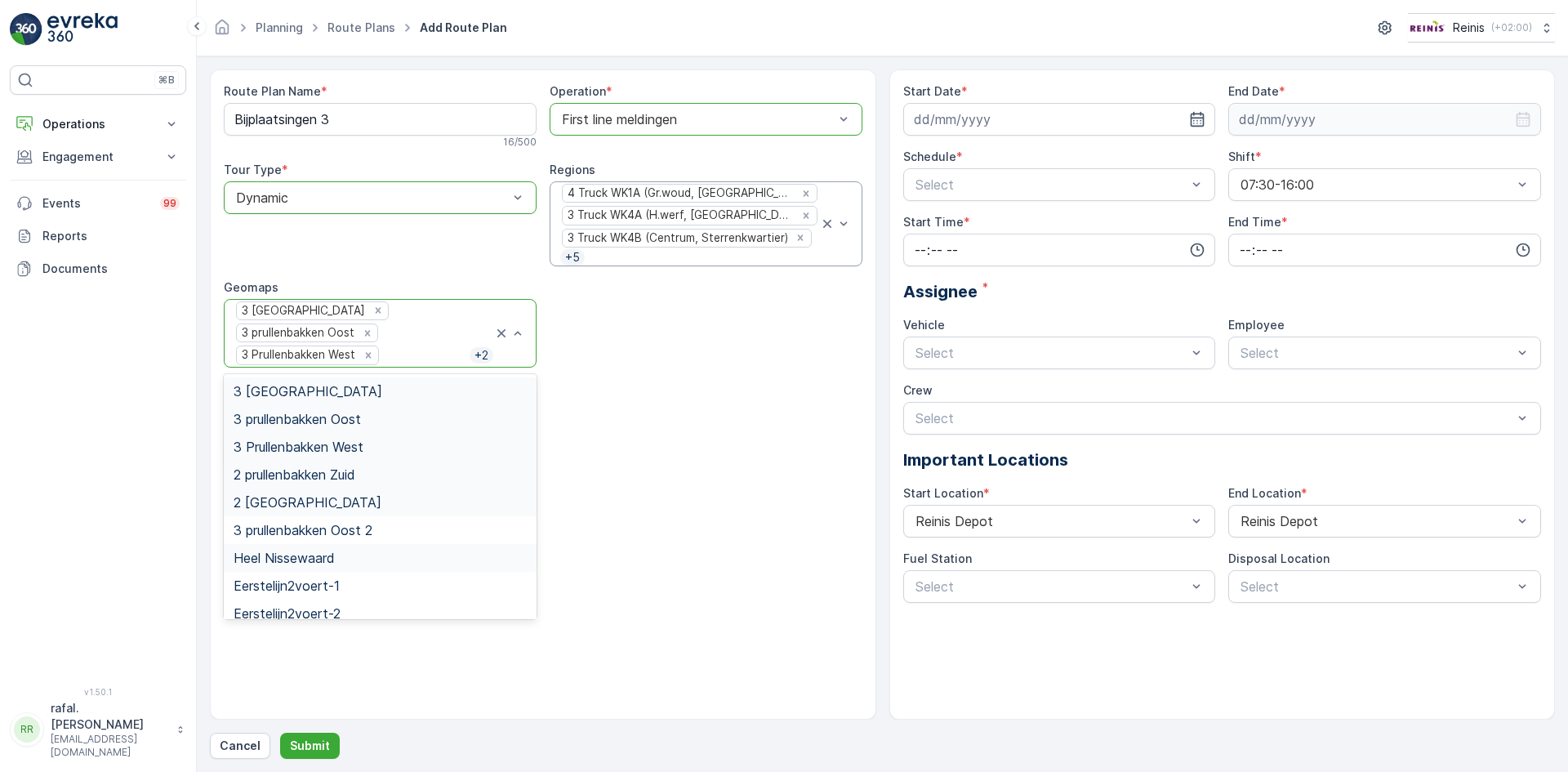
scroll to position [40, 0]
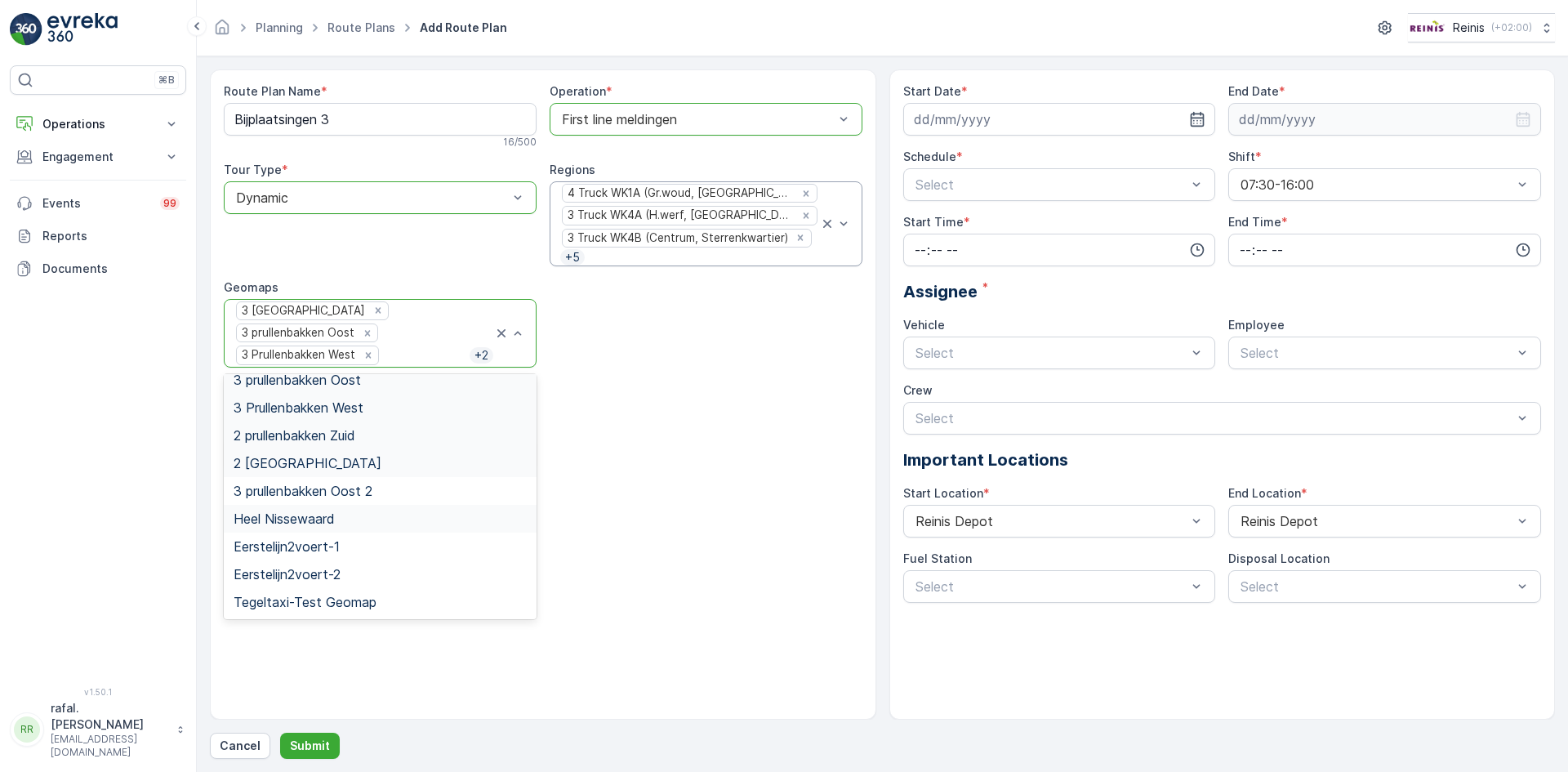
click at [335, 526] on span "Heel Nissewaard" at bounding box center [284, 518] width 101 height 15
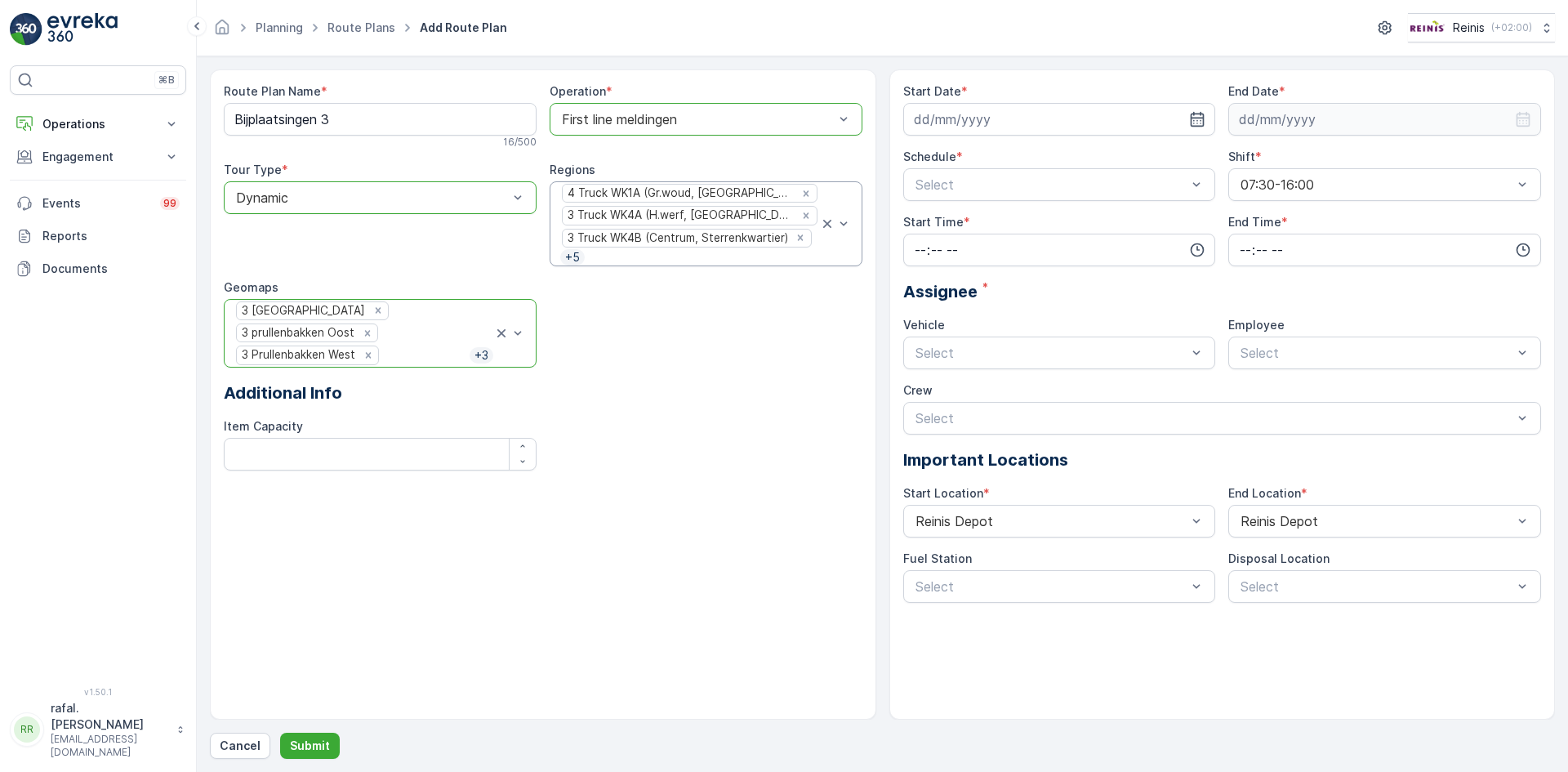
click at [509, 356] on div at bounding box center [509, 334] width 33 height 67
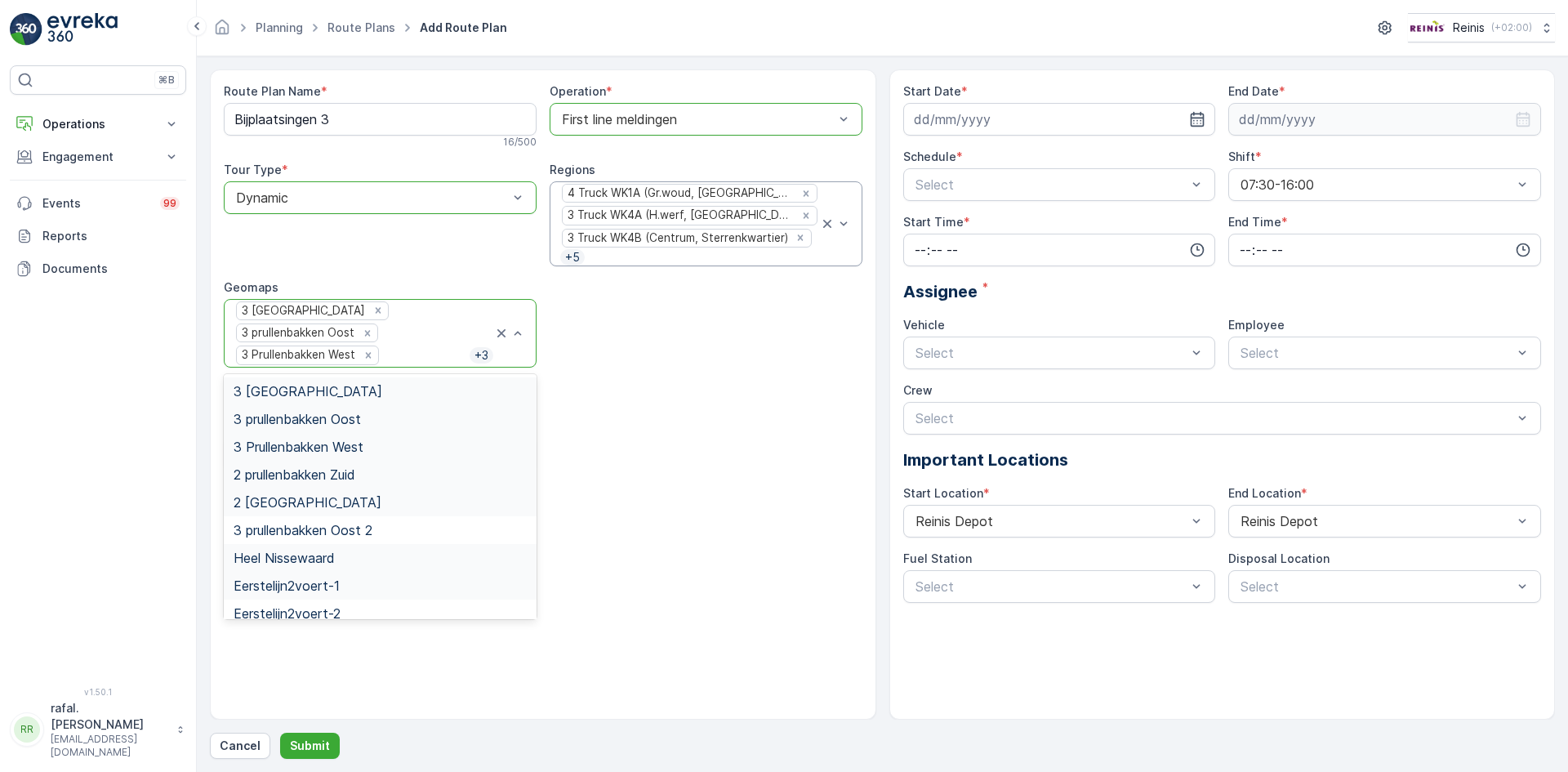
click at [354, 584] on div "Eerstelijn2voert-1" at bounding box center [380, 585] width 293 height 15
click at [516, 358] on div at bounding box center [509, 334] width 33 height 67
click at [366, 610] on div "Eerstelijn2voert-2" at bounding box center [380, 613] width 293 height 15
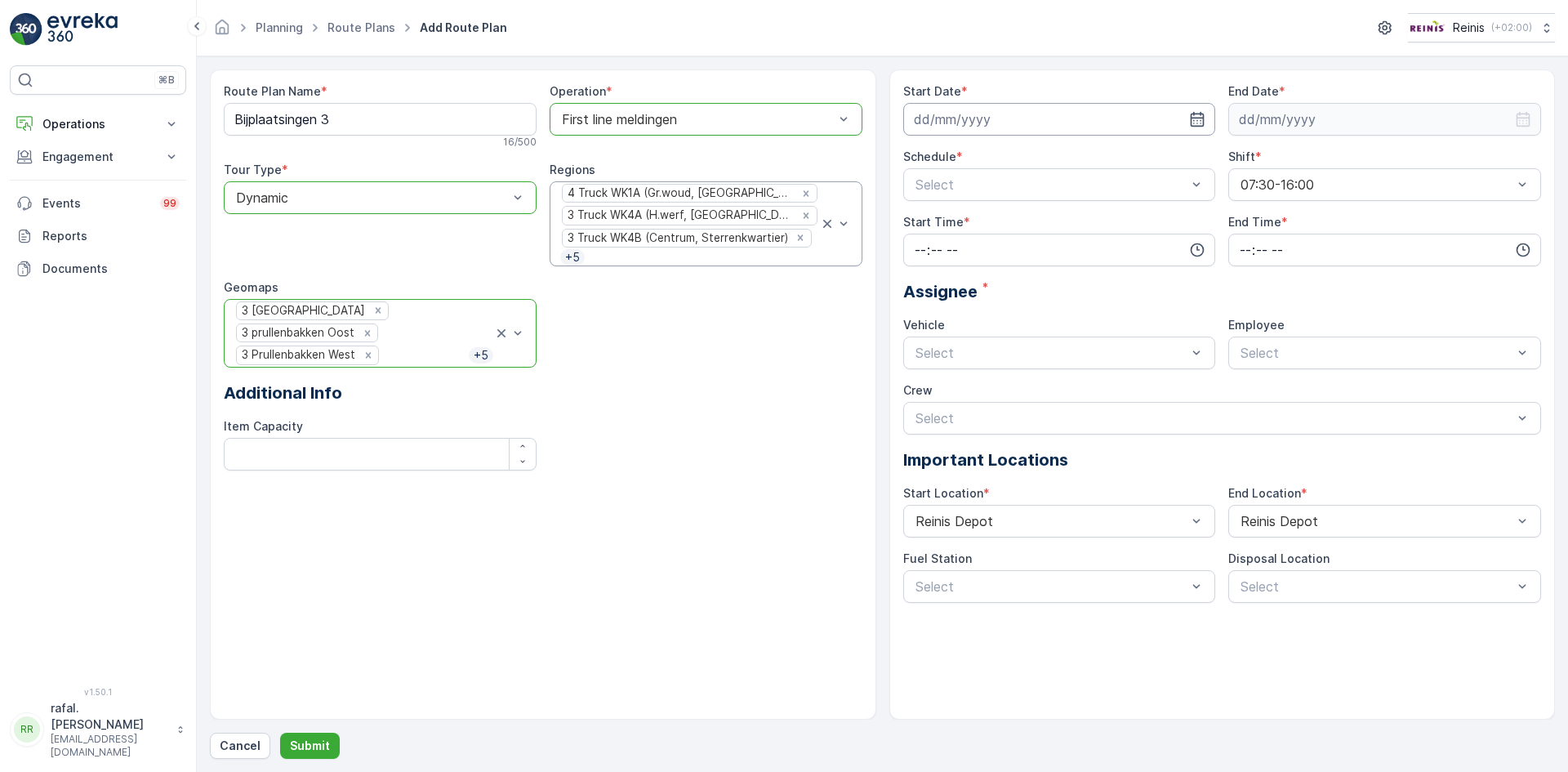
click at [1063, 116] on input at bounding box center [1059, 119] width 313 height 33
click at [962, 290] on div "15" at bounding box center [961, 288] width 26 height 26
type input "[DATE]"
click at [1315, 120] on input at bounding box center [1385, 119] width 313 height 33
click at [1367, 156] on icon at bounding box center [1370, 158] width 16 height 16
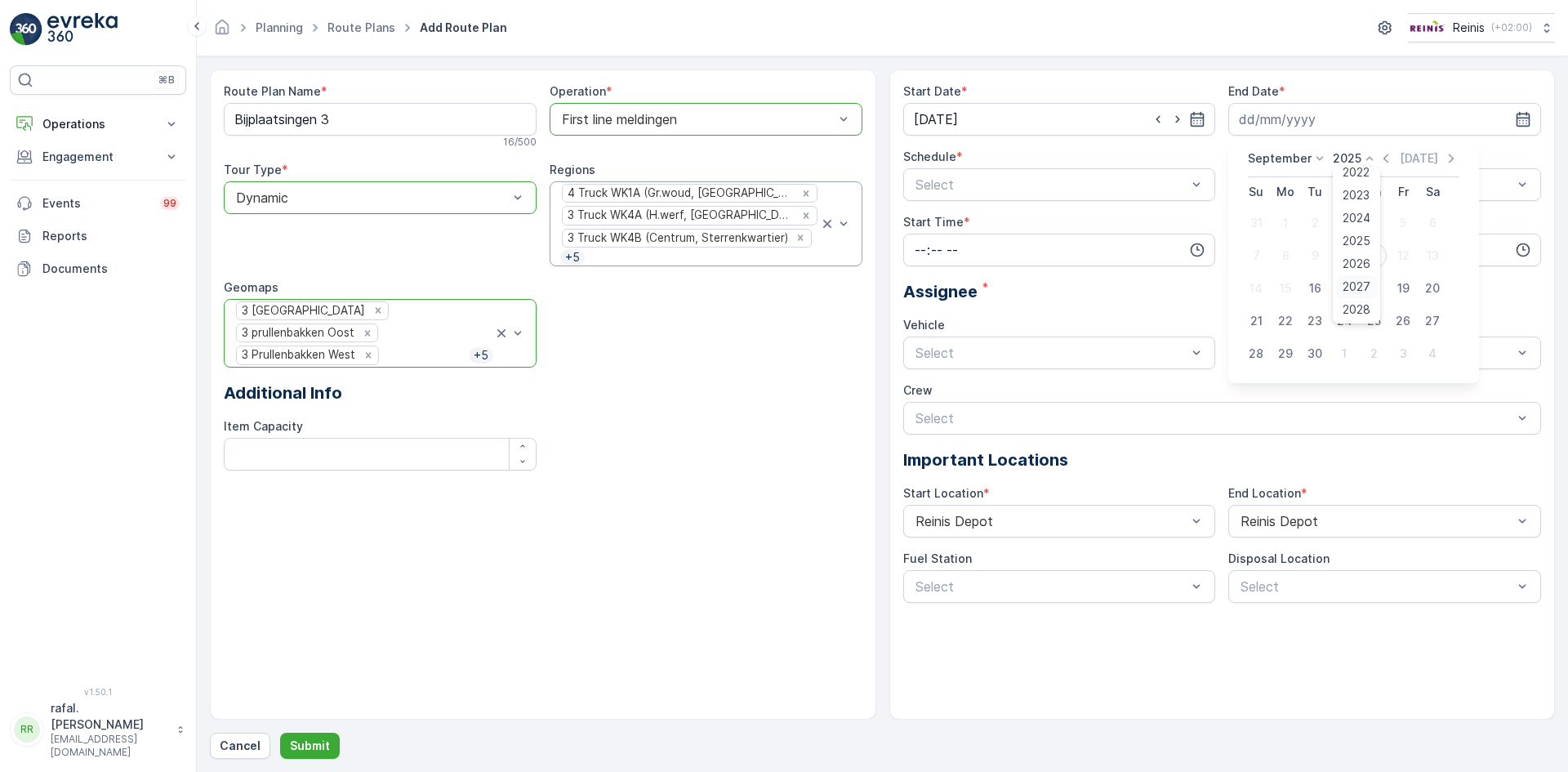
scroll to position [82, 0]
click at [1358, 236] on span "2026" at bounding box center [1357, 236] width 27 height 16
click at [1303, 162] on p "September" at bounding box center [1279, 158] width 64 height 16
click at [1292, 305] on span "December" at bounding box center [1286, 309] width 58 height 16
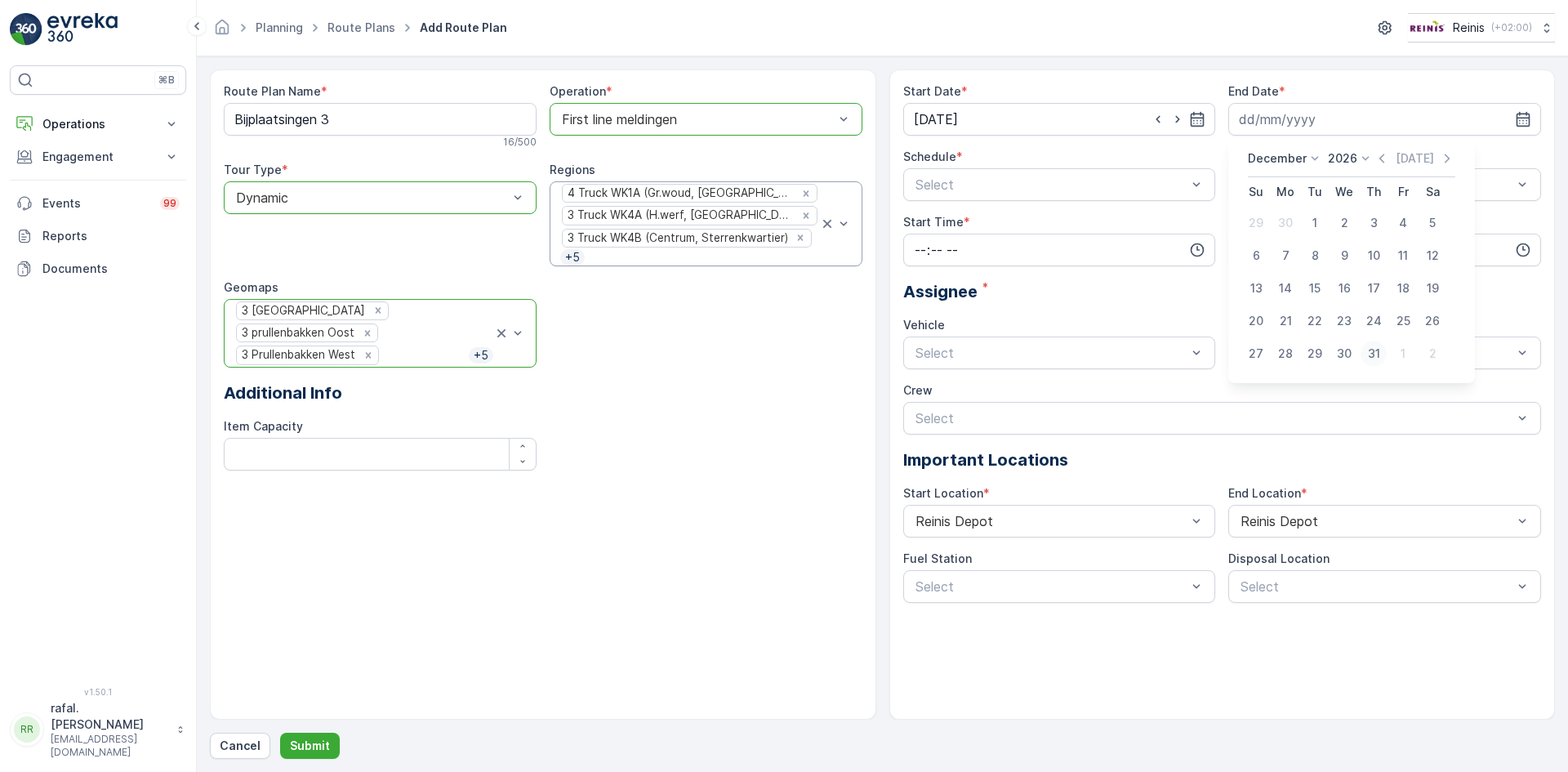
click at [1377, 355] on div "31" at bounding box center [1374, 353] width 26 height 26
type input "31.12.2026"
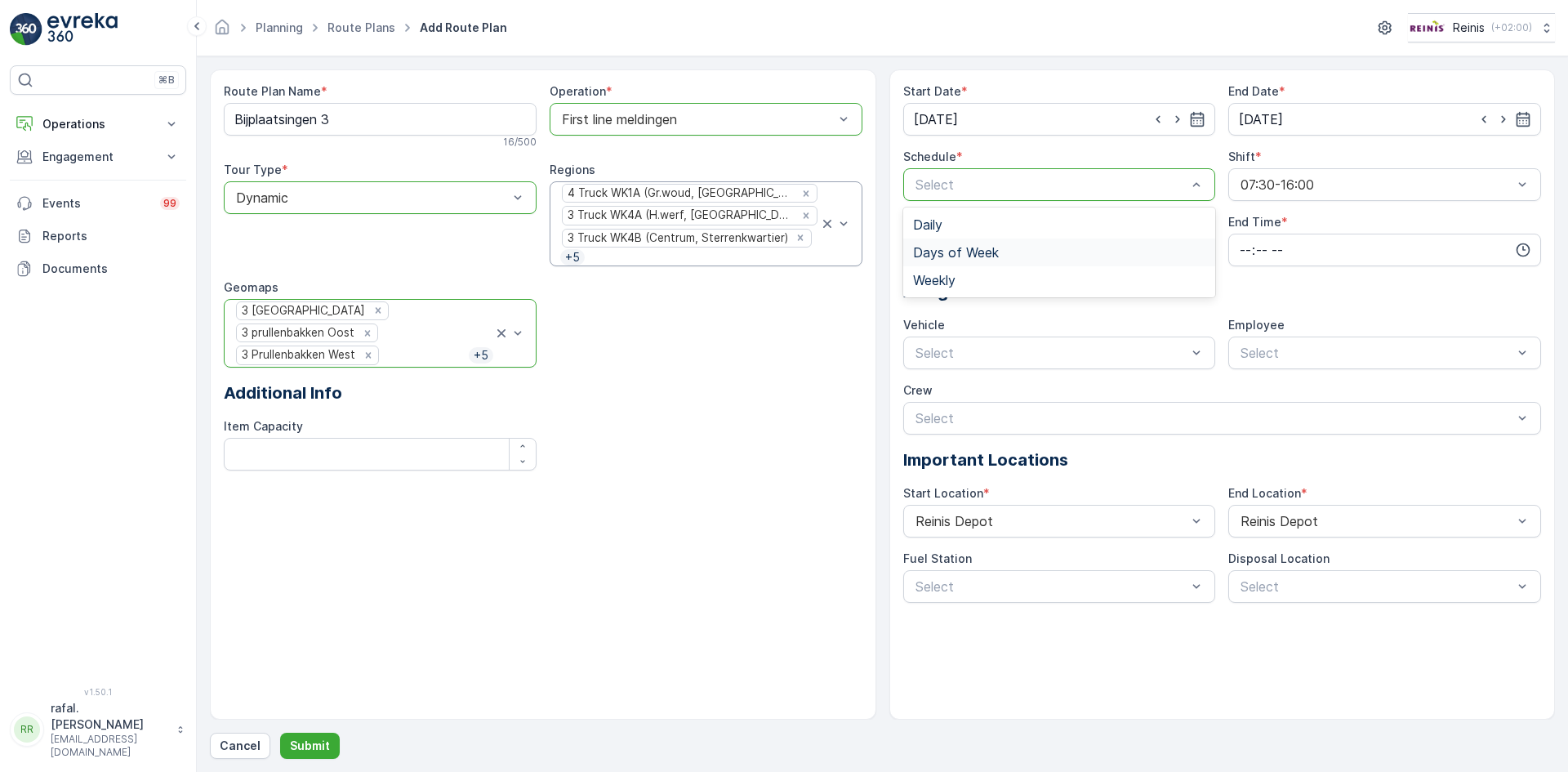
click at [986, 253] on span "Days of Week" at bounding box center [956, 252] width 86 height 15
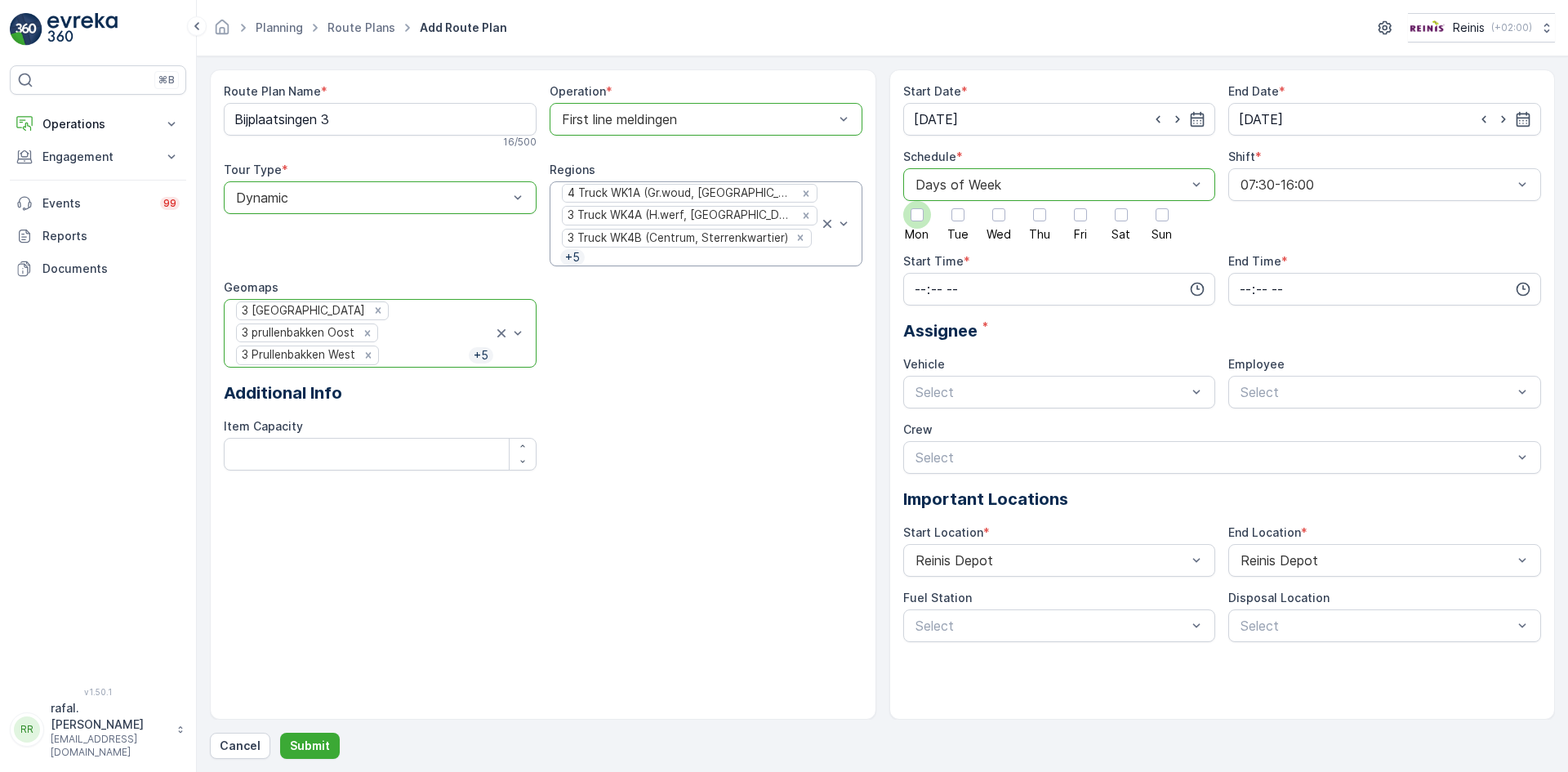
click at [914, 213] on div at bounding box center [917, 214] width 13 height 13
click at [917, 201] on input "Mon" at bounding box center [917, 201] width 0 height 0
click at [1083, 218] on div at bounding box center [1080, 214] width 13 height 13
click at [1081, 201] on input "Fri" at bounding box center [1081, 201] width 0 height 0
click at [946, 287] on input "time" at bounding box center [1059, 289] width 313 height 33
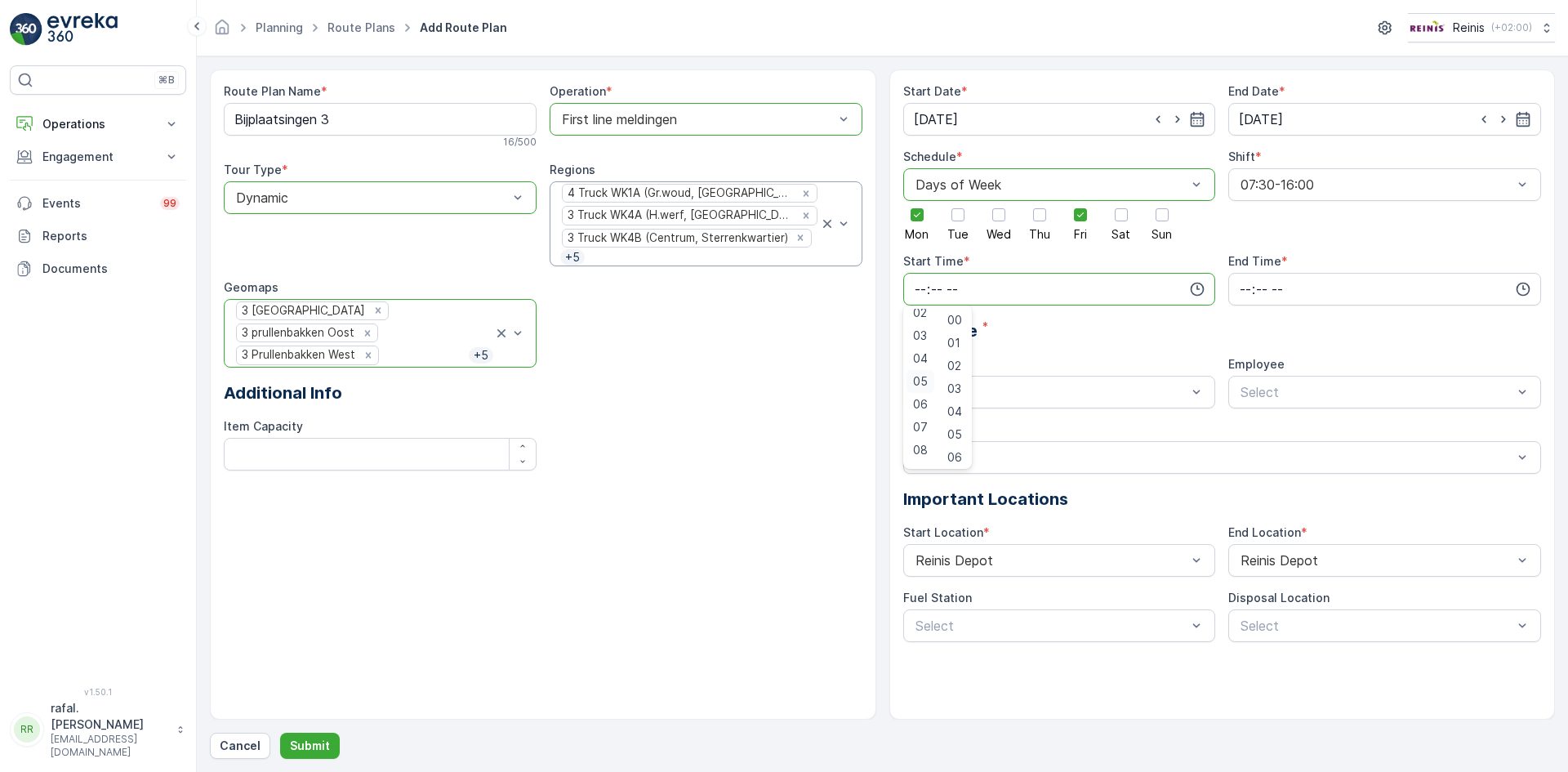
scroll to position [82, 0]
click at [919, 395] on span "07" at bounding box center [920, 398] width 15 height 16
click at [967, 379] on div "03" at bounding box center [955, 389] width 27 height 23
click at [983, 291] on input "07:03" at bounding box center [1059, 289] width 313 height 33
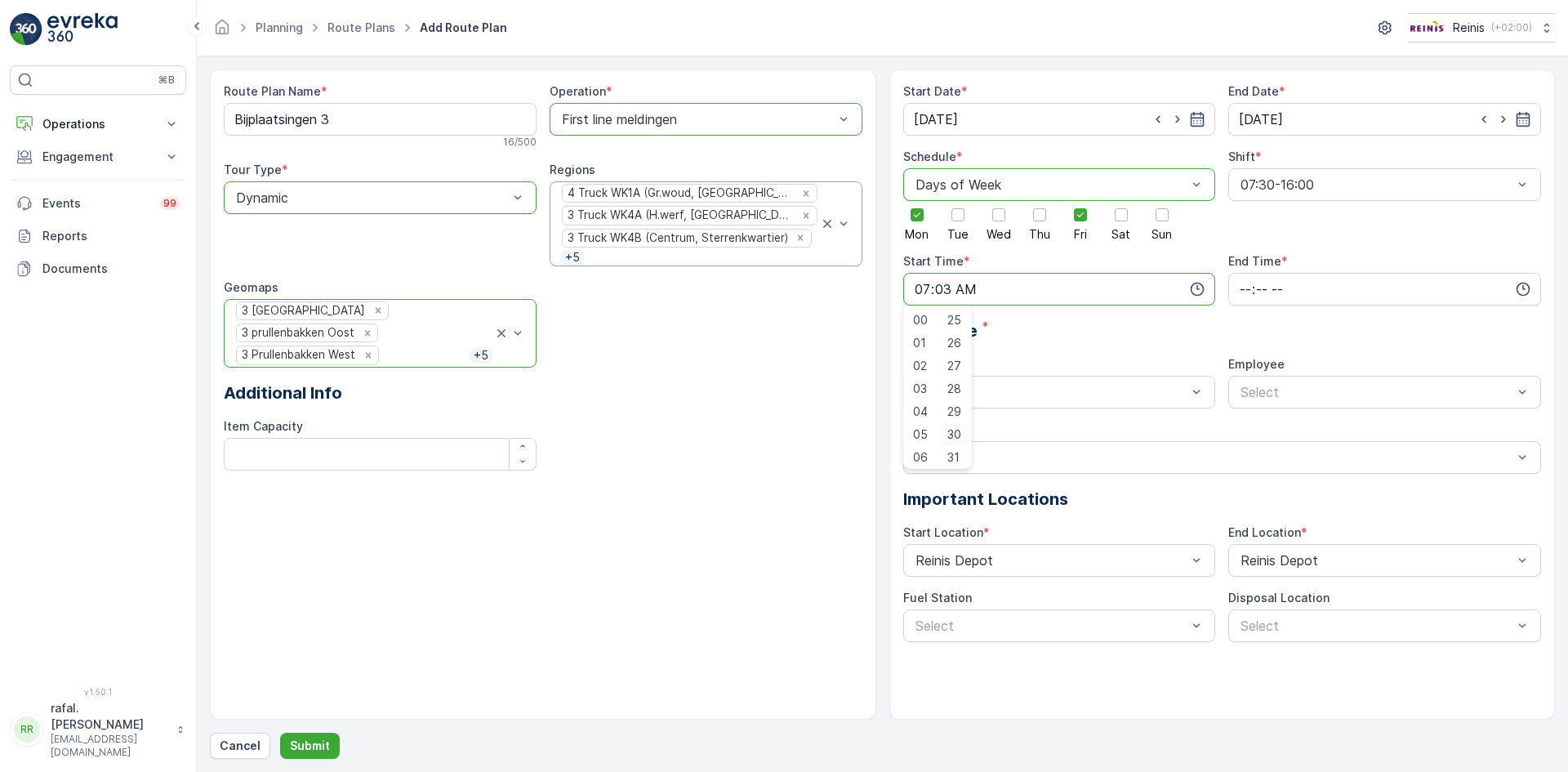
click at [961, 434] on span "30" at bounding box center [955, 434] width 14 height 16
type input "07:30"
click at [1297, 287] on input "time" at bounding box center [1385, 289] width 313 height 33
click at [1244, 439] on span "16" at bounding box center [1244, 441] width 13 height 16
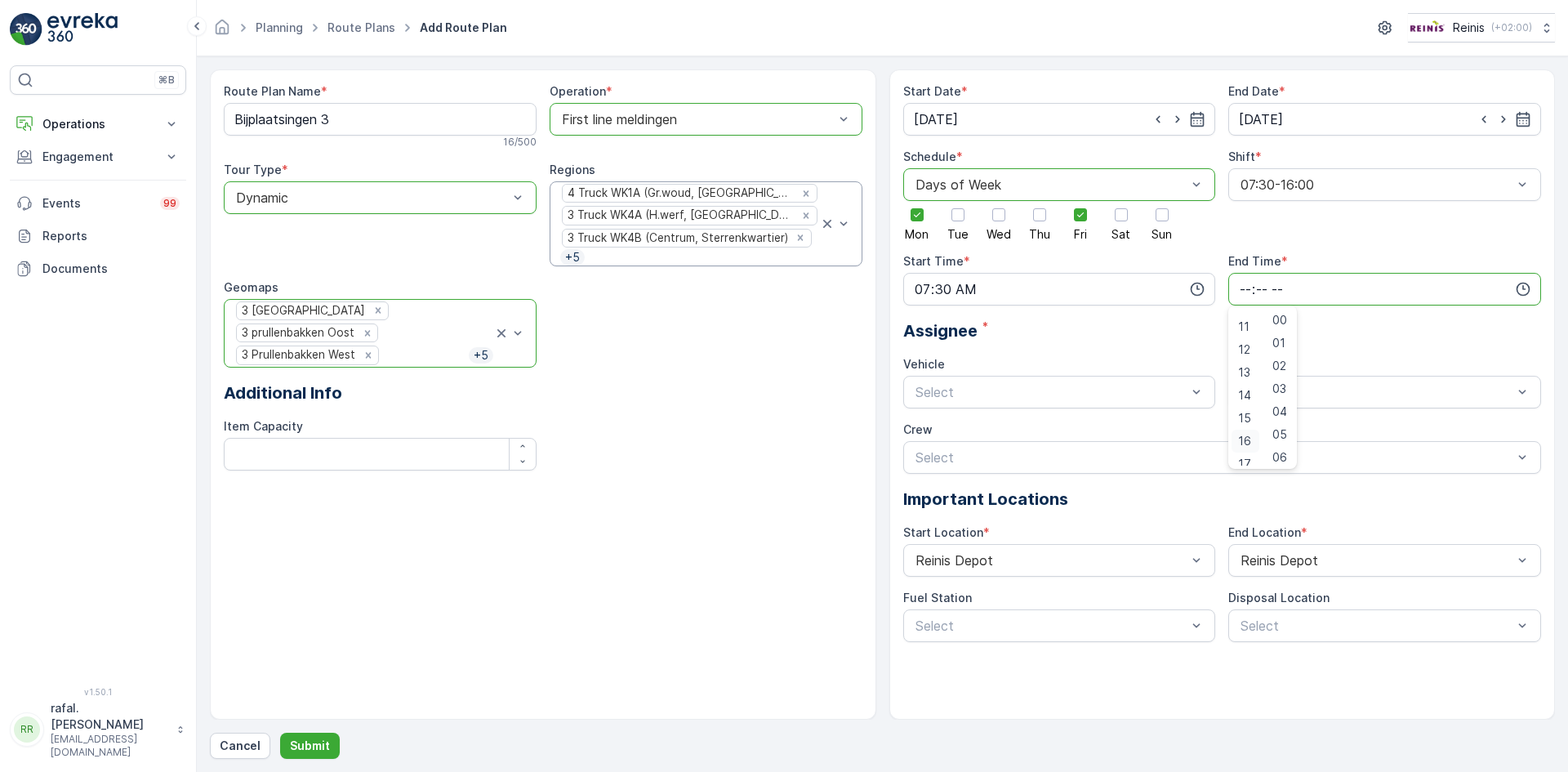
type input "16:00"
click at [935, 458] on span "test" at bounding box center [925, 460] width 25 height 15
click at [1276, 371] on span "Employee" at bounding box center [1257, 364] width 57 height 16
click at [1261, 492] on span "test" at bounding box center [1250, 487] width 25 height 15
click at [300, 745] on p "Submit" at bounding box center [309, 745] width 40 height 16
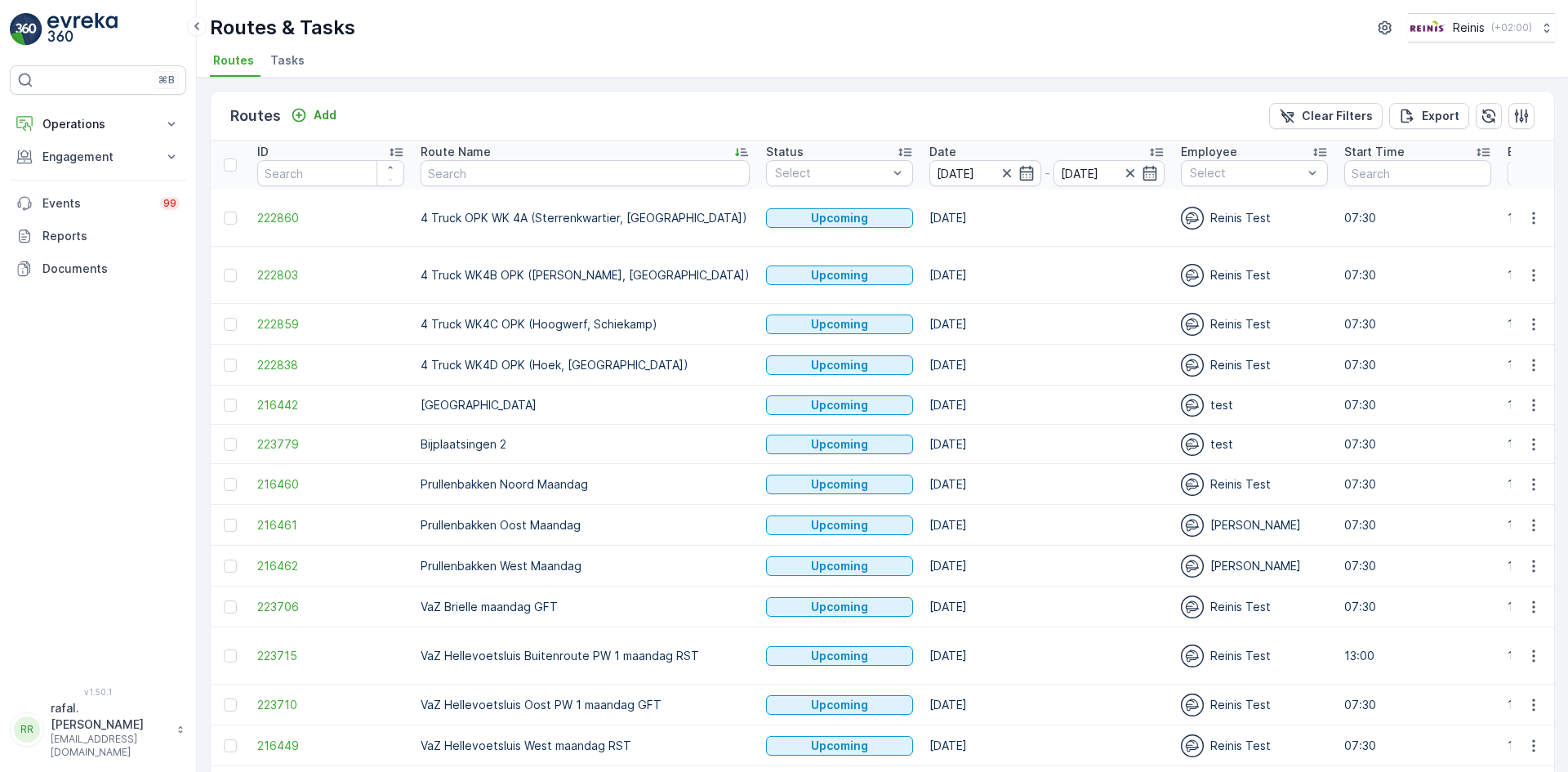
click at [933, 158] on div "Date" at bounding box center [1047, 151] width 235 height 16
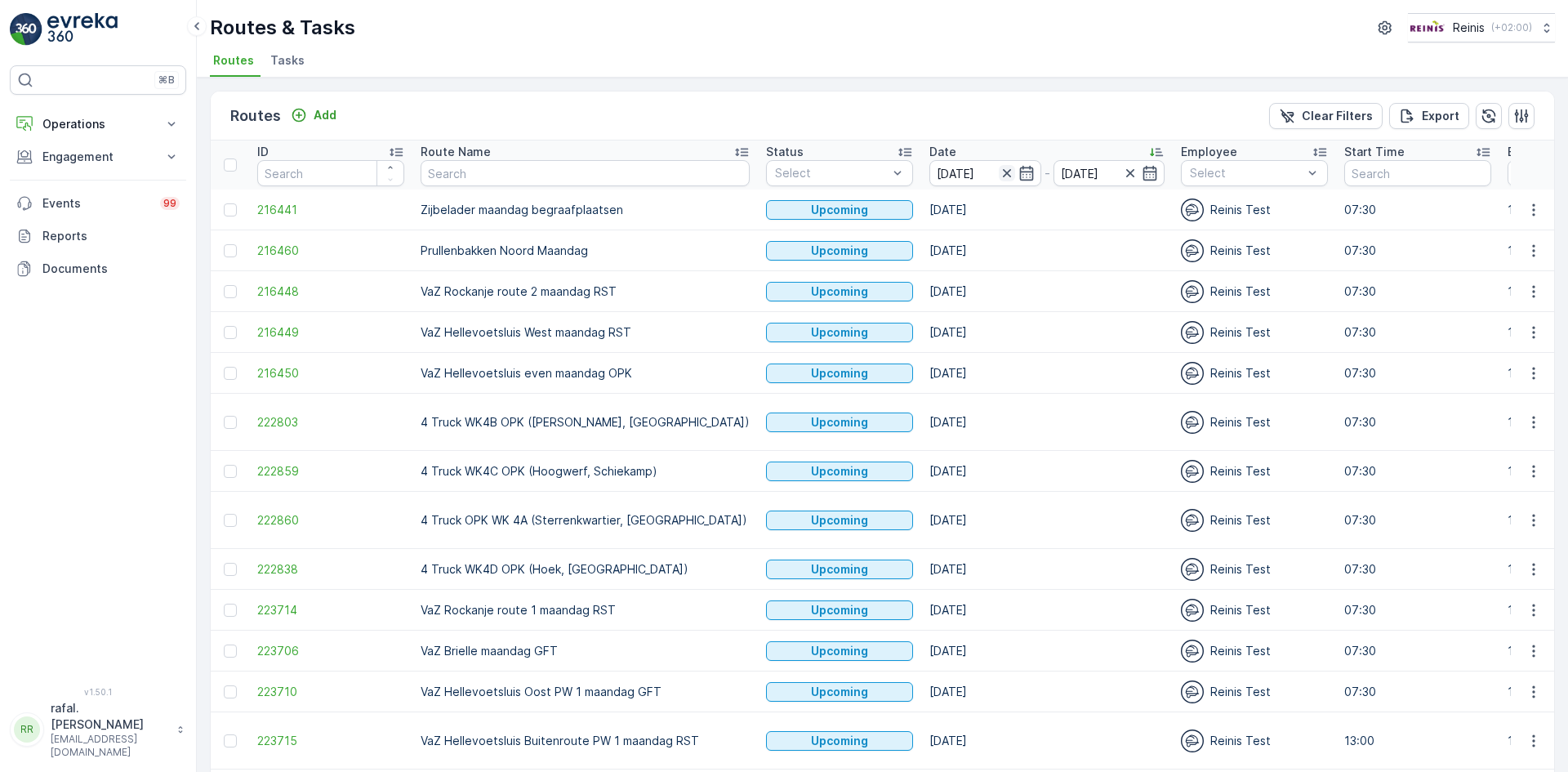
click at [999, 174] on icon "button" at bounding box center [1007, 173] width 16 height 16
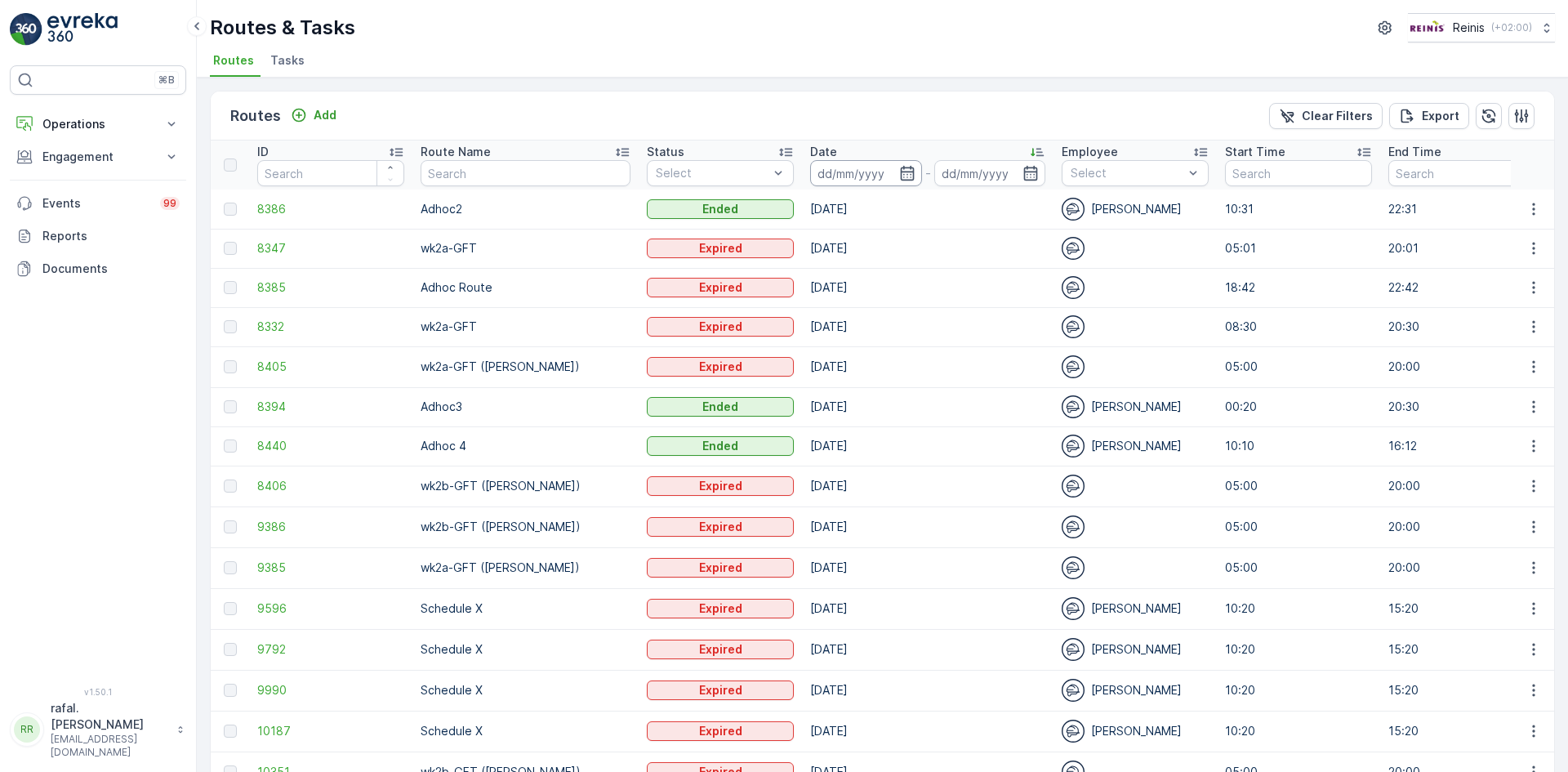
click at [907, 169] on input at bounding box center [866, 173] width 112 height 26
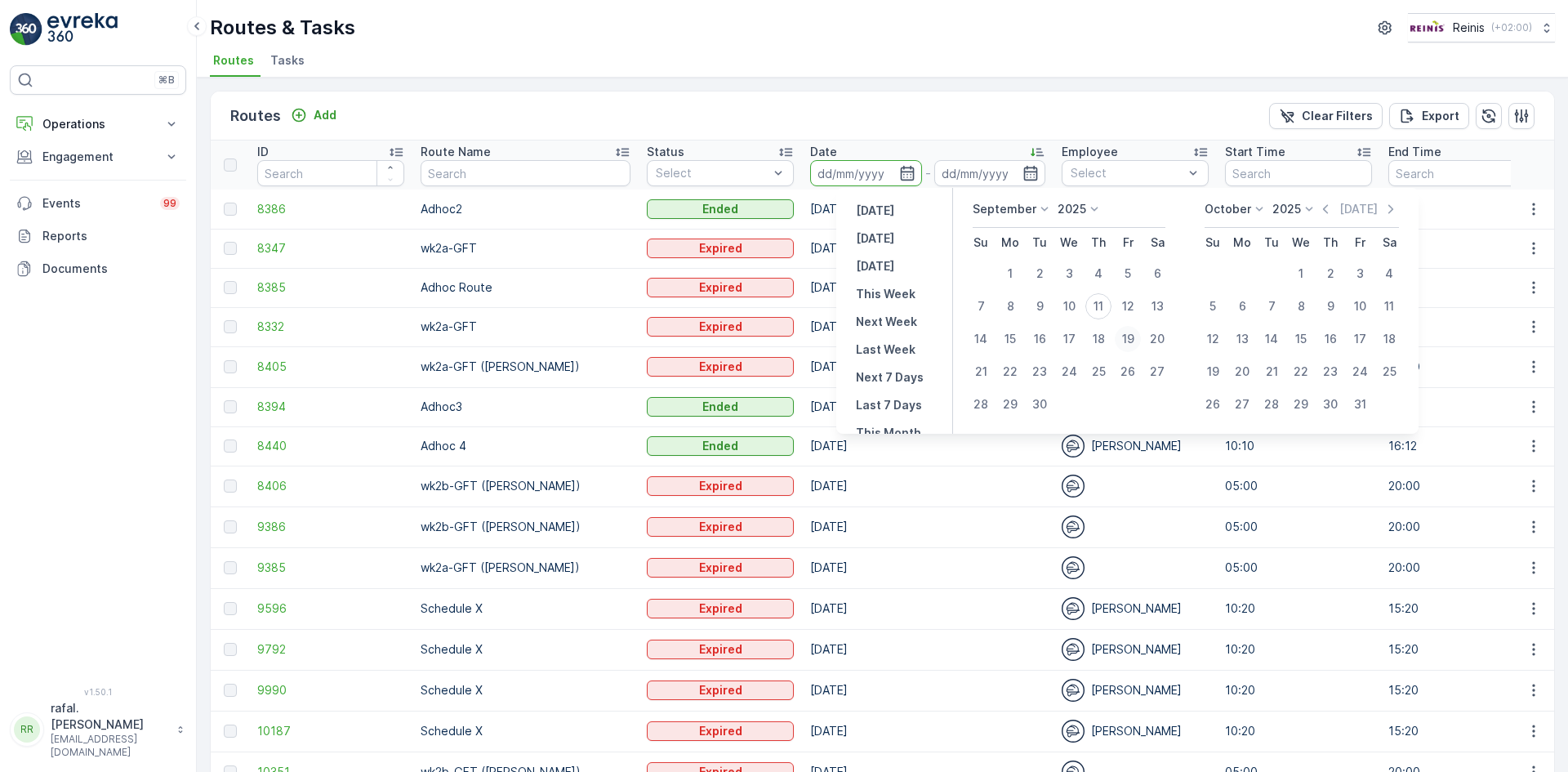
click at [1129, 337] on div "19" at bounding box center [1128, 339] width 26 height 26
type input "19.09.2025"
click at [1129, 337] on div "19" at bounding box center [1128, 339] width 26 height 26
type input "19.09.2025"
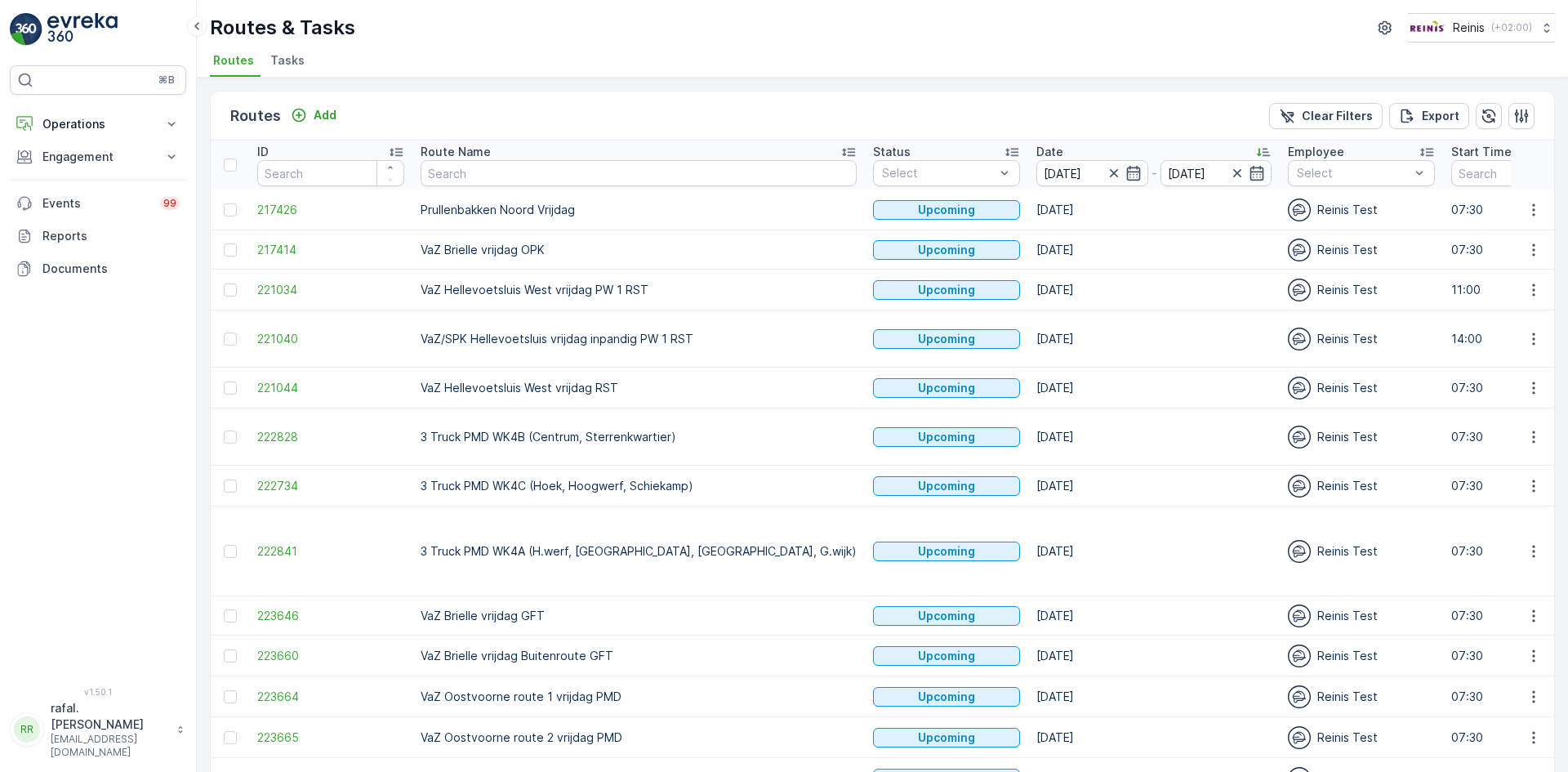
click at [842, 149] on icon at bounding box center [848, 153] width 13 height 9
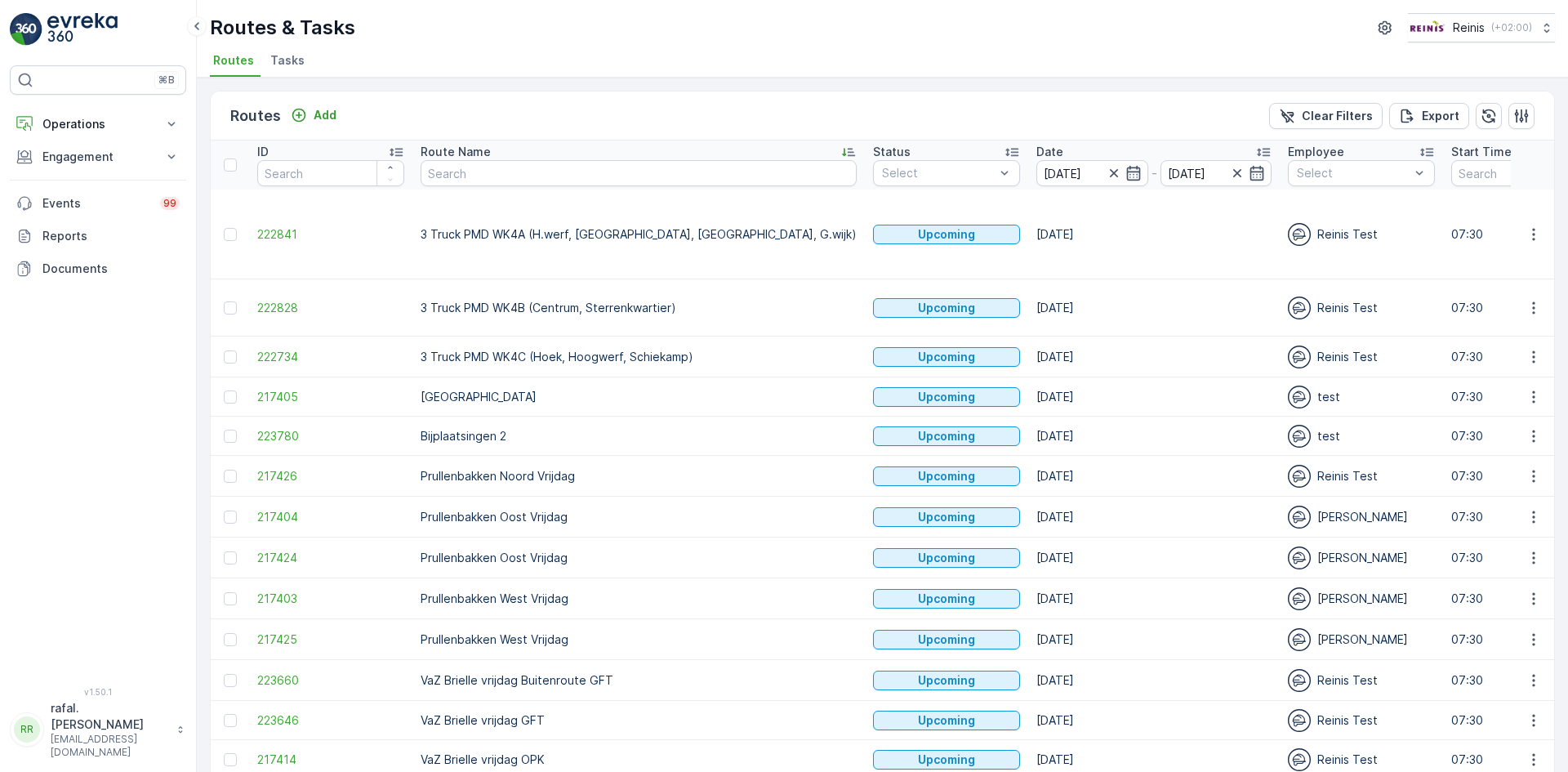
click at [840, 150] on icon at bounding box center [848, 151] width 16 height 16
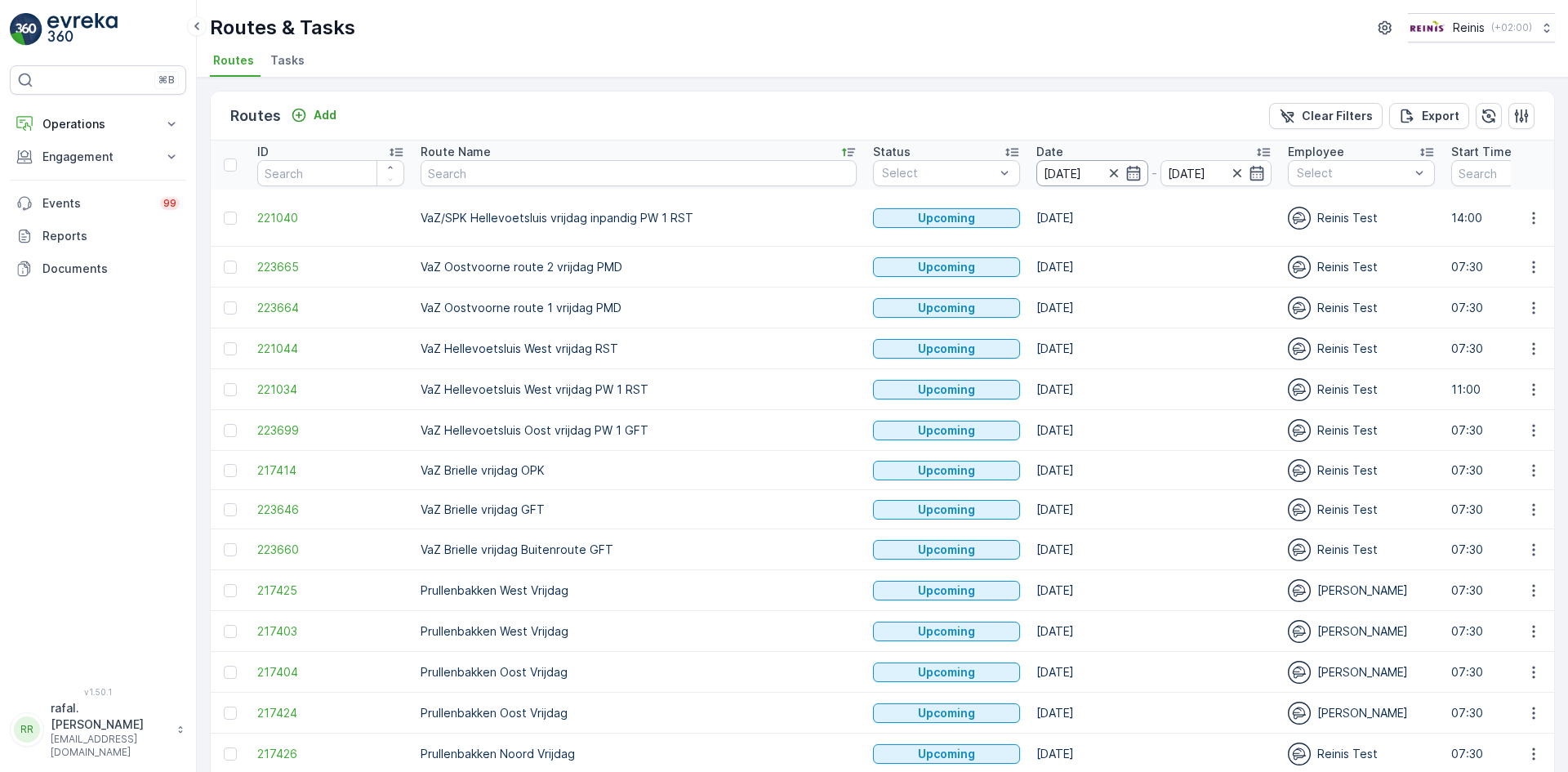
click at [1036, 163] on input "19.09.2025" at bounding box center [1092, 173] width 112 height 26
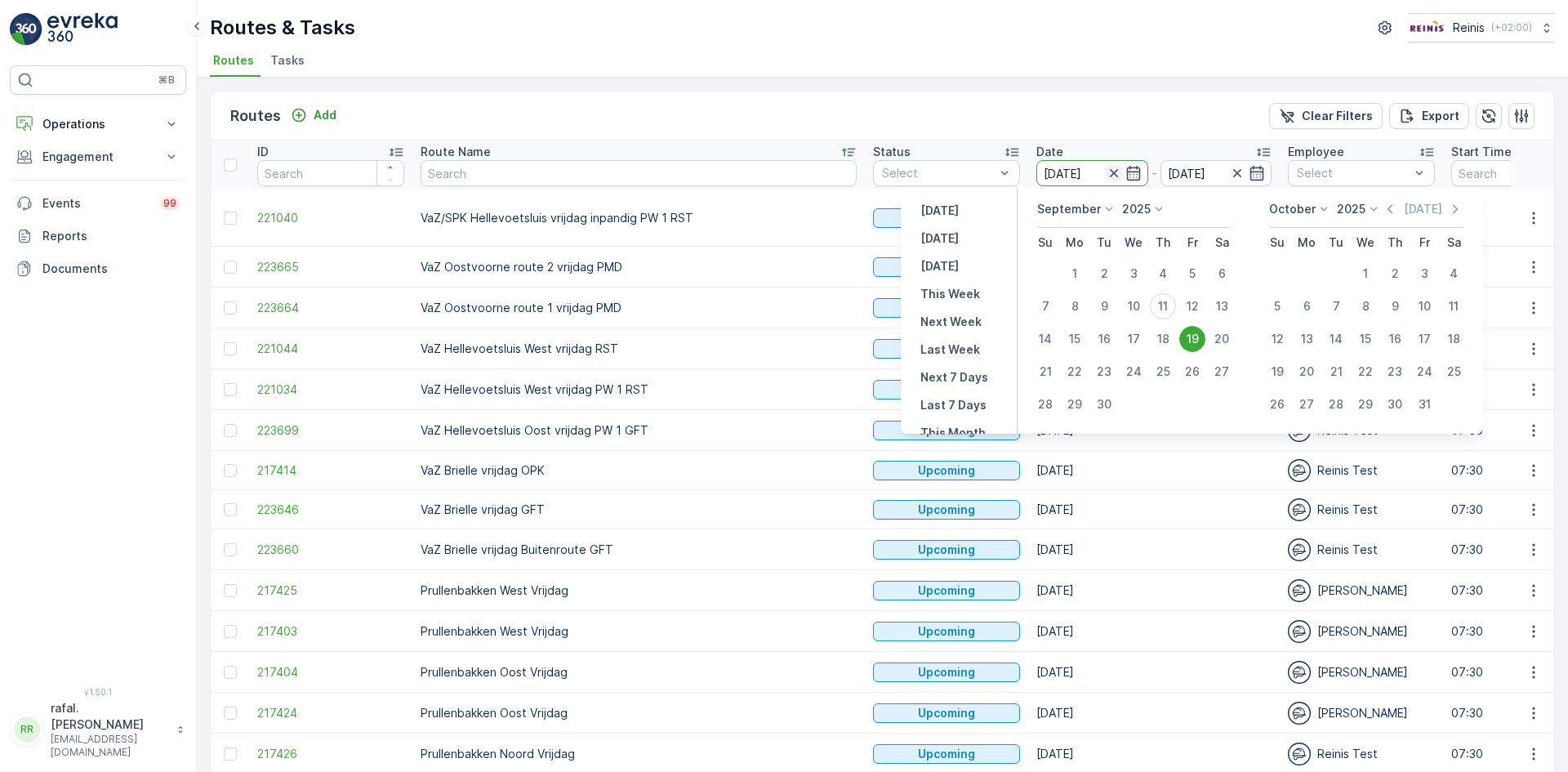
click at [1106, 173] on icon "button" at bounding box center [1113, 173] width 16 height 16
click at [1109, 173] on icon "button" at bounding box center [1113, 174] width 9 height 9
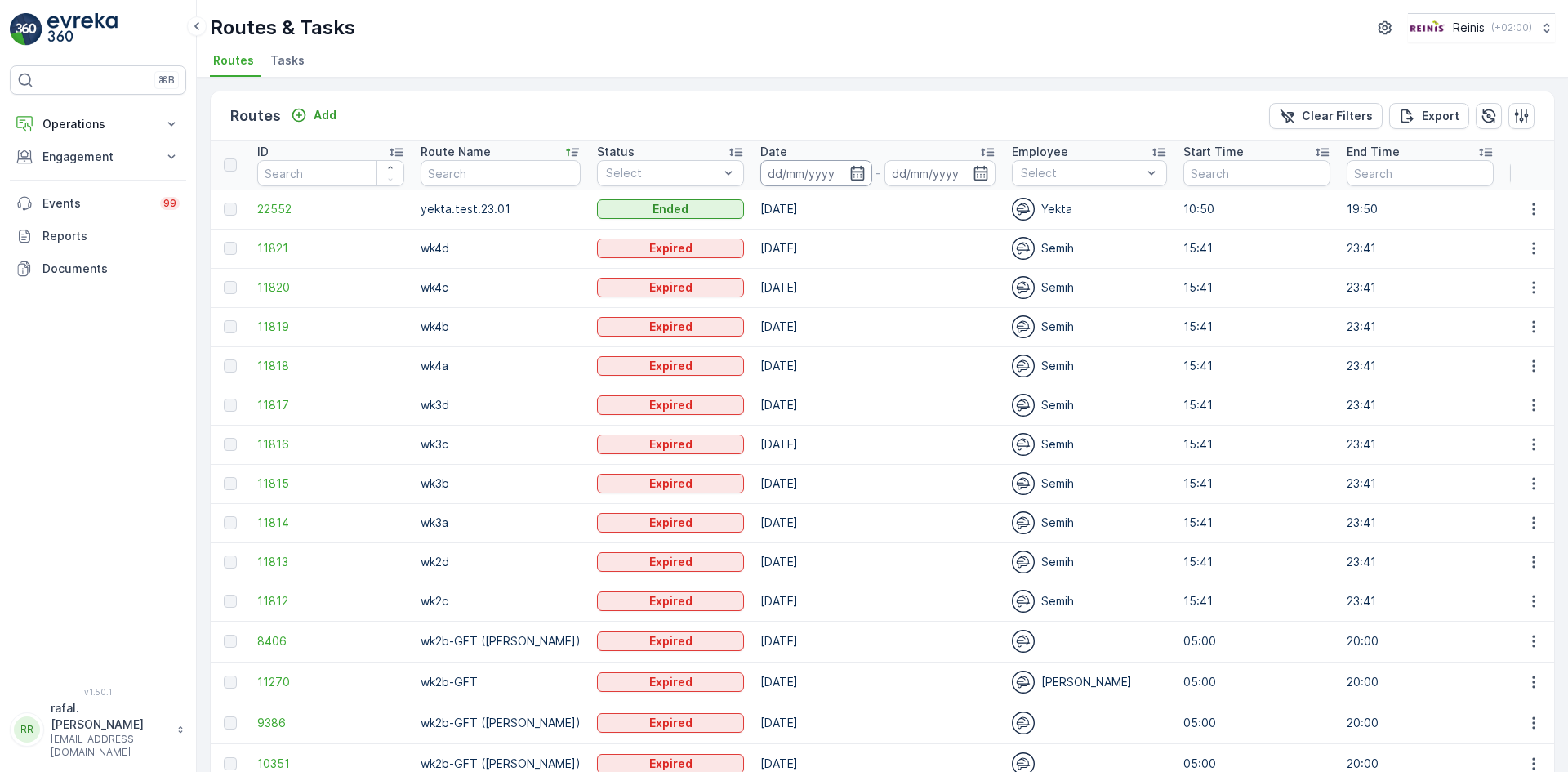
click at [815, 175] on input at bounding box center [816, 173] width 112 height 26
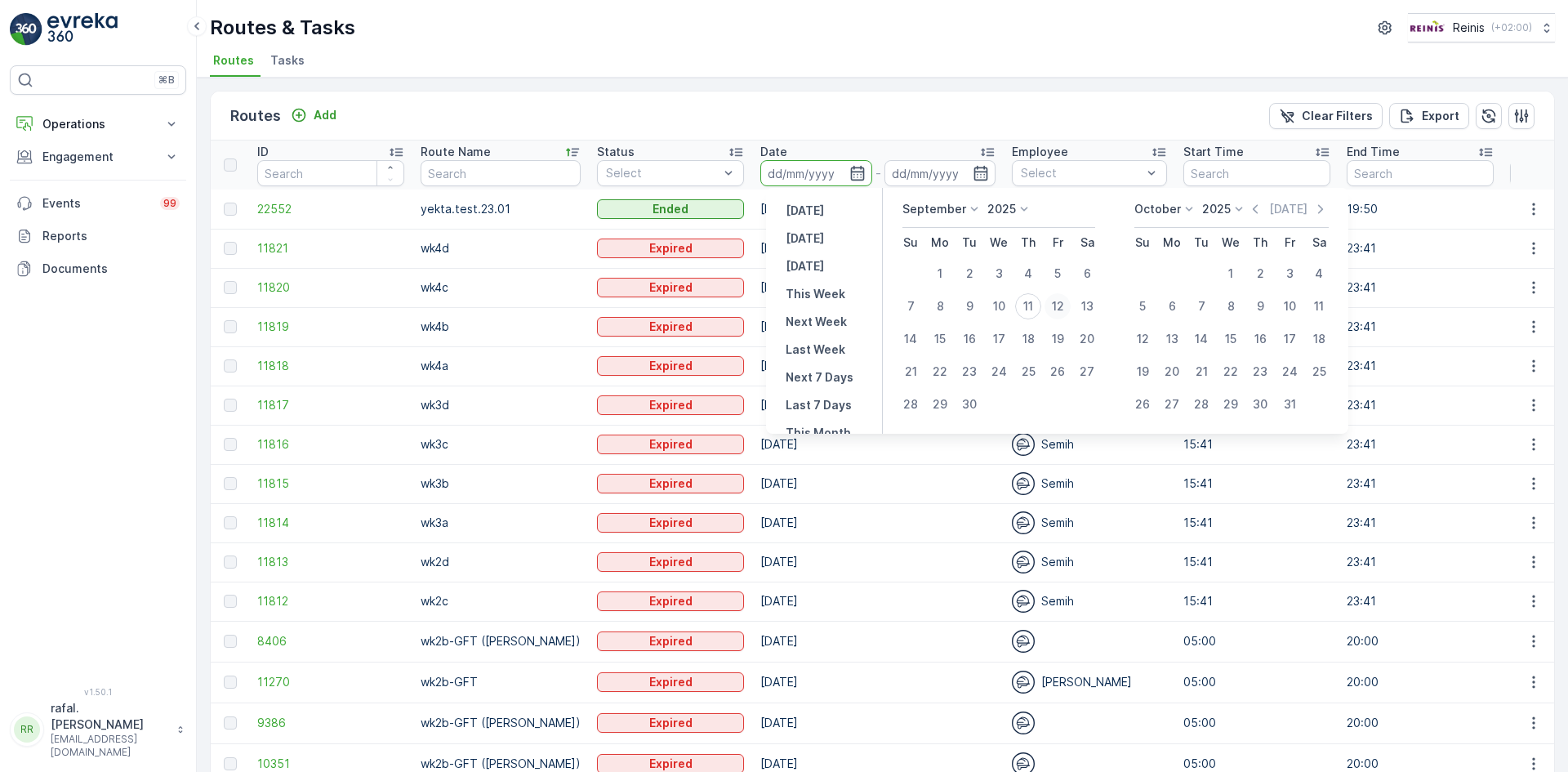
click at [1063, 304] on div "12" at bounding box center [1058, 306] width 26 height 26
type input "12.09.2025"
click at [1063, 304] on div "12" at bounding box center [1058, 306] width 26 height 26
type input "12.09.2025"
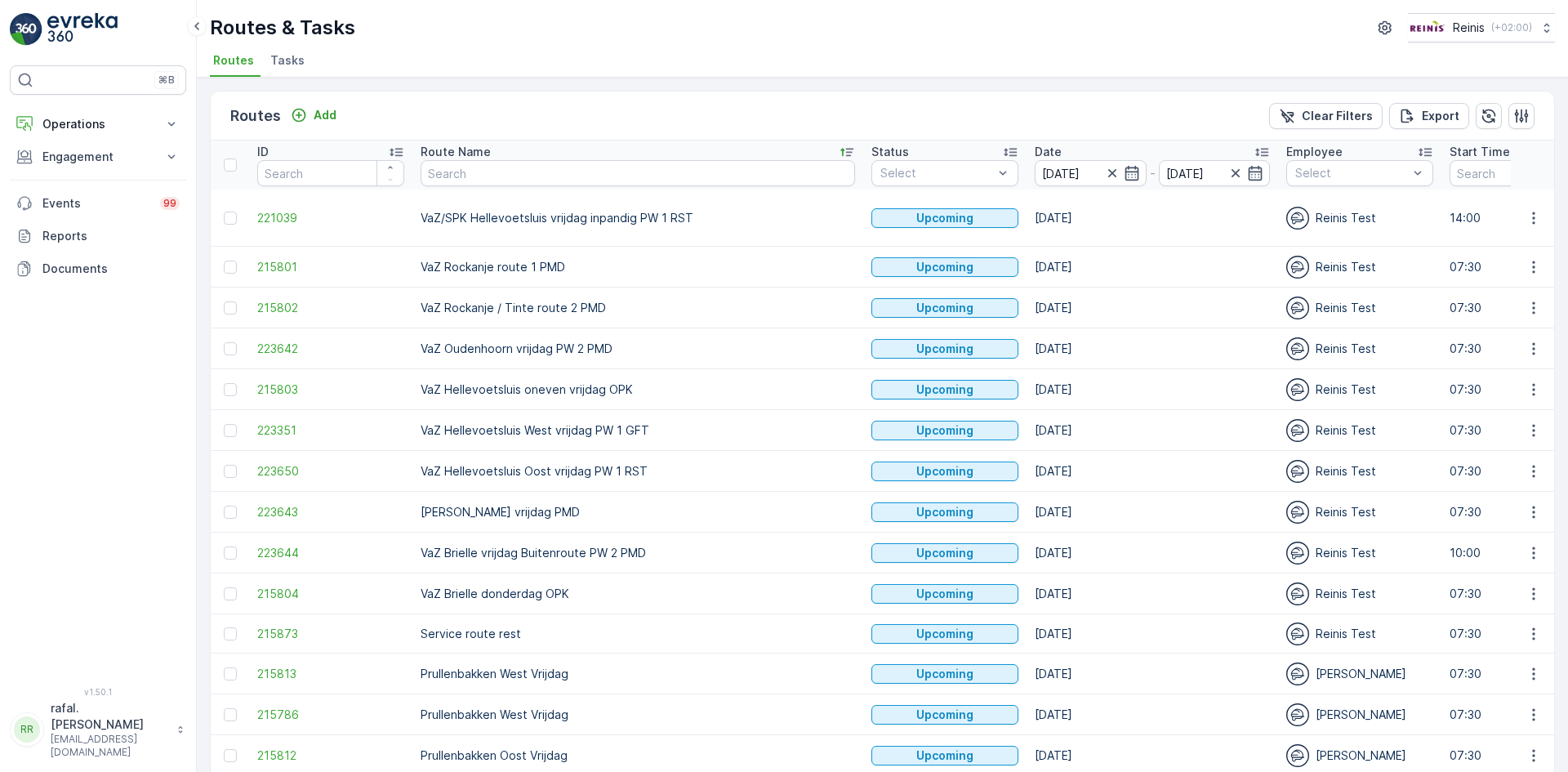
click at [840, 149] on icon at bounding box center [846, 153] width 13 height 9
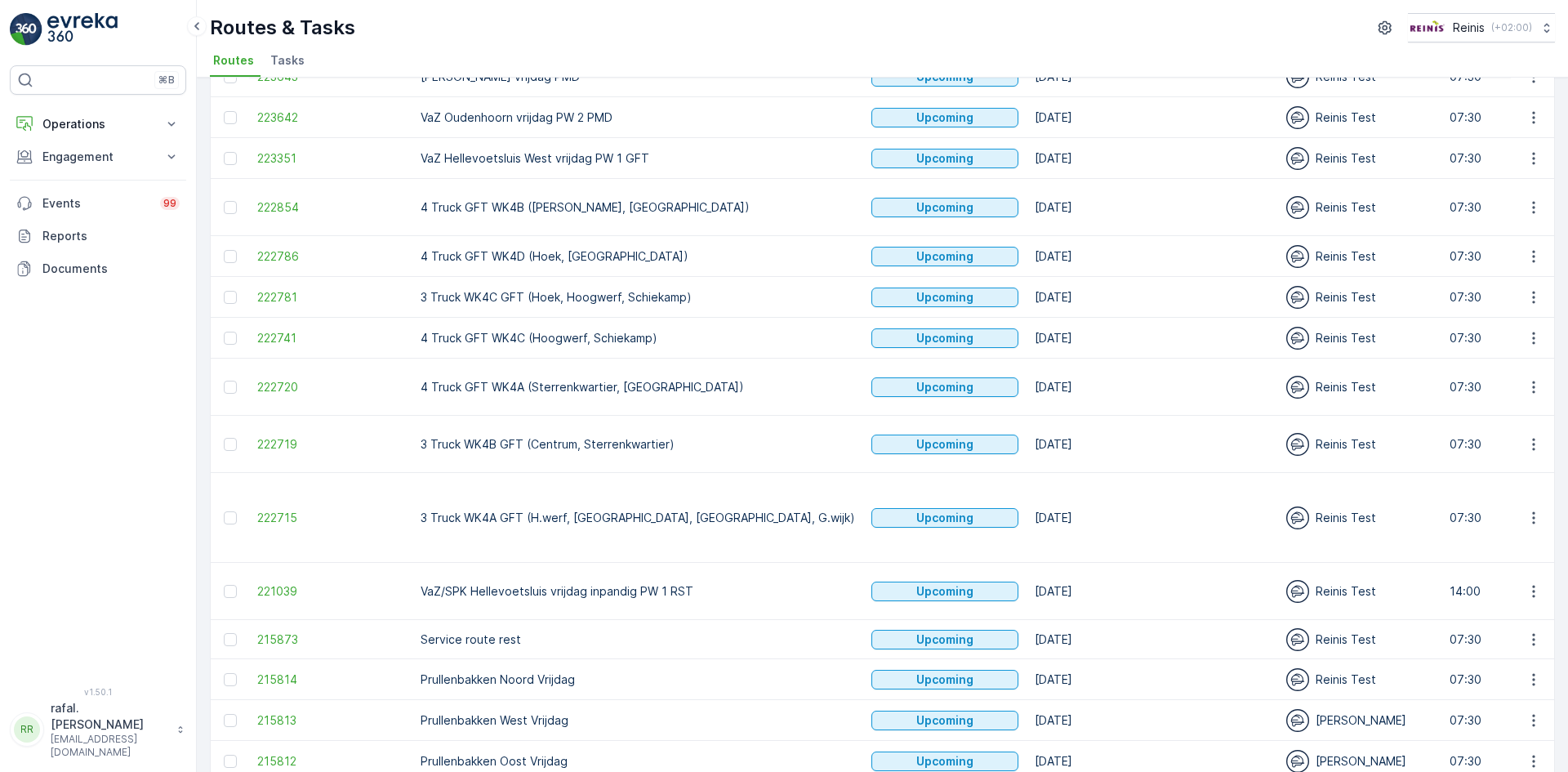
scroll to position [527, 0]
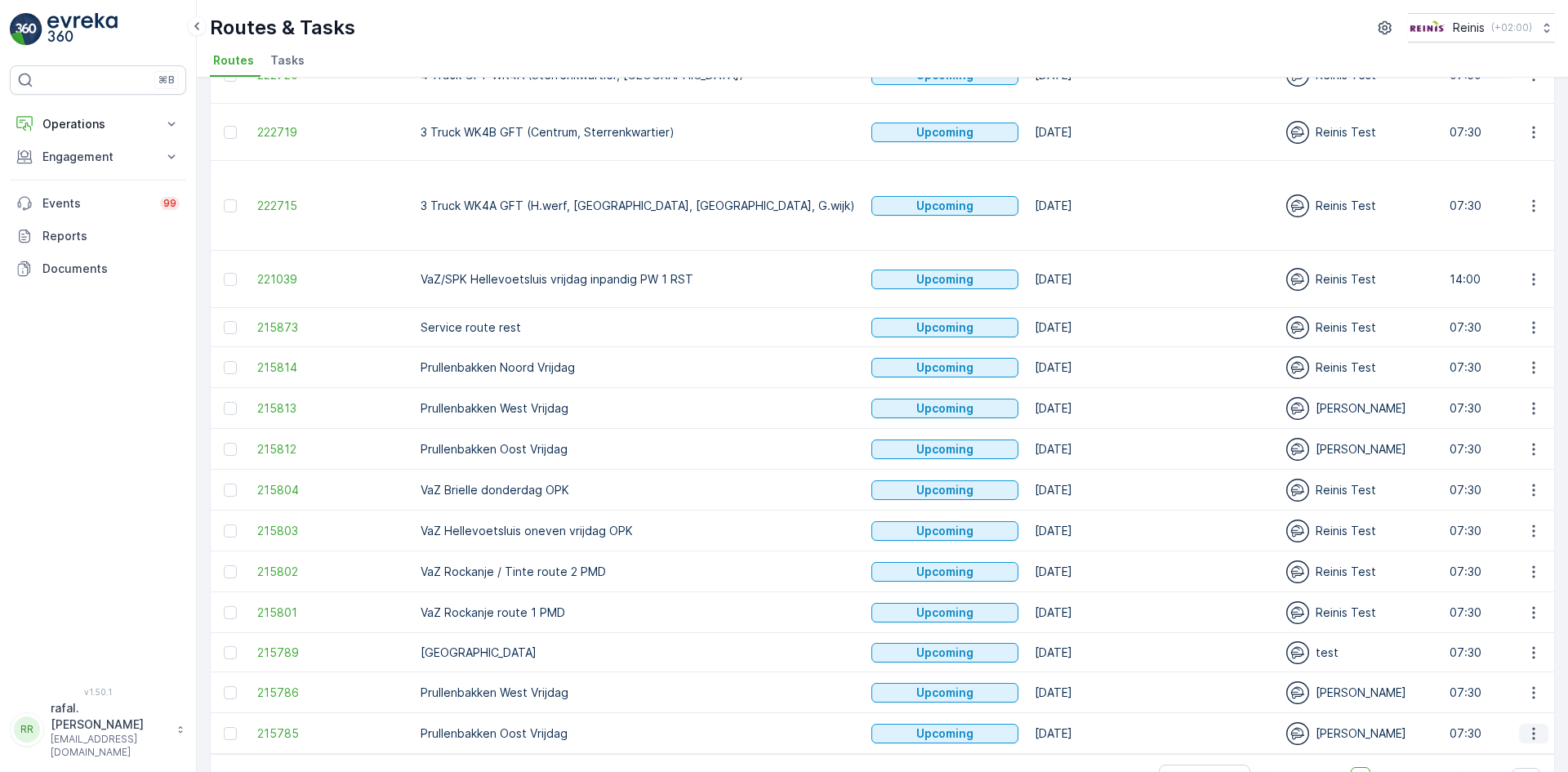
click at [1531, 726] on icon "button" at bounding box center [1534, 733] width 16 height 16
click at [1508, 632] on span "Change Assignee" at bounding box center [1495, 628] width 95 height 16
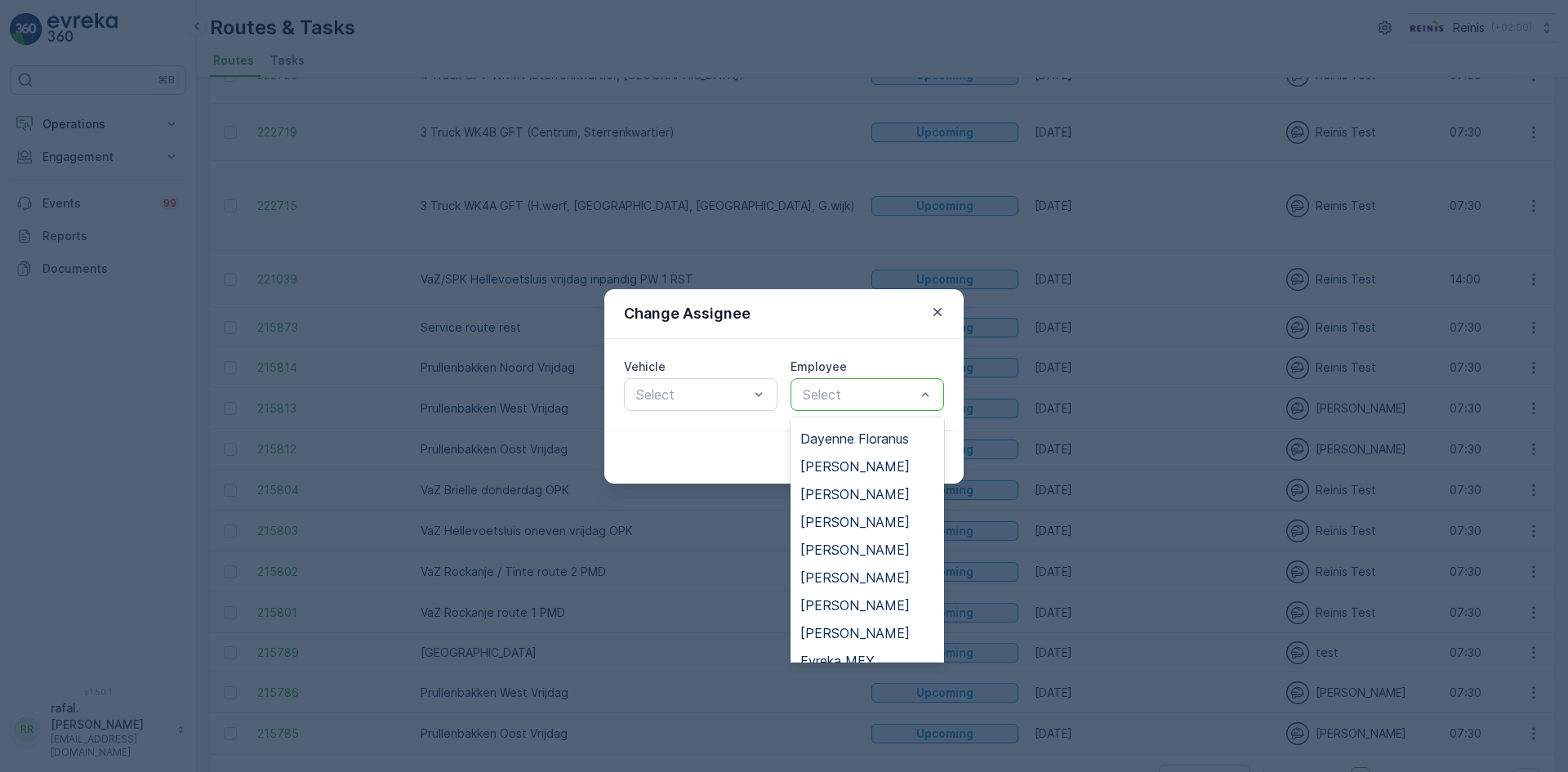
scroll to position [327, 0]
click at [893, 499] on div "[PERSON_NAME]" at bounding box center [868, 496] width 134 height 15
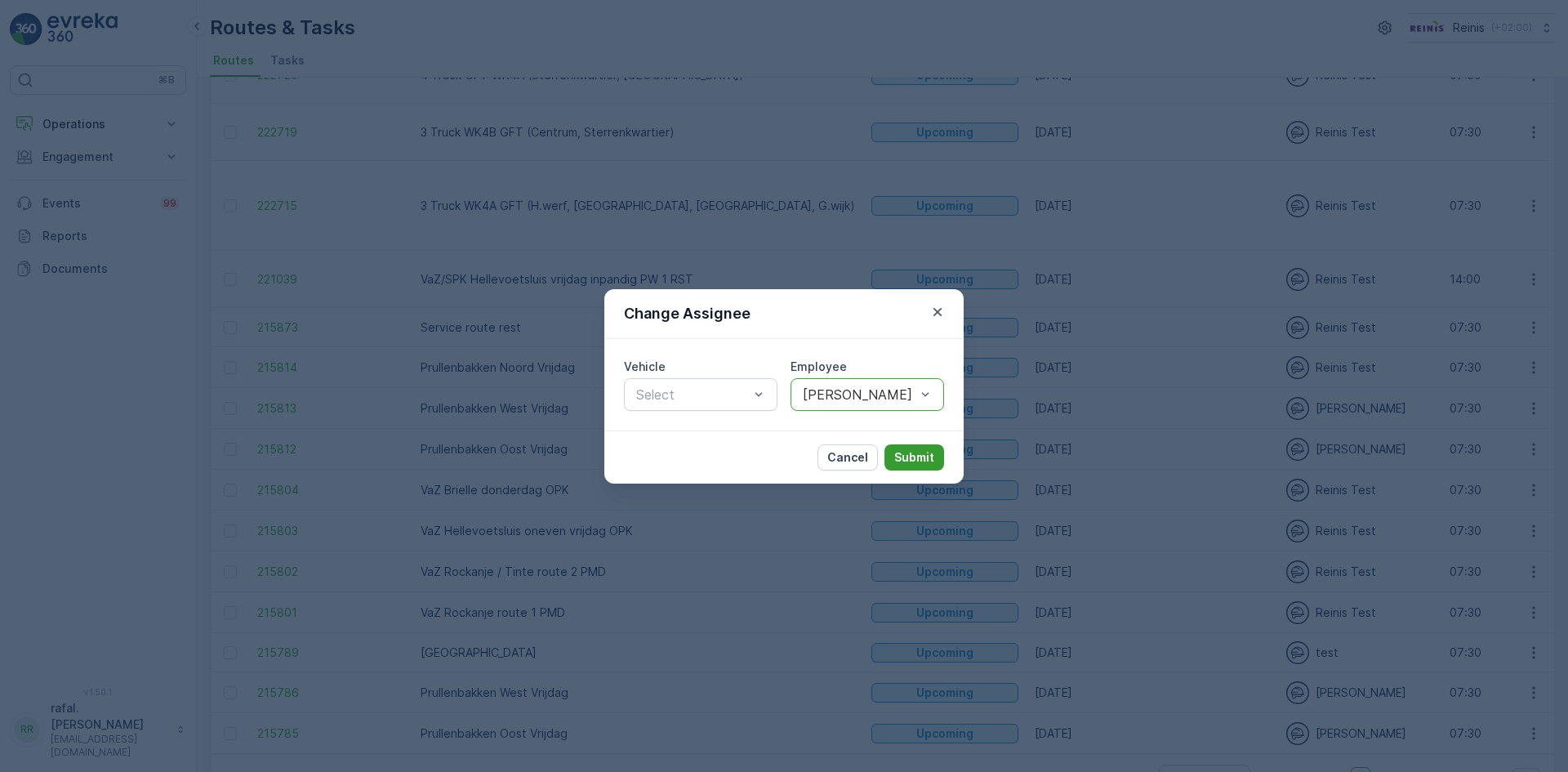
click at [921, 453] on p "Submit" at bounding box center [914, 457] width 40 height 16
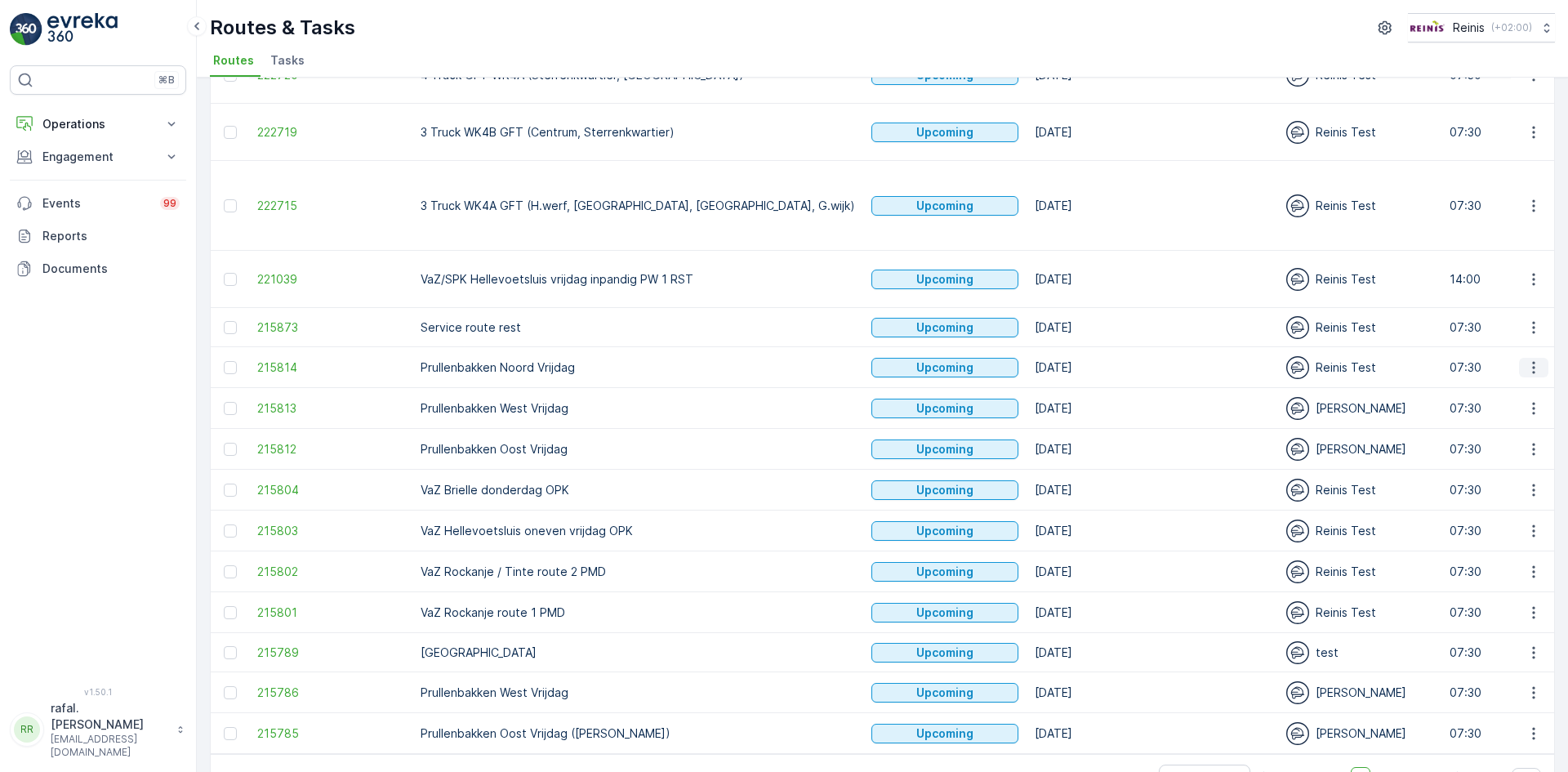
click at [1532, 359] on icon "button" at bounding box center [1534, 367] width 16 height 16
click at [1522, 432] on span "Change Assignee" at bounding box center [1495, 432] width 95 height 16
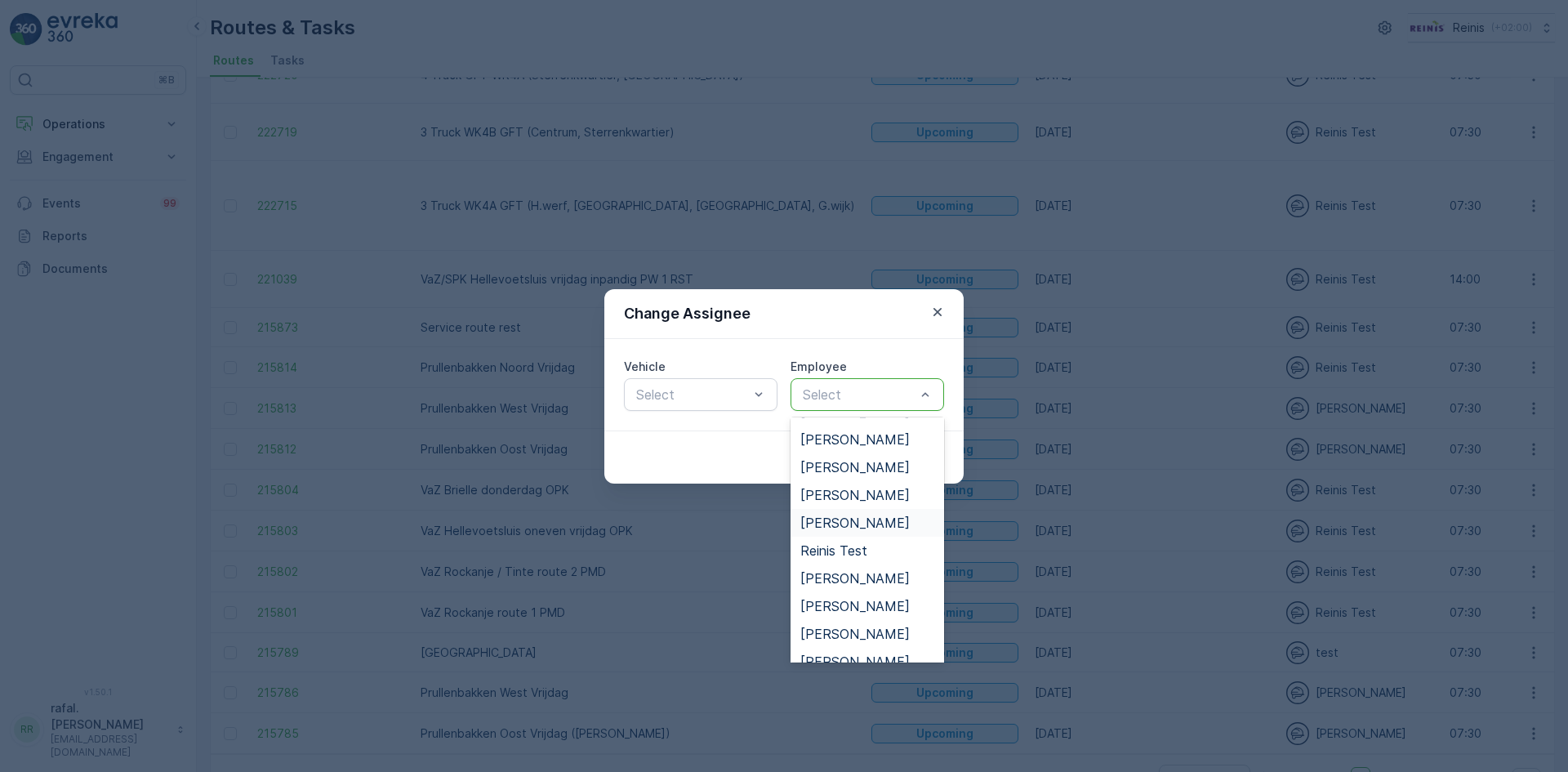
scroll to position [818, 0]
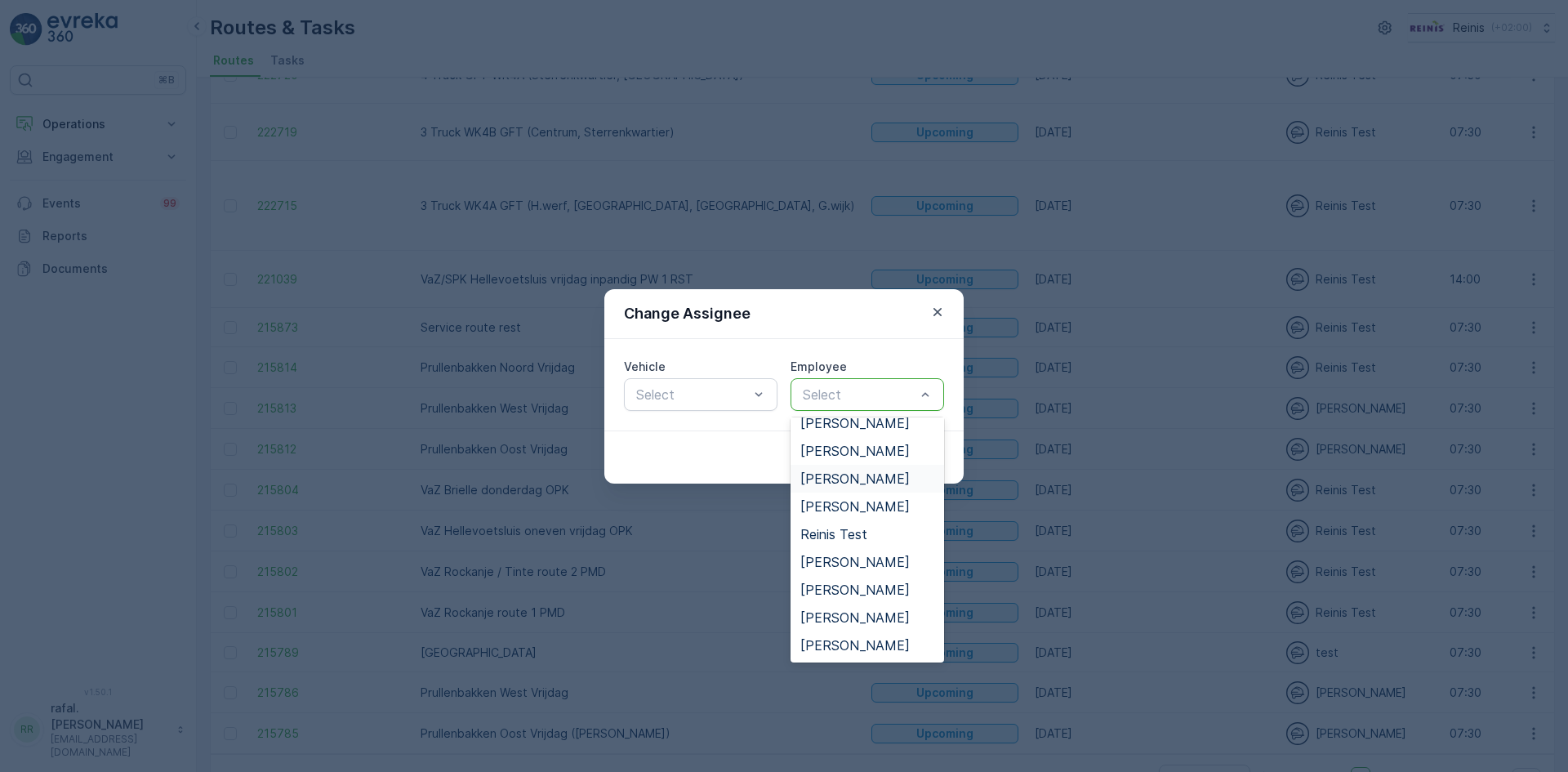
click at [857, 477] on span "Patrick de Raaf" at bounding box center [855, 478] width 109 height 15
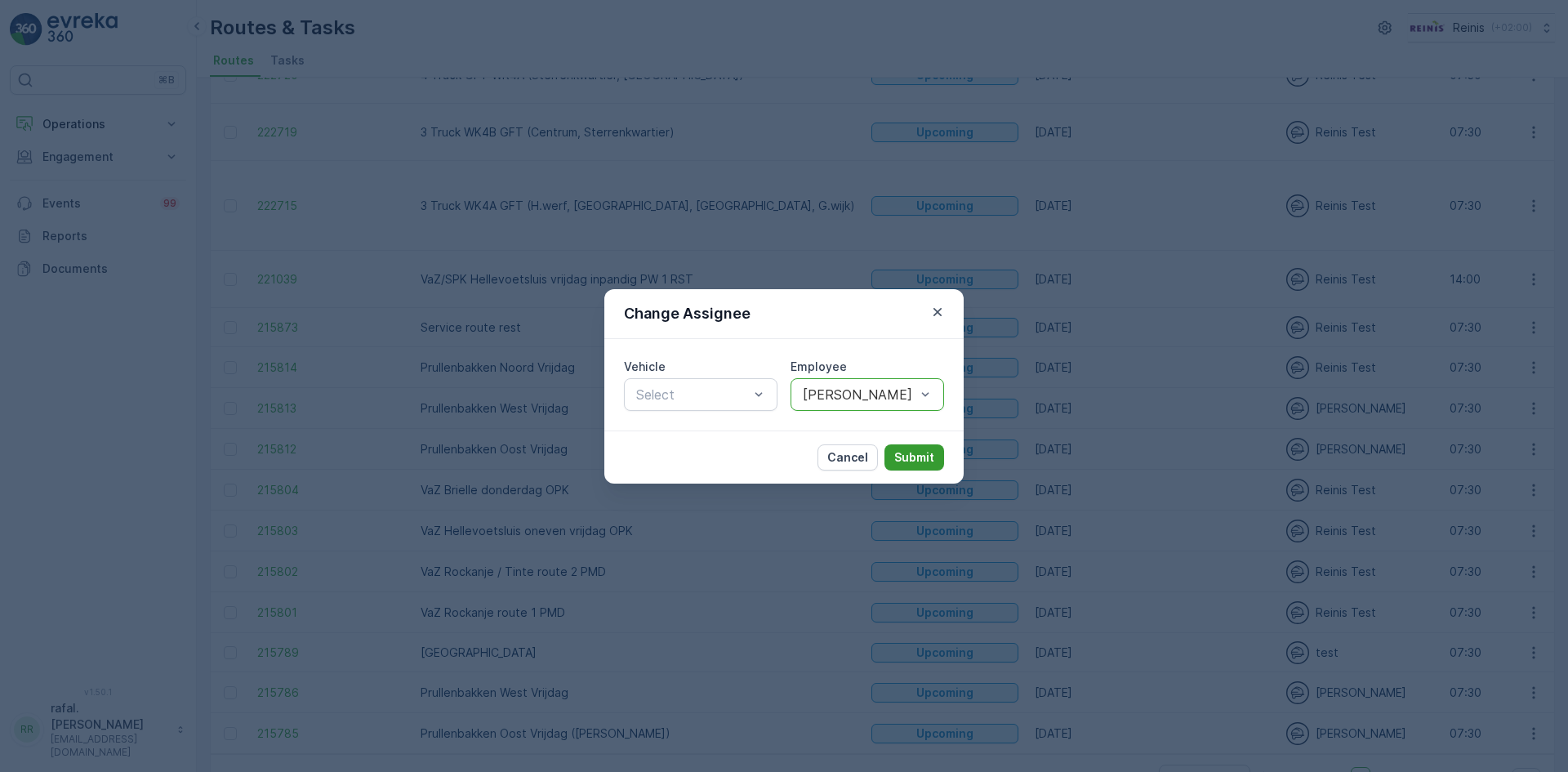
click at [919, 452] on p "Submit" at bounding box center [914, 457] width 40 height 16
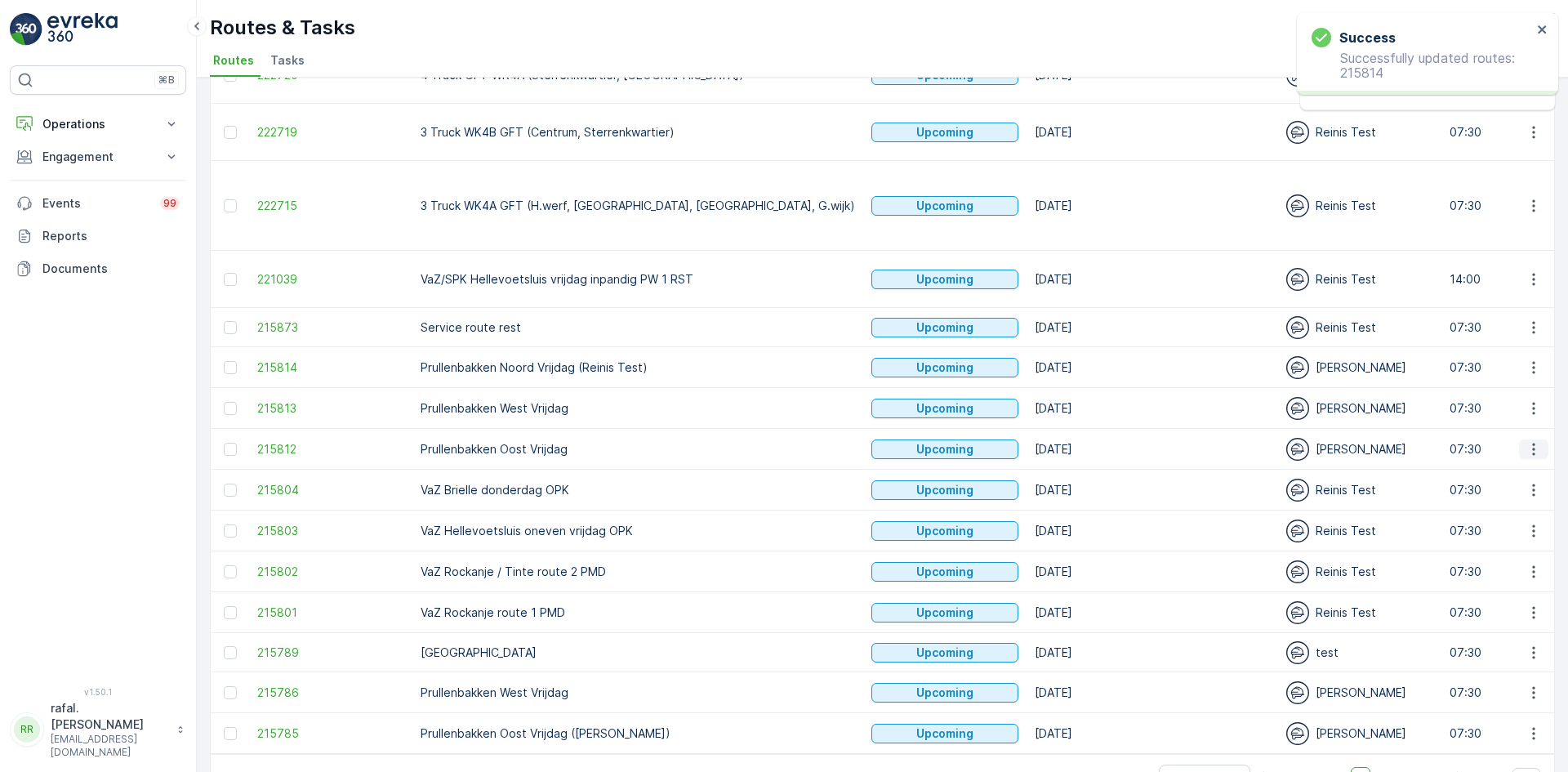
click at [1530, 441] on icon "button" at bounding box center [1534, 449] width 16 height 16
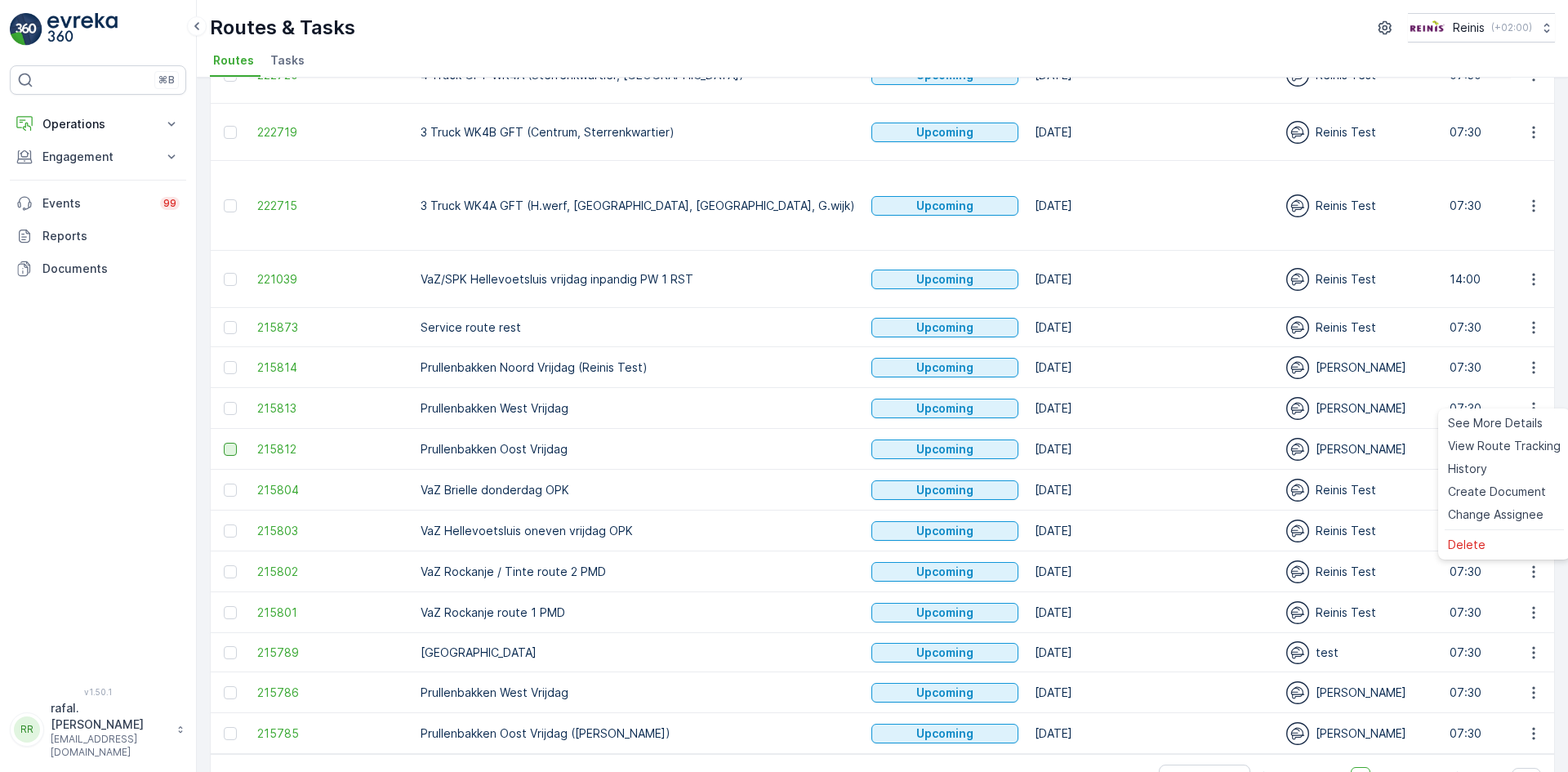
click at [234, 443] on div at bounding box center [229, 449] width 13 height 13
click at [223, 443] on input "checkbox" at bounding box center [223, 443] width 0 height 0
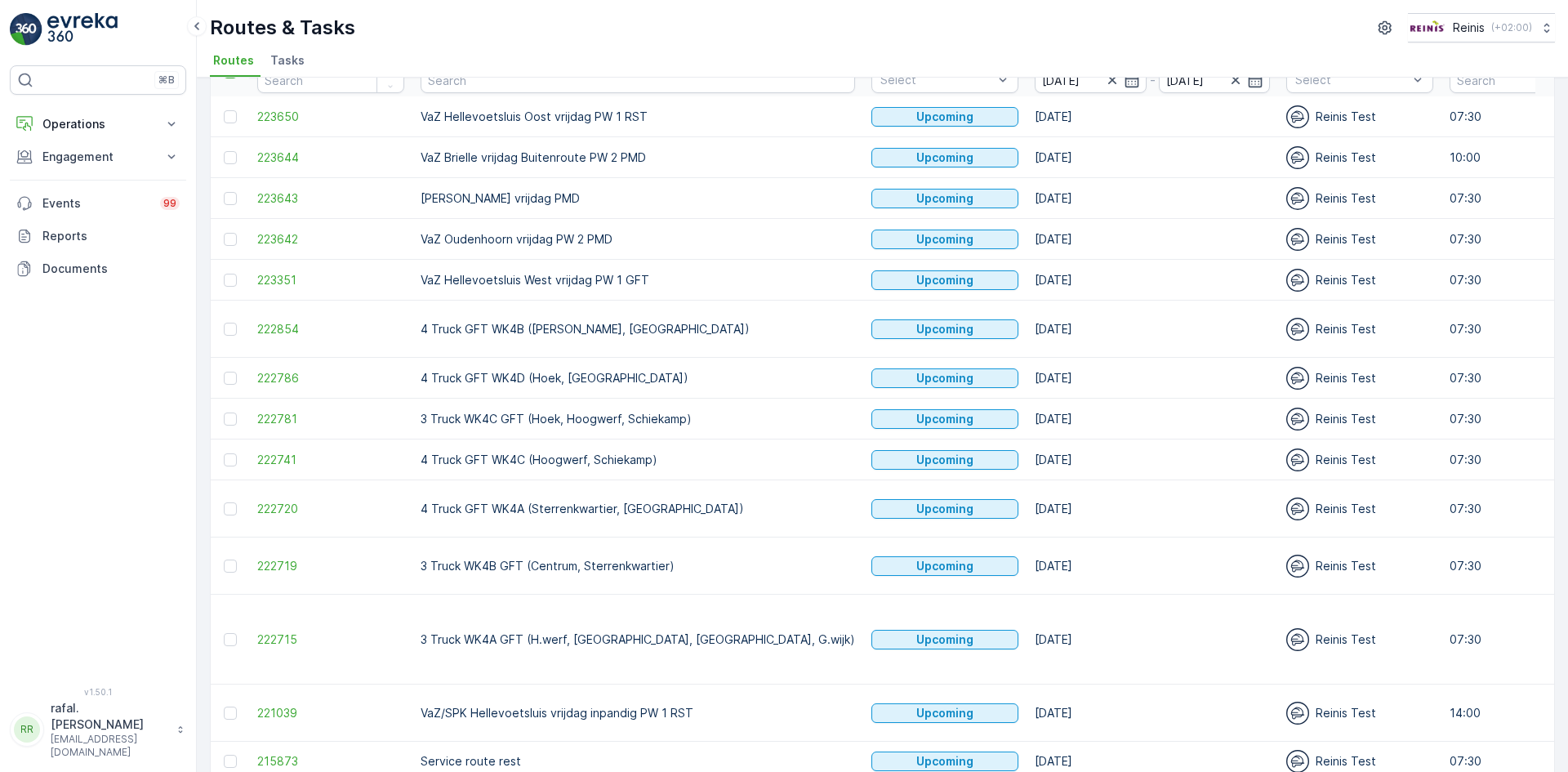
scroll to position [0, 0]
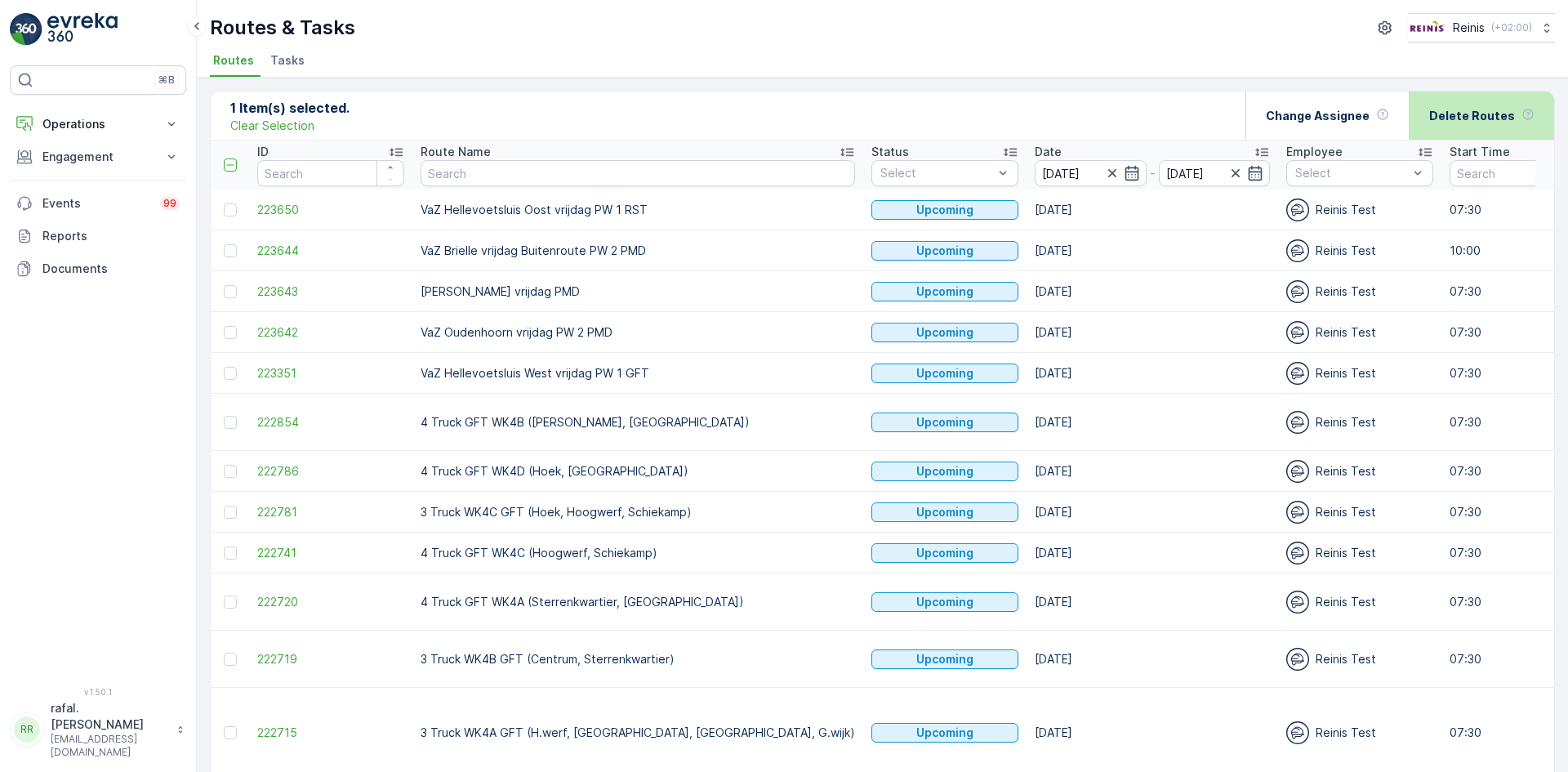
click at [1469, 113] on p "Delete Routes" at bounding box center [1472, 115] width 86 height 16
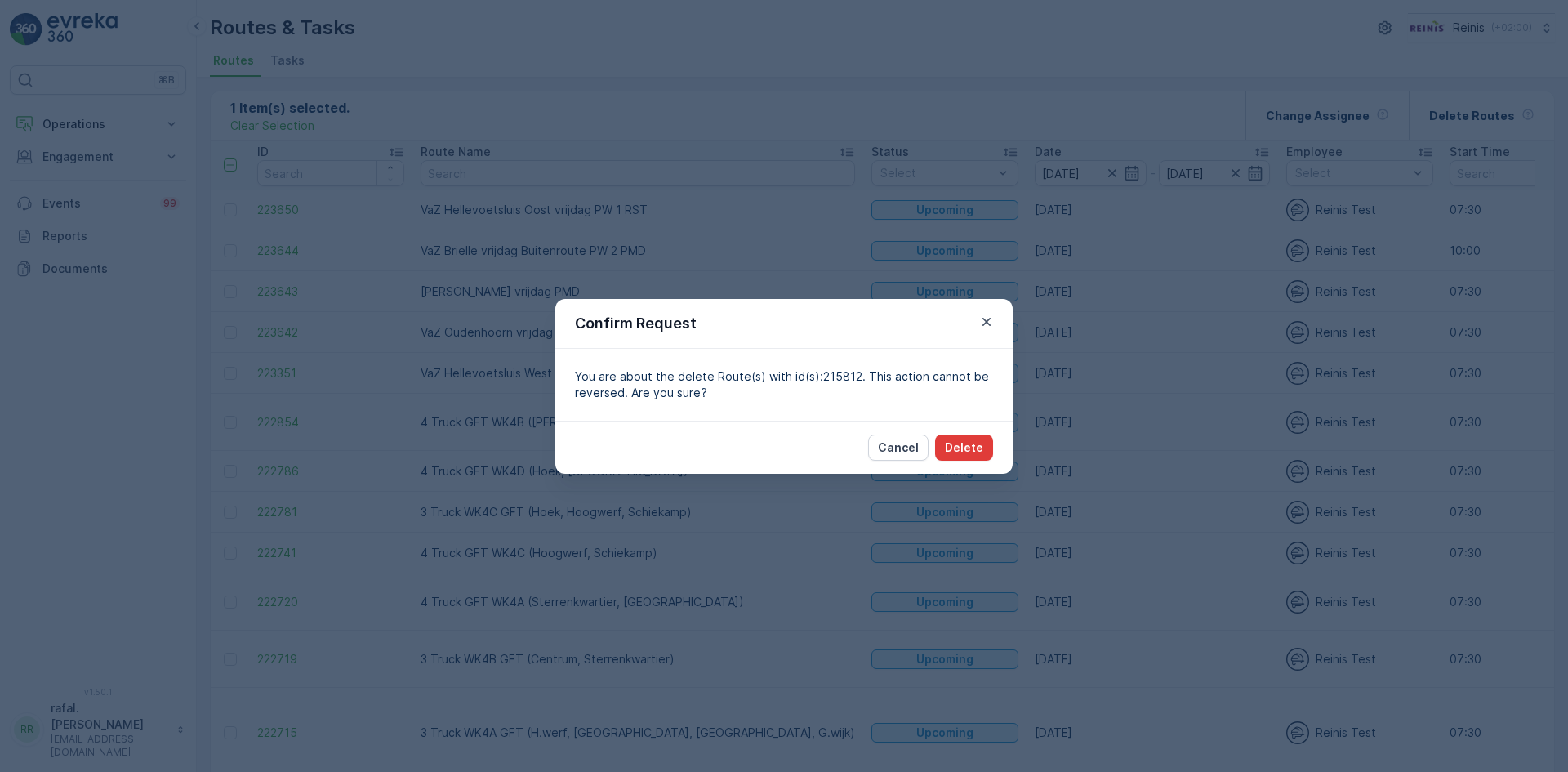
click at [947, 444] on button "Delete" at bounding box center [963, 448] width 58 height 26
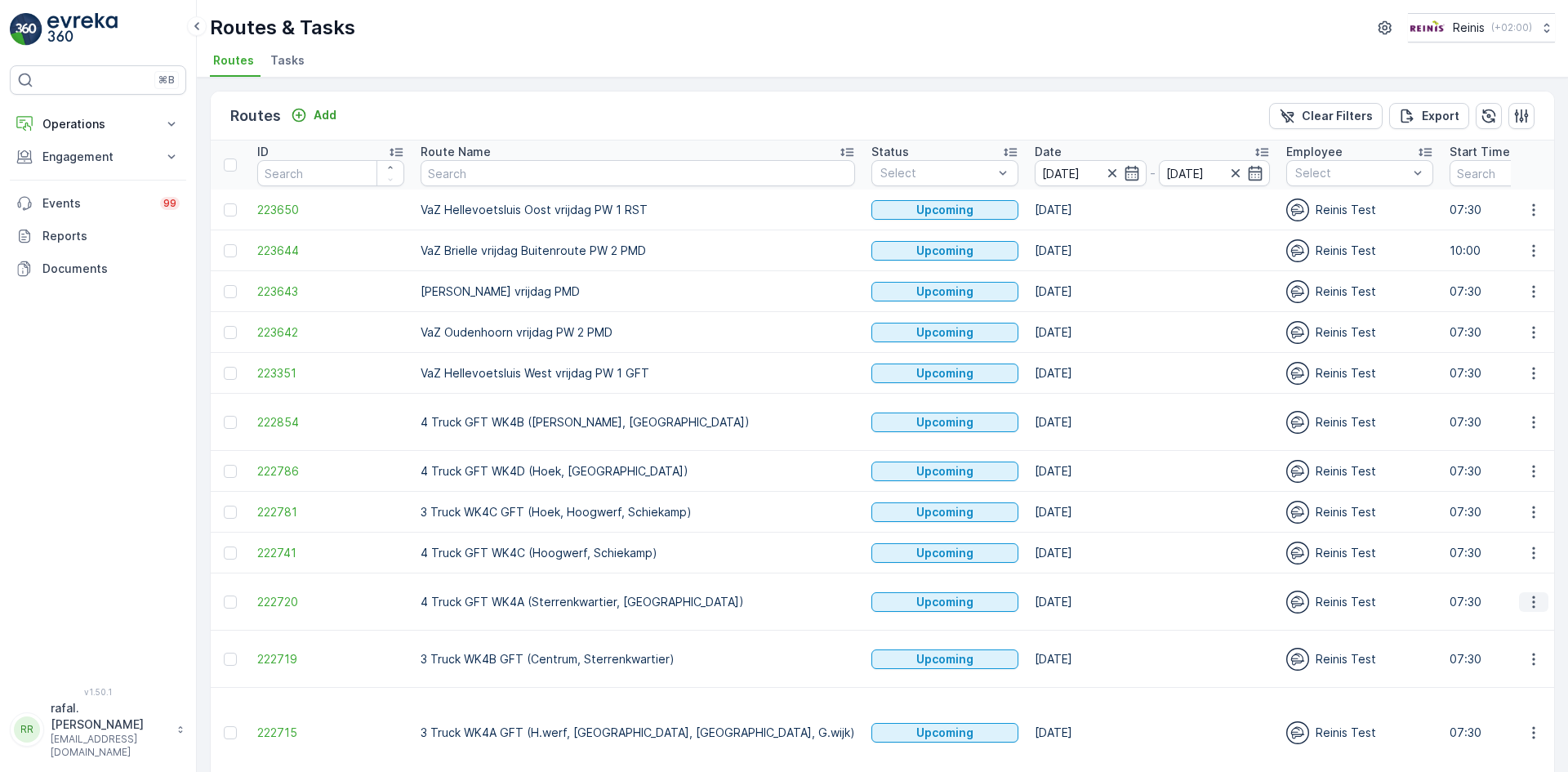
click at [1532, 594] on icon "button" at bounding box center [1534, 602] width 16 height 16
click at [1517, 695] on span "Change Assignee" at bounding box center [1495, 700] width 95 height 16
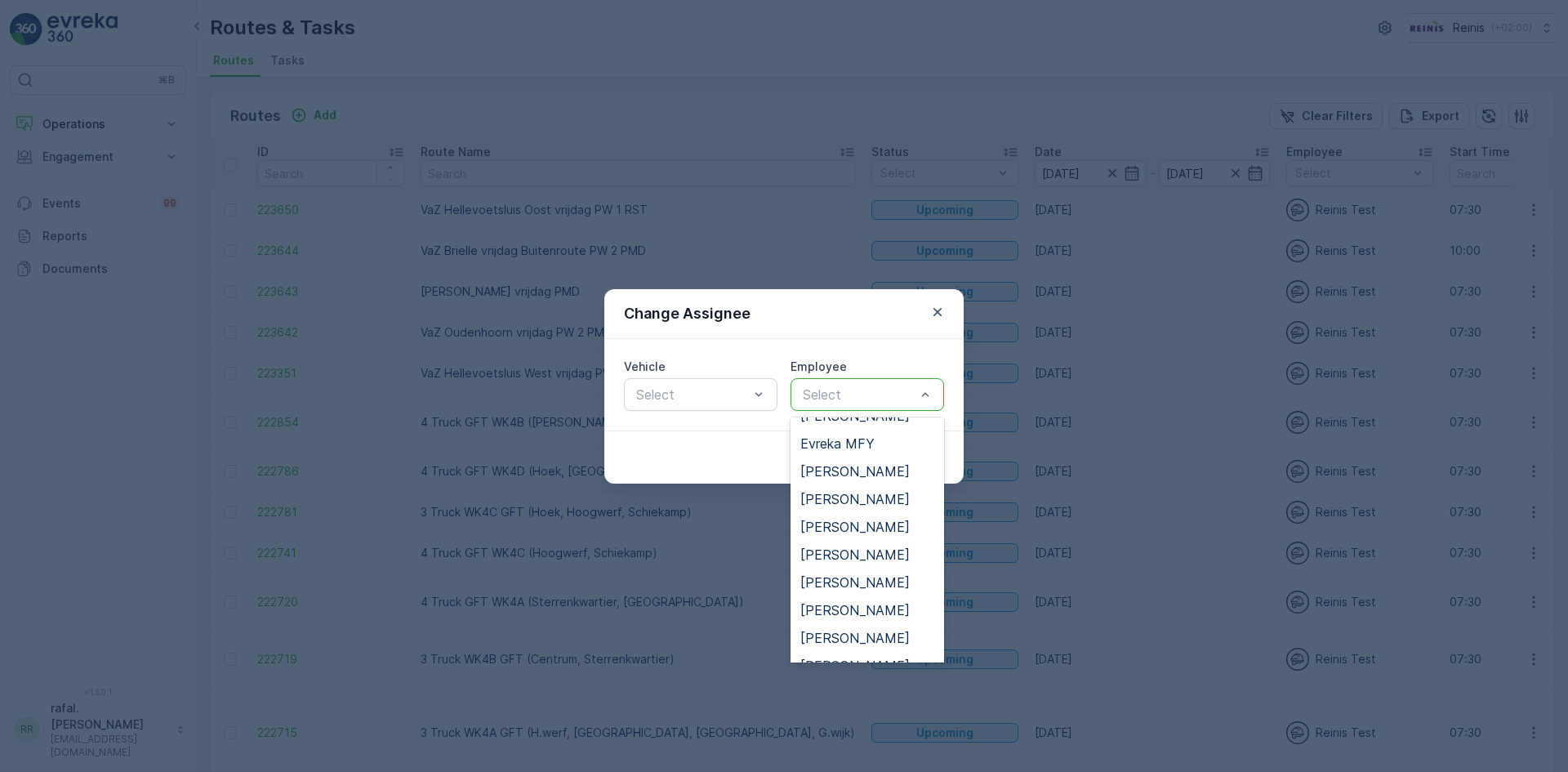
scroll to position [245, 0]
click at [856, 603] on span "Martijn van Vliet" at bounding box center [855, 606] width 109 height 15
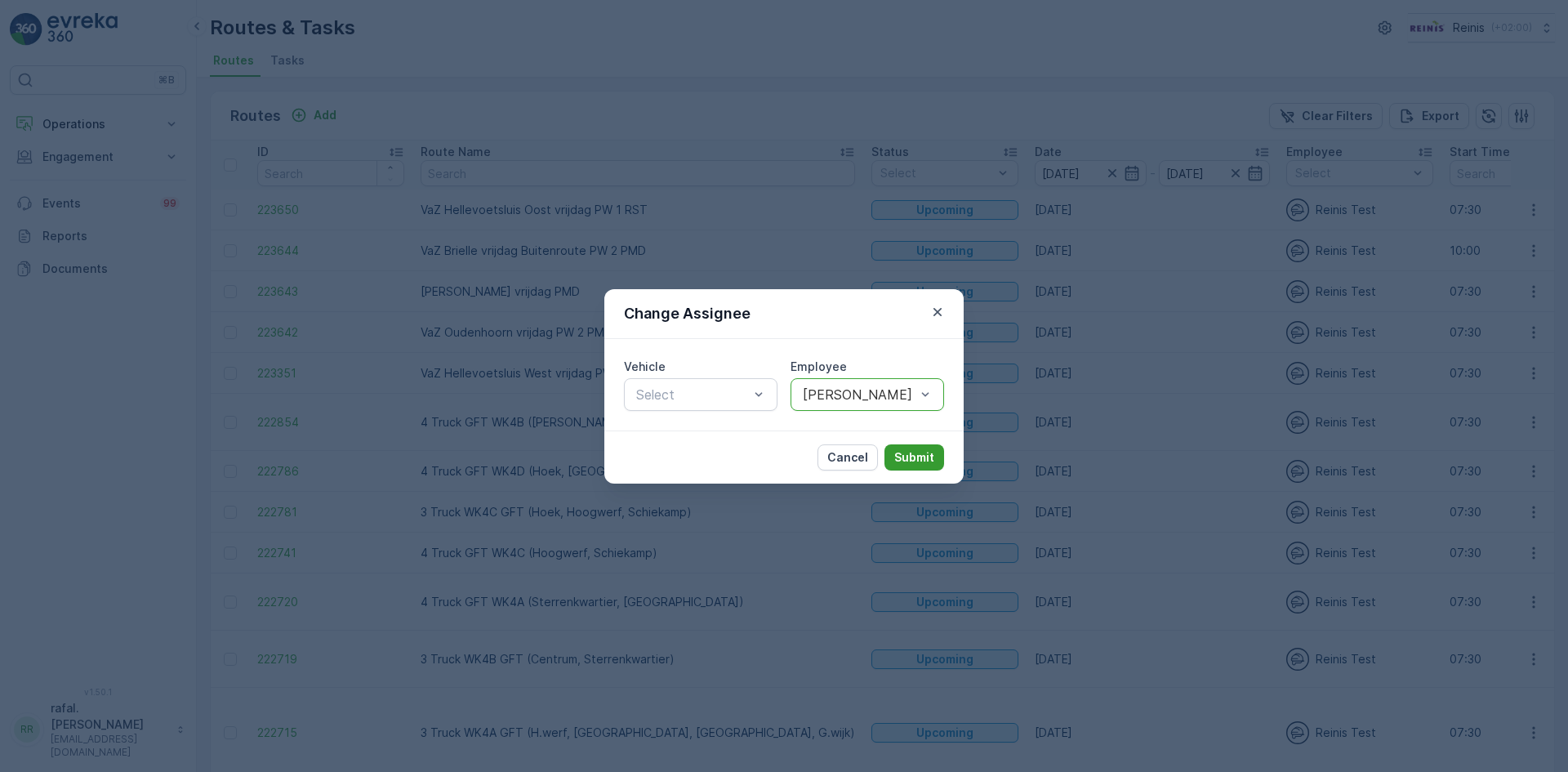
click at [924, 462] on p "Submit" at bounding box center [914, 457] width 40 height 16
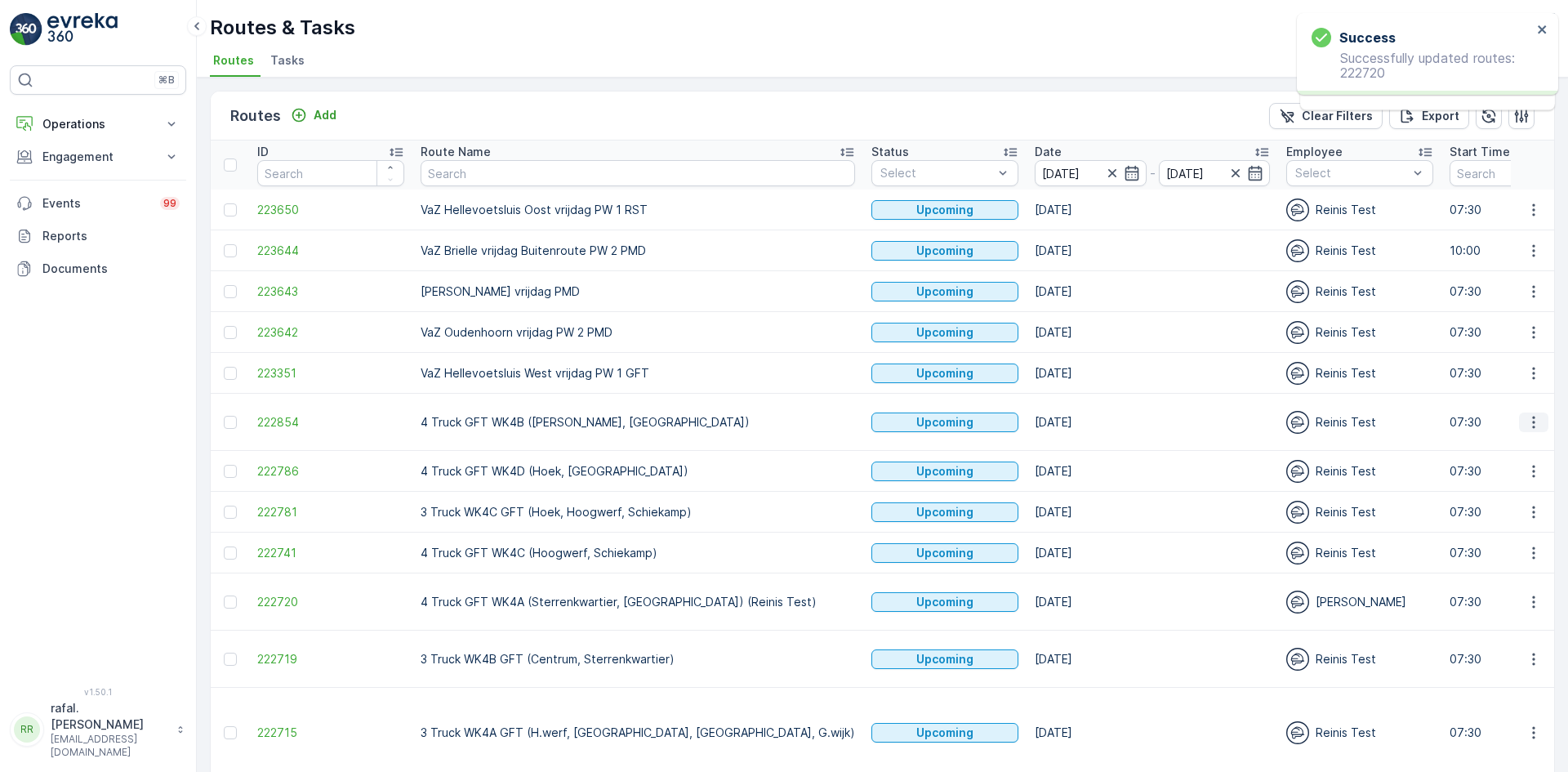
click at [1526, 414] on icon "button" at bounding box center [1534, 422] width 16 height 16
click at [1523, 527] on span "Change Assignee" at bounding box center [1495, 529] width 95 height 16
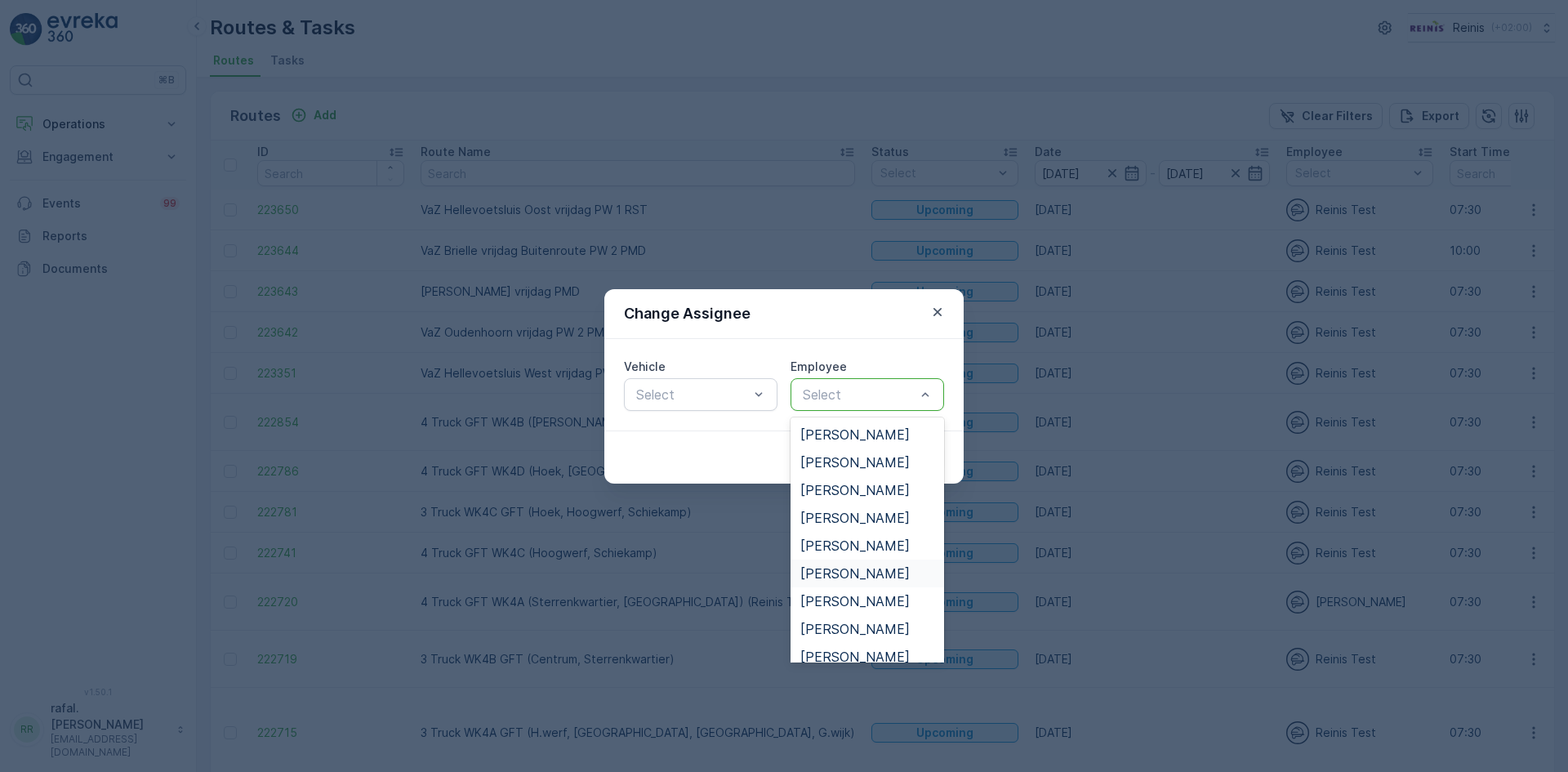
click at [857, 572] on span "Demi Mink" at bounding box center [855, 573] width 109 height 15
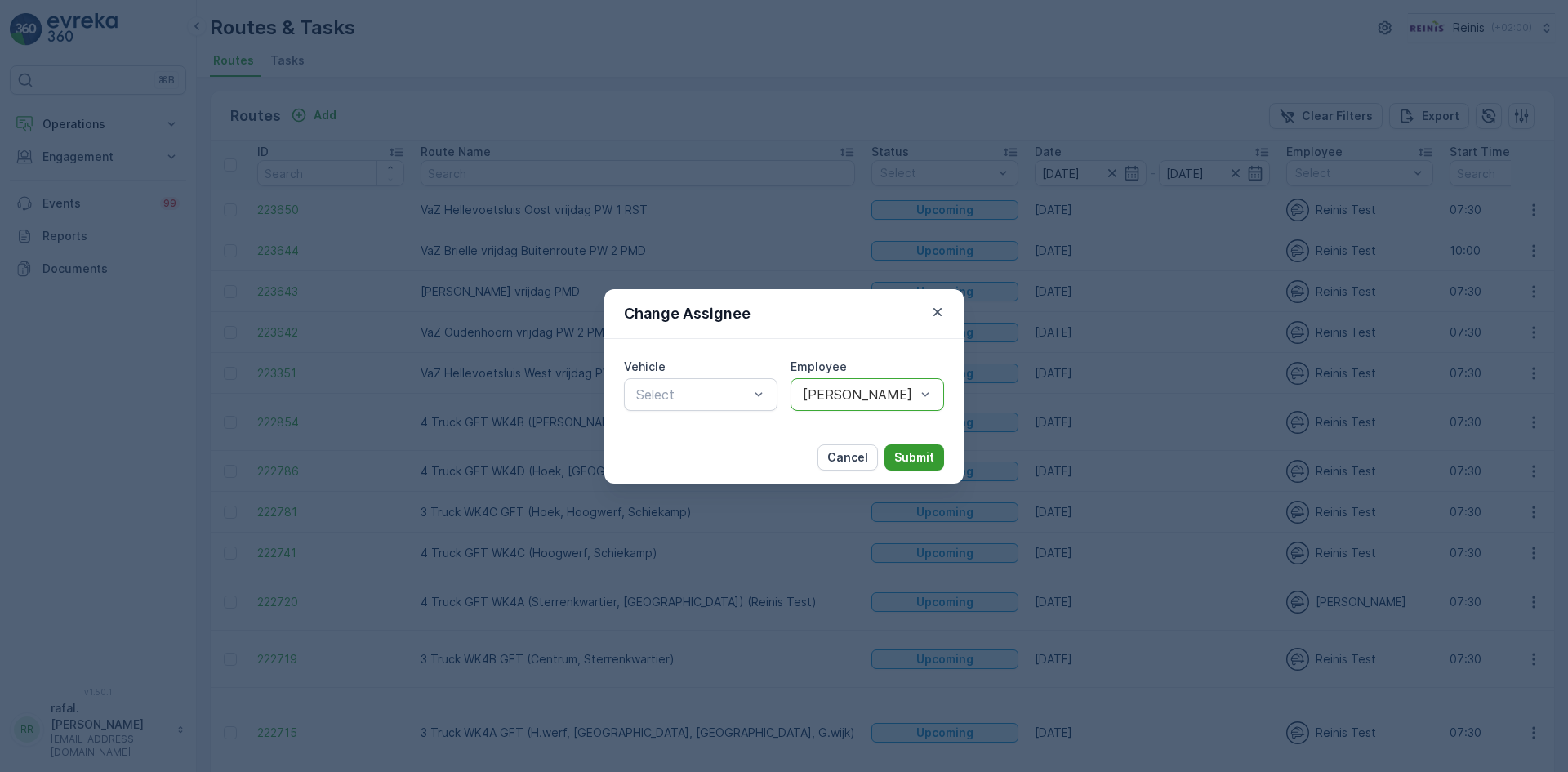
click at [912, 458] on p "Submit" at bounding box center [914, 457] width 40 height 16
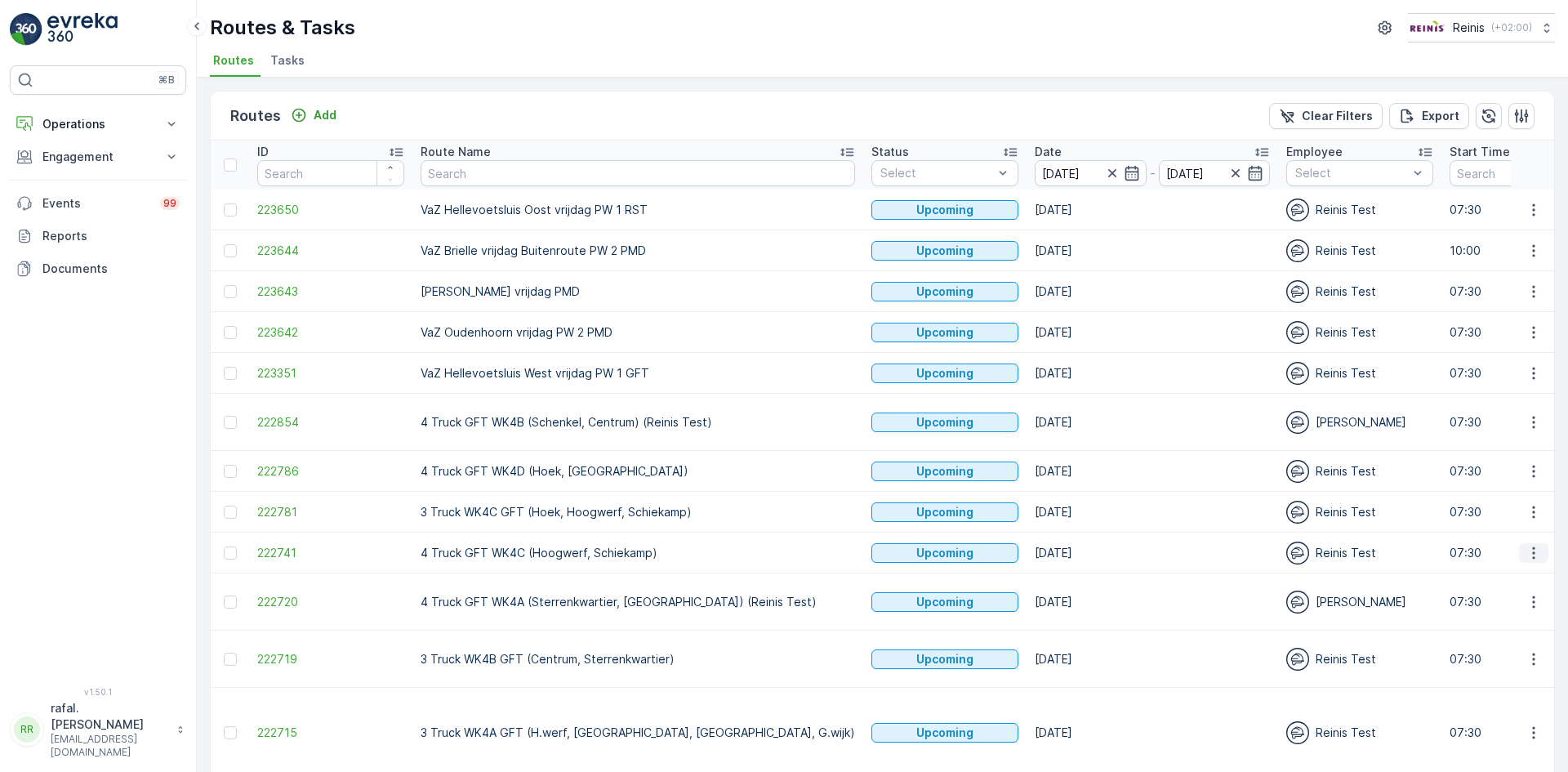
click at [1531, 545] on icon "button" at bounding box center [1534, 553] width 16 height 16
click at [1516, 650] on span "Change Assignee" at bounding box center [1495, 651] width 95 height 16
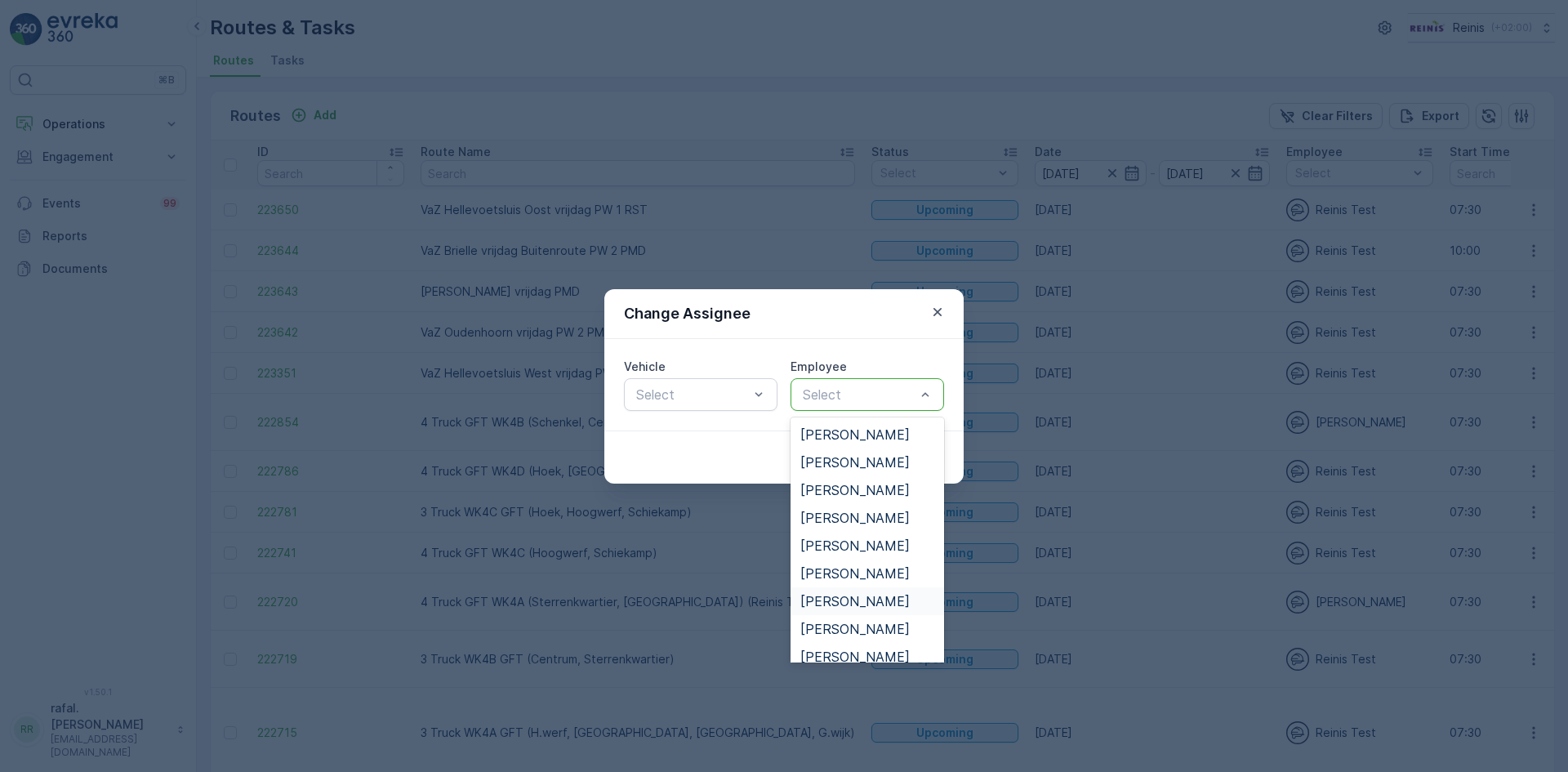
scroll to position [82, 0]
click at [851, 628] on span "Ger Dekker" at bounding box center [855, 630] width 109 height 15
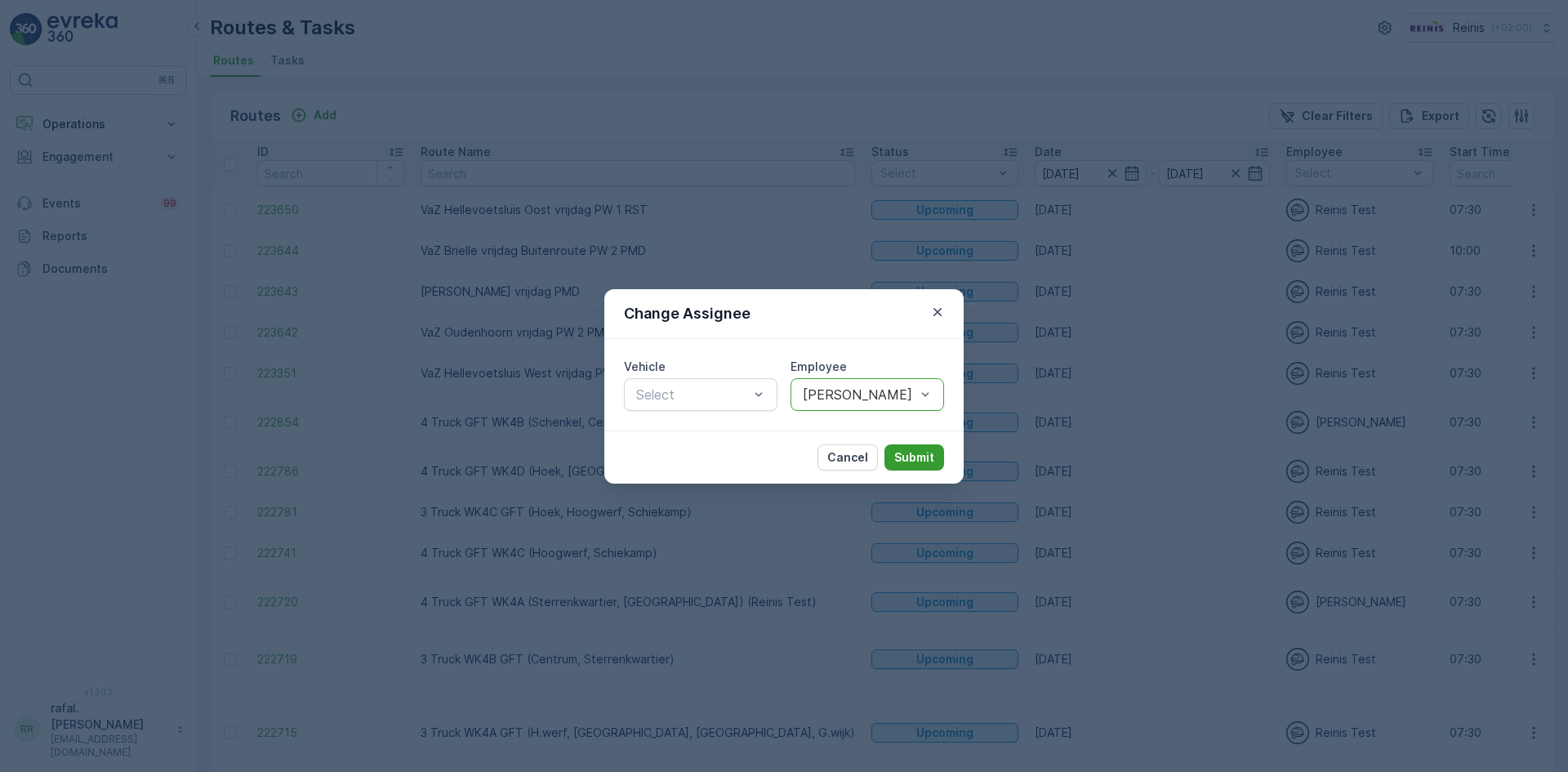
click at [923, 456] on p "Submit" at bounding box center [914, 457] width 40 height 16
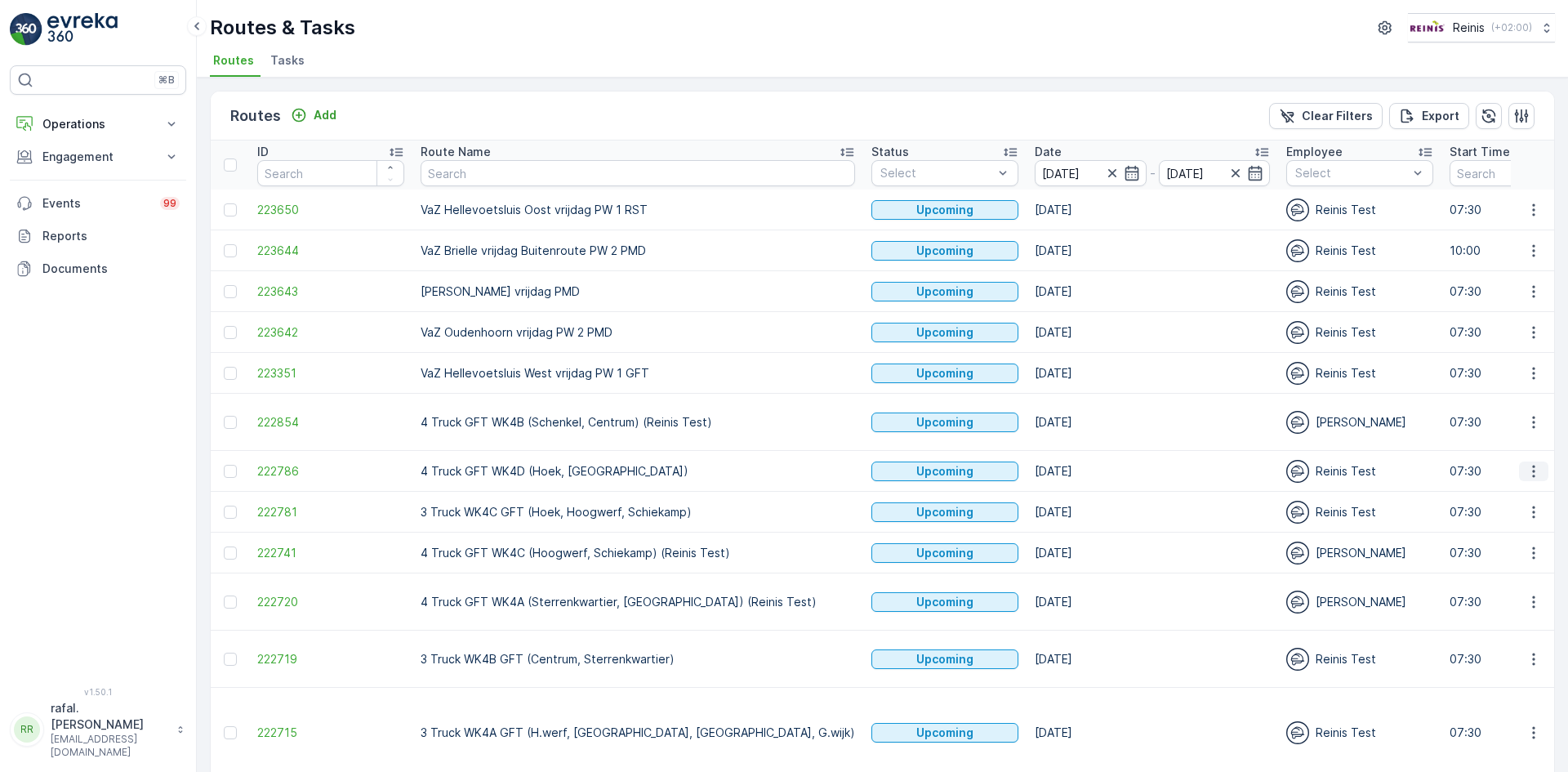
click at [1528, 463] on icon "button" at bounding box center [1534, 471] width 16 height 16
click at [1523, 563] on span "Change Assignee" at bounding box center [1495, 569] width 95 height 16
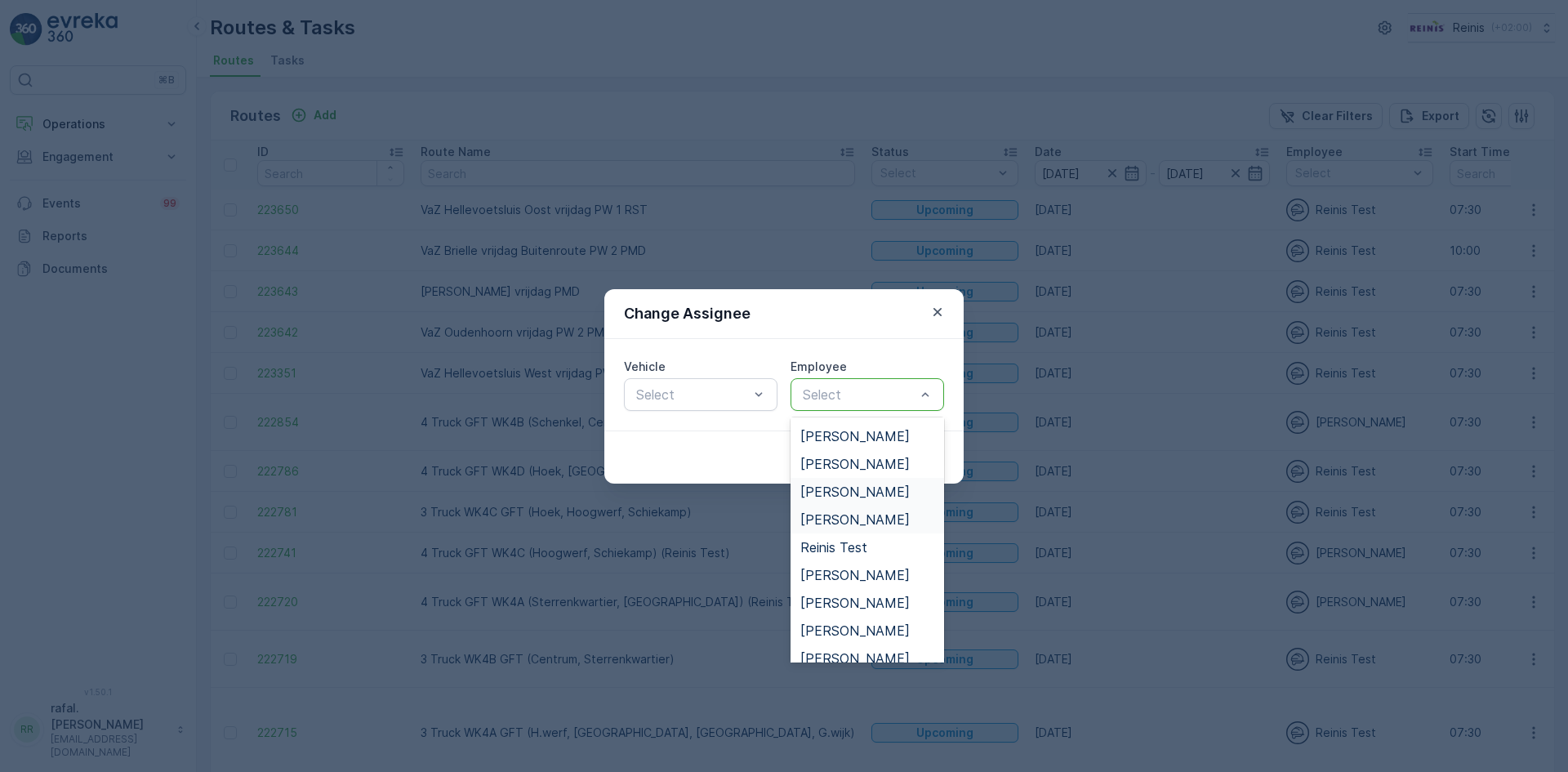
scroll to position [443, 0]
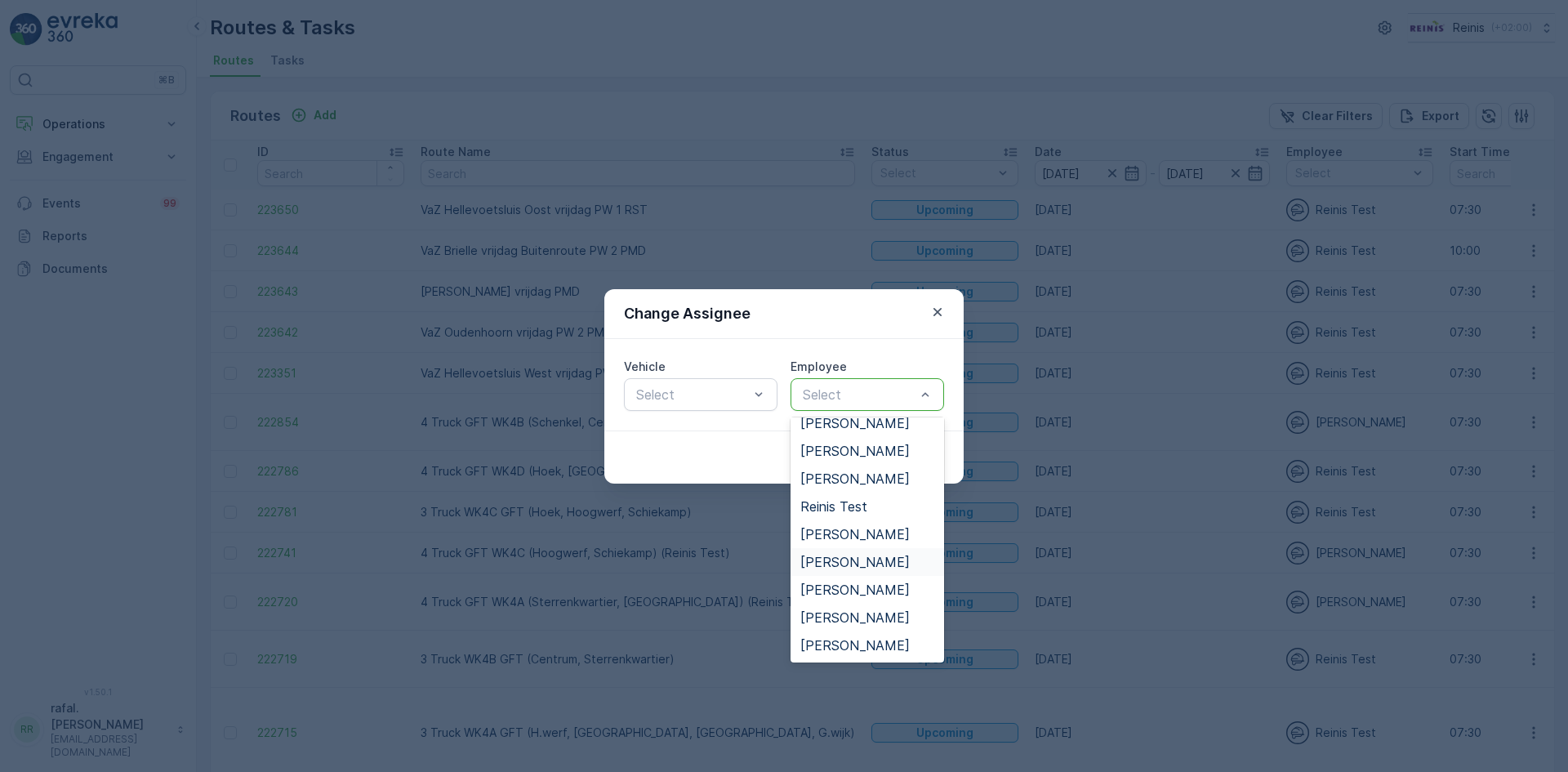
click at [878, 554] on span "Roland van Leeuwen" at bounding box center [855, 561] width 109 height 15
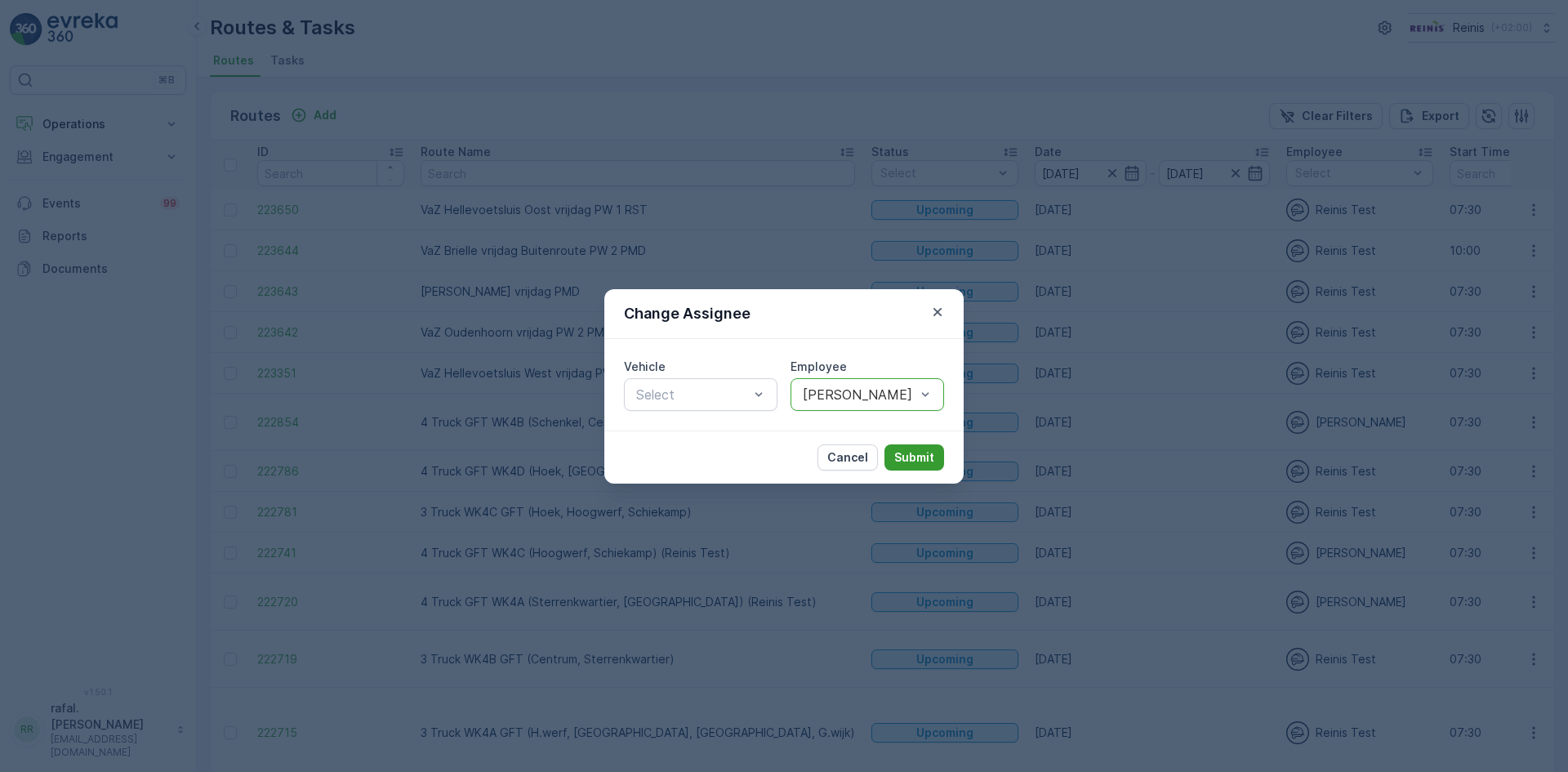
click at [911, 447] on button "Submit" at bounding box center [913, 457] width 59 height 26
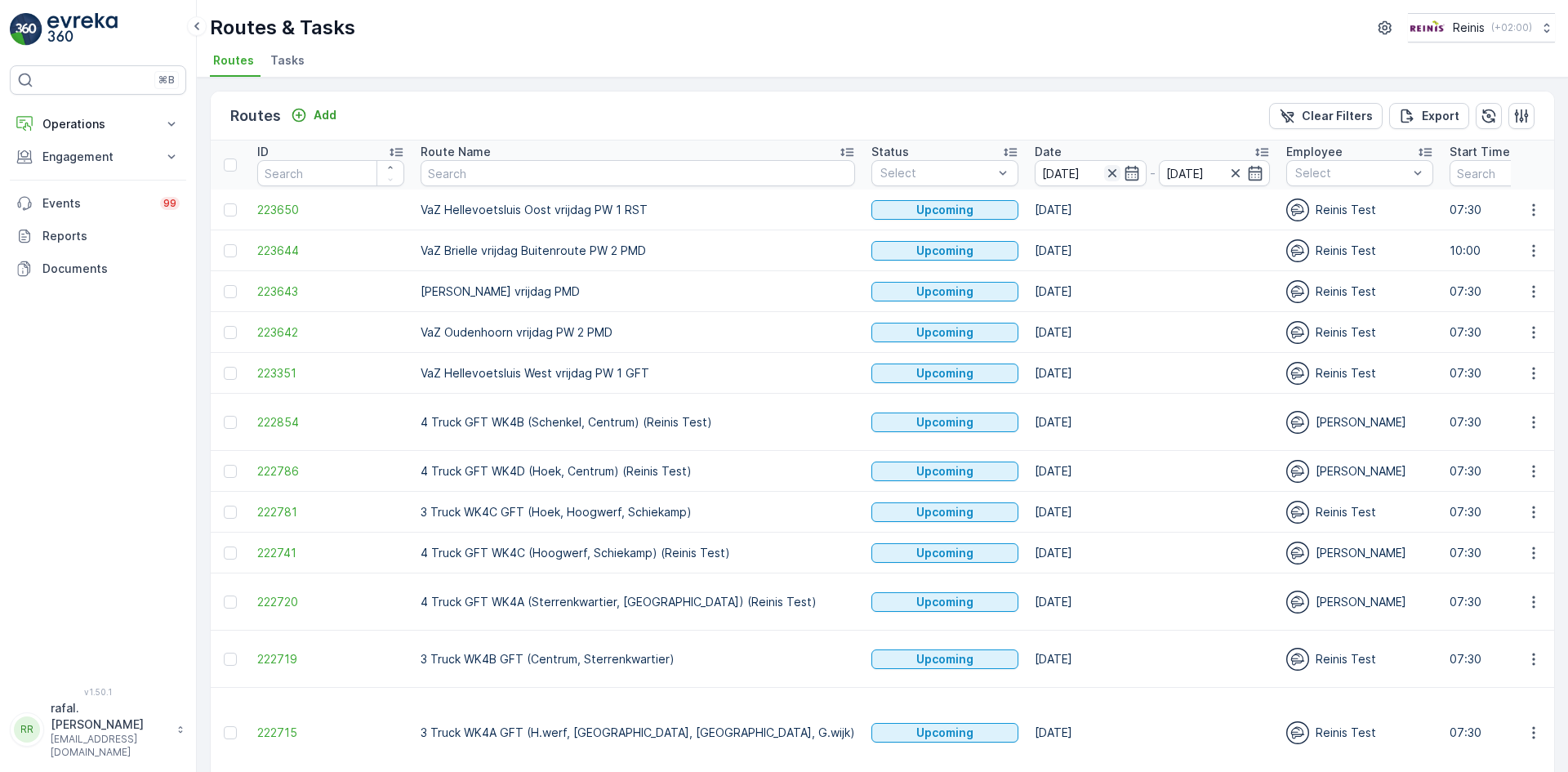
click at [1104, 170] on icon "button" at bounding box center [1112, 173] width 16 height 16
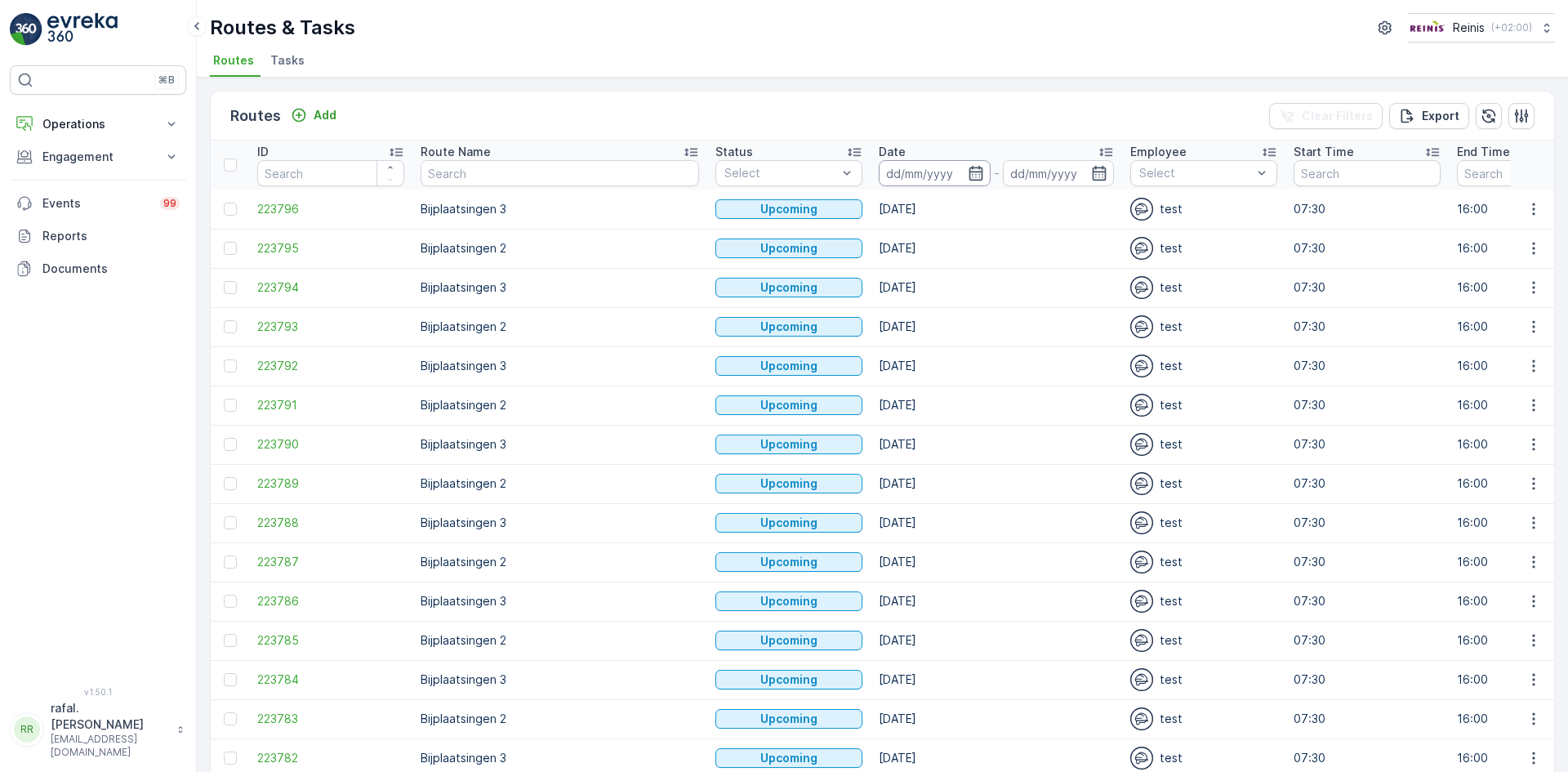
click at [932, 170] on input at bounding box center [935, 173] width 112 height 26
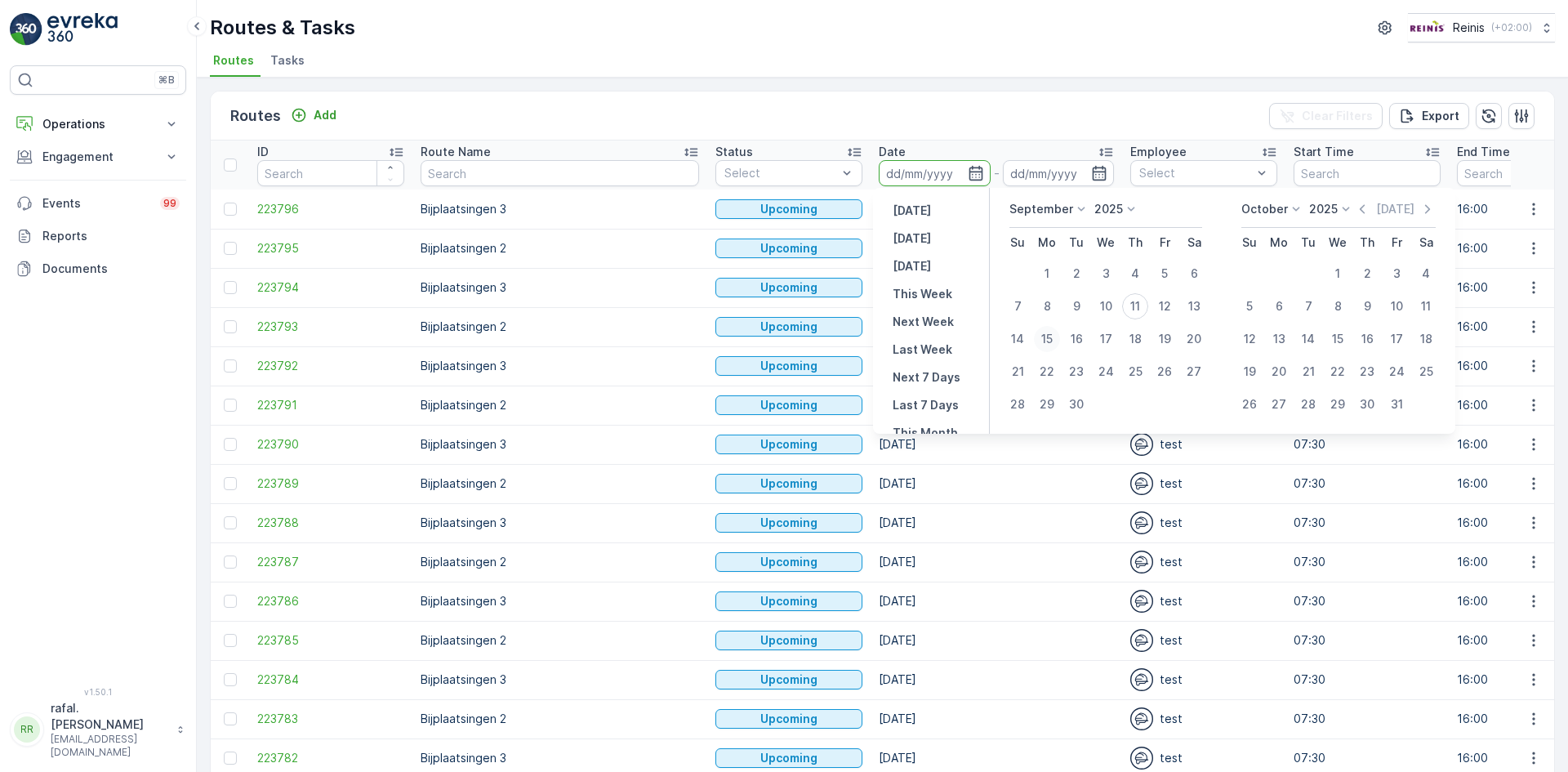
click at [1050, 340] on div "15" at bounding box center [1046, 339] width 26 height 26
type input "[DATE]"
click at [1050, 340] on div "15" at bounding box center [1046, 339] width 26 height 26
type input "[DATE]"
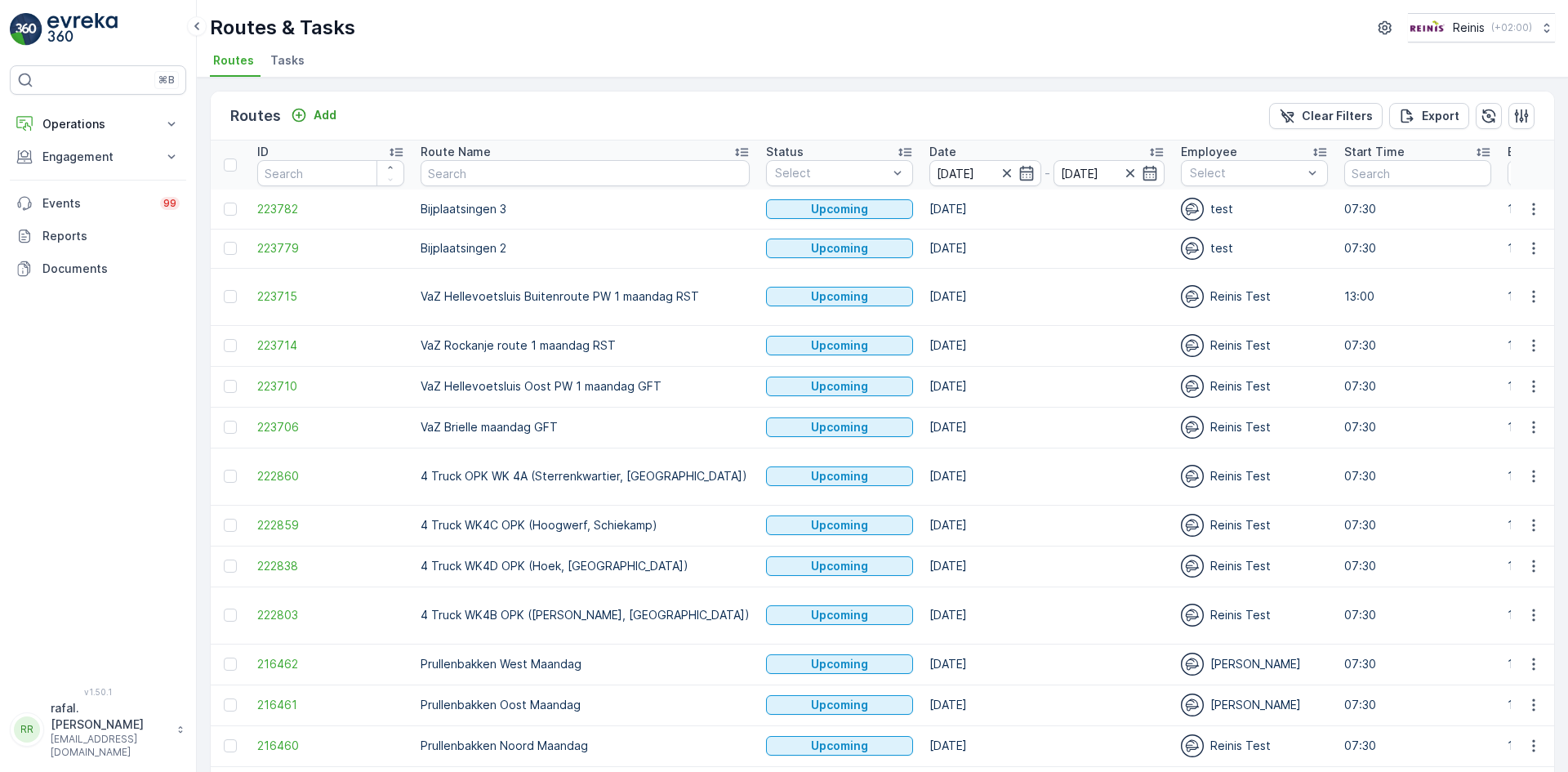
click at [734, 147] on icon at bounding box center [741, 151] width 16 height 16
